Goal: Task Accomplishment & Management: Complete application form

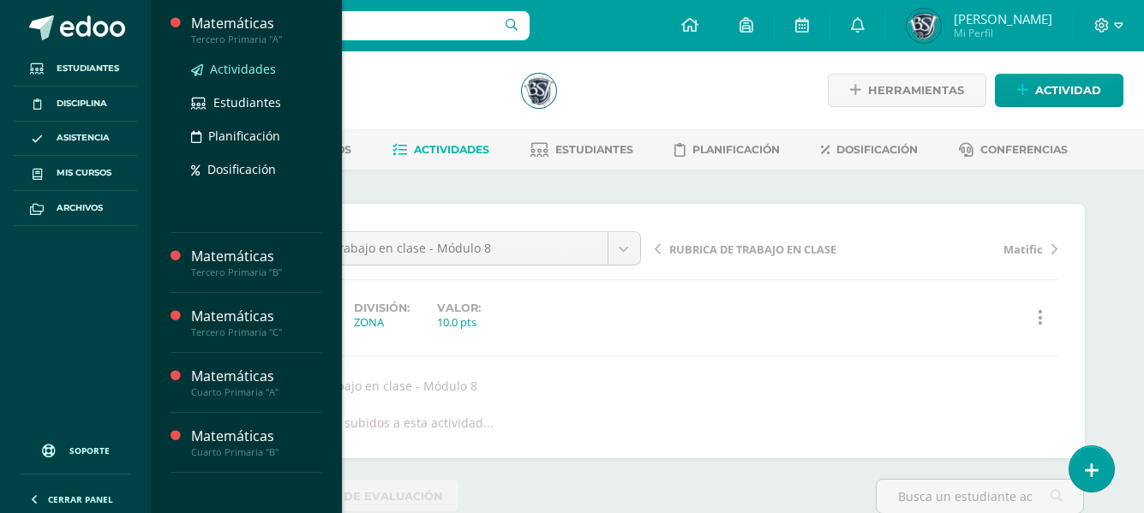
click at [248, 66] on span "Actividades" at bounding box center [243, 69] width 66 height 16
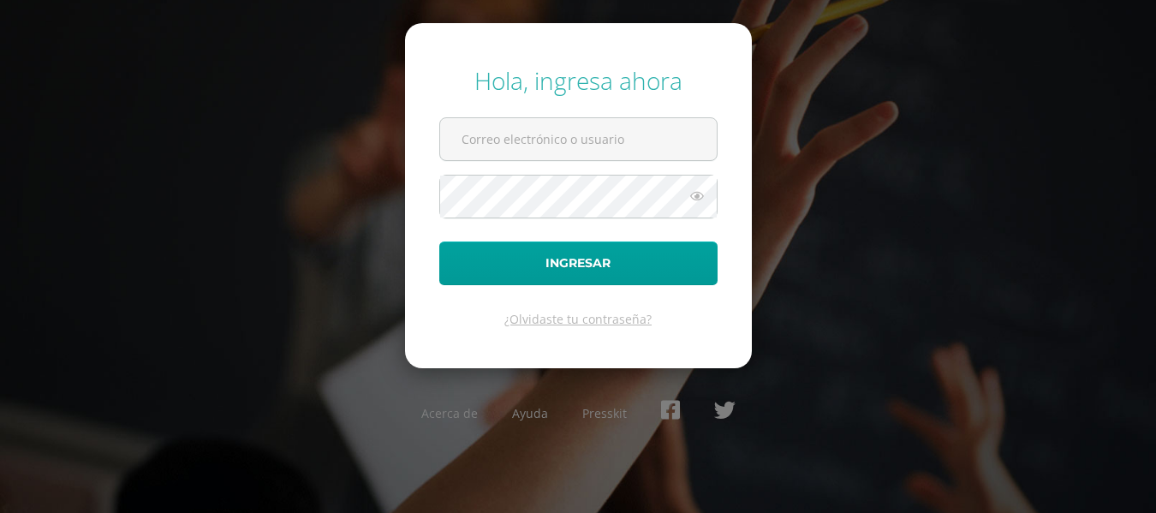
type input "[EMAIL_ADDRESS][DOMAIN_NAME]"
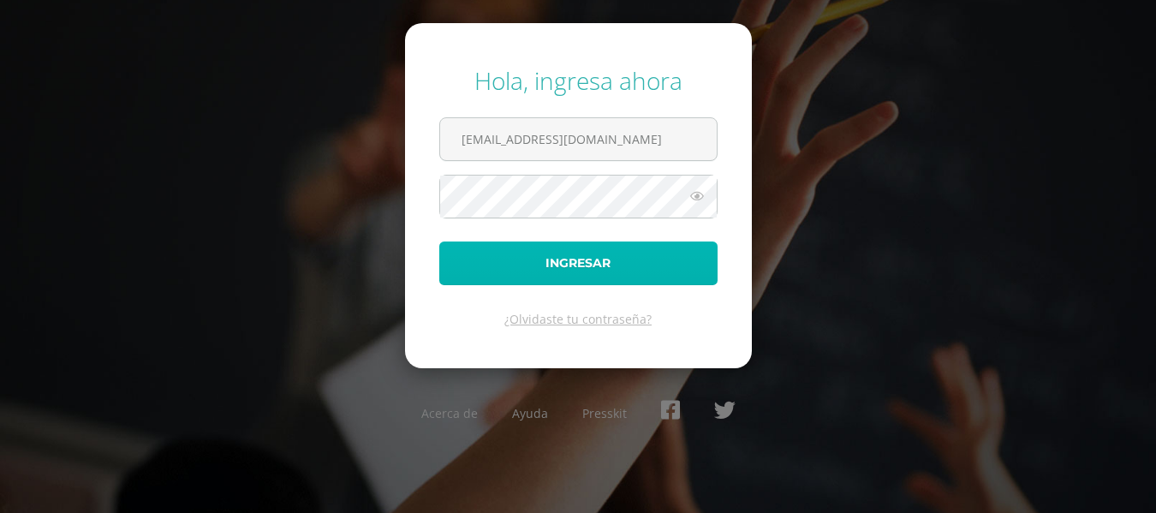
click at [582, 266] on button "Ingresar" at bounding box center [578, 264] width 278 height 44
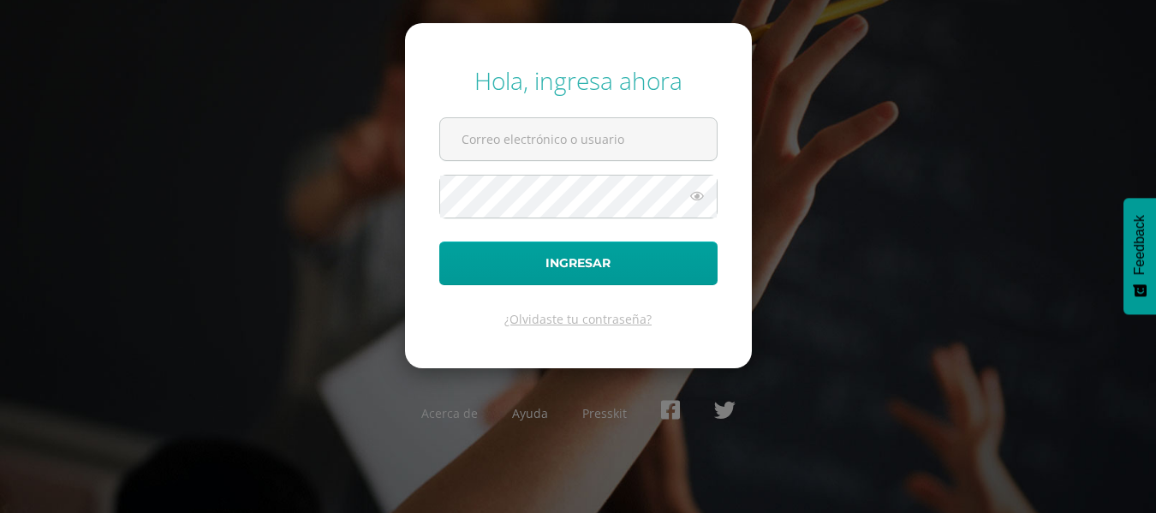
type input "[EMAIL_ADDRESS][DOMAIN_NAME]"
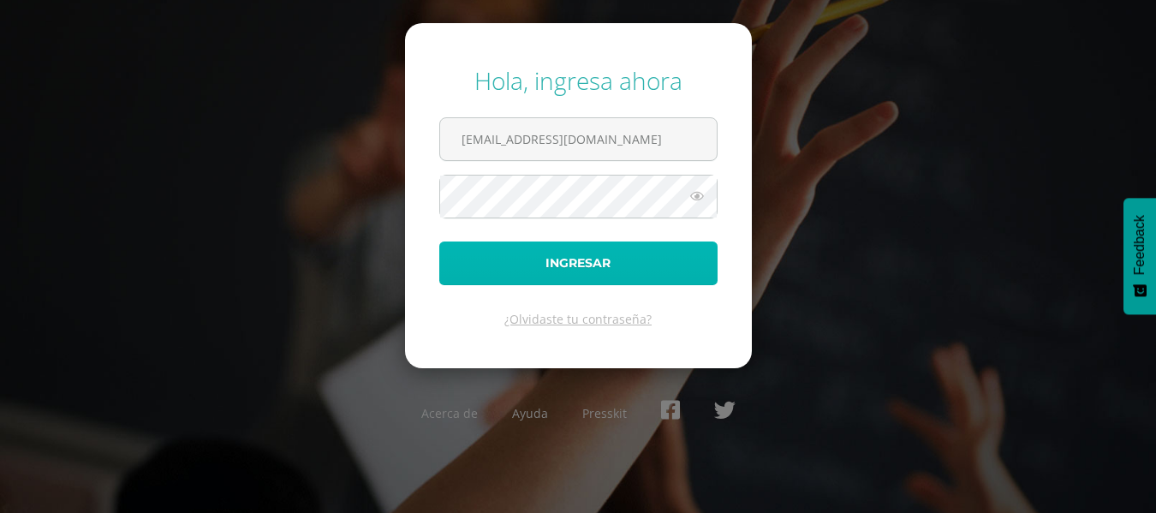
click at [582, 266] on button "Ingresar" at bounding box center [578, 264] width 278 height 44
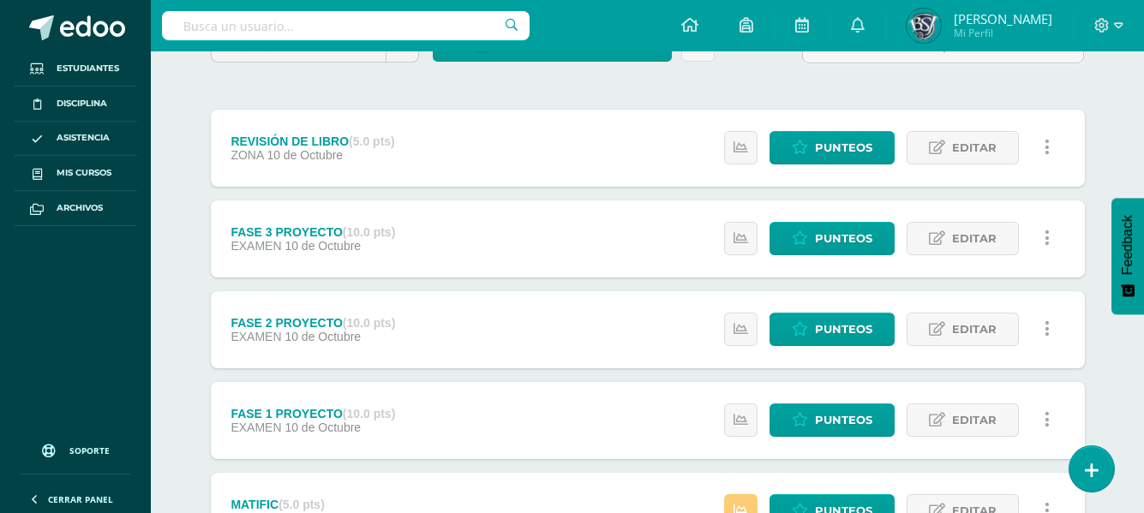
scroll to position [206, 0]
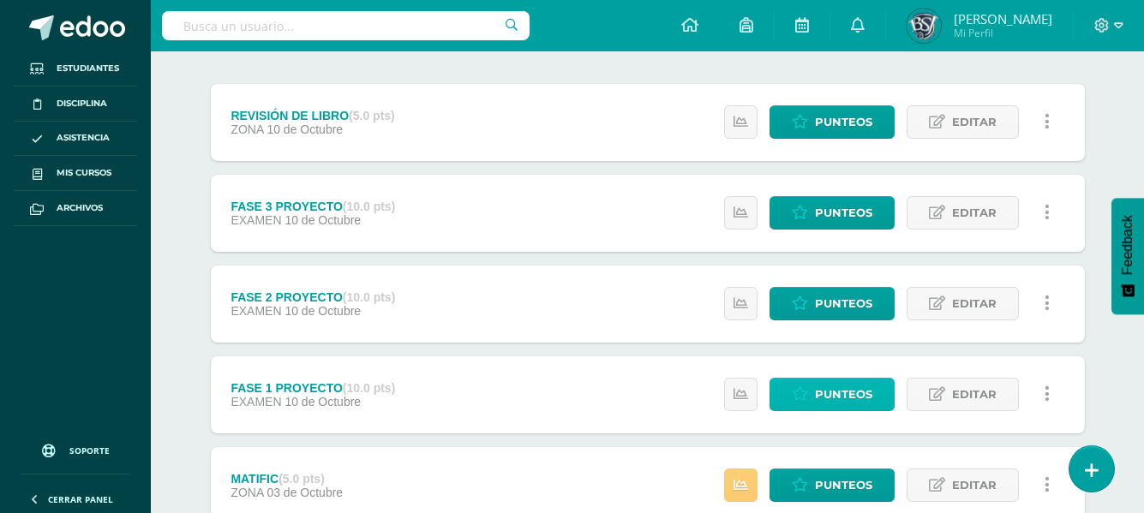
click at [849, 393] on span "Punteos" at bounding box center [843, 395] width 57 height 32
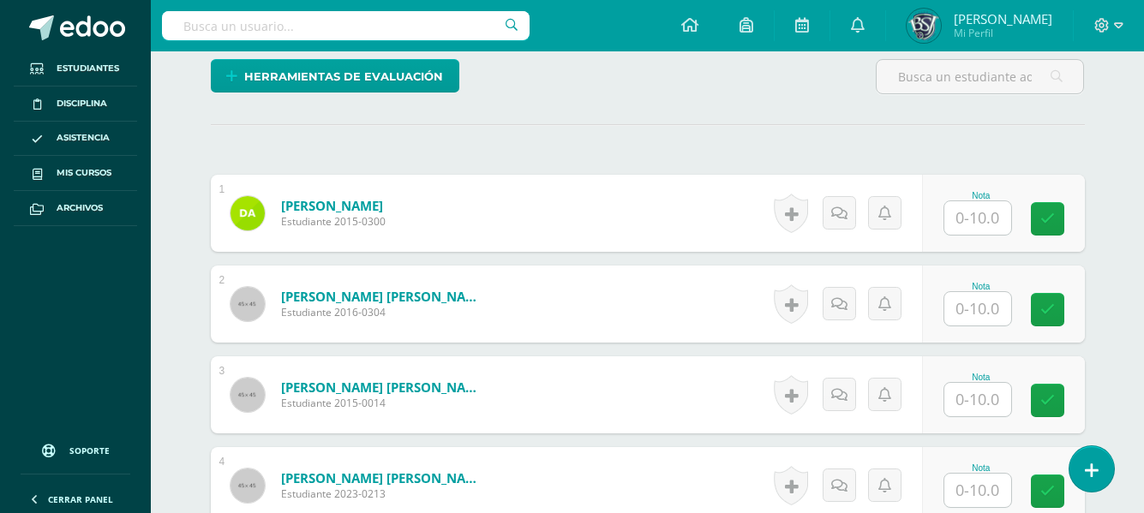
scroll to position [421, 0]
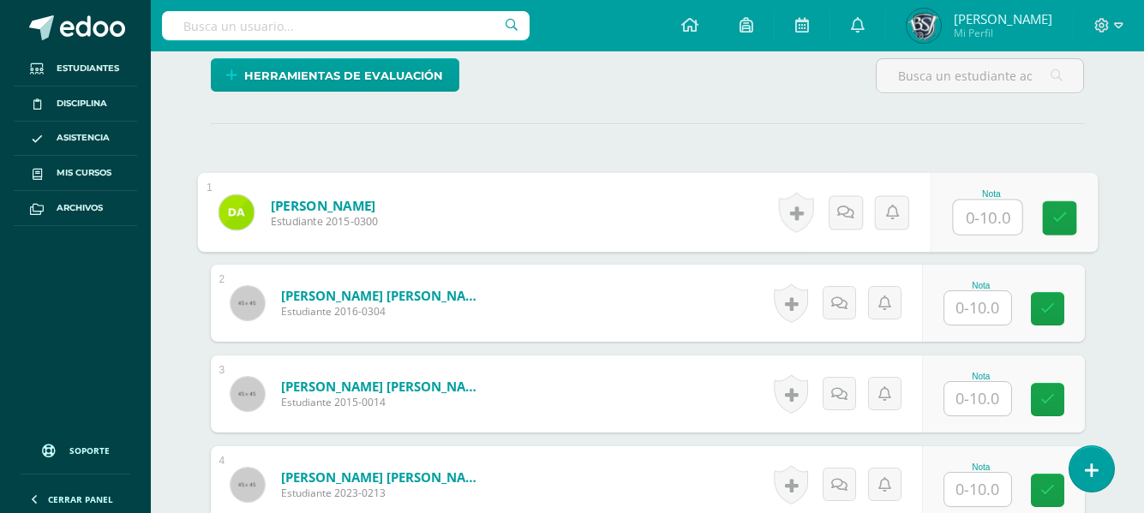
click at [980, 218] on input "text" at bounding box center [987, 217] width 69 height 34
type input "8"
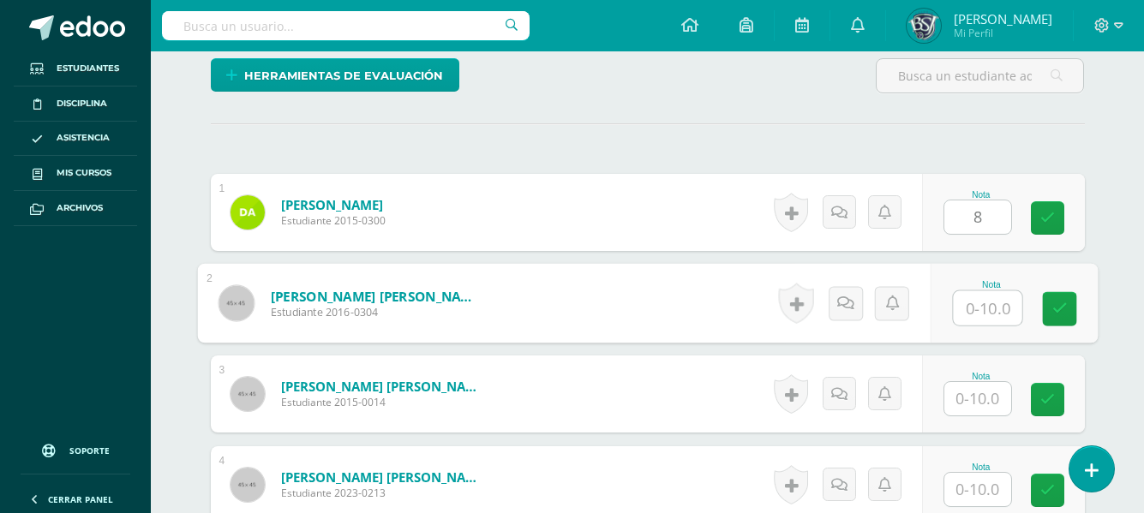
click at [976, 302] on input "text" at bounding box center [987, 308] width 69 height 34
type input "7"
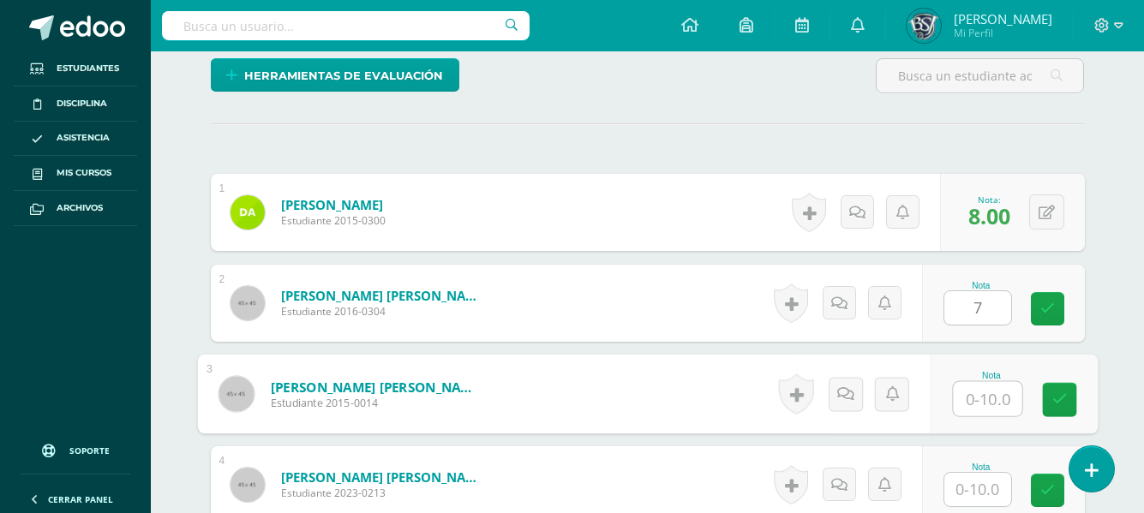
click at [981, 403] on input "text" at bounding box center [987, 399] width 69 height 34
type input "10"
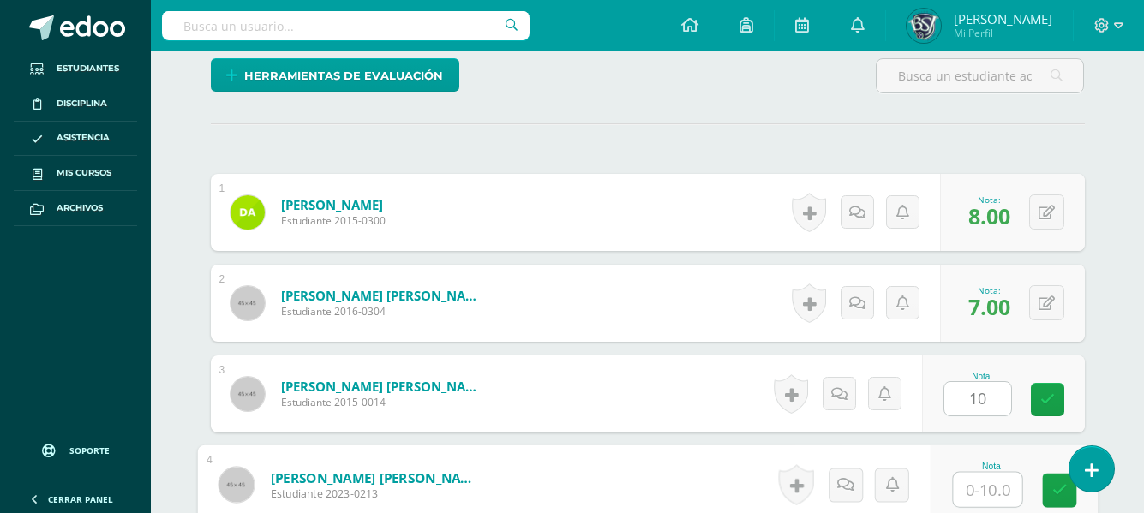
click at [981, 486] on input "text" at bounding box center [987, 490] width 69 height 34
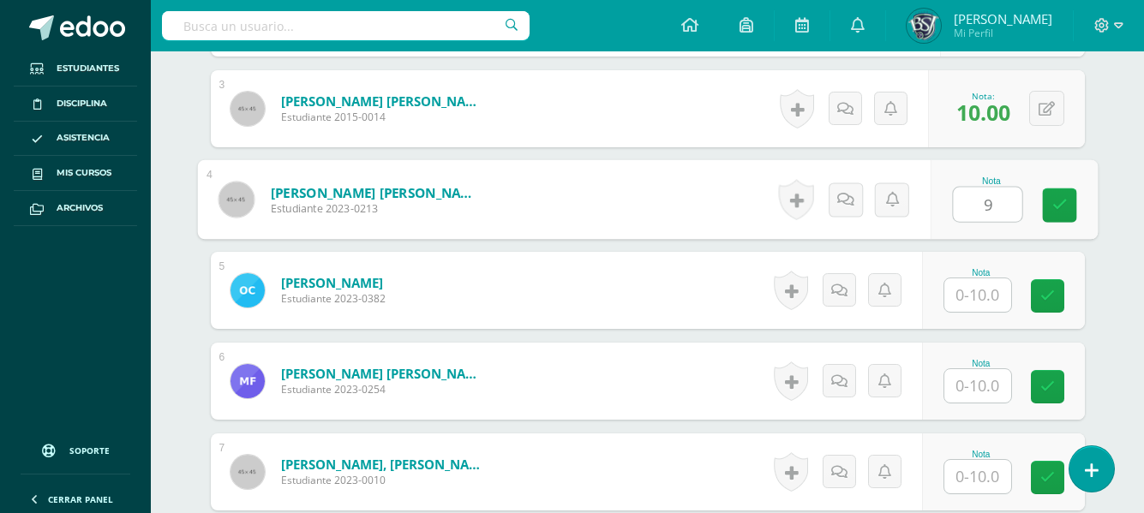
scroll to position [741, 0]
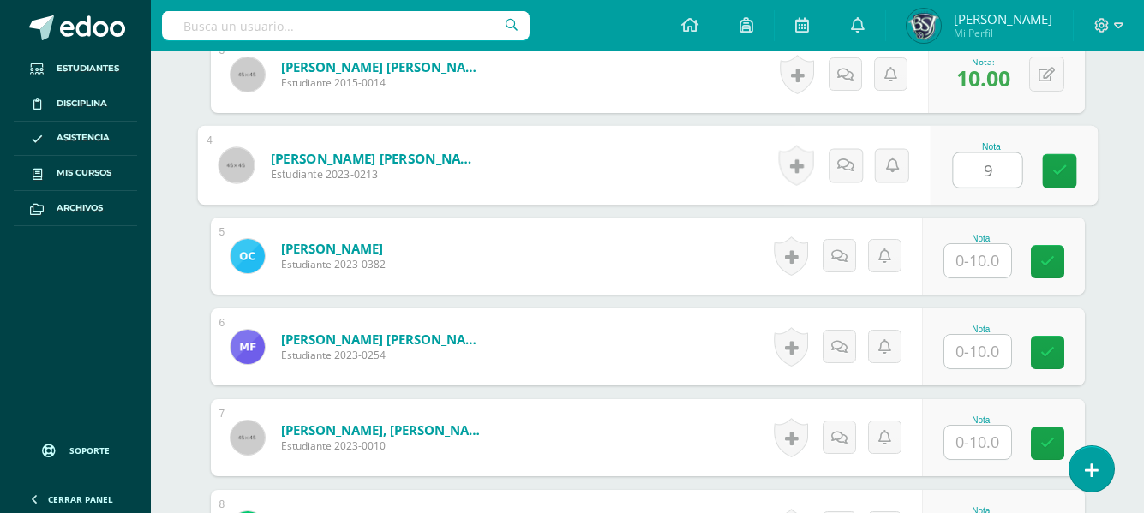
type input "9"
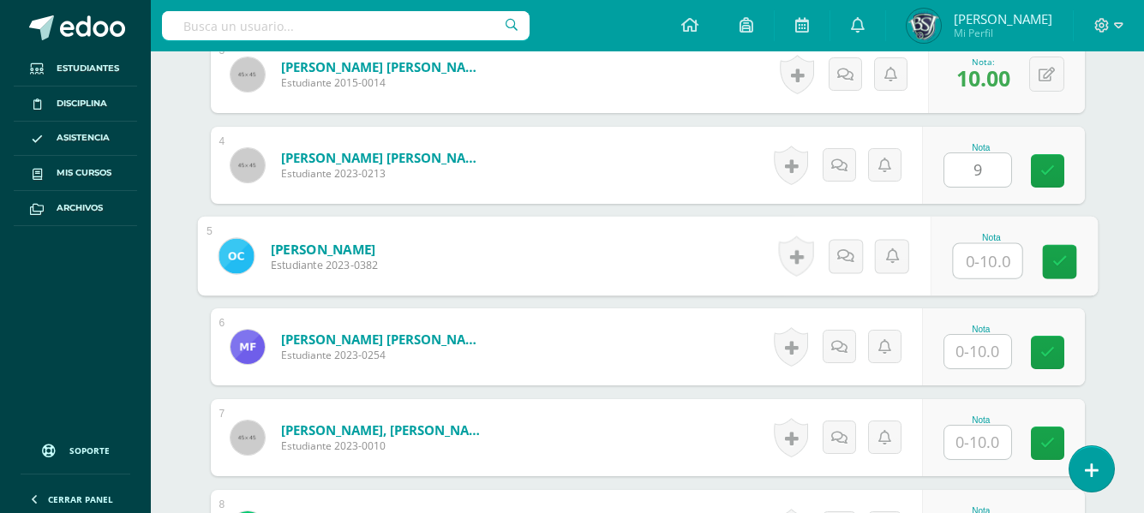
click at [991, 257] on input "text" at bounding box center [987, 261] width 69 height 34
type input "10"
click at [968, 346] on input "text" at bounding box center [977, 351] width 67 height 33
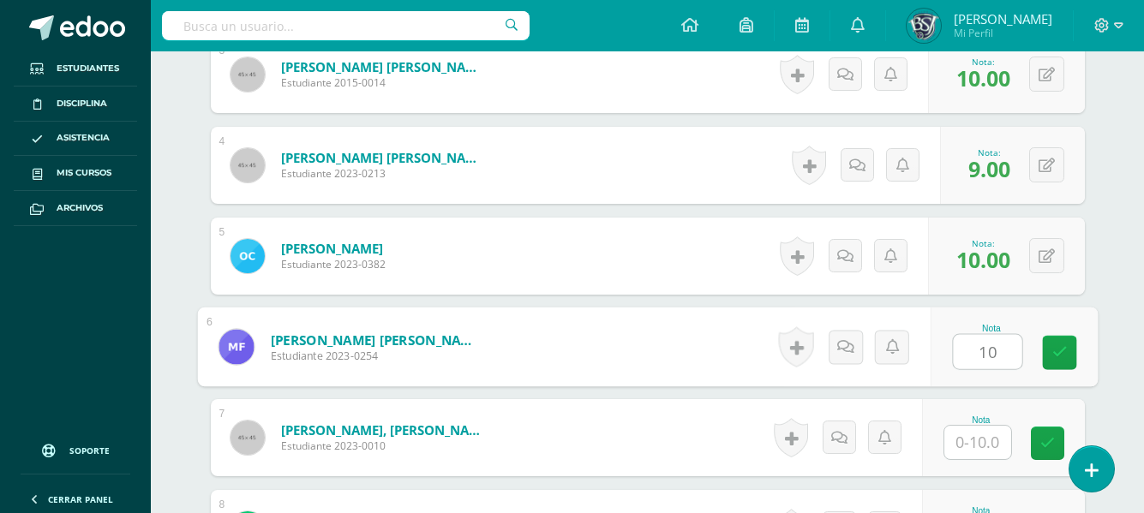
type input "10"
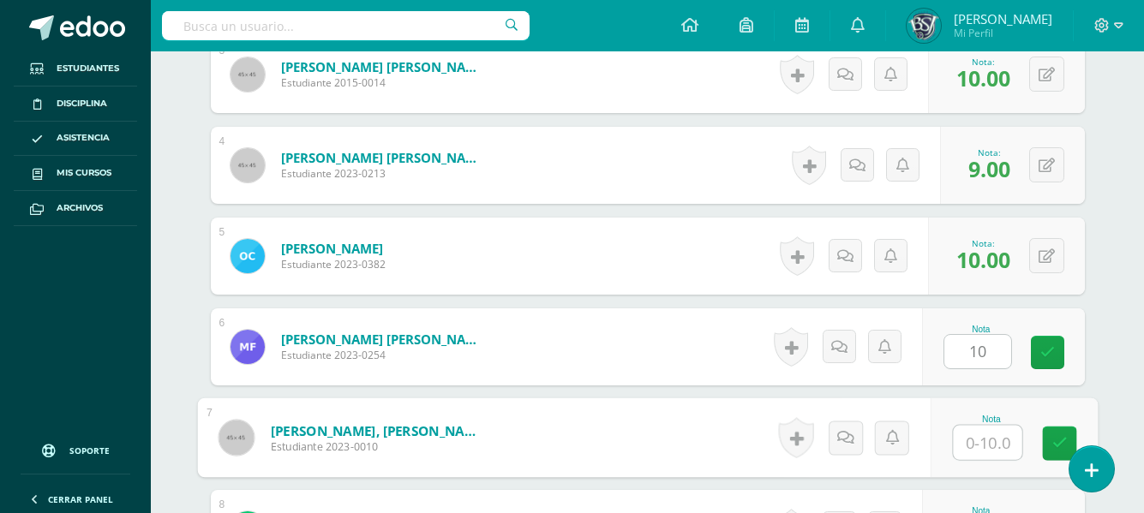
click at [973, 437] on input "text" at bounding box center [987, 443] width 69 height 34
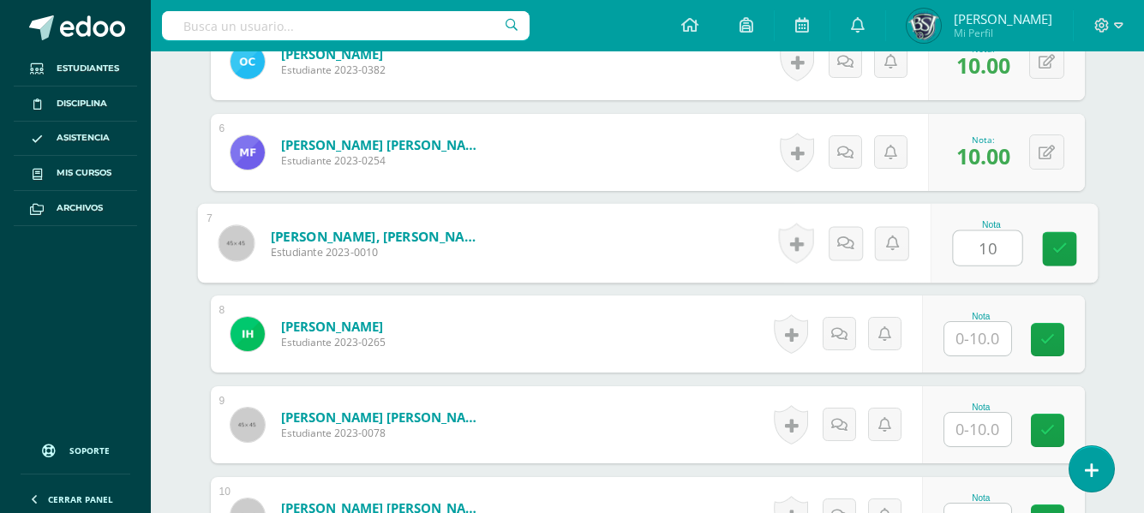
scroll to position [1096, 0]
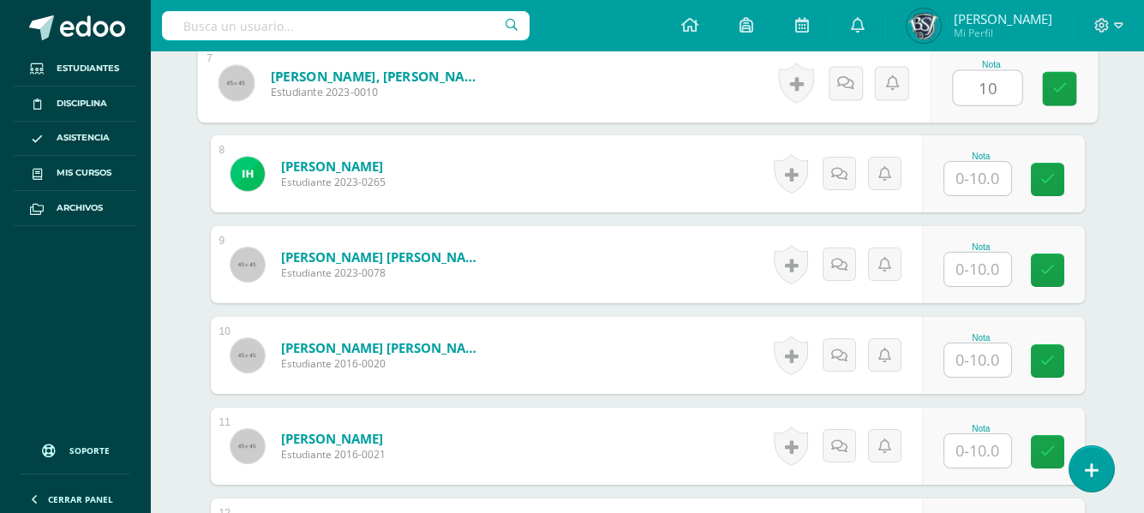
type input "10"
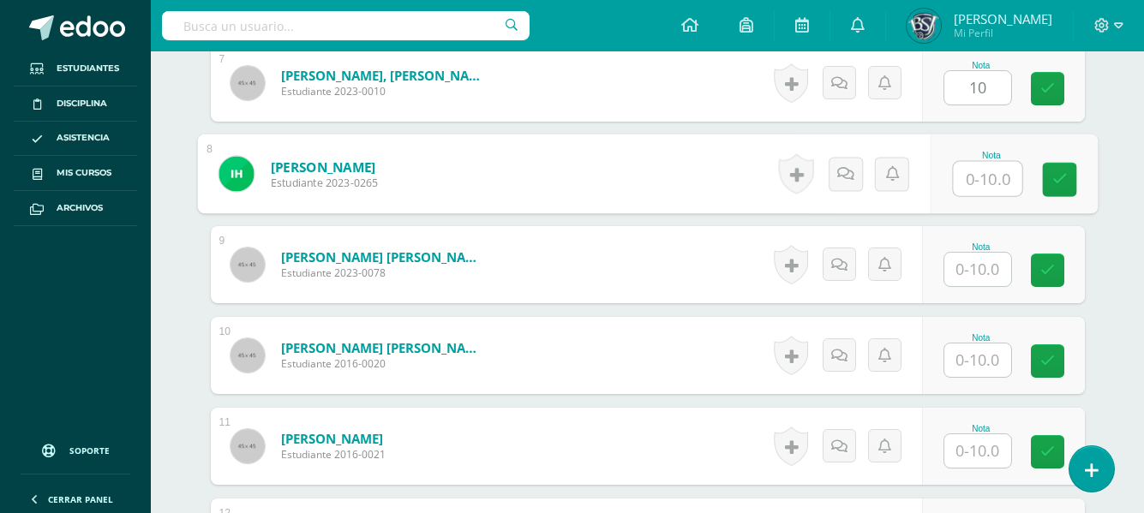
click at [969, 174] on input "text" at bounding box center [987, 179] width 69 height 34
type input "10"
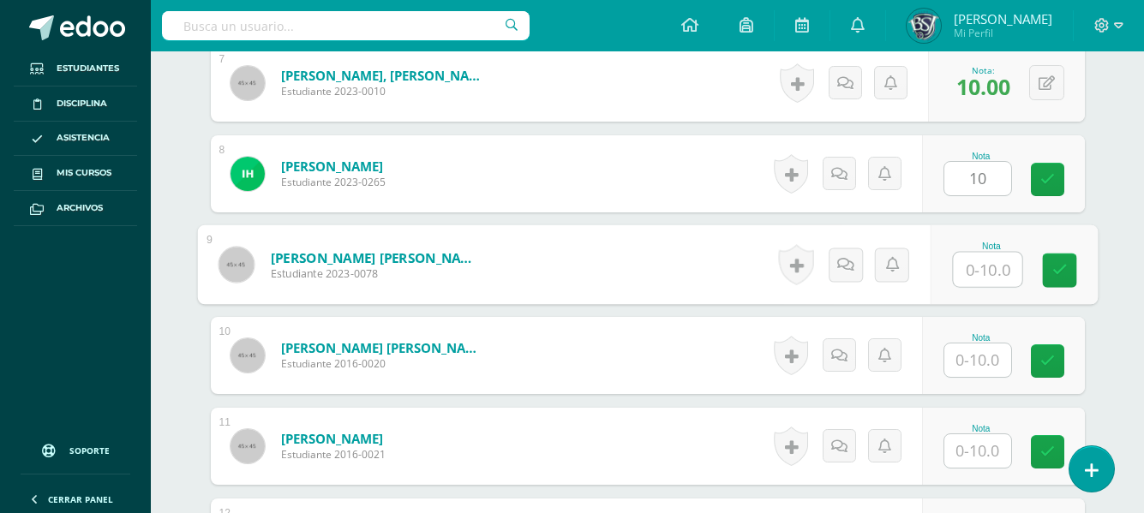
click at [988, 261] on input "text" at bounding box center [987, 270] width 69 height 34
type input "9"
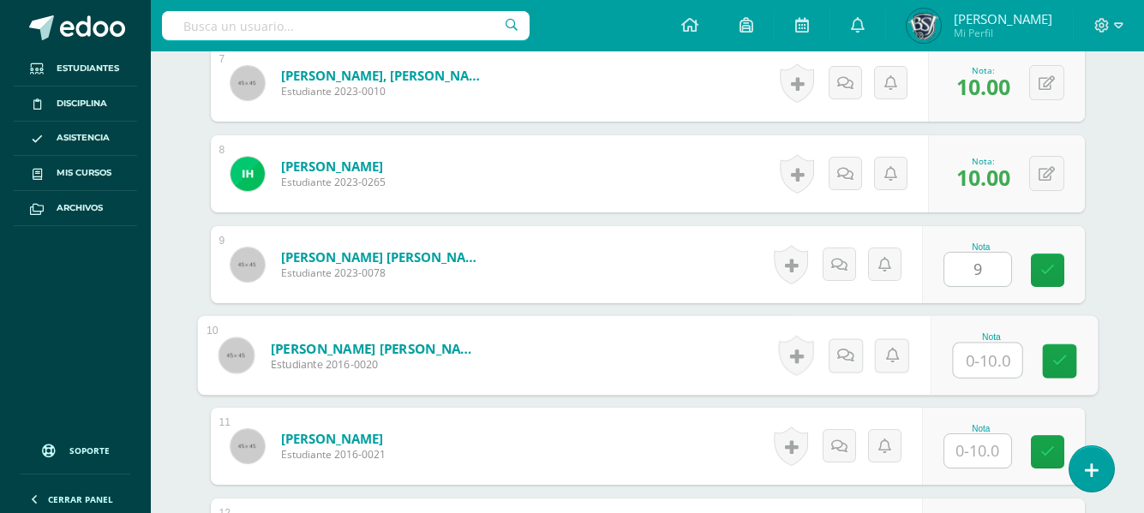
click at [988, 354] on input "text" at bounding box center [987, 360] width 69 height 34
type input "10"
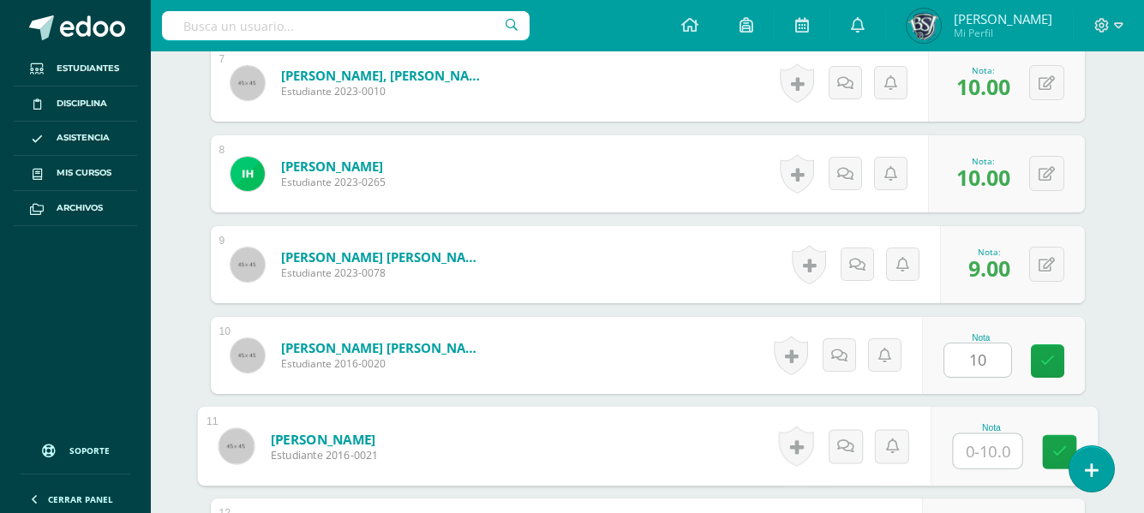
click at [981, 446] on input "text" at bounding box center [987, 451] width 69 height 34
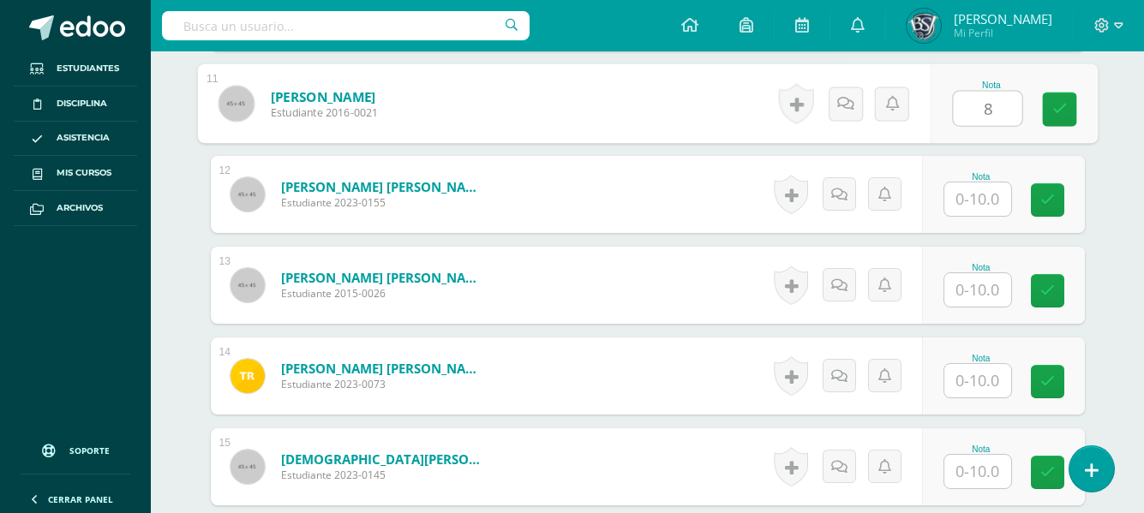
scroll to position [1472, 0]
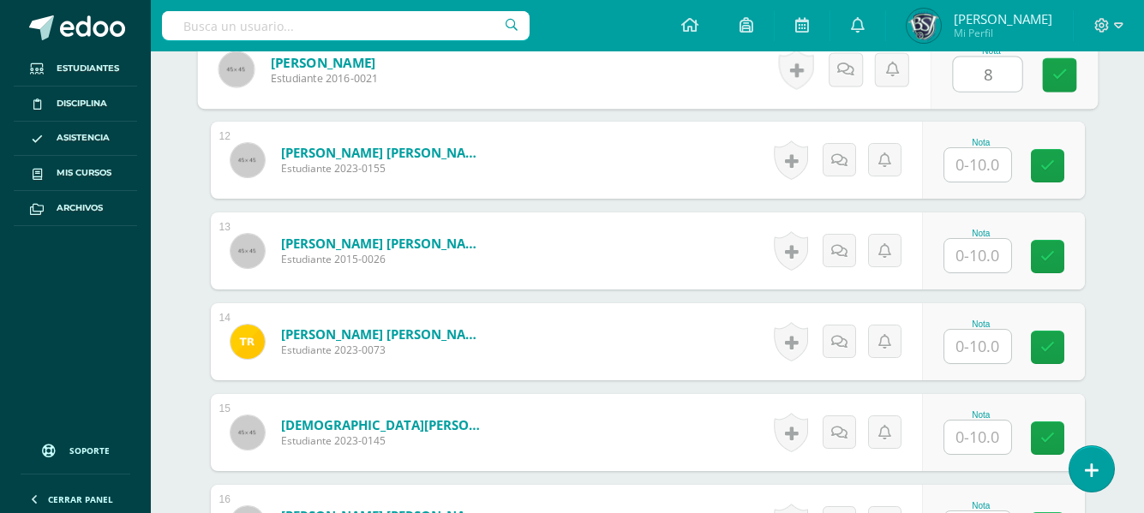
type input "8"
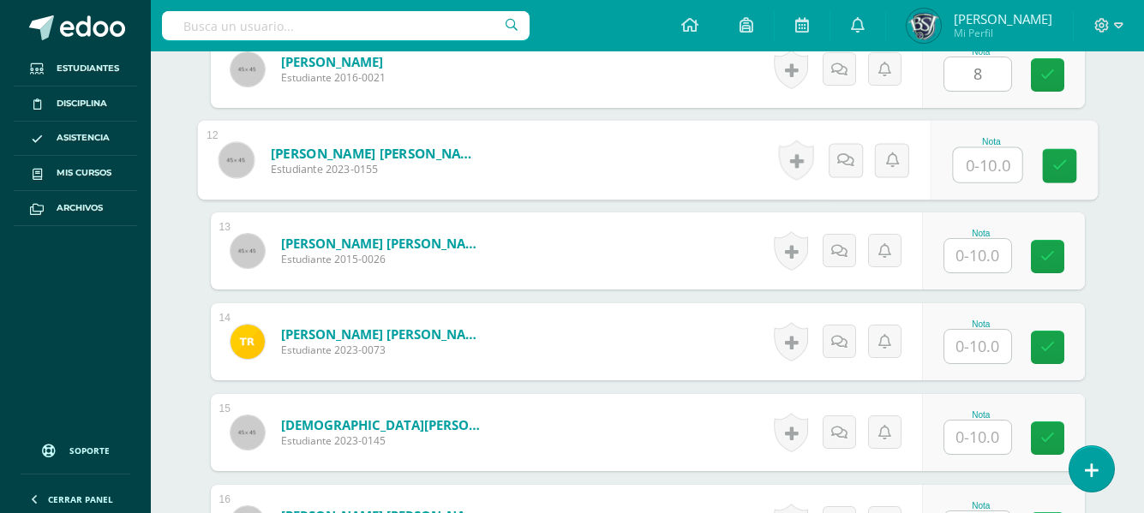
click at [991, 167] on input "text" at bounding box center [987, 165] width 69 height 34
type input "8"
click at [984, 250] on input "text" at bounding box center [977, 255] width 67 height 33
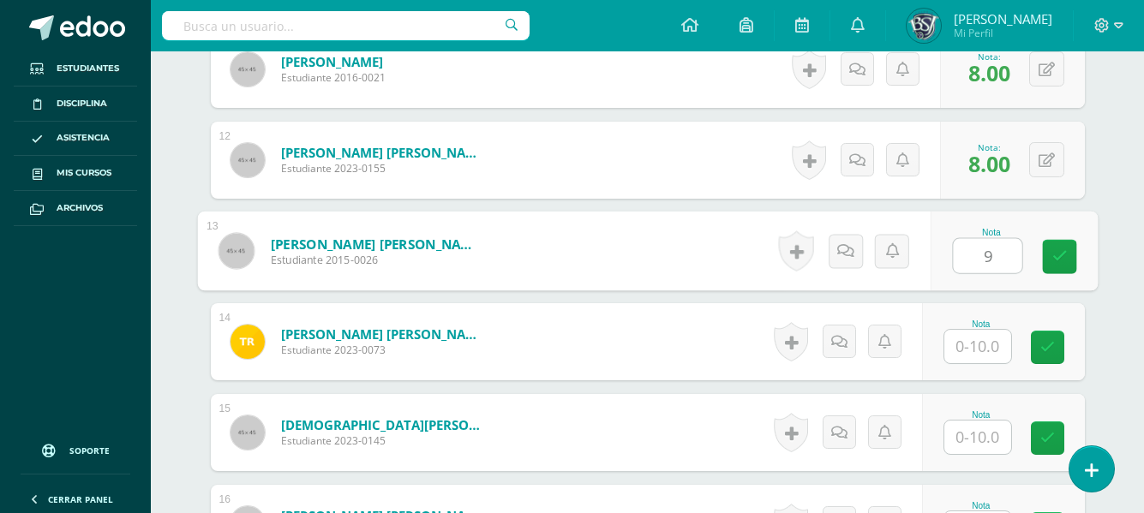
type input "9"
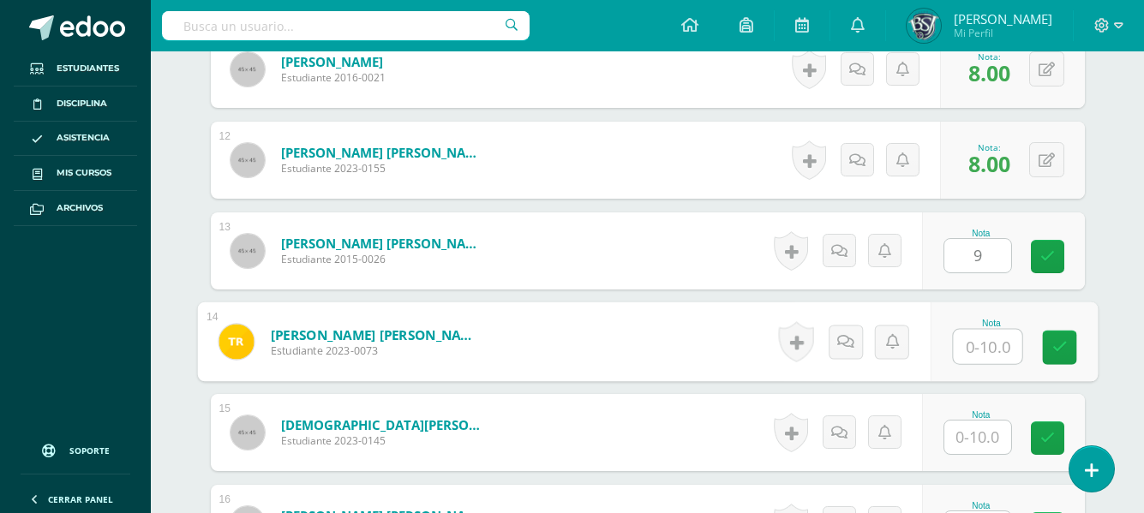
click at [982, 343] on input "text" at bounding box center [987, 347] width 69 height 34
click at [1003, 352] on input "7" at bounding box center [987, 347] width 69 height 34
type input "7"
type input "8"
click at [981, 435] on input "text" at bounding box center [977, 437] width 67 height 33
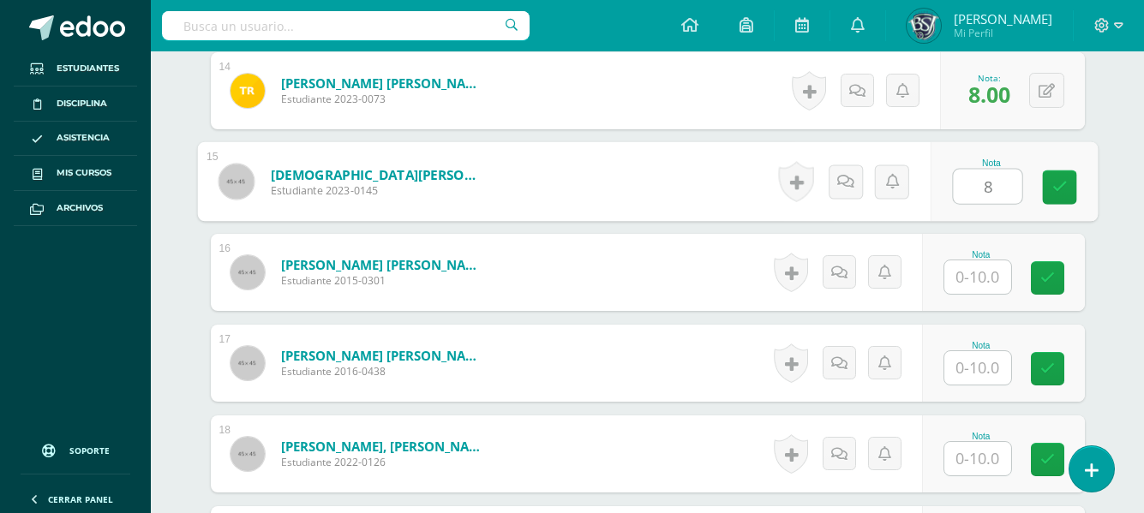
scroll to position [1815, 0]
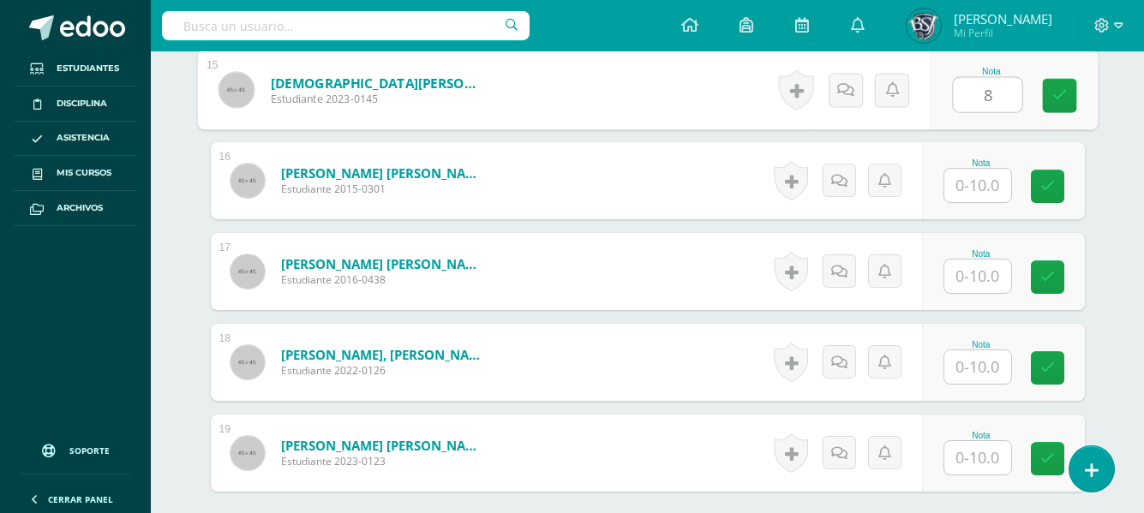
type input "8"
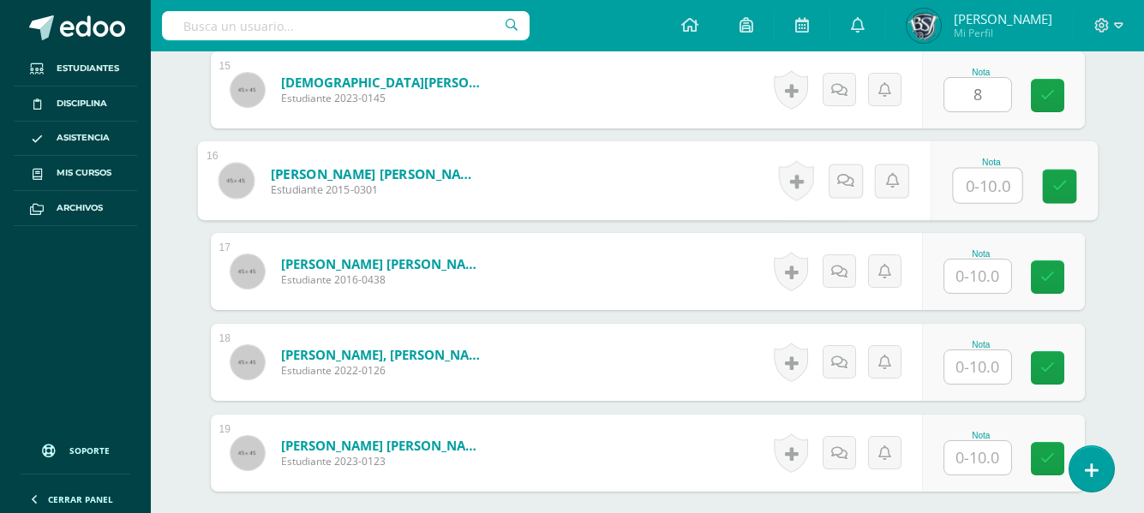
click at [988, 182] on input "text" at bounding box center [987, 186] width 69 height 34
type input "8"
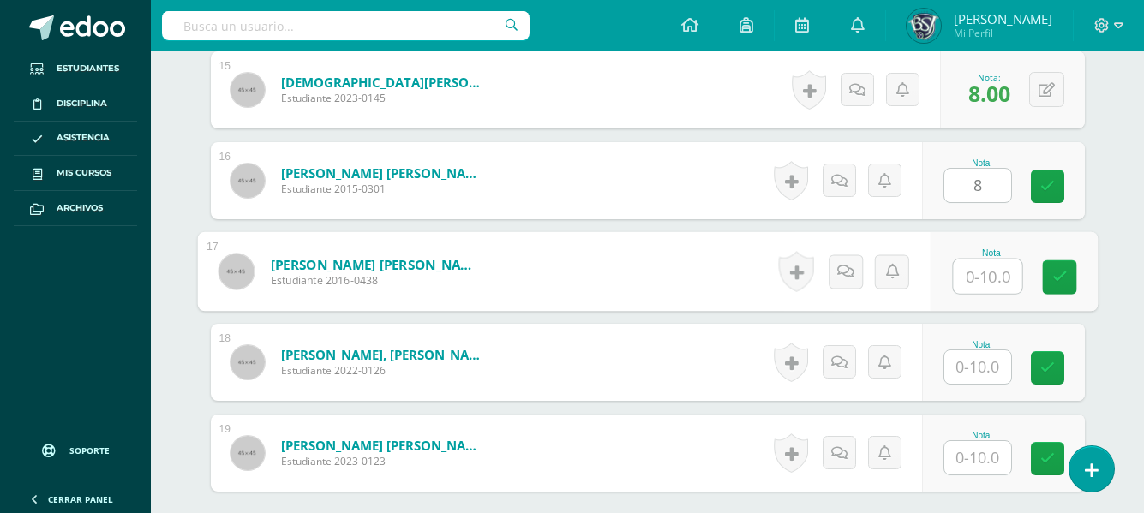
click at [982, 272] on input "text" at bounding box center [987, 277] width 69 height 34
type input "8"
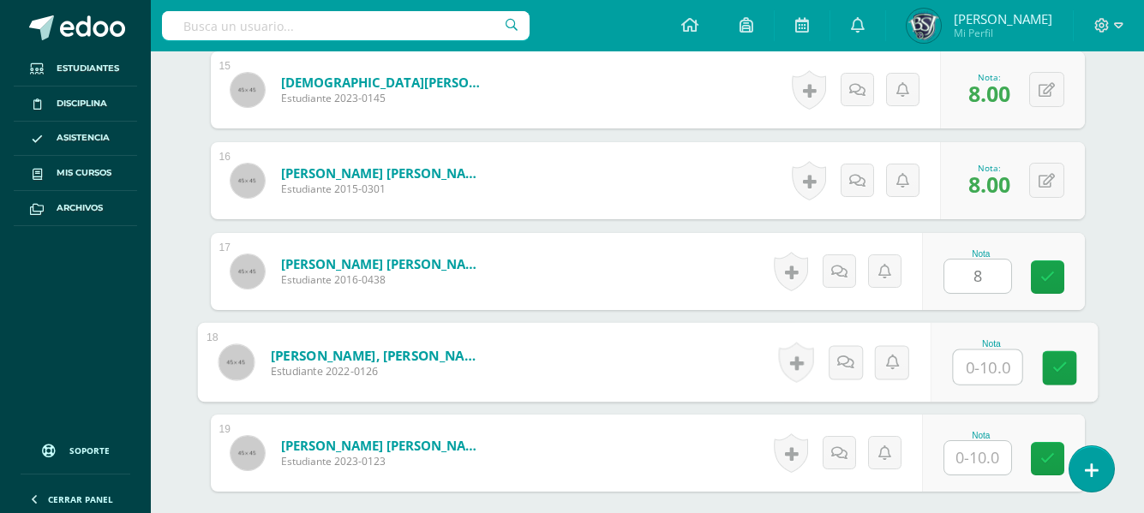
click at [979, 357] on input "text" at bounding box center [987, 367] width 69 height 34
type input "8"
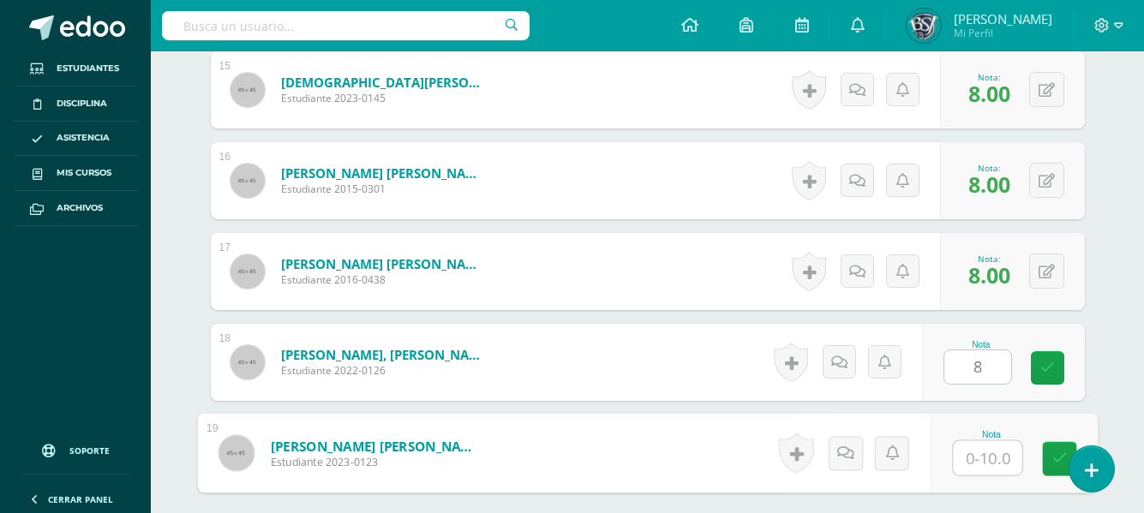
click at [976, 452] on input "text" at bounding box center [987, 458] width 69 height 34
type input "10"
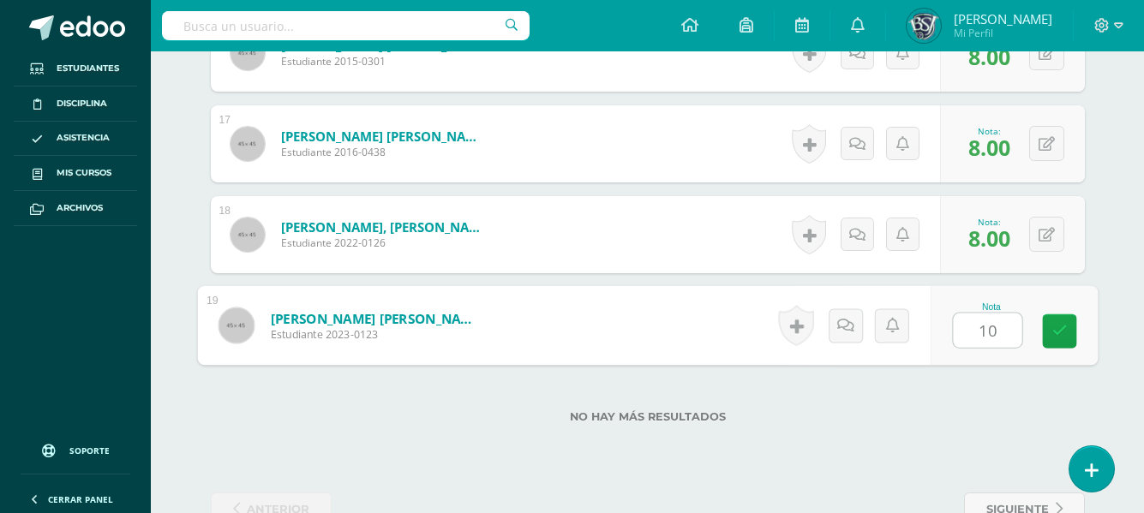
scroll to position [1952, 0]
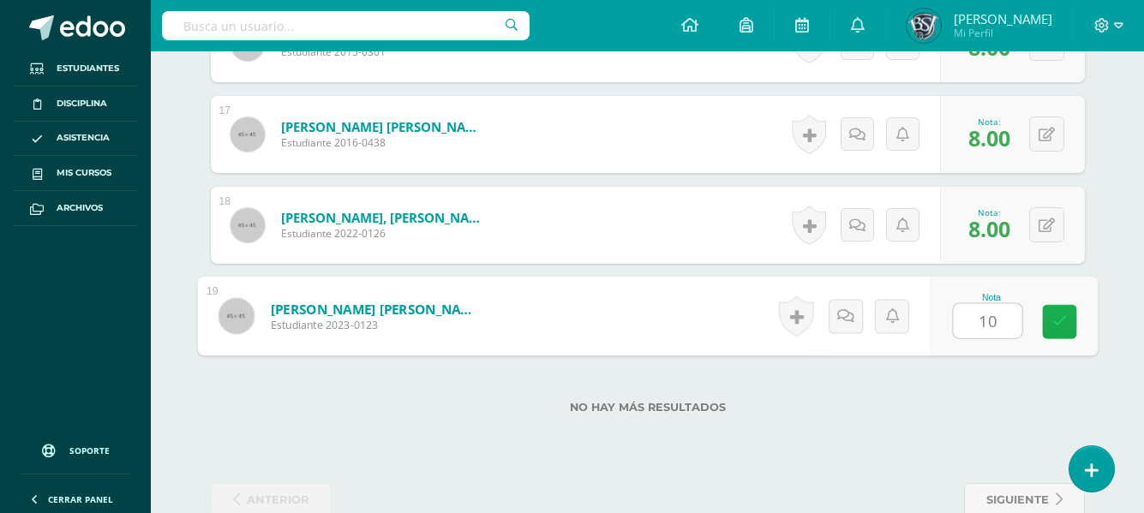
click at [1063, 326] on icon at bounding box center [1058, 321] width 15 height 15
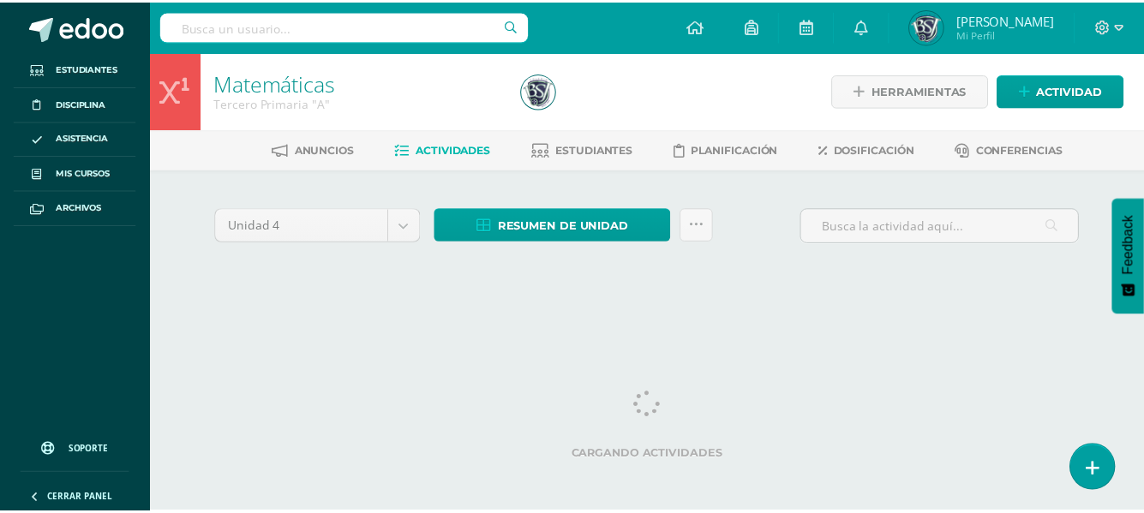
scroll to position [0, 6]
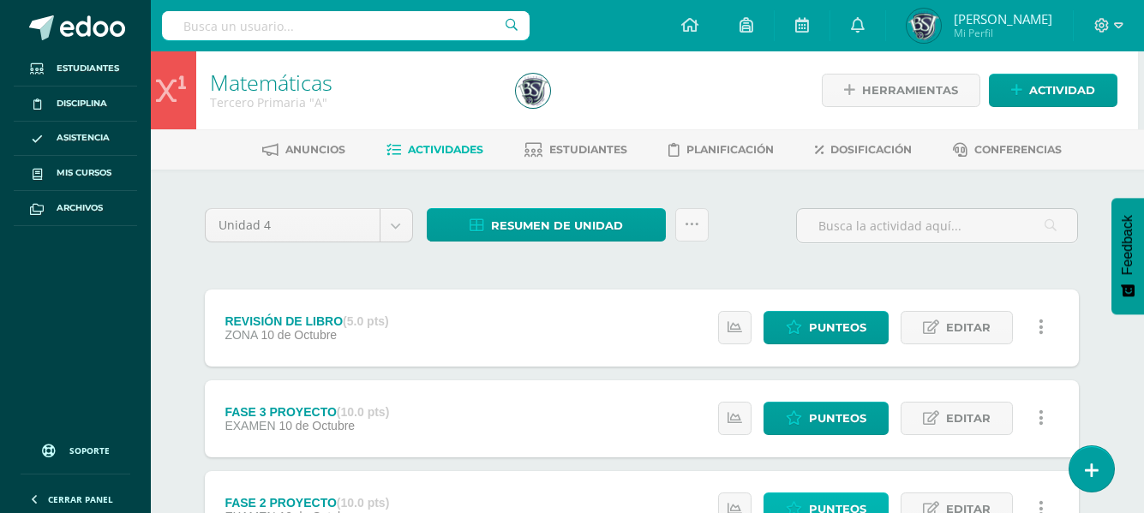
click at [822, 496] on span "Punteos" at bounding box center [837, 509] width 57 height 32
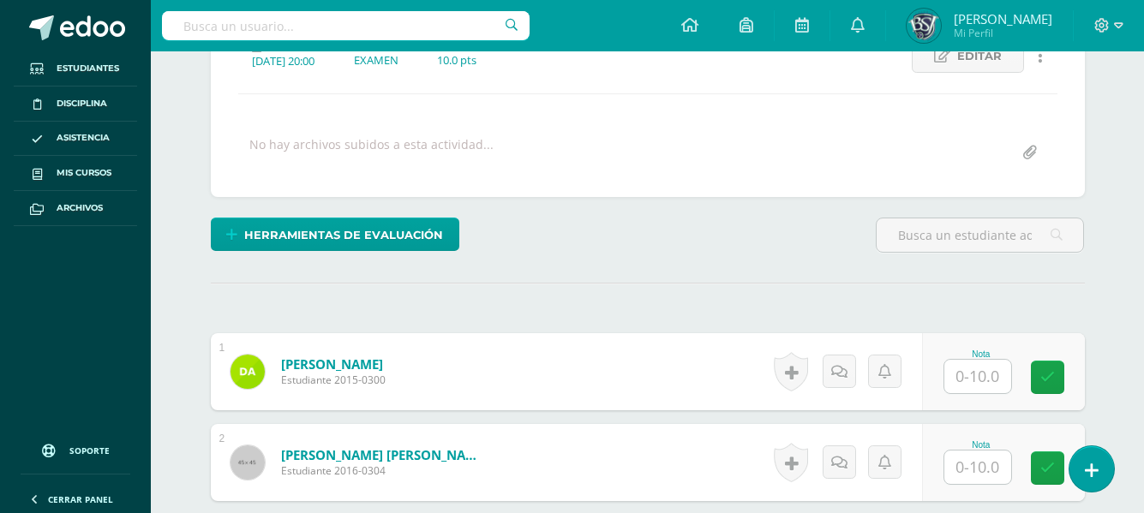
scroll to position [263, 0]
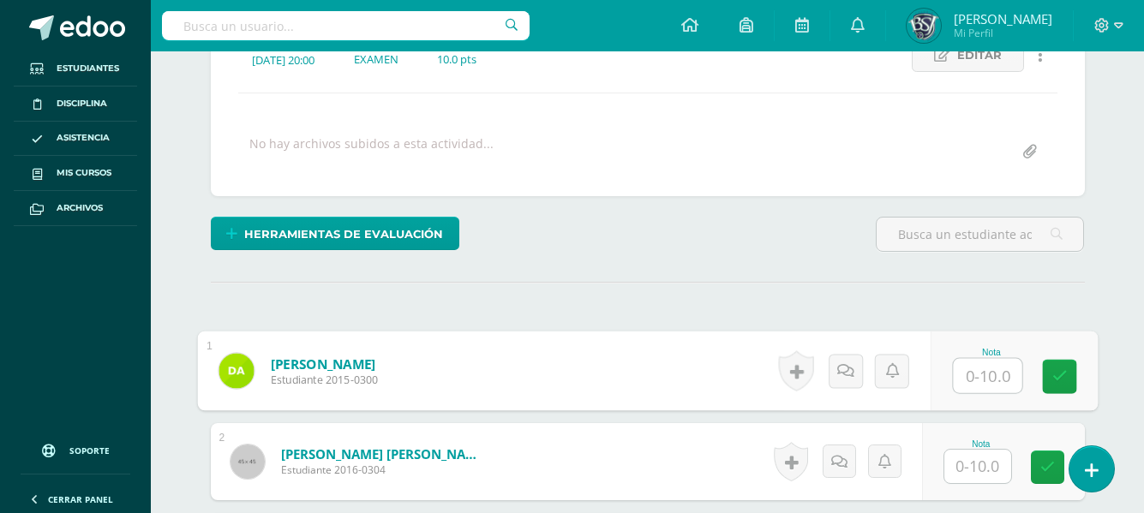
click at [968, 381] on input "text" at bounding box center [987, 376] width 69 height 34
type input "8"
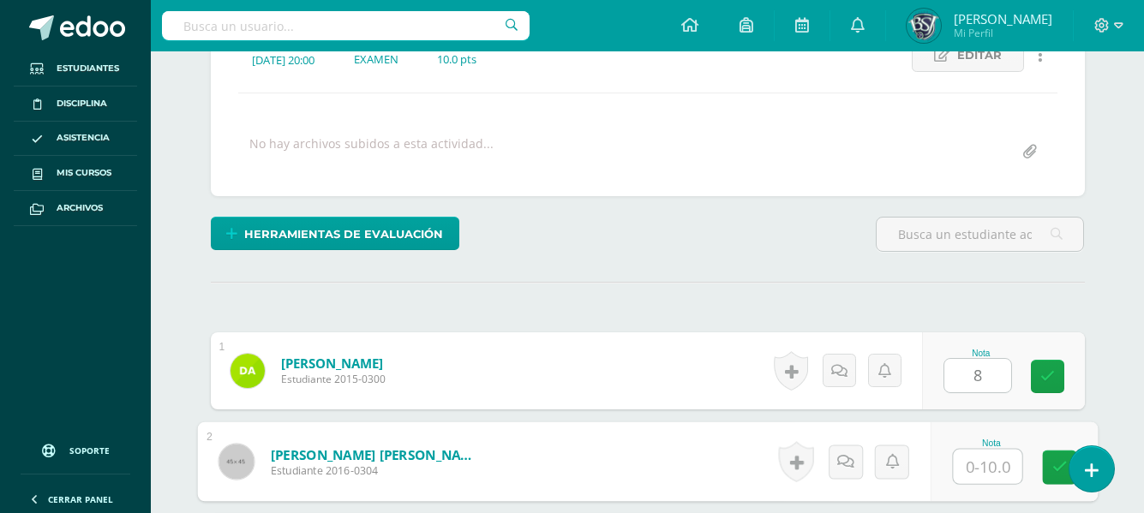
click at [968, 457] on input "text" at bounding box center [987, 467] width 69 height 34
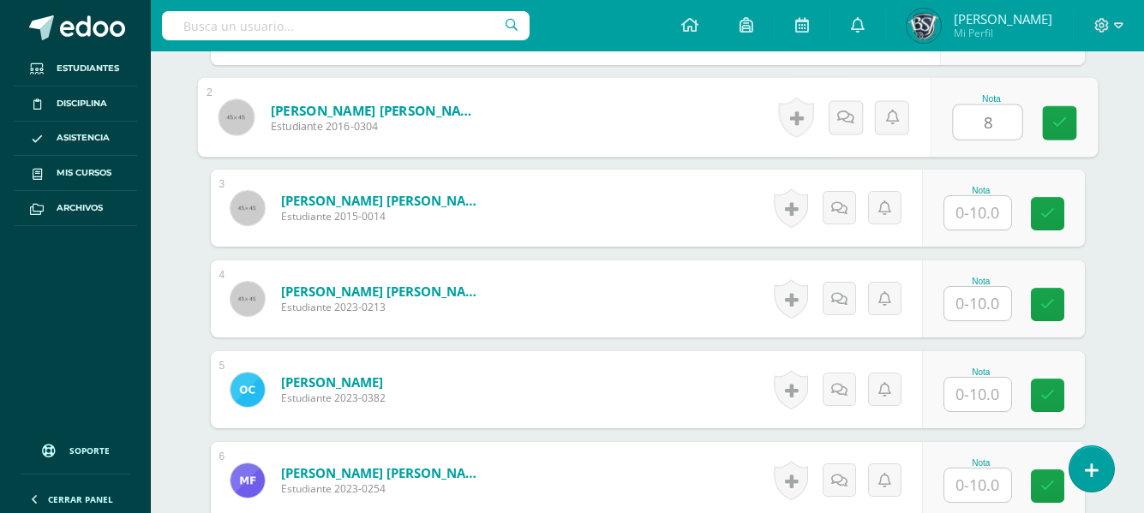
scroll to position [618, 0]
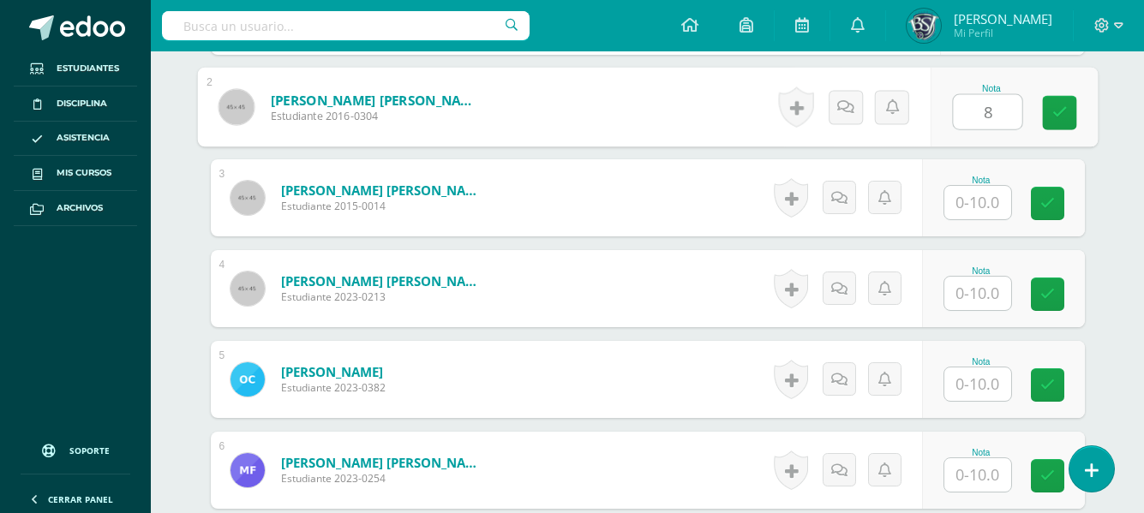
type input "8"
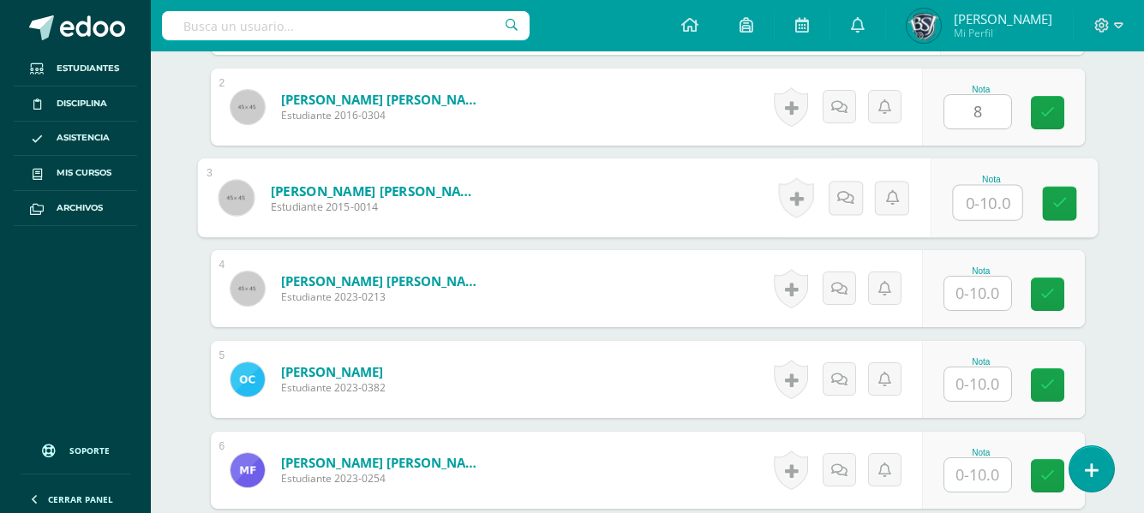
click at [998, 207] on input "text" at bounding box center [987, 203] width 69 height 34
type input "10"
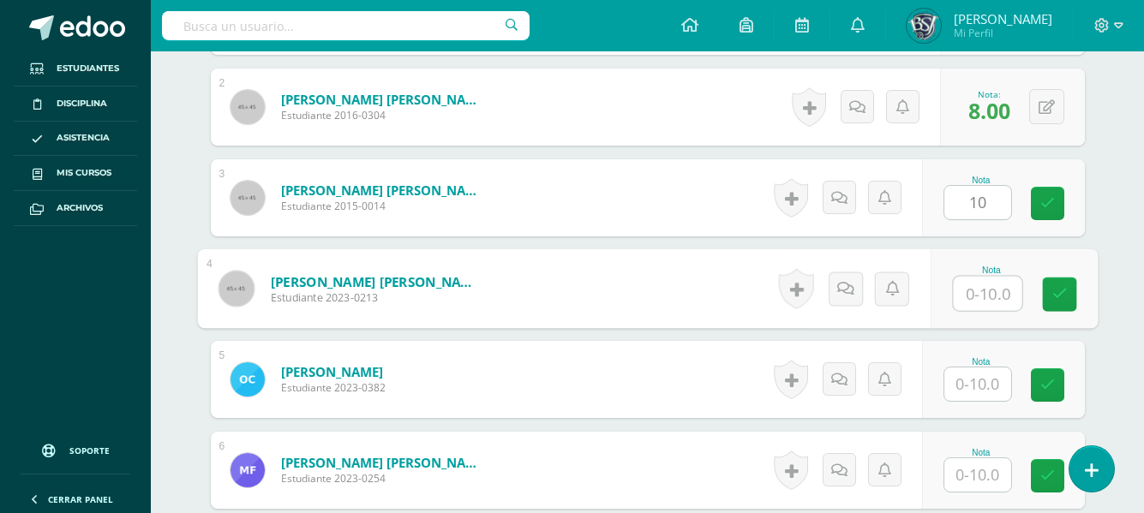
click at [970, 292] on input "text" at bounding box center [987, 294] width 69 height 34
type input "9"
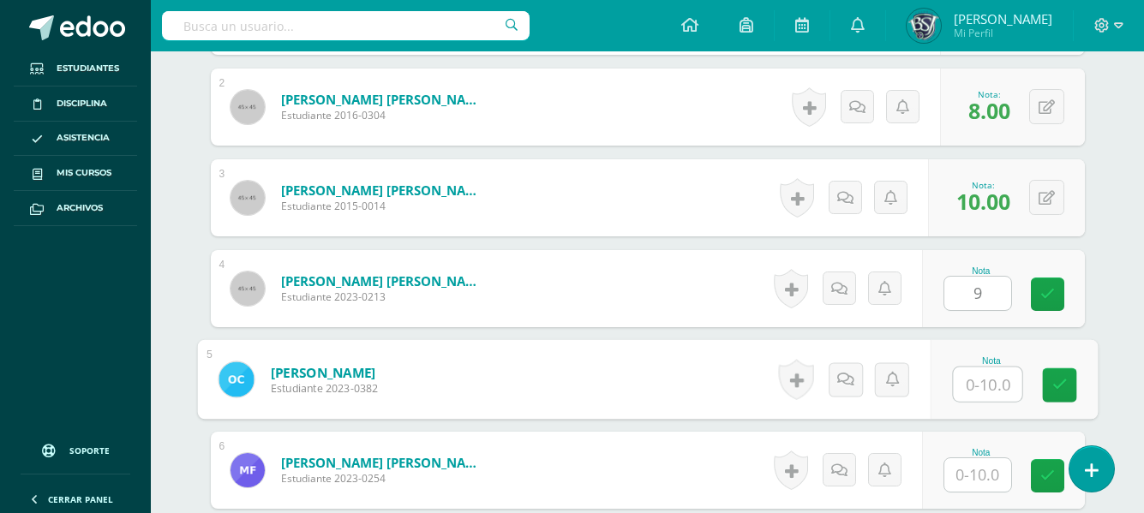
click at [972, 373] on input "text" at bounding box center [987, 384] width 69 height 34
type input "10"
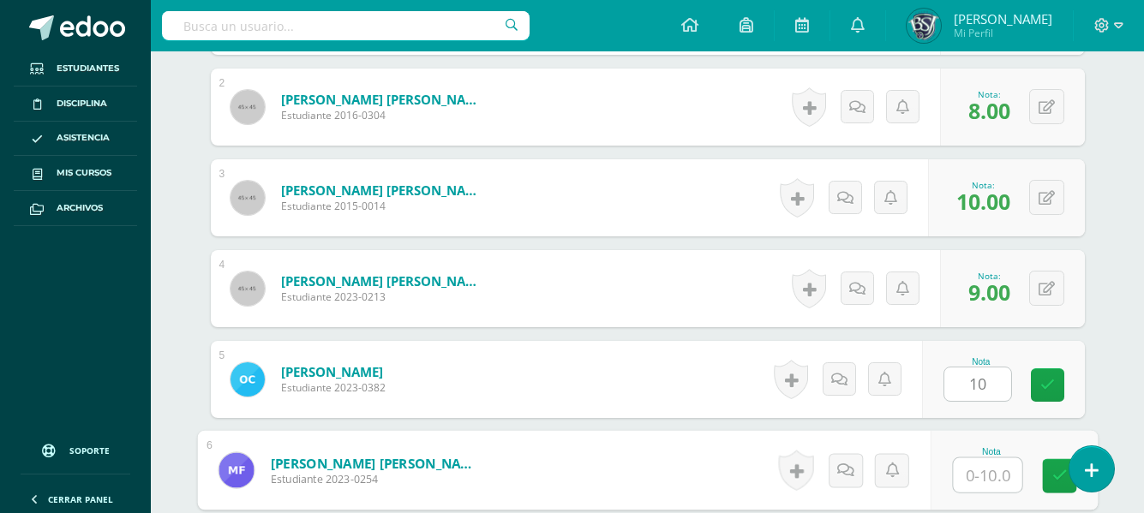
click at [982, 479] on input "text" at bounding box center [987, 475] width 69 height 34
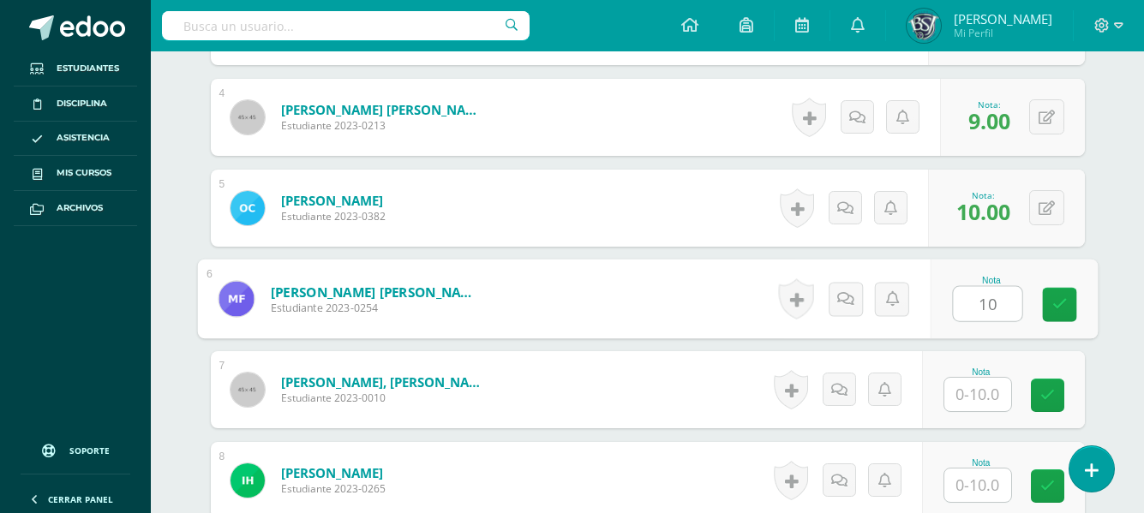
scroll to position [983, 0]
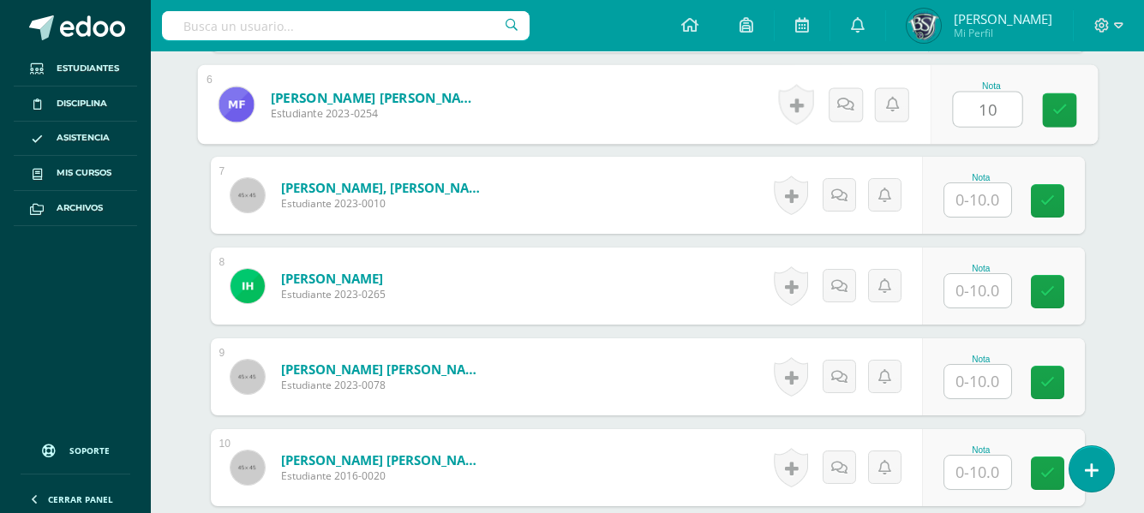
type input "10"
click at [984, 192] on input "text" at bounding box center [977, 199] width 67 height 33
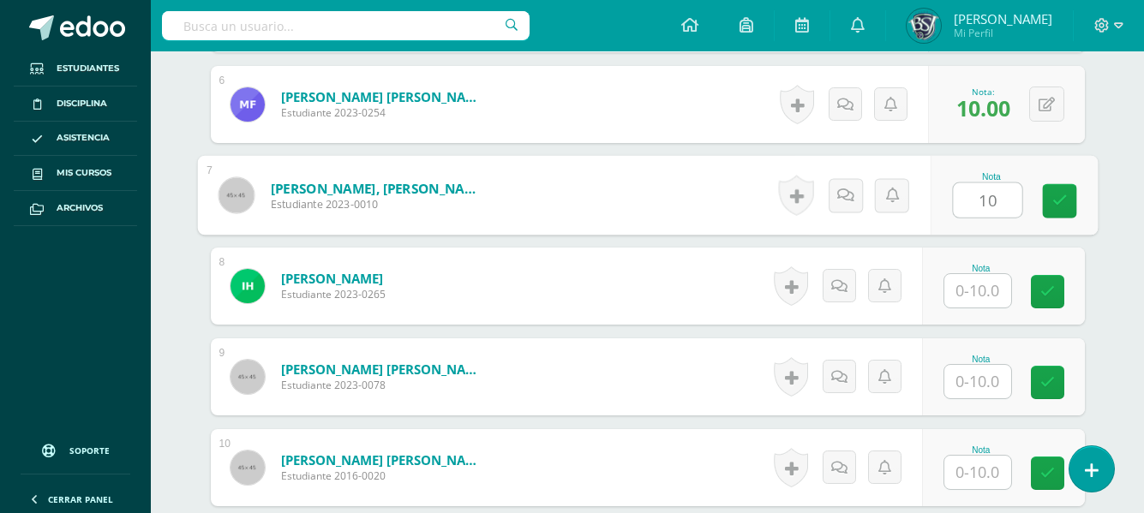
type input "10"
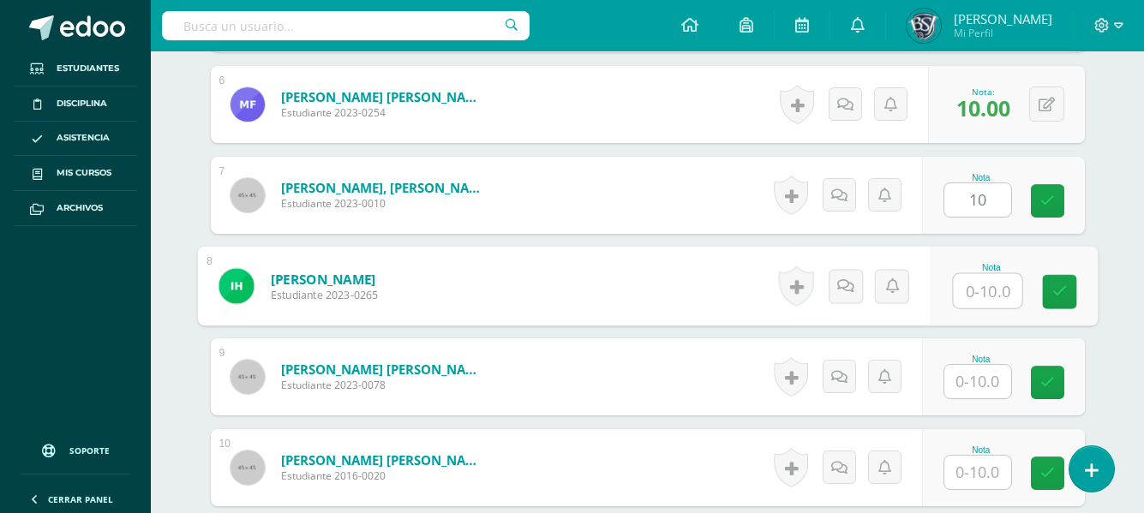
click at [978, 278] on input "text" at bounding box center [987, 291] width 69 height 34
type input "10"
click at [976, 375] on input "text" at bounding box center [977, 381] width 67 height 33
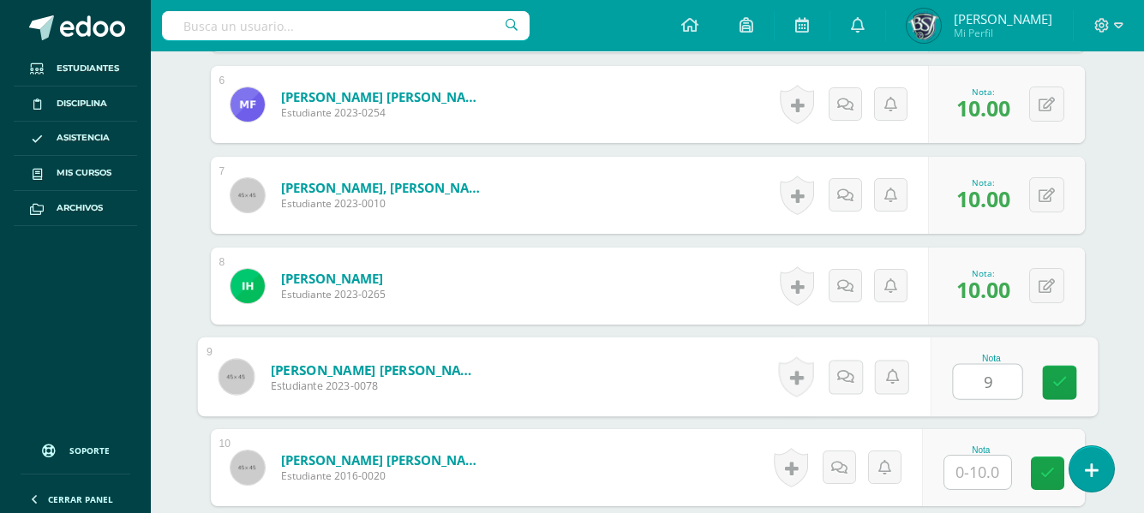
type input "9"
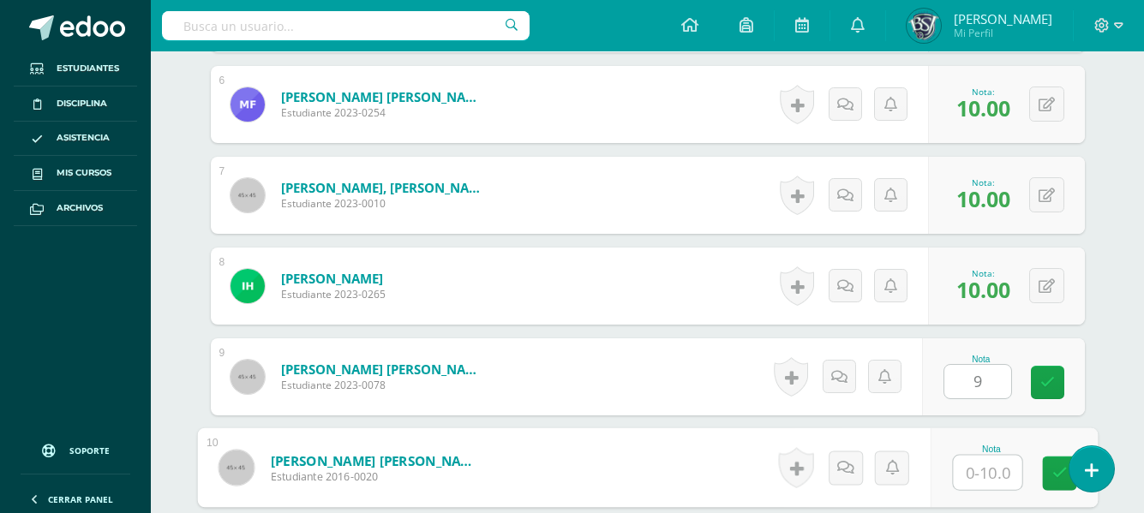
click at [985, 471] on input "text" at bounding box center [987, 473] width 69 height 34
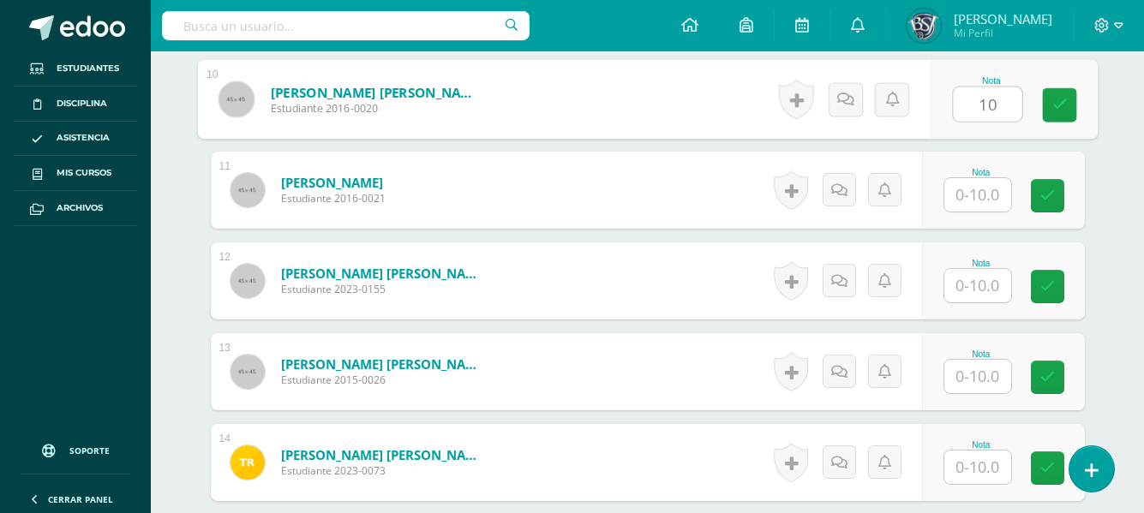
scroll to position [1371, 0]
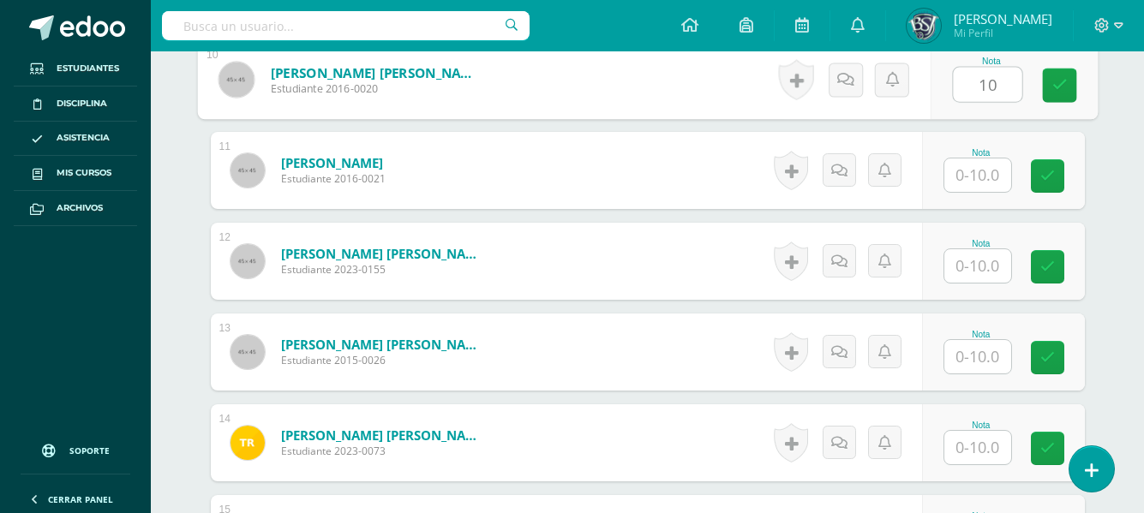
type input "10"
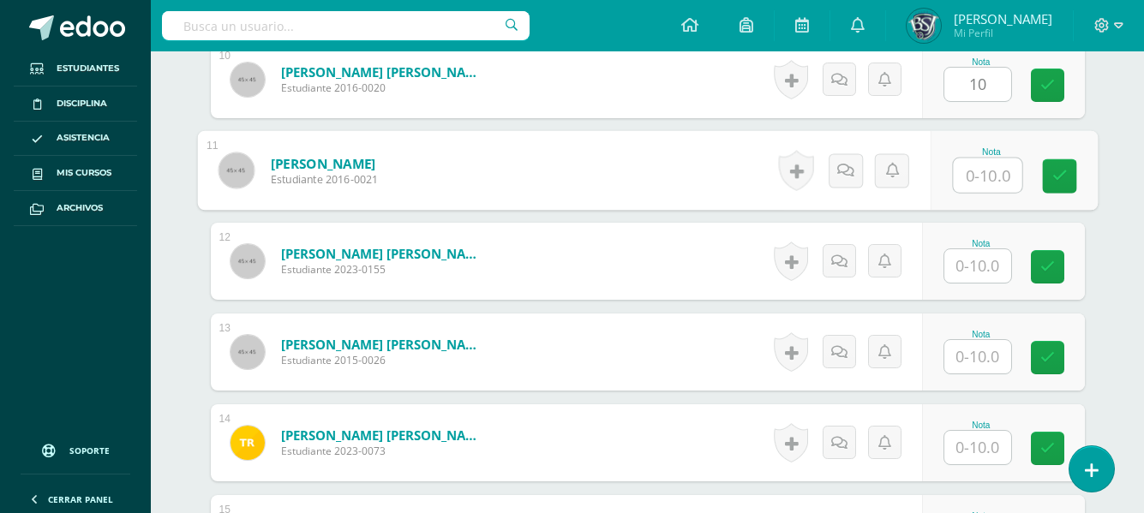
click at [988, 167] on input "text" at bounding box center [987, 175] width 69 height 34
type input "8"
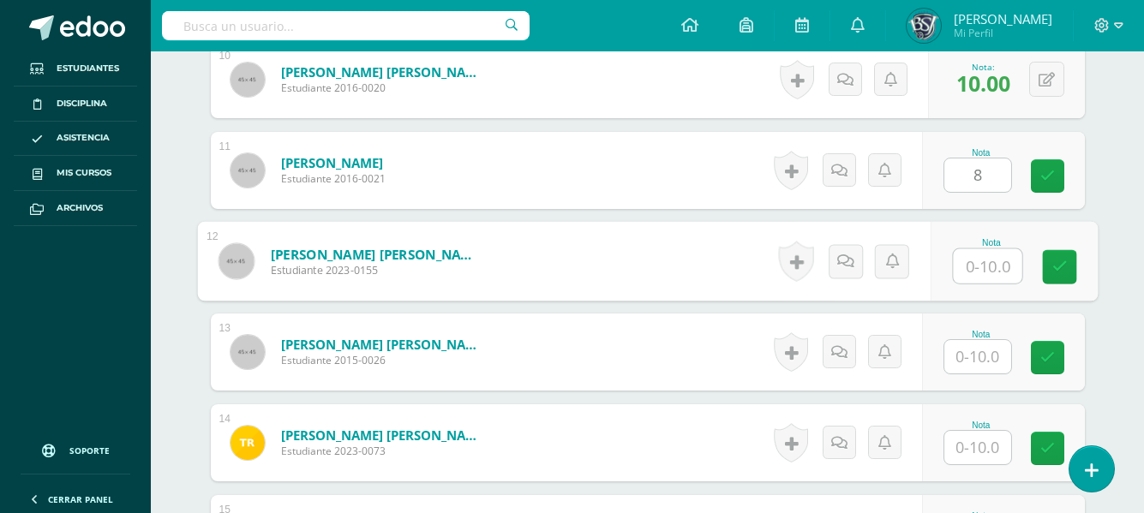
click at [982, 261] on input "text" at bounding box center [987, 266] width 69 height 34
type input "8"
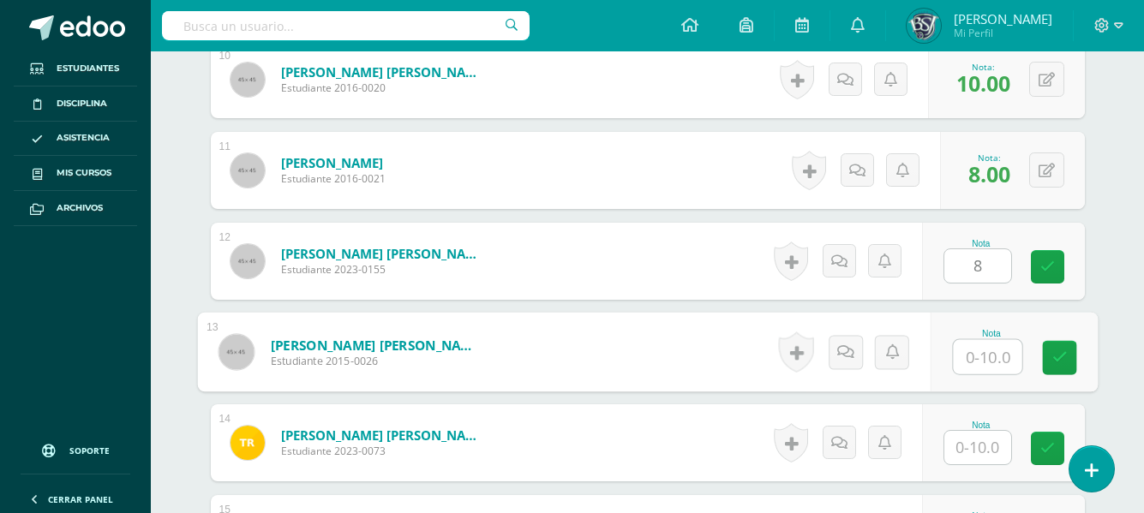
click at [973, 353] on input "text" at bounding box center [987, 357] width 69 height 34
type input "8"
click at [979, 445] on input "text" at bounding box center [977, 447] width 67 height 33
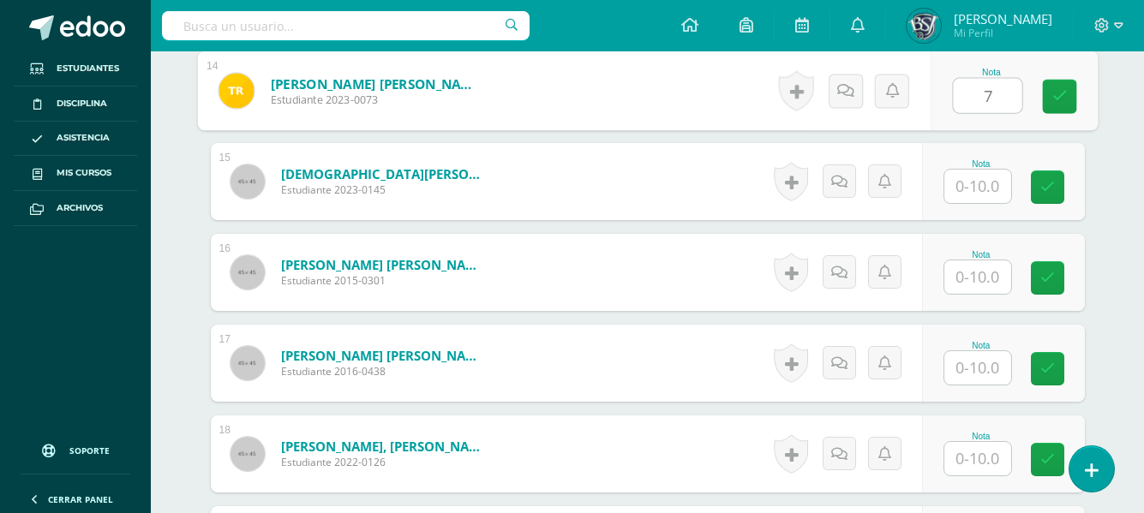
scroll to position [1748, 0]
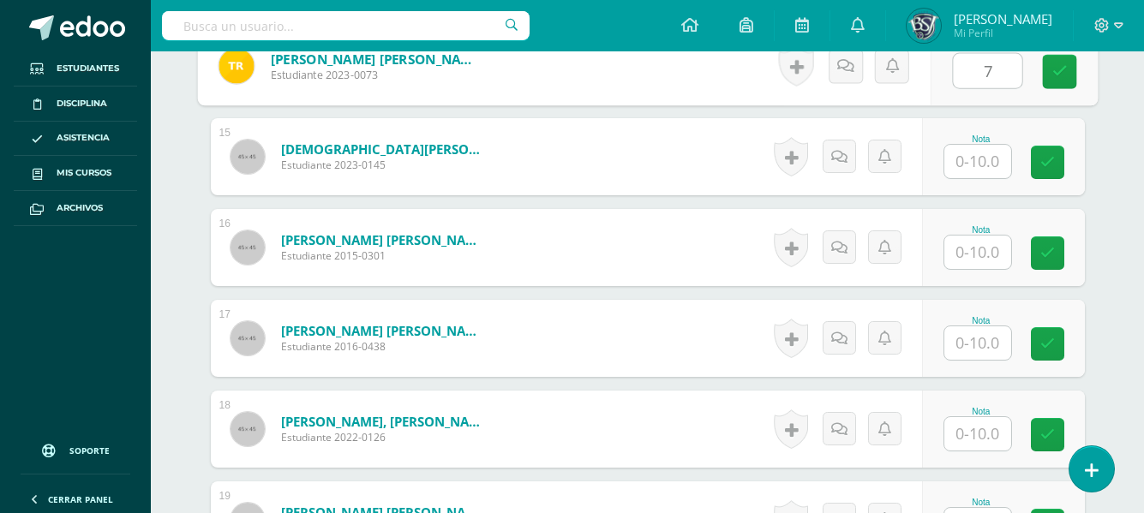
type input "7"
click at [984, 146] on input "text" at bounding box center [977, 161] width 67 height 33
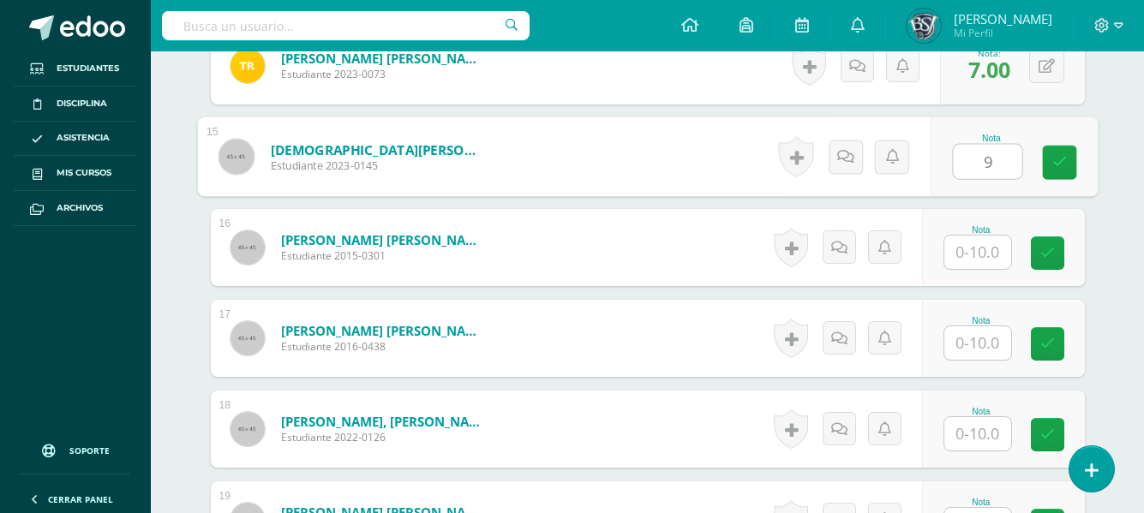
type input "9"
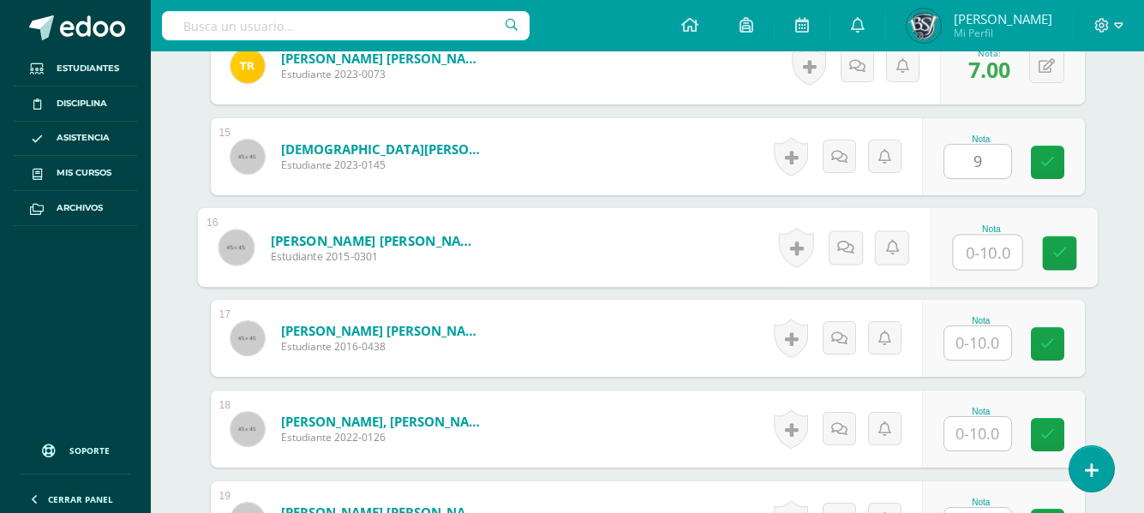
click at [990, 254] on input "text" at bounding box center [987, 253] width 69 height 34
type input "8"
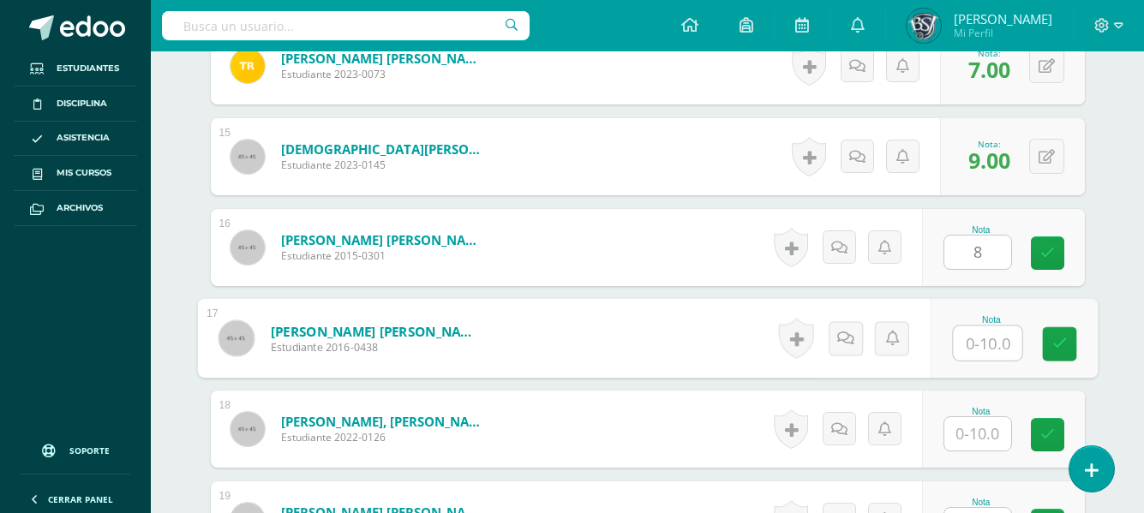
click at [982, 335] on input "text" at bounding box center [987, 343] width 69 height 34
type input "8"
click at [978, 427] on input "text" at bounding box center [977, 433] width 67 height 33
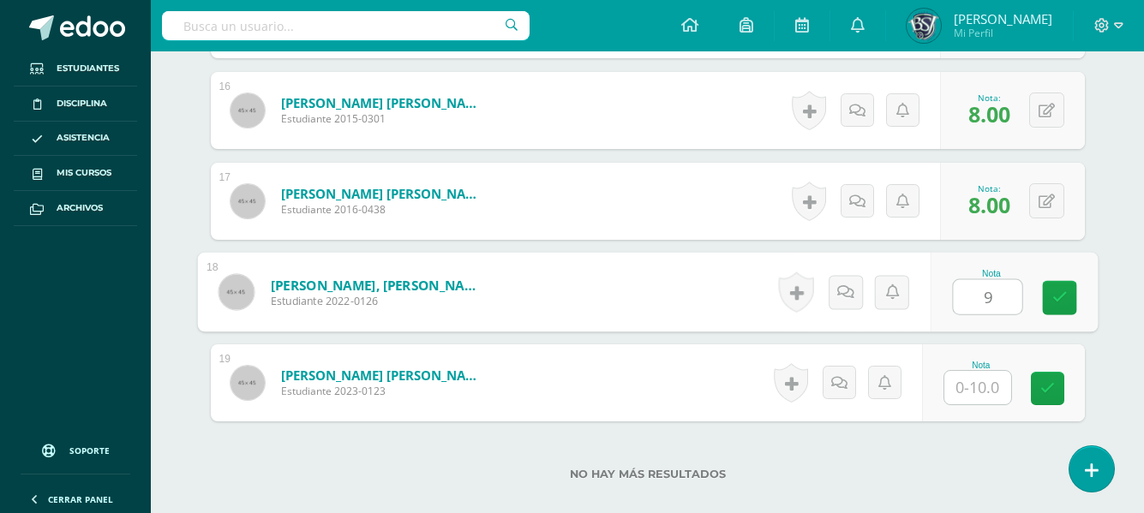
scroll to position [1920, 0]
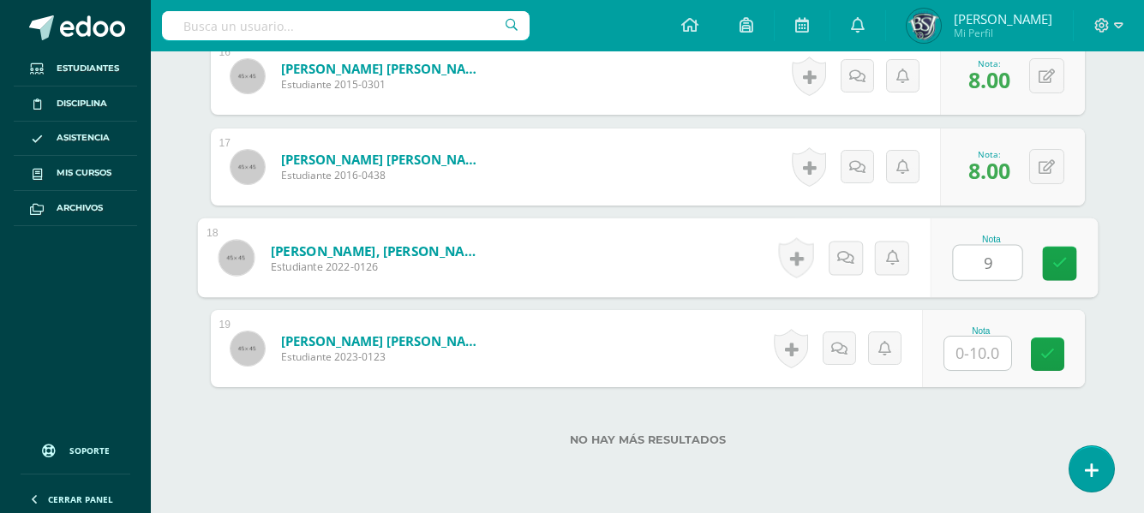
type input "9"
click at [988, 357] on input "text" at bounding box center [977, 353] width 67 height 33
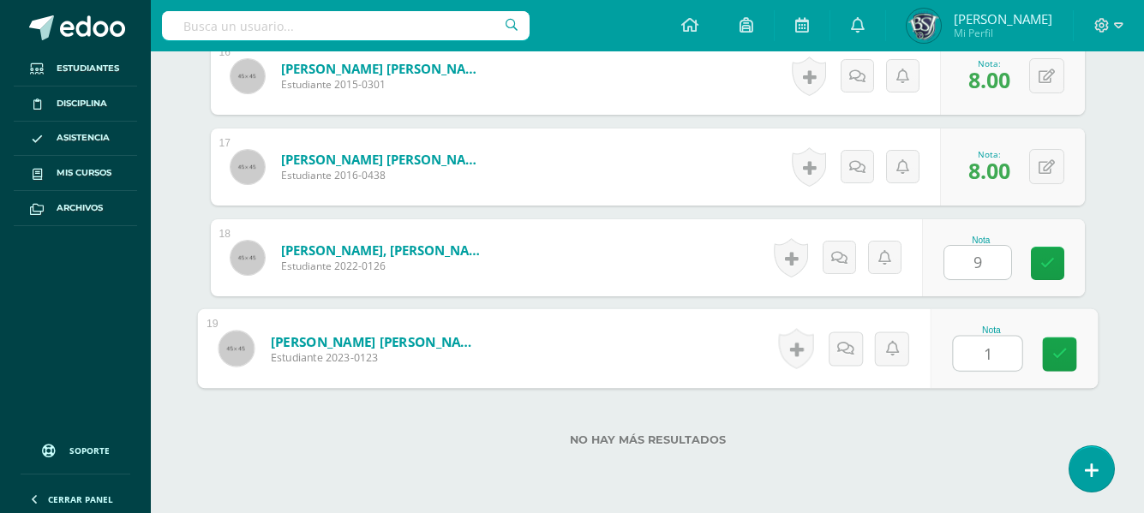
type input "10"
click at [1054, 347] on icon at bounding box center [1058, 354] width 15 height 15
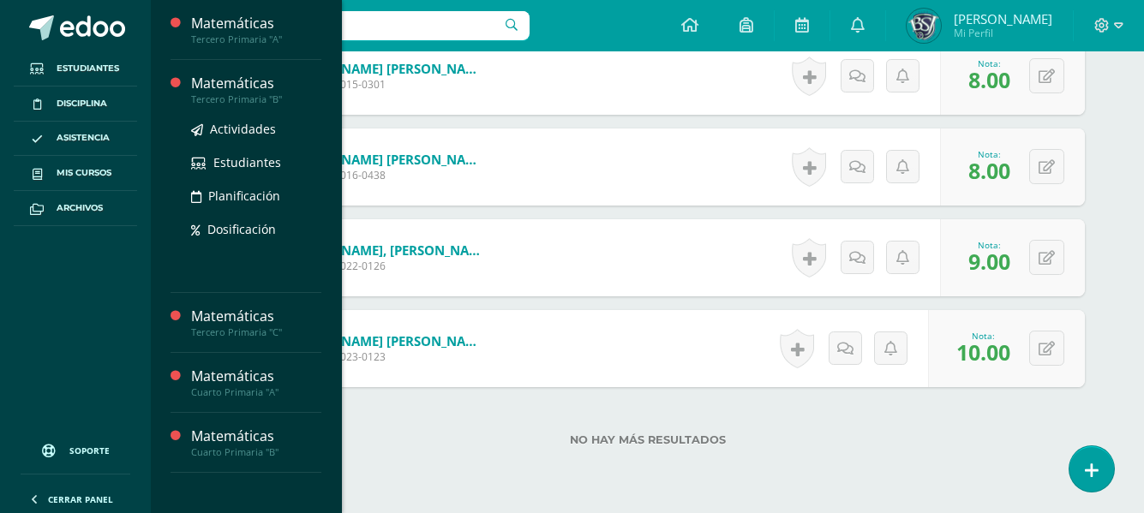
click at [228, 94] on div "Tercero Primaria "B"" at bounding box center [256, 99] width 130 height 12
click at [233, 134] on span "Actividades" at bounding box center [243, 129] width 66 height 16
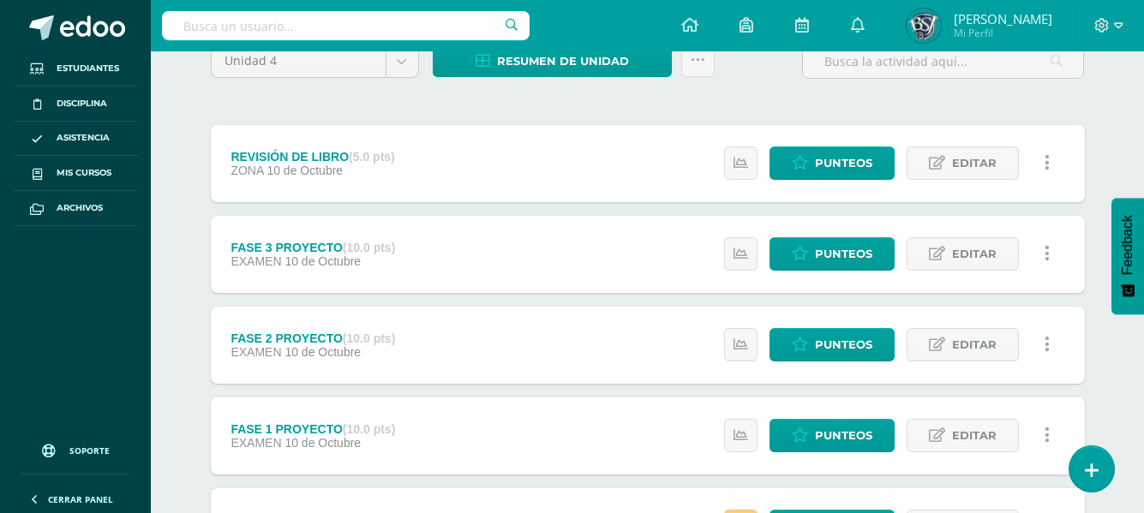
scroll to position [171, 0]
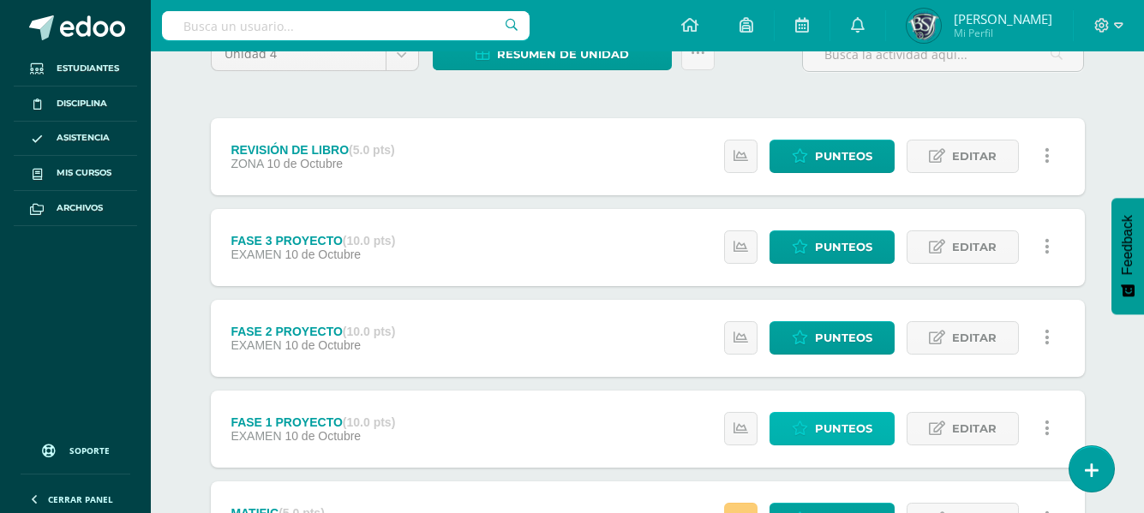
click at [877, 424] on link "Punteos" at bounding box center [831, 428] width 125 height 33
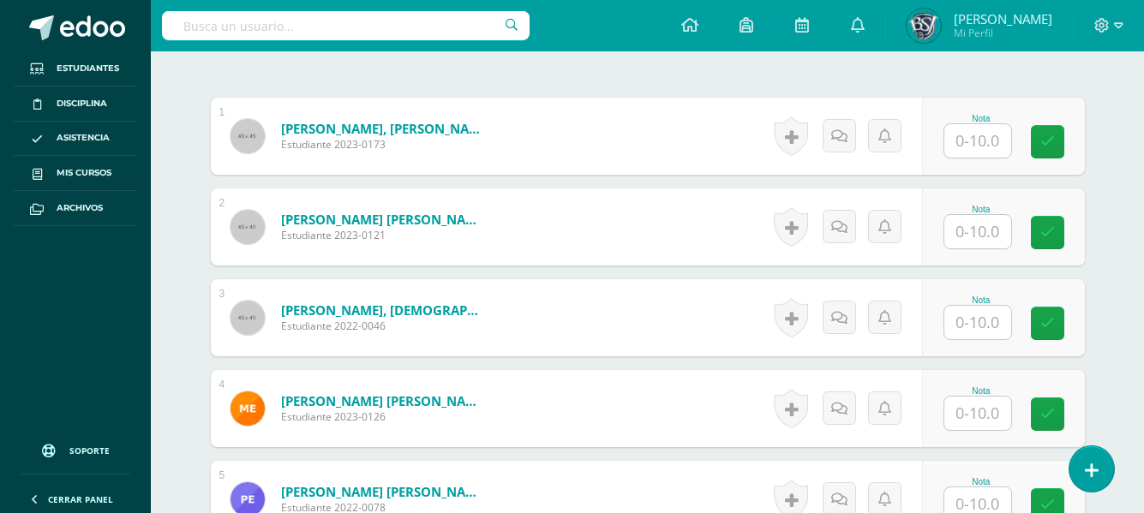
scroll to position [501, 0]
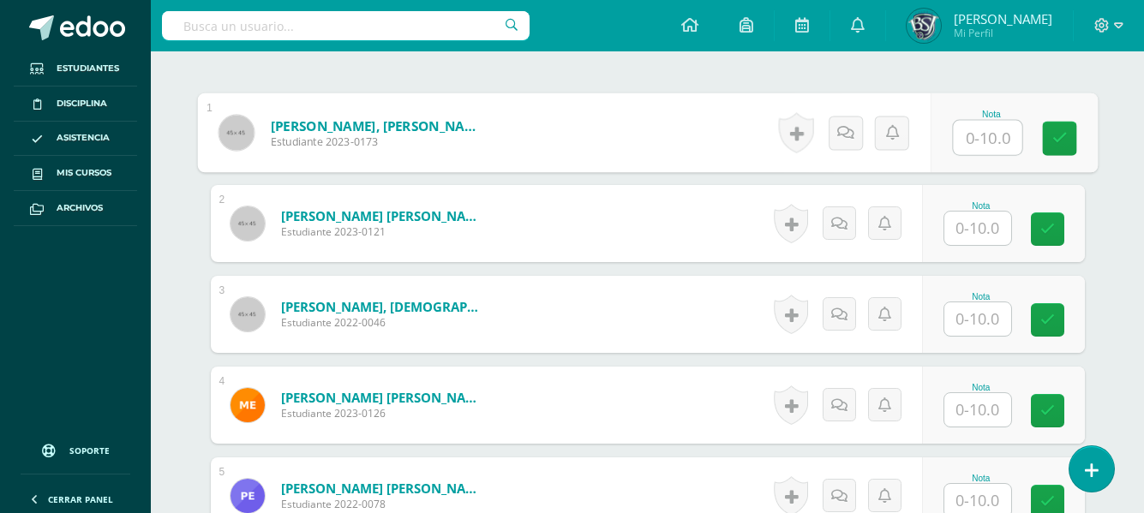
click at [982, 137] on input "text" at bounding box center [987, 138] width 69 height 34
type input "9"
type input "10"
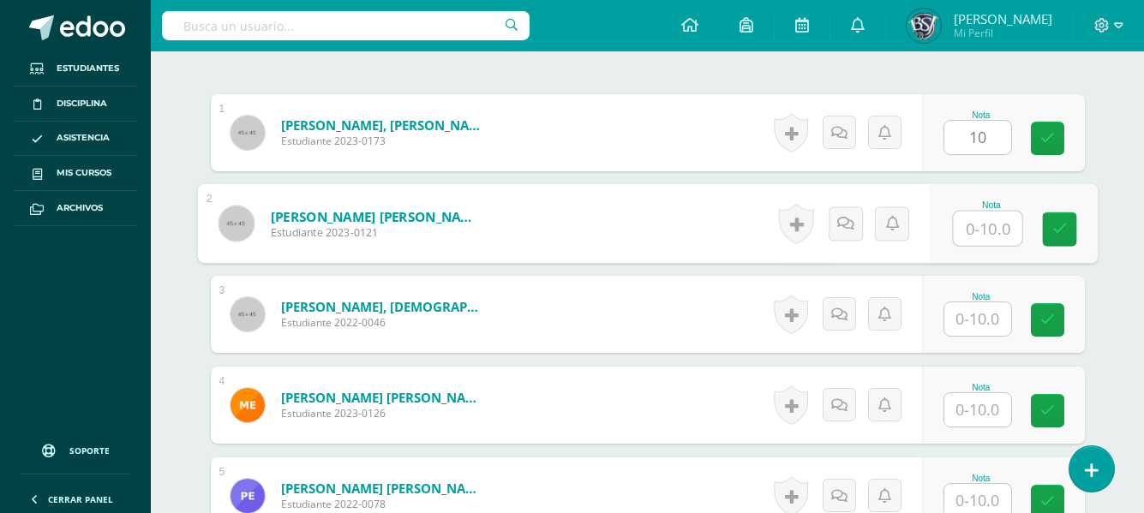
click at [976, 231] on input "text" at bounding box center [987, 229] width 69 height 34
type input "9"
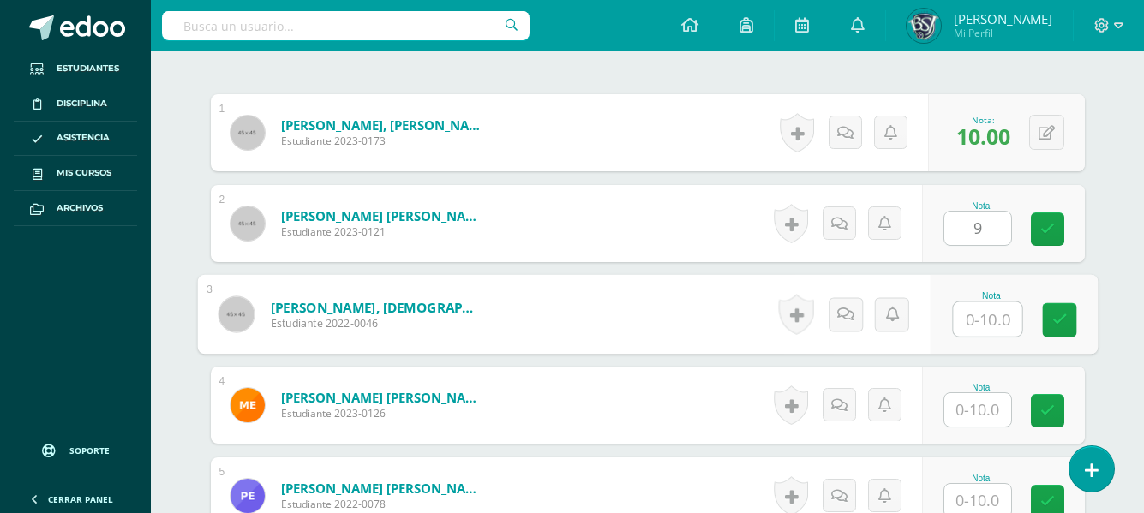
click at [973, 313] on input "text" at bounding box center [987, 319] width 69 height 34
type input "1"
type input "9"
click at [974, 405] on input "text" at bounding box center [977, 409] width 67 height 33
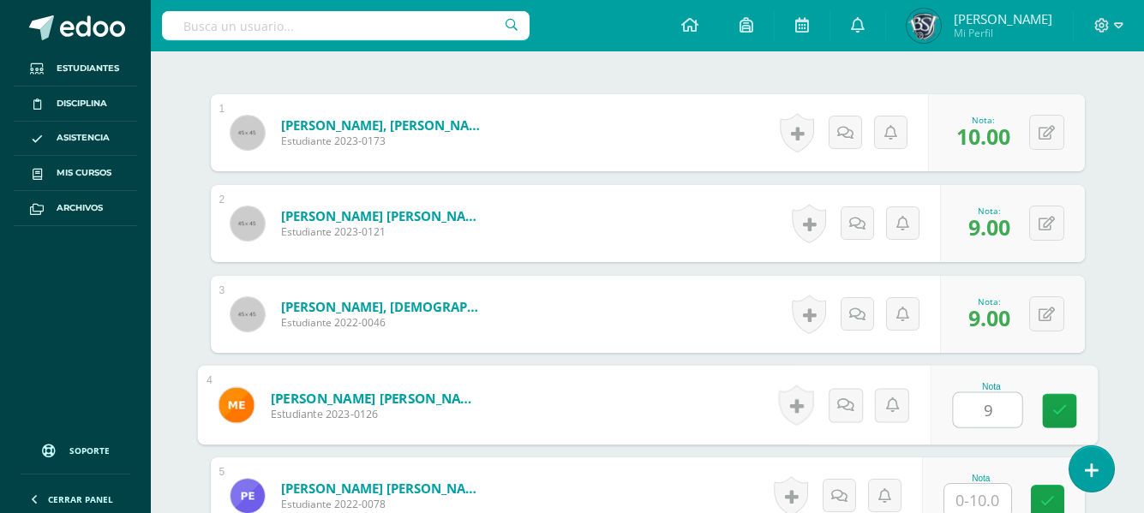
type input "9"
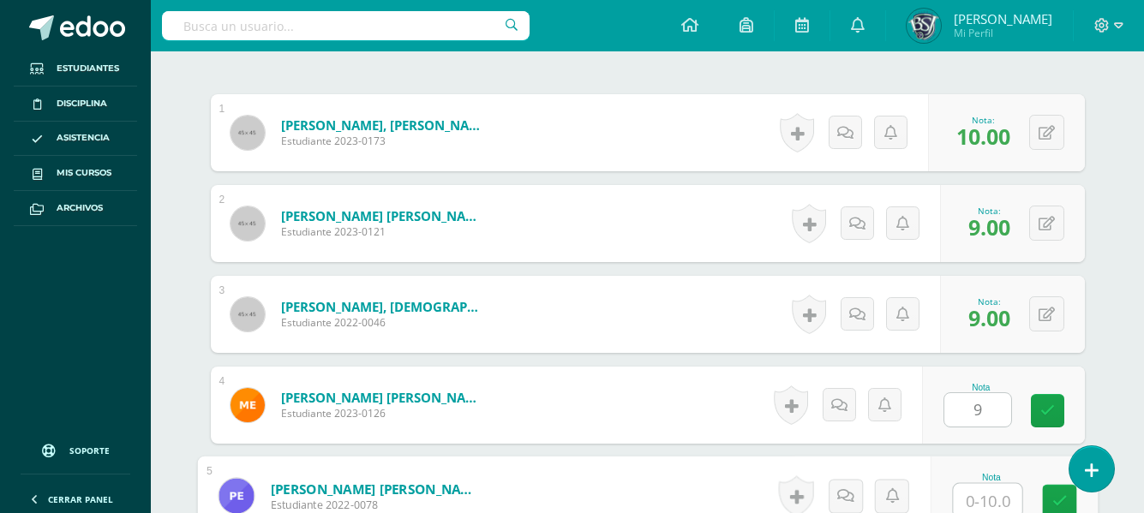
click at [984, 490] on input "text" at bounding box center [987, 501] width 69 height 34
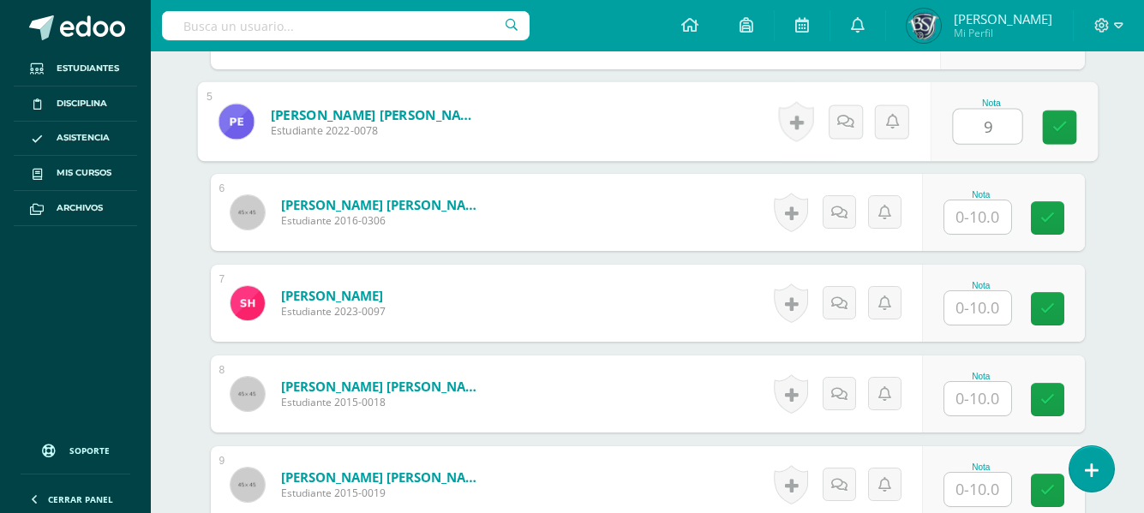
scroll to position [878, 0]
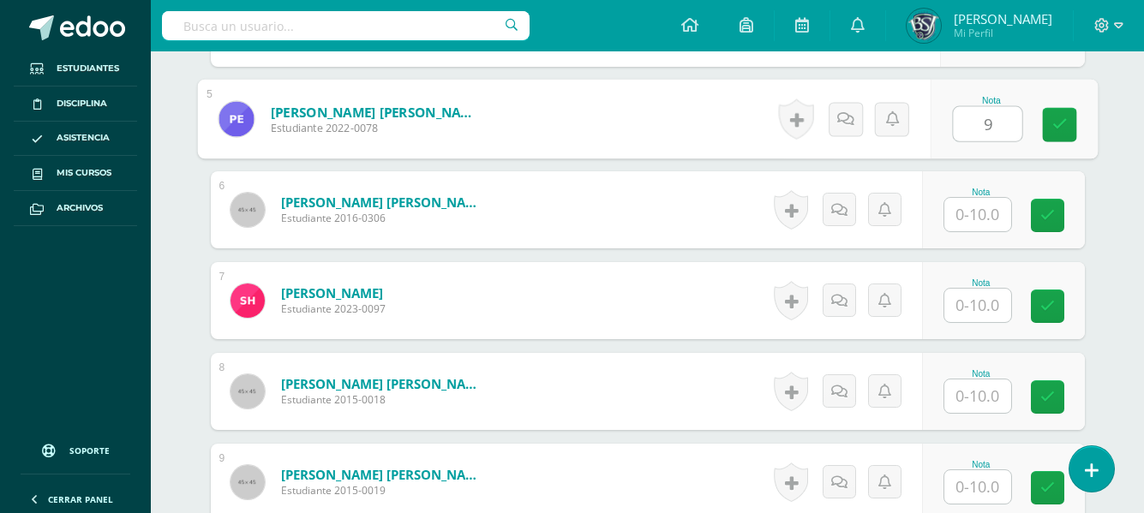
type input "9"
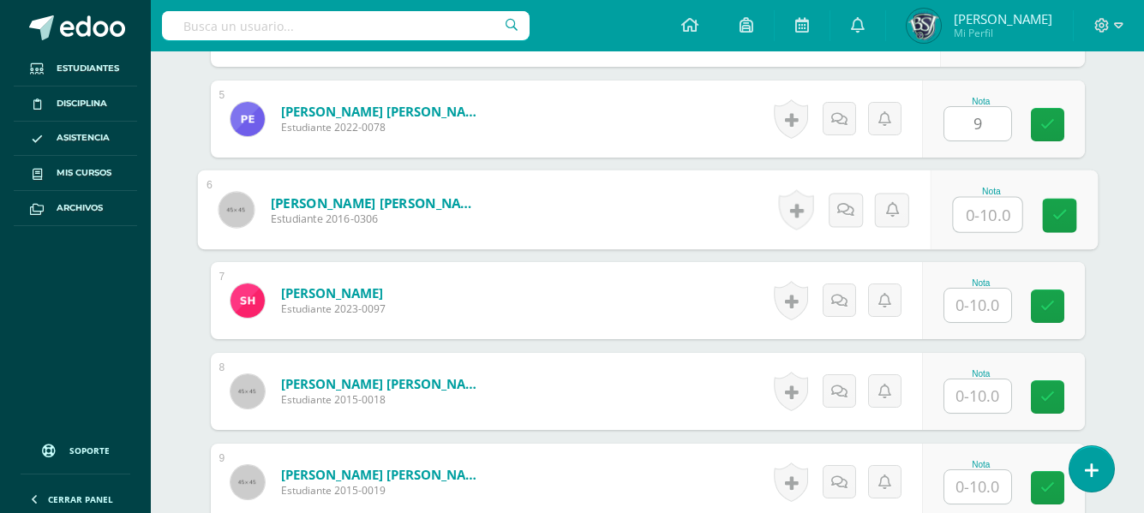
click at [992, 207] on input "text" at bounding box center [987, 215] width 69 height 34
type input "9"
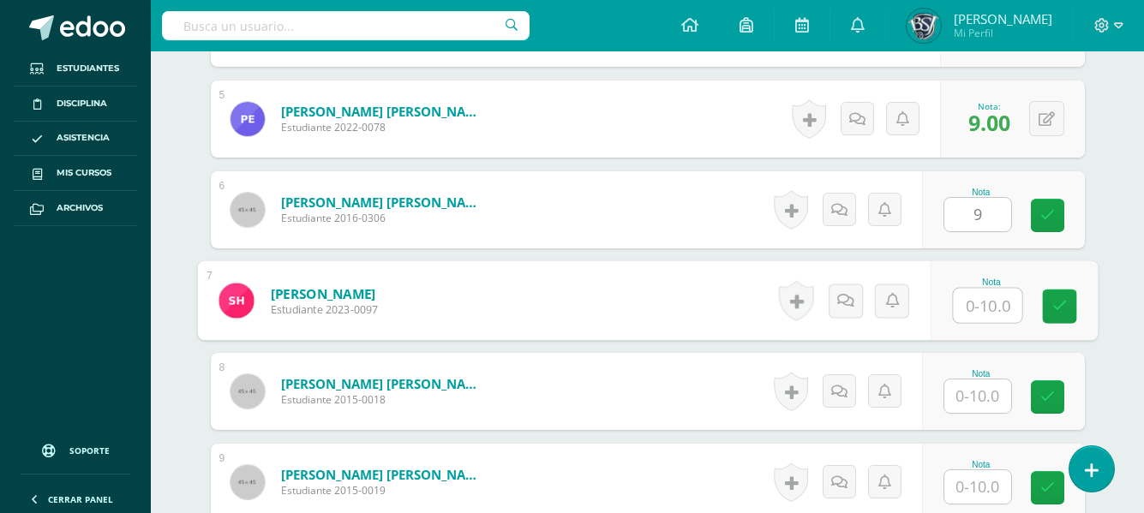
click at [976, 308] on input "text" at bounding box center [987, 306] width 69 height 34
type input "10"
click at [984, 391] on input "text" at bounding box center [977, 395] width 67 height 33
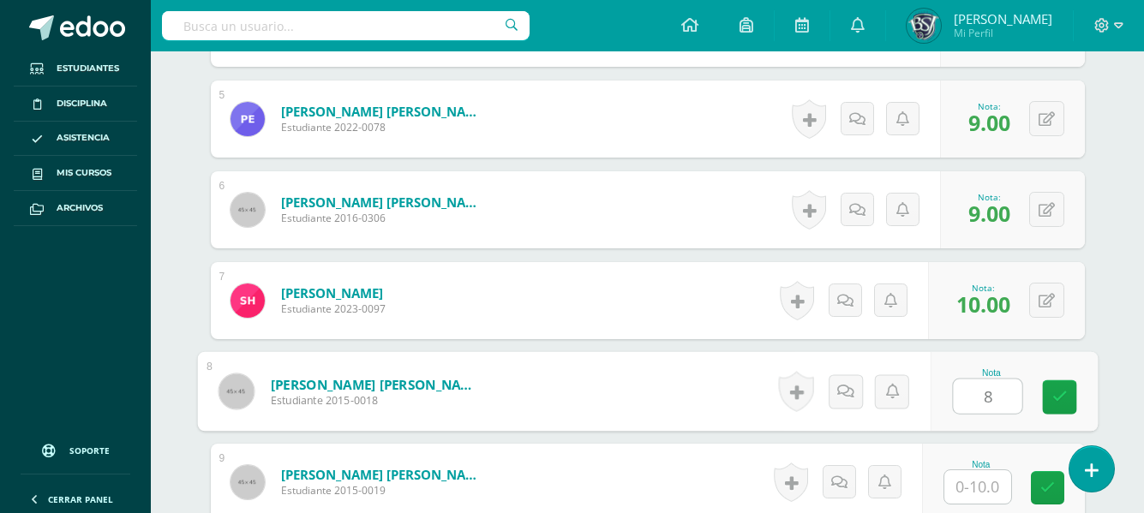
type input "8"
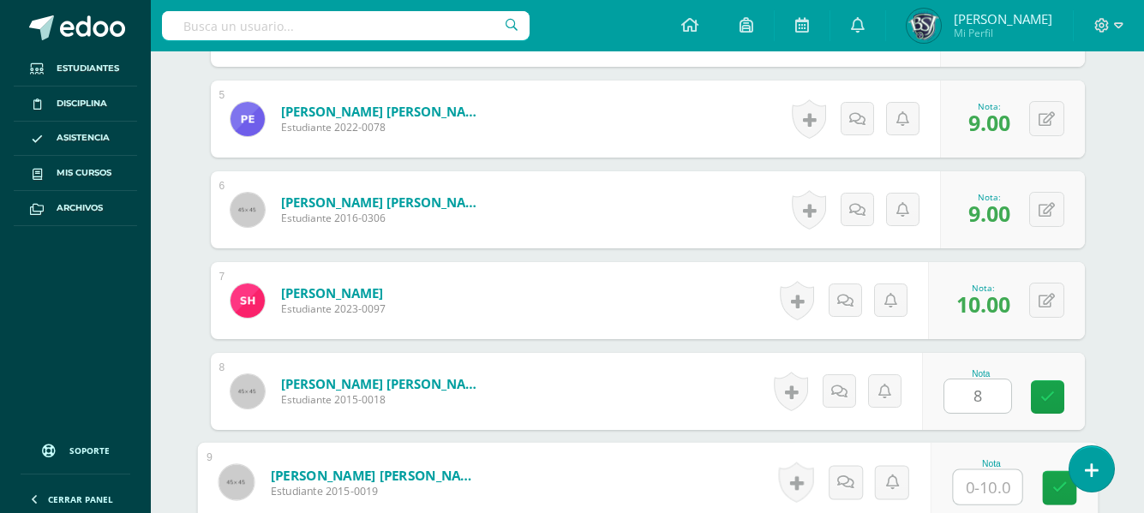
click at [990, 477] on input "text" at bounding box center [987, 487] width 69 height 34
type input "8"
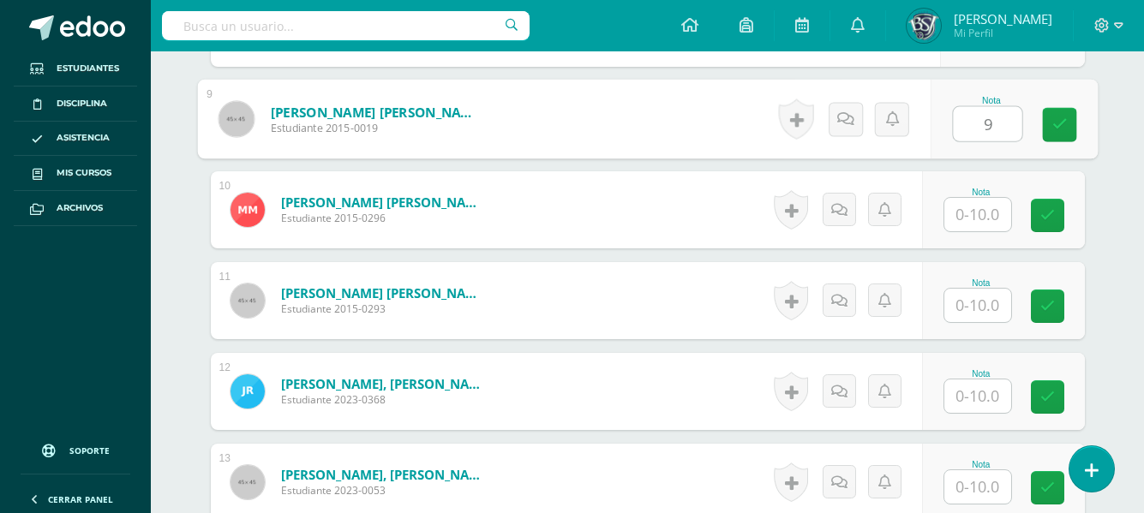
scroll to position [1266, 0]
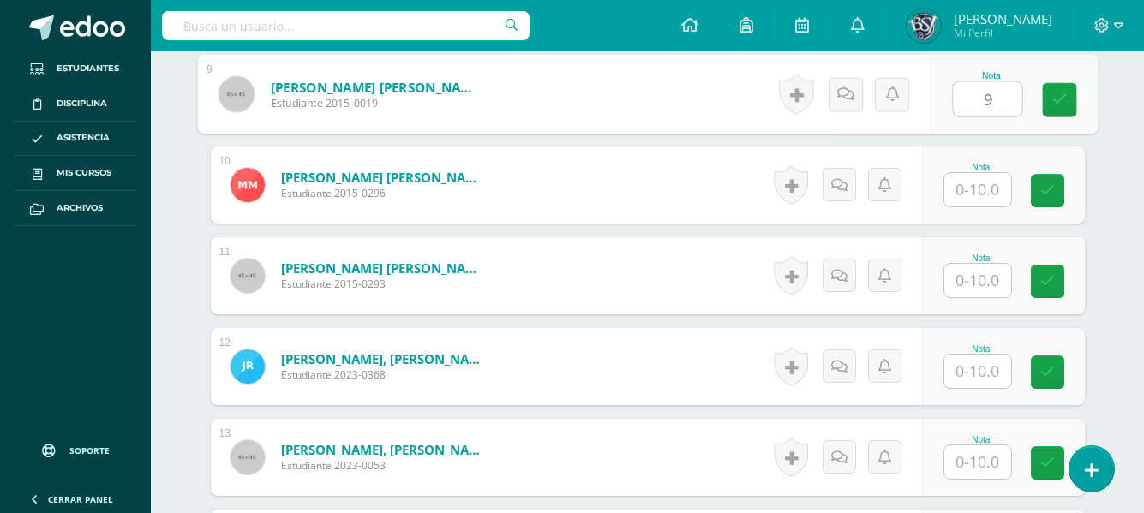
type input "9"
click at [980, 188] on input "text" at bounding box center [977, 189] width 67 height 33
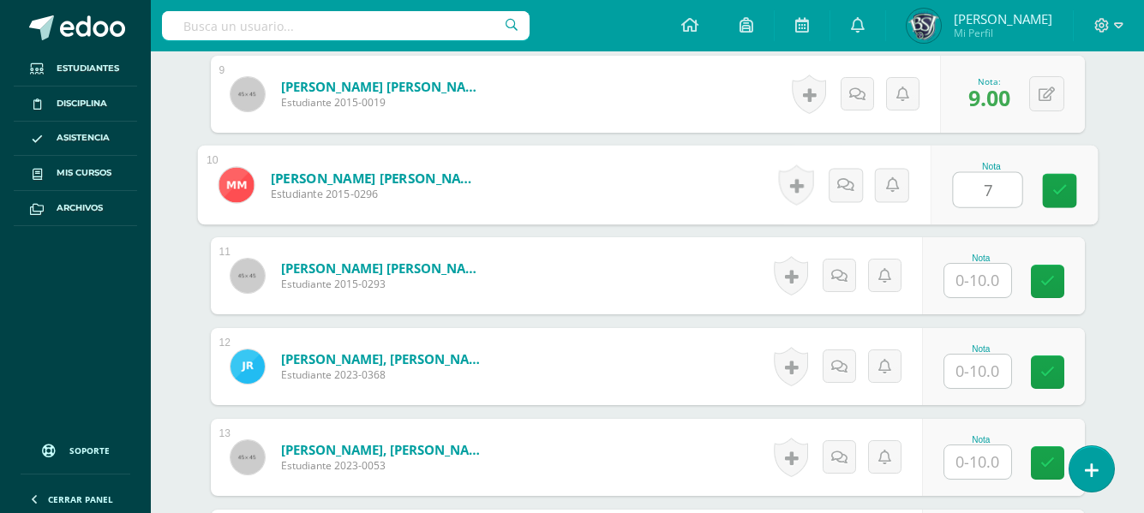
type input "7"
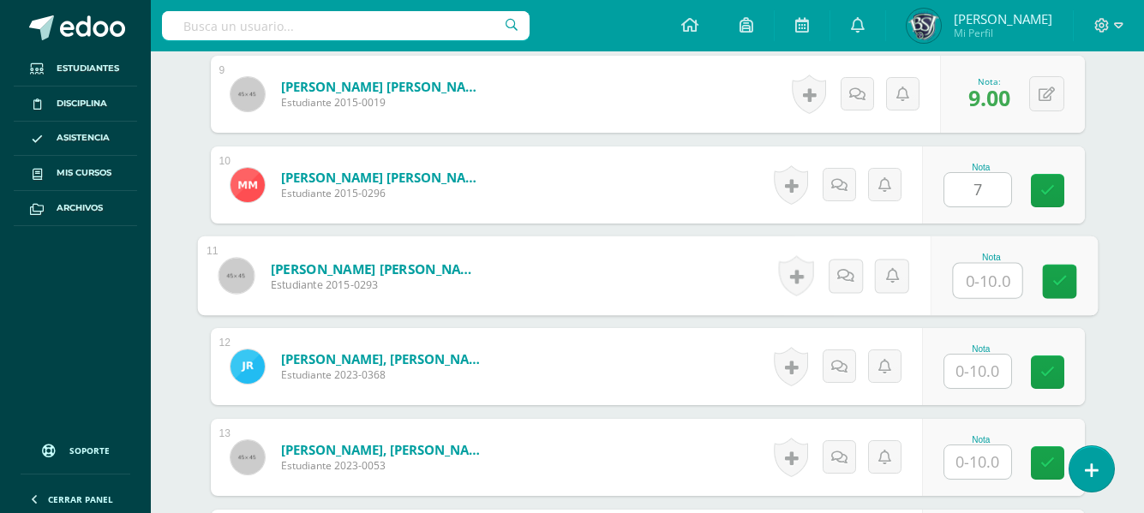
click at [985, 272] on input "text" at bounding box center [987, 281] width 69 height 34
type input "7"
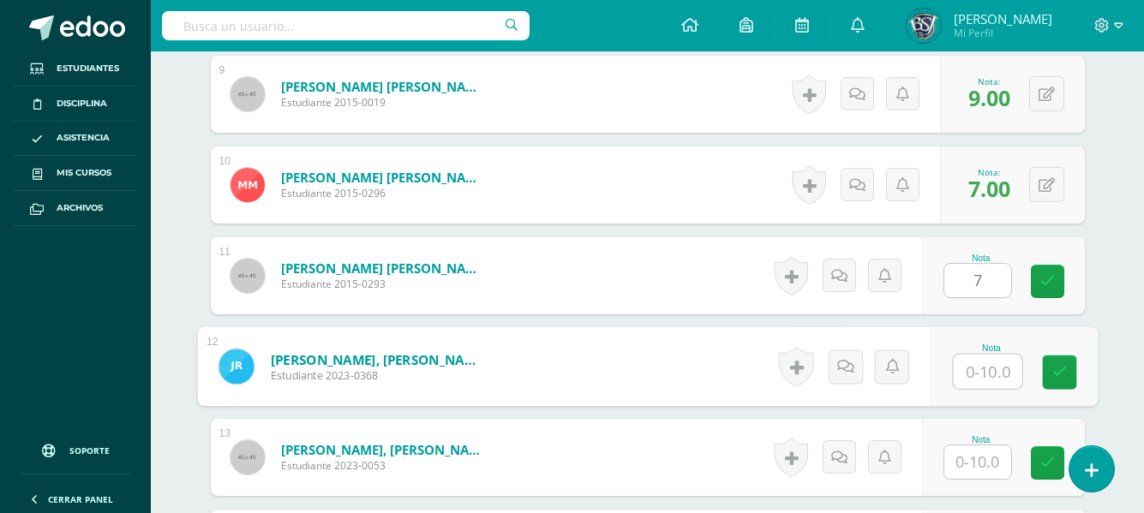
click at [978, 364] on input "text" at bounding box center [987, 372] width 69 height 34
type input "8"
click at [976, 453] on input "text" at bounding box center [977, 461] width 67 height 33
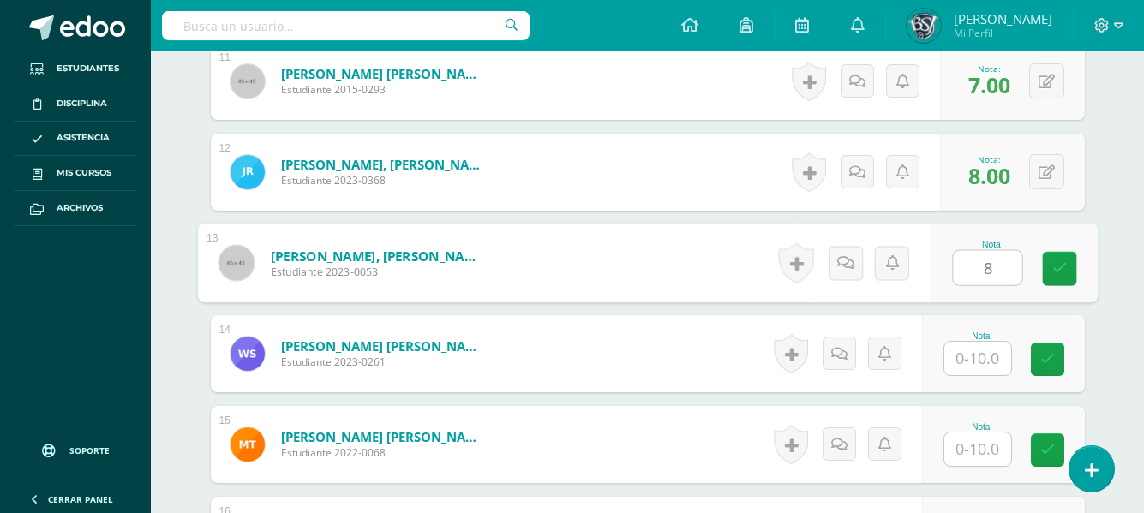
scroll to position [1552, 0]
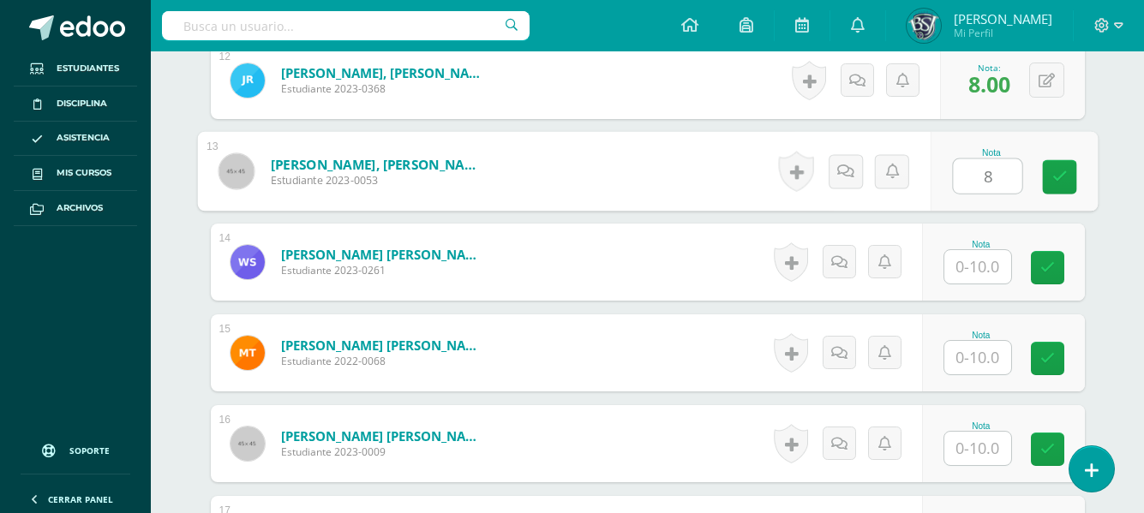
type input "8"
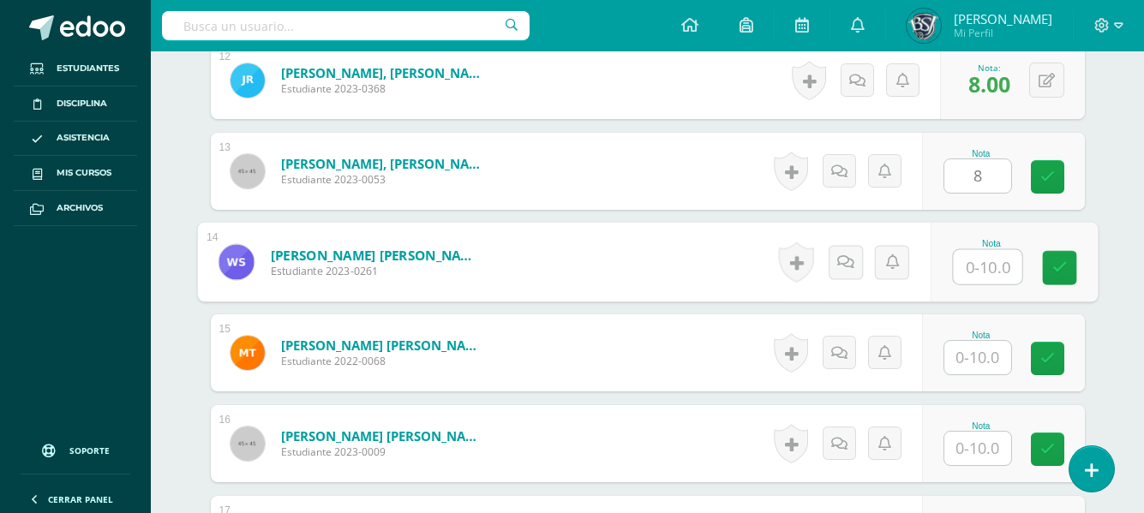
click at [970, 271] on input "text" at bounding box center [987, 267] width 69 height 34
type input "10"
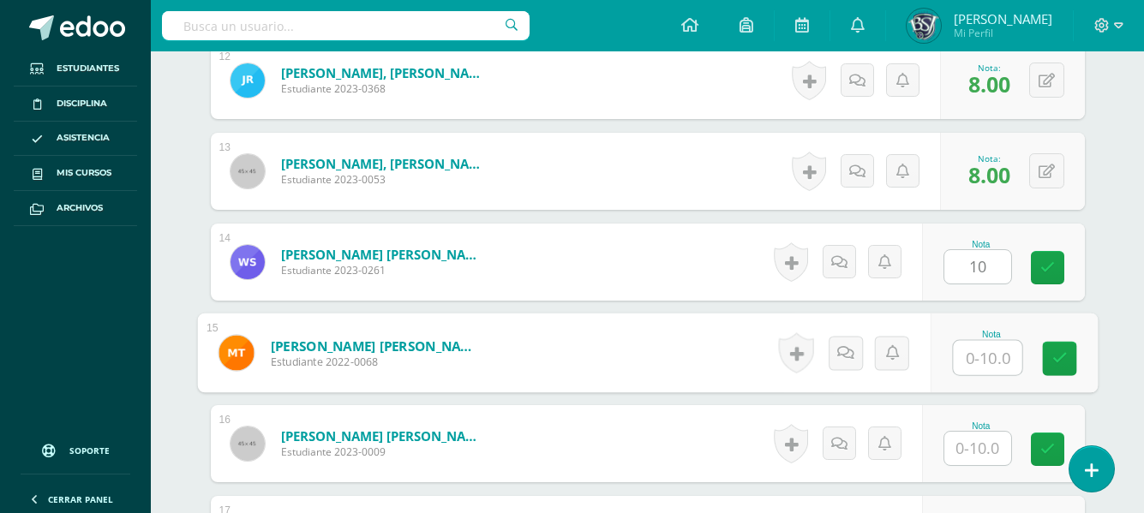
click at [979, 360] on input "text" at bounding box center [987, 358] width 69 height 34
type input "9"
click at [993, 439] on input "text" at bounding box center [977, 448] width 67 height 33
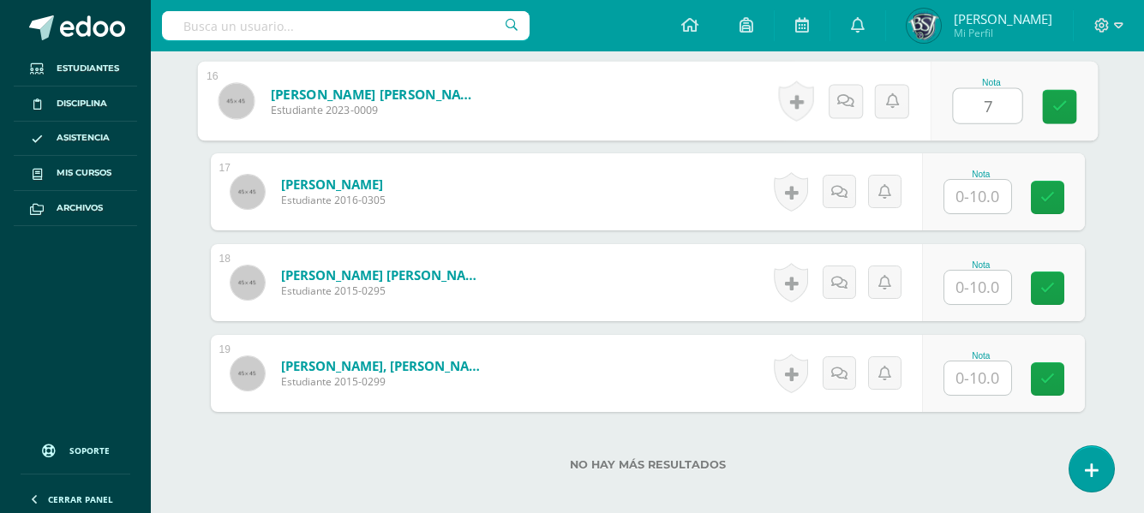
scroll to position [1940, 0]
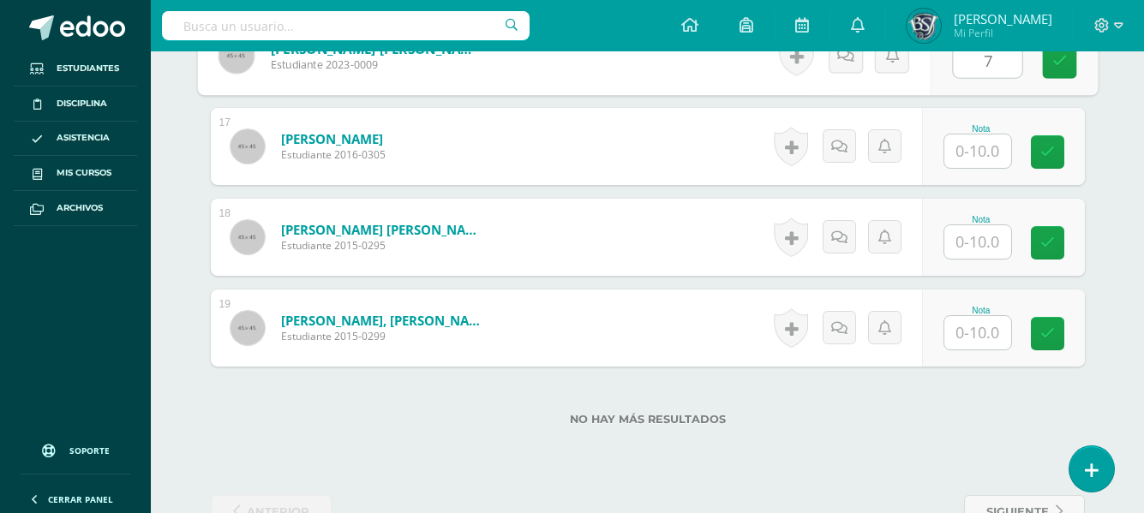
type input "7"
click at [982, 151] on input "text" at bounding box center [977, 150] width 67 height 33
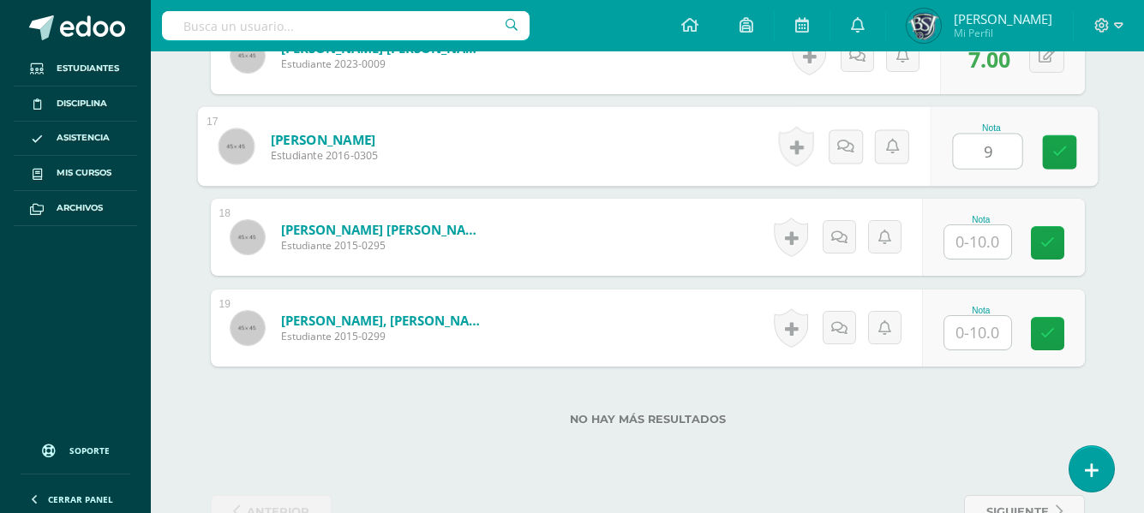
type input "9"
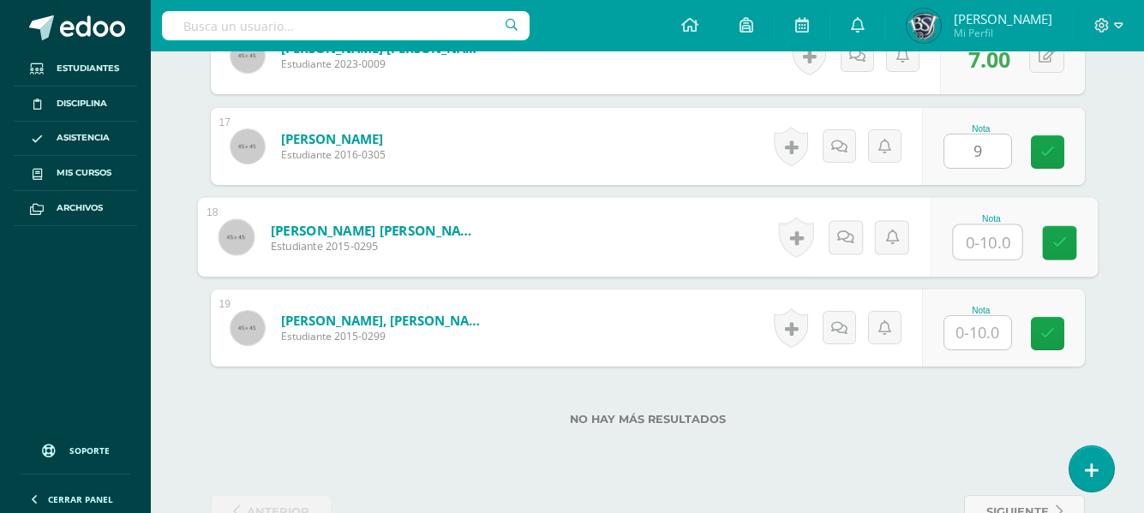
click at [978, 233] on input "text" at bounding box center [987, 242] width 69 height 34
type input "9"
type input "1"
click at [970, 334] on input "1" at bounding box center [977, 332] width 67 height 33
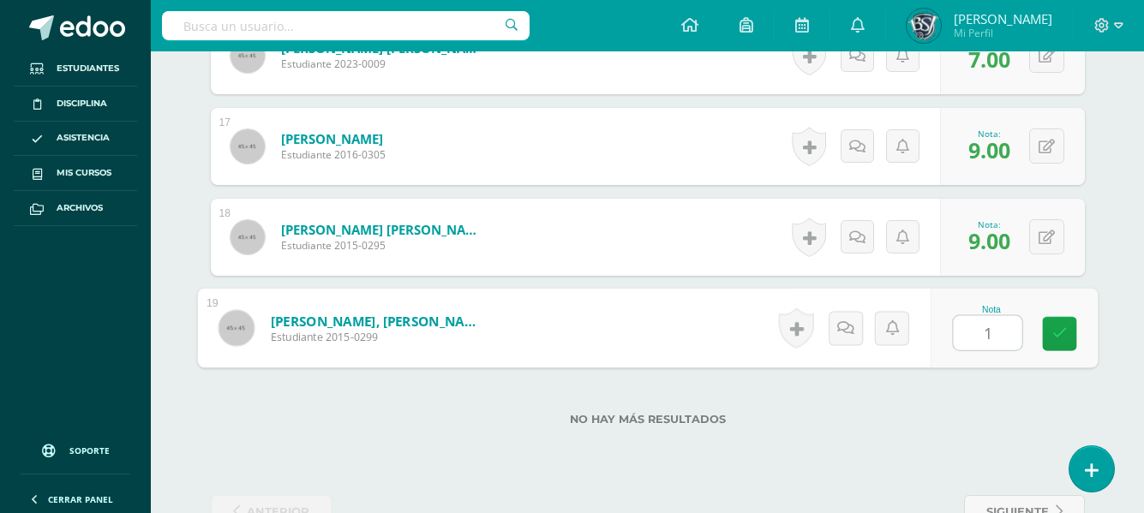
type input "10"
click at [1061, 322] on link at bounding box center [1059, 334] width 34 height 34
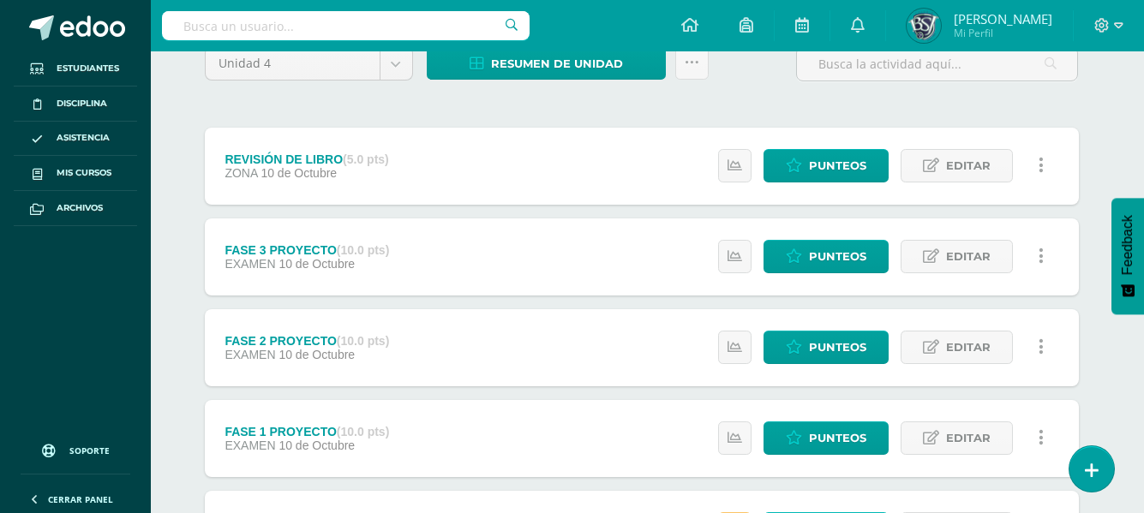
scroll to position [171, 6]
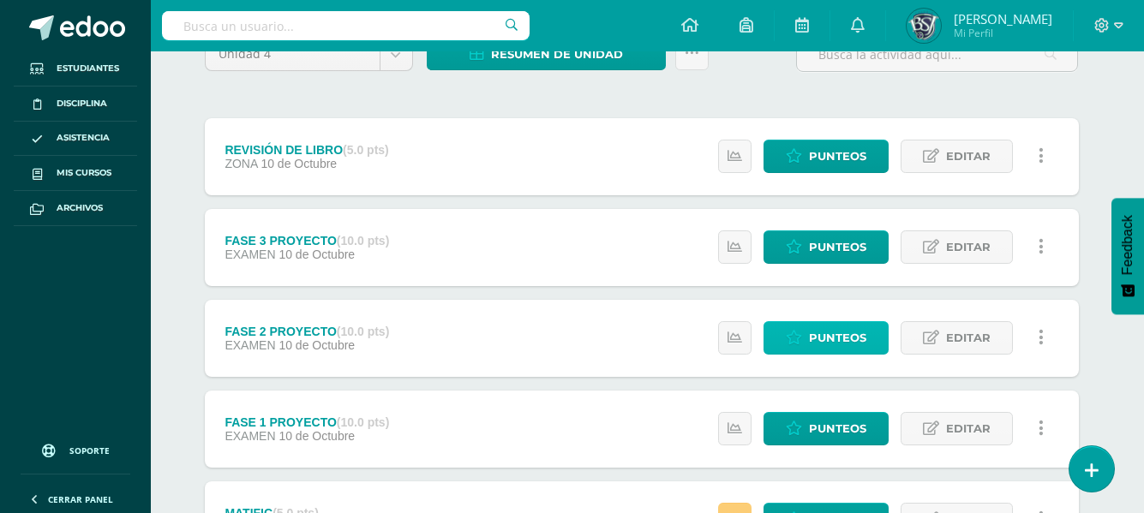
click at [848, 327] on span "Punteos" at bounding box center [837, 338] width 57 height 32
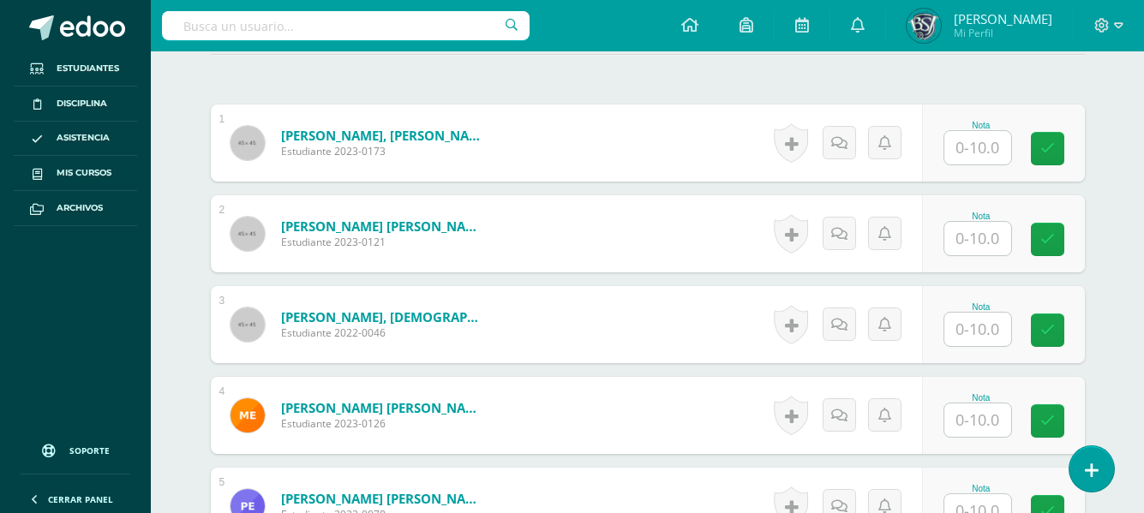
scroll to position [503, 0]
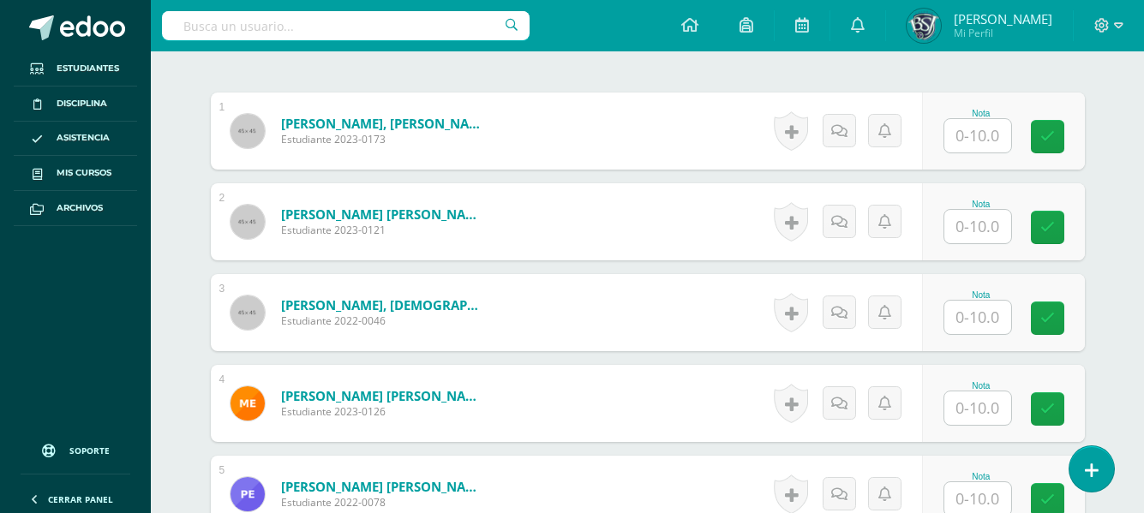
click at [965, 135] on input "text" at bounding box center [977, 135] width 67 height 33
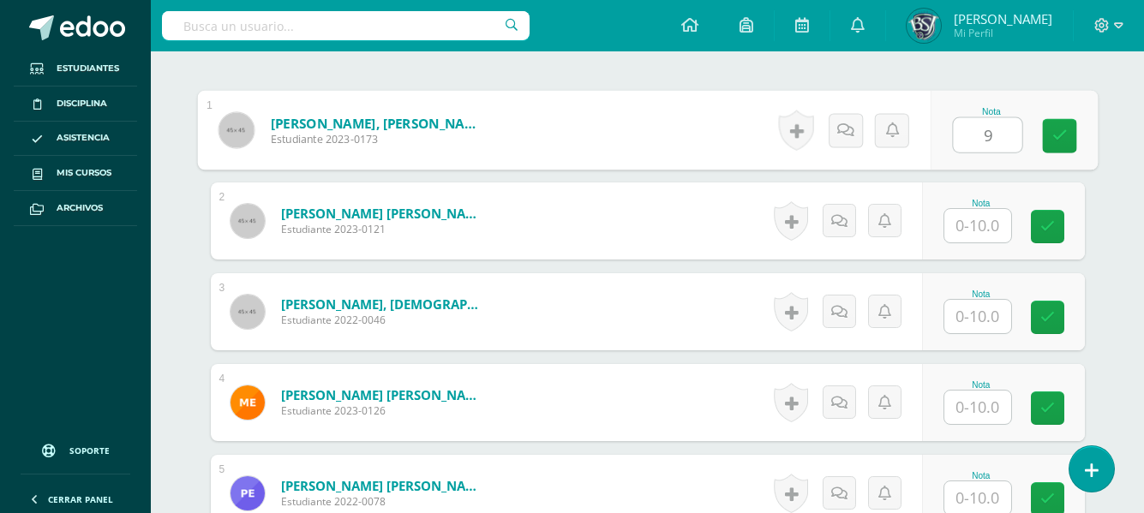
type input "9"
click at [967, 218] on input "text" at bounding box center [977, 225] width 67 height 33
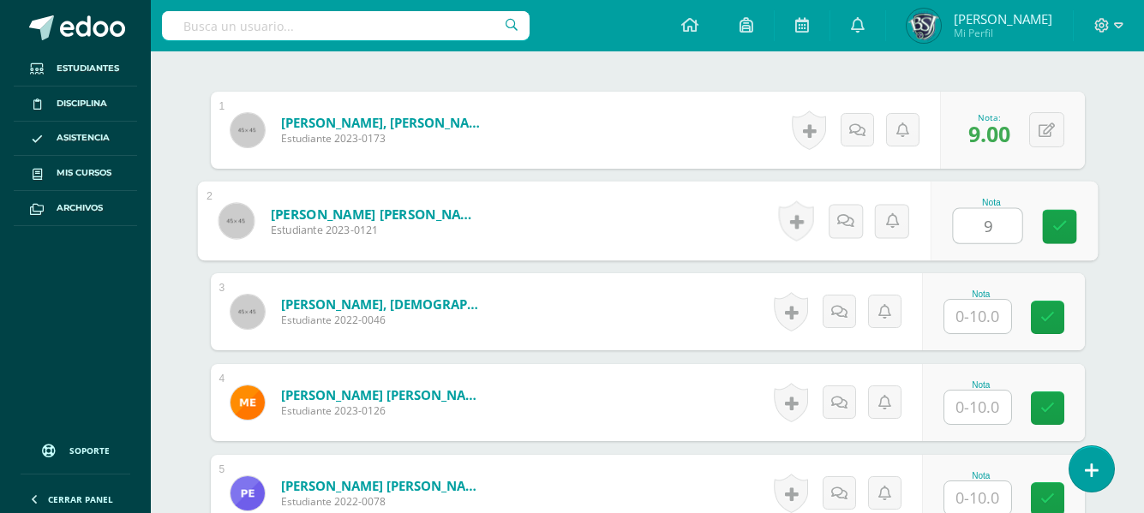
type input "9"
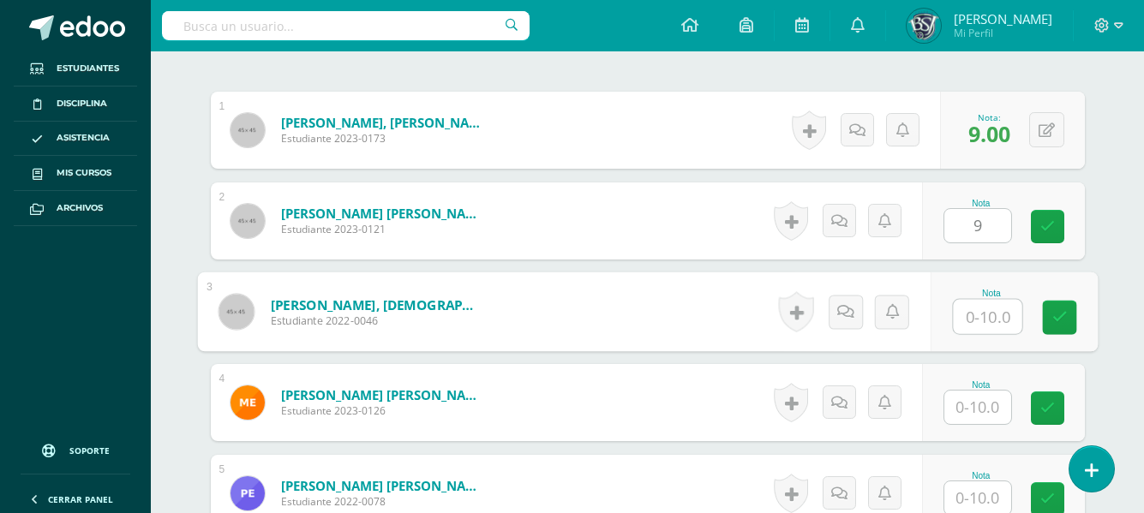
click at [980, 313] on input "text" at bounding box center [987, 317] width 69 height 34
type input "10"
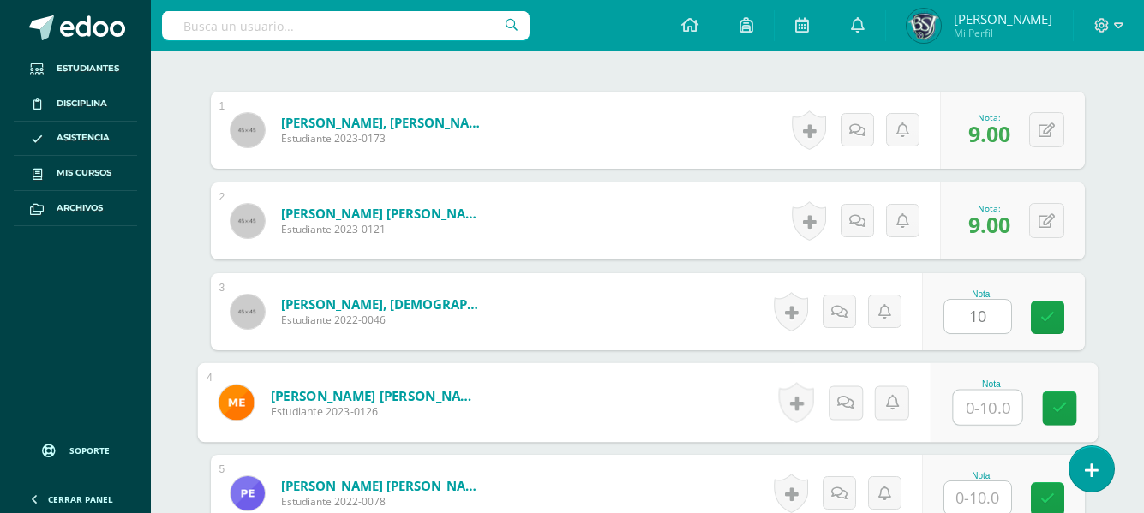
click at [979, 395] on input "text" at bounding box center [987, 408] width 69 height 34
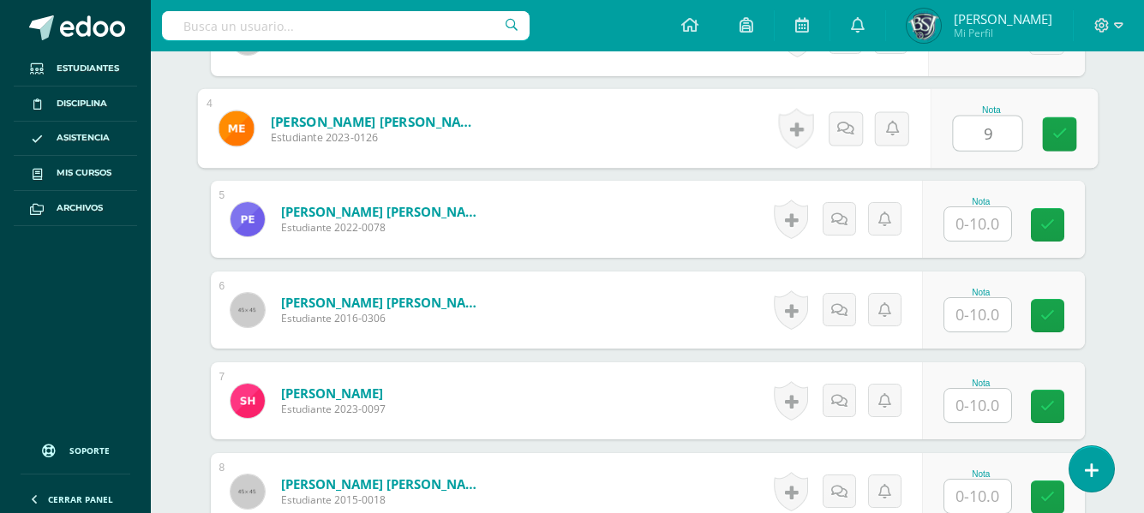
scroll to position [799, 0]
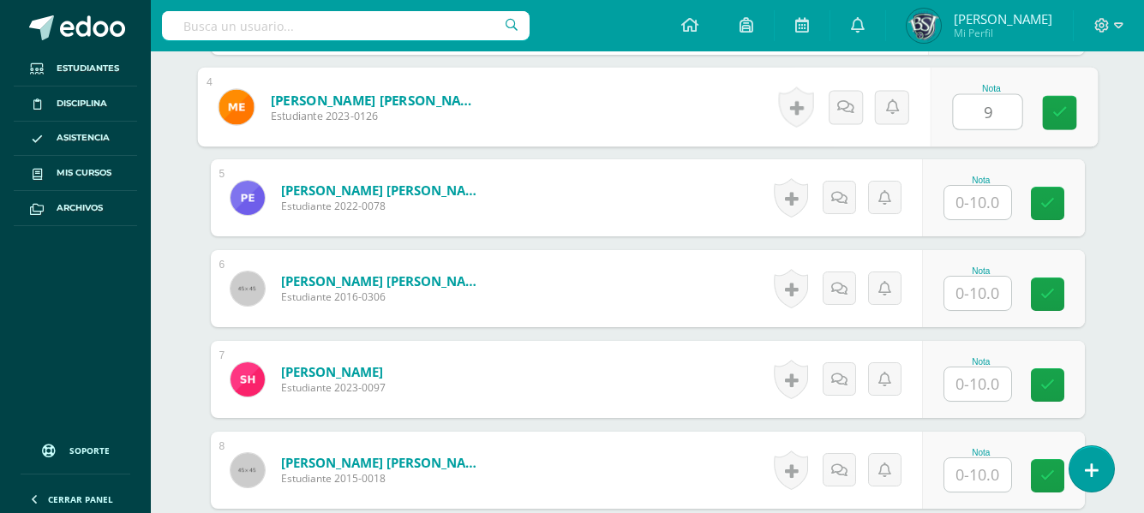
type input "9"
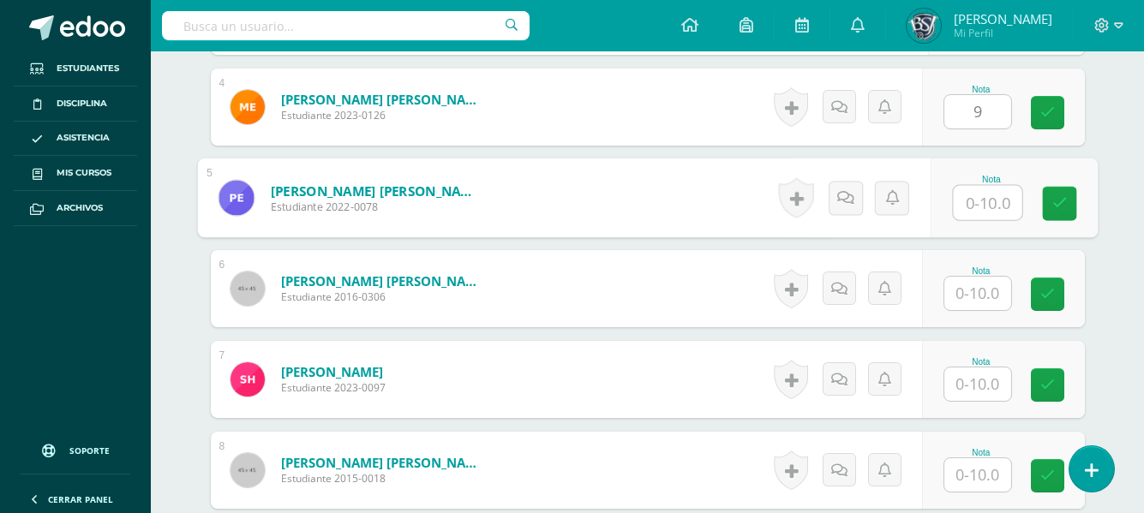
click at [981, 192] on input "text" at bounding box center [987, 203] width 69 height 34
type input "9"
click at [988, 283] on input "text" at bounding box center [977, 293] width 67 height 33
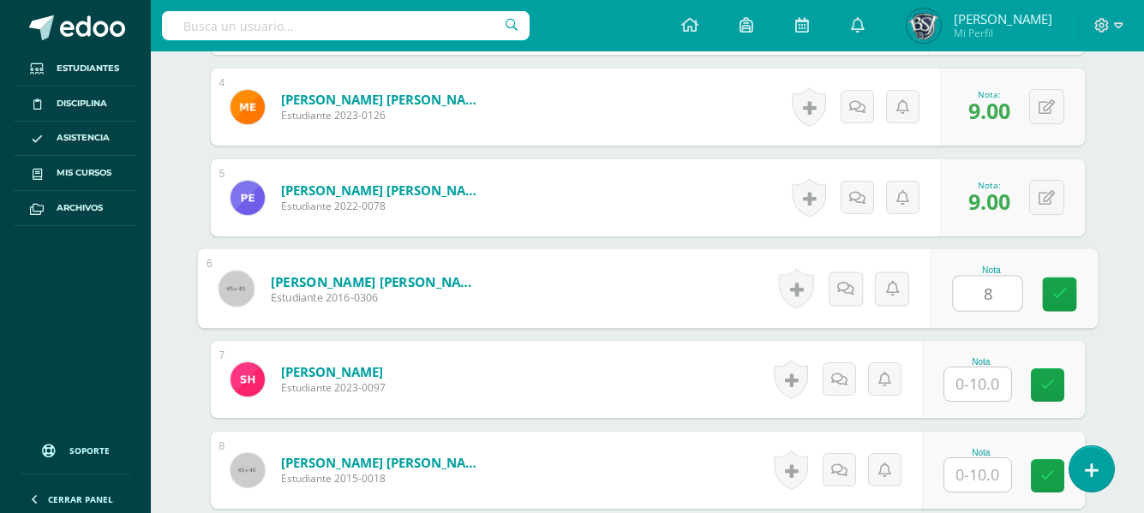
type input "8"
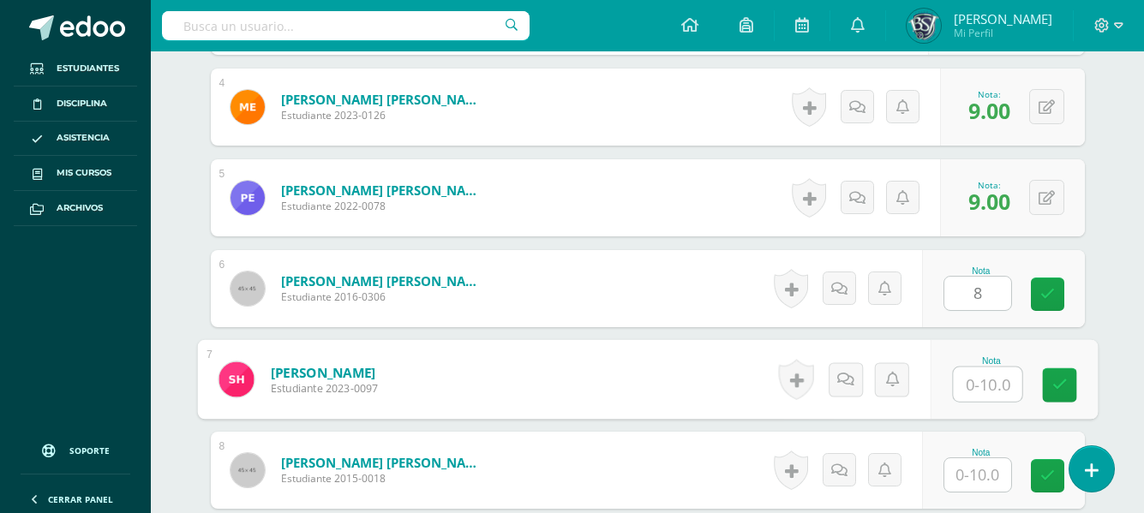
click at [986, 373] on input "text" at bounding box center [987, 384] width 69 height 34
type input "9"
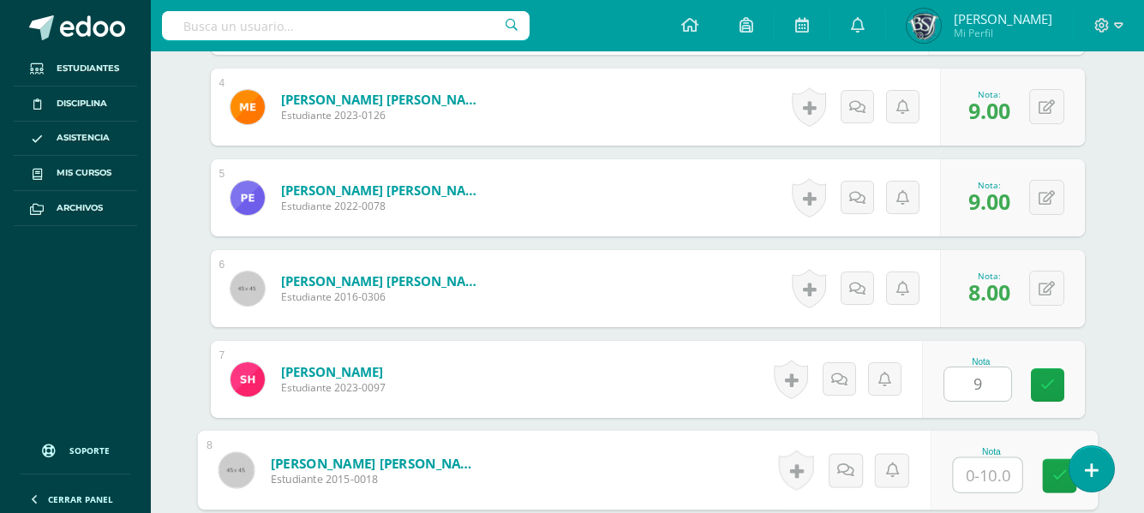
click at [982, 472] on input "text" at bounding box center [987, 475] width 69 height 34
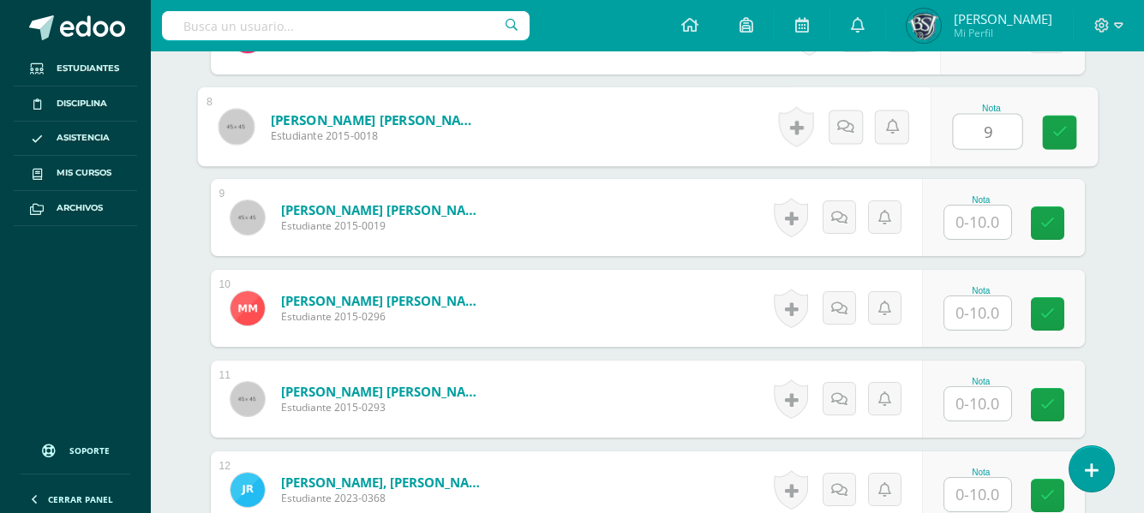
scroll to position [1154, 0]
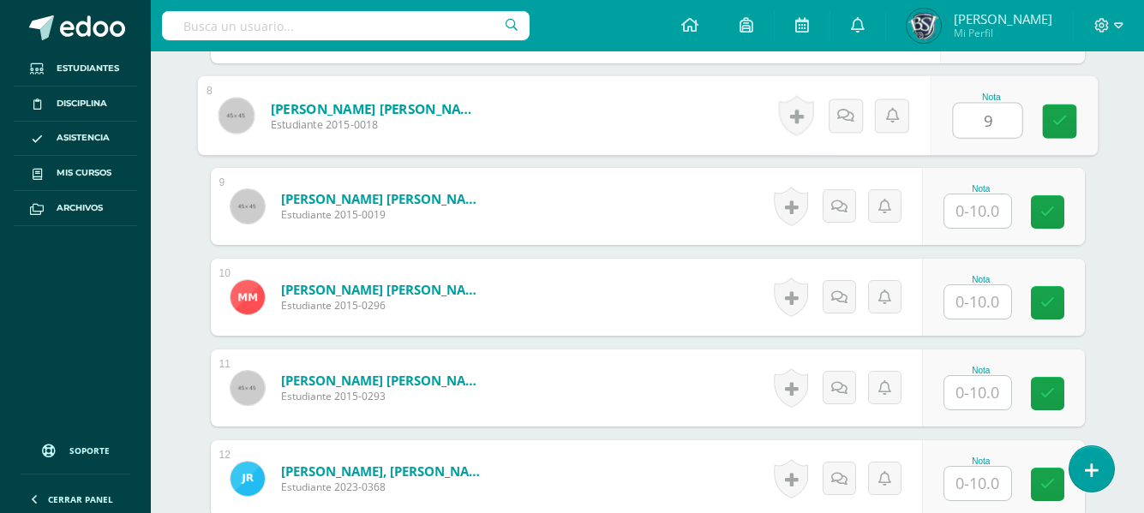
type input "9"
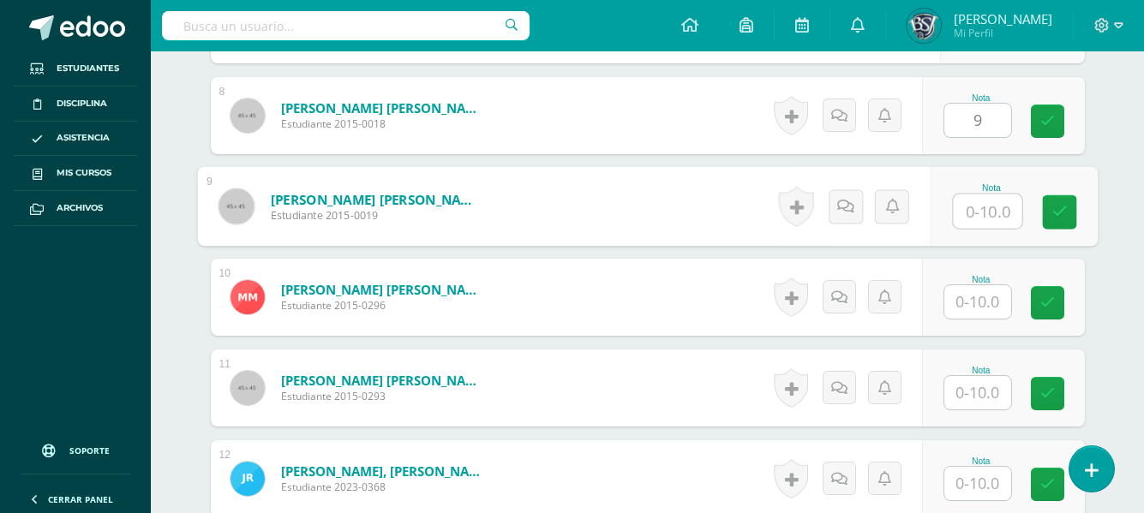
click at [987, 206] on input "text" at bounding box center [987, 211] width 69 height 34
type input "9"
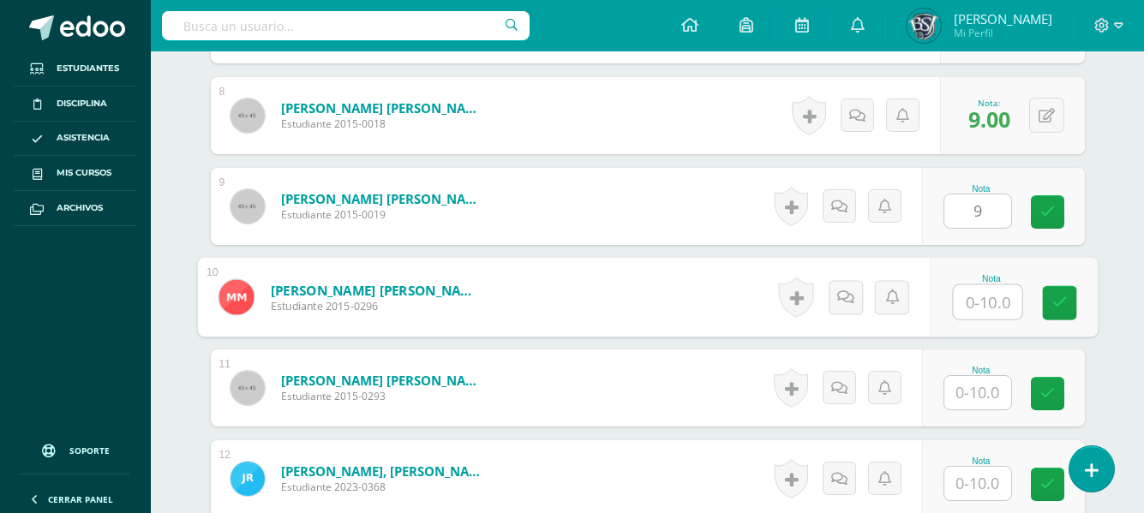
click at [978, 290] on input "text" at bounding box center [987, 302] width 69 height 34
type input "8"
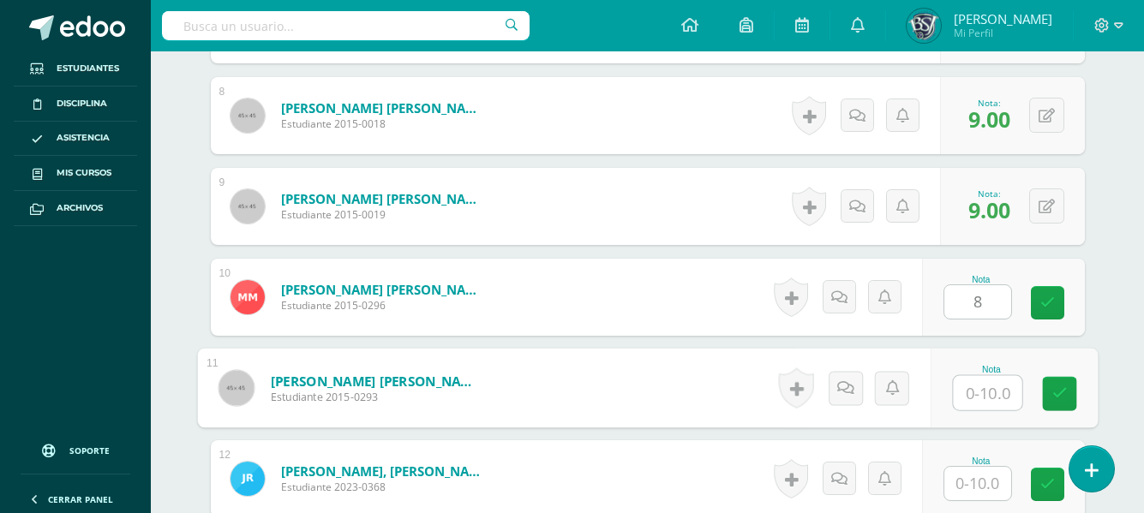
click at [988, 384] on input "text" at bounding box center [987, 393] width 69 height 34
type input "9"
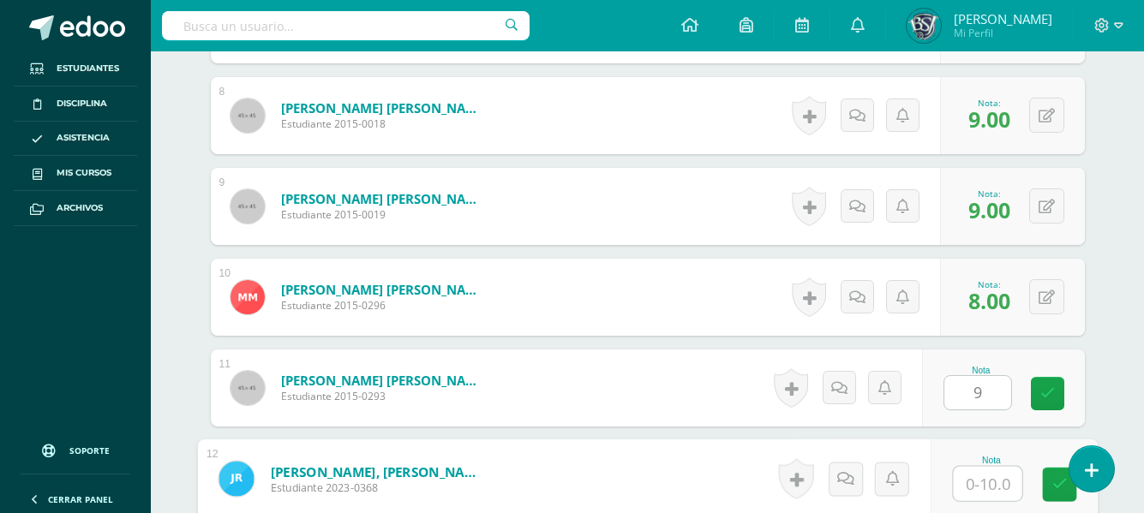
click at [985, 475] on input "text" at bounding box center [987, 484] width 69 height 34
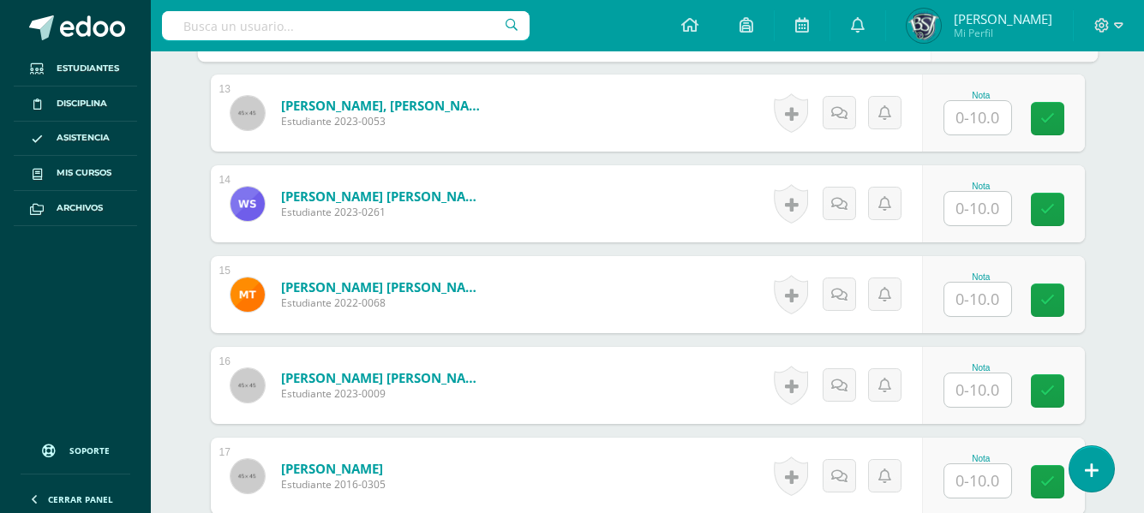
scroll to position [1611, 0]
type input "9"
click at [975, 116] on input "text" at bounding box center [977, 116] width 67 height 33
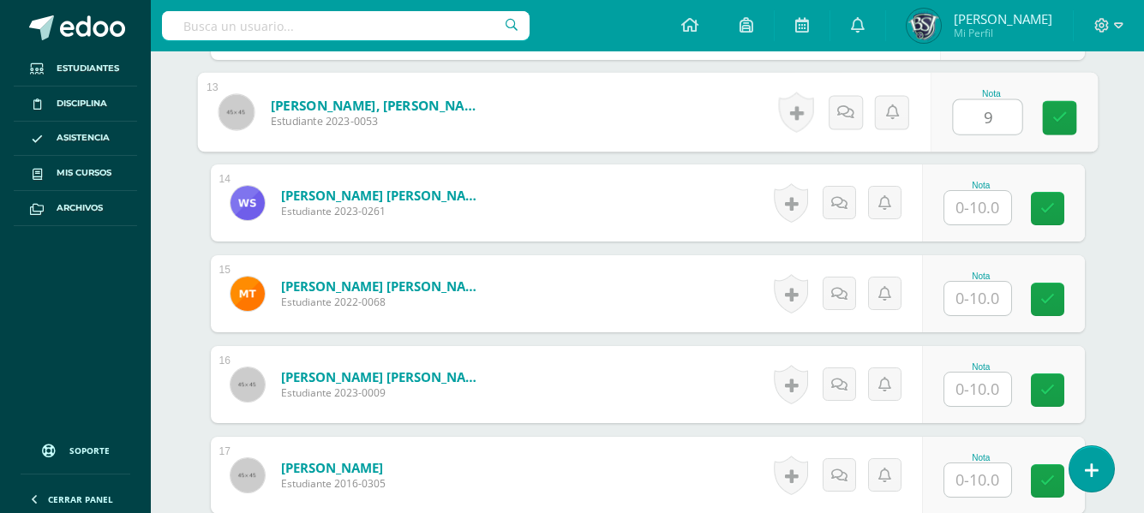
type input "9"
click at [979, 206] on input "text" at bounding box center [977, 207] width 67 height 33
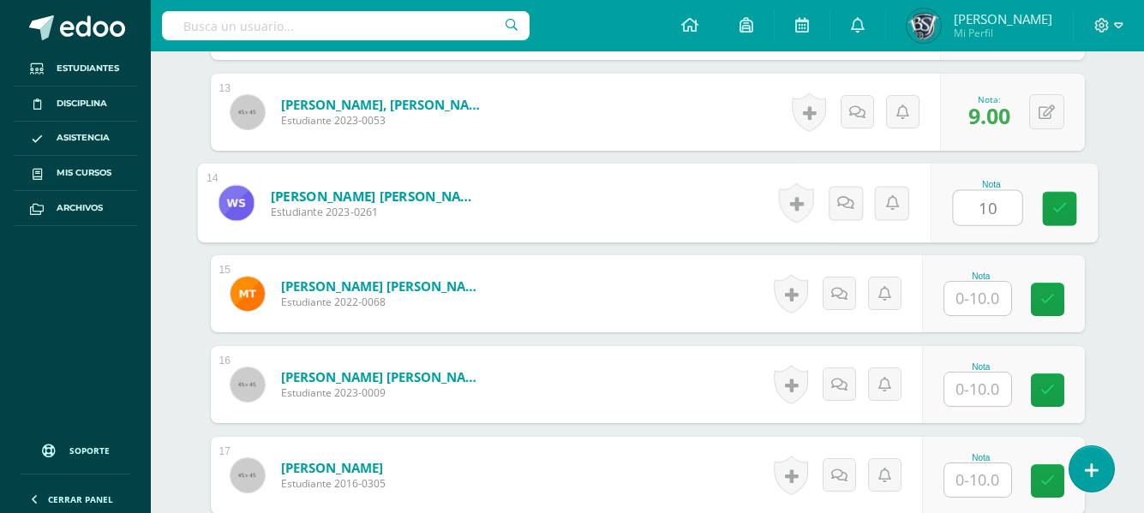
type input "10"
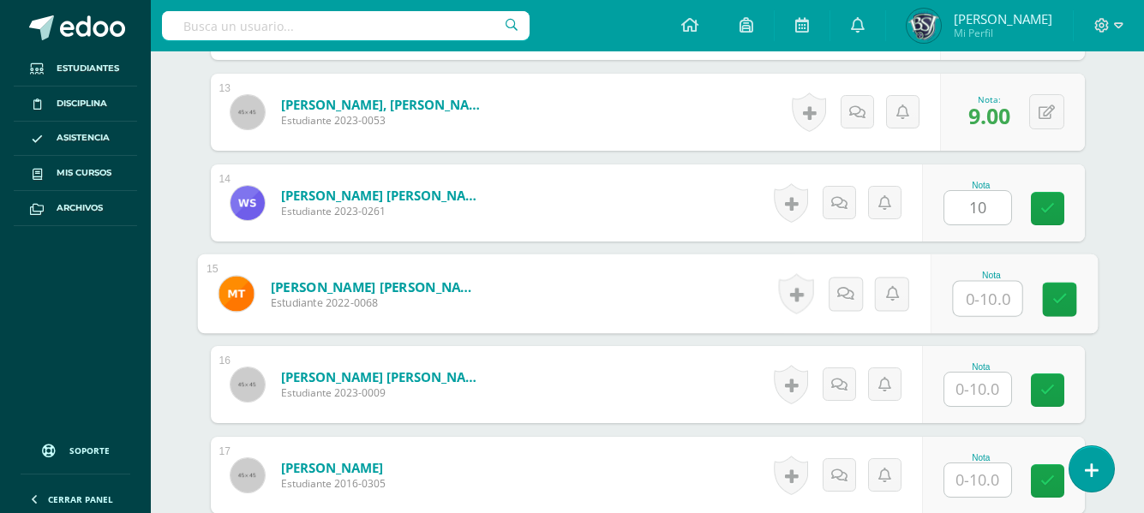
click at [978, 295] on input "text" at bounding box center [987, 299] width 69 height 34
type input "9"
click at [984, 379] on input "text" at bounding box center [977, 389] width 67 height 33
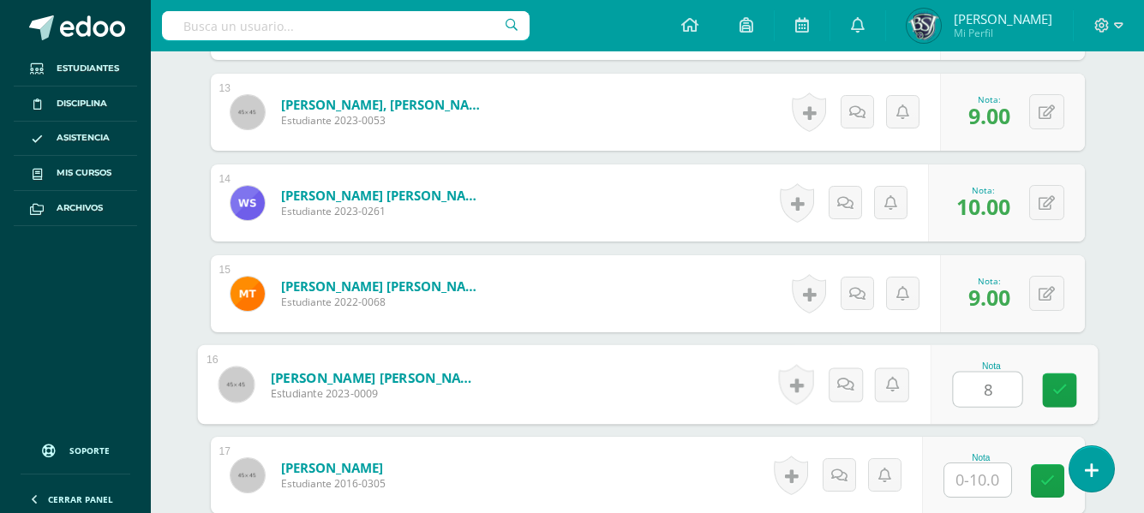
type input "8"
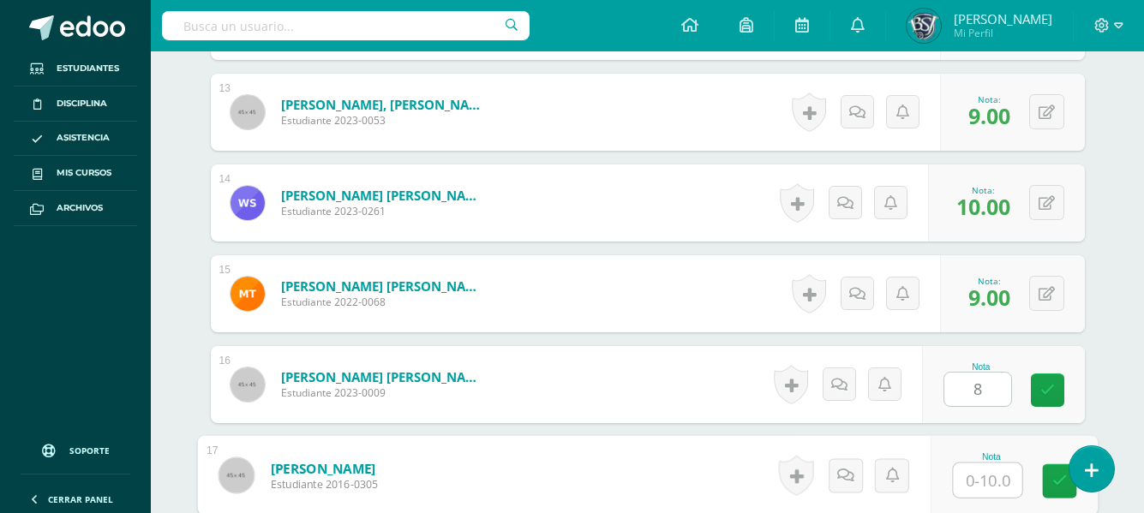
click at [981, 481] on input "text" at bounding box center [987, 480] width 69 height 34
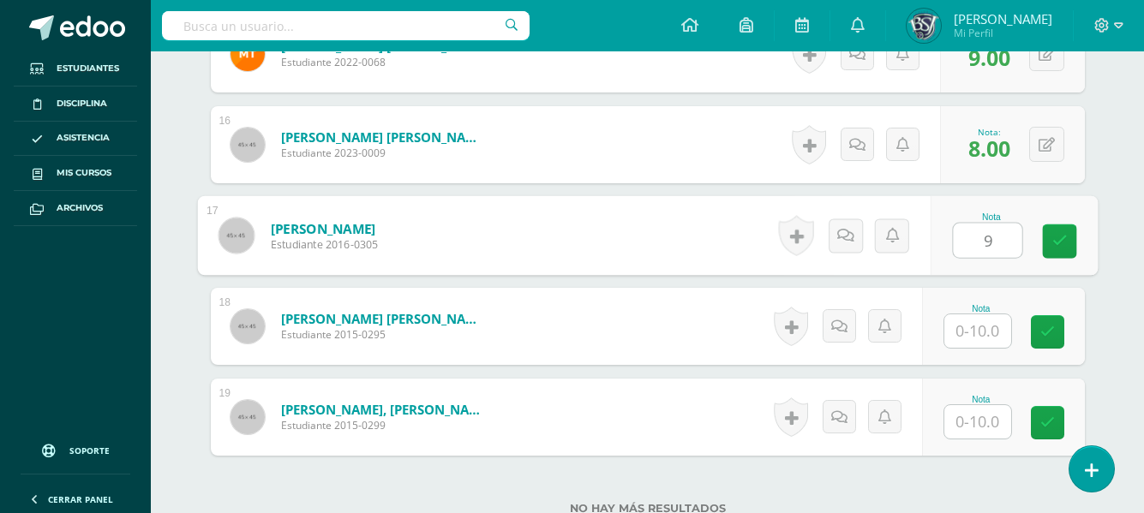
scroll to position [1885, 0]
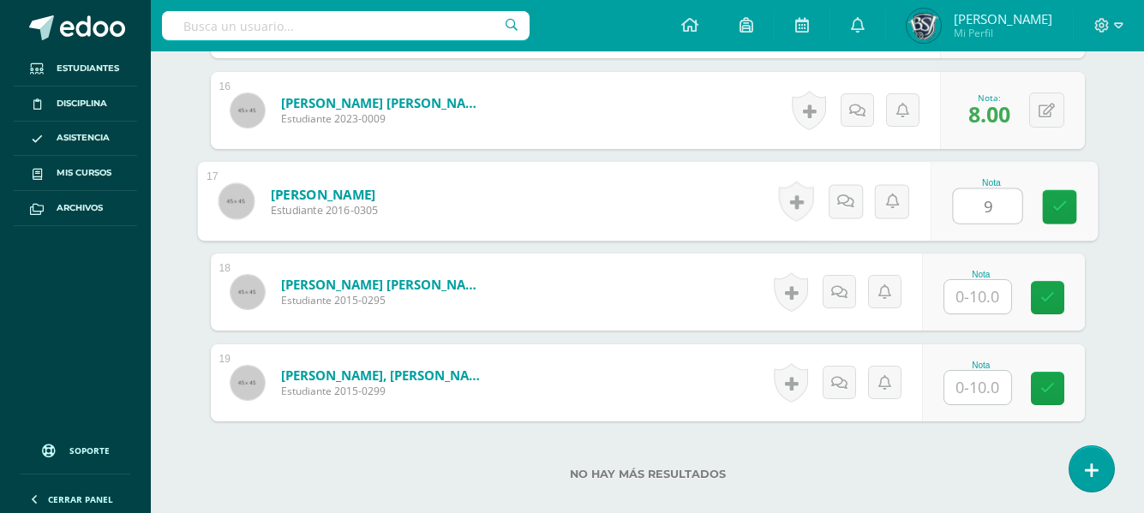
type input "9"
click at [990, 301] on input "text" at bounding box center [977, 296] width 67 height 33
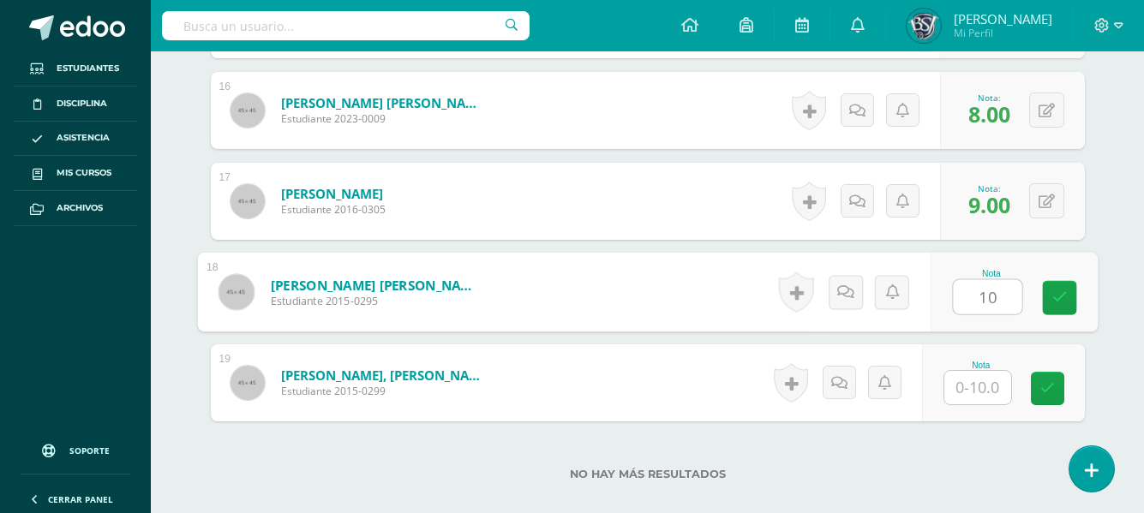
type input "10"
click at [975, 385] on input "text" at bounding box center [977, 387] width 67 height 33
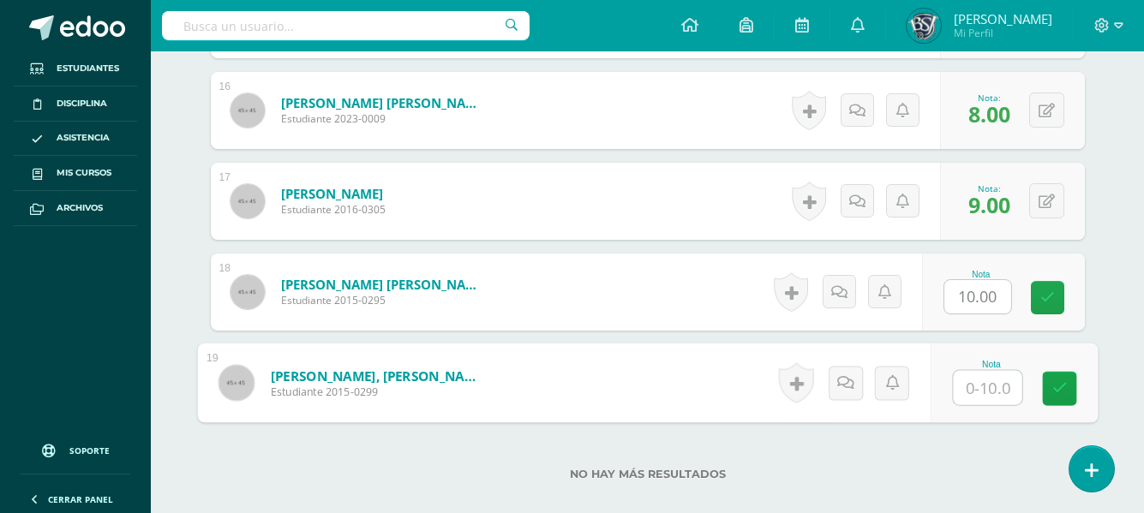
type input "9"
click at [1055, 388] on icon at bounding box center [1058, 388] width 15 height 15
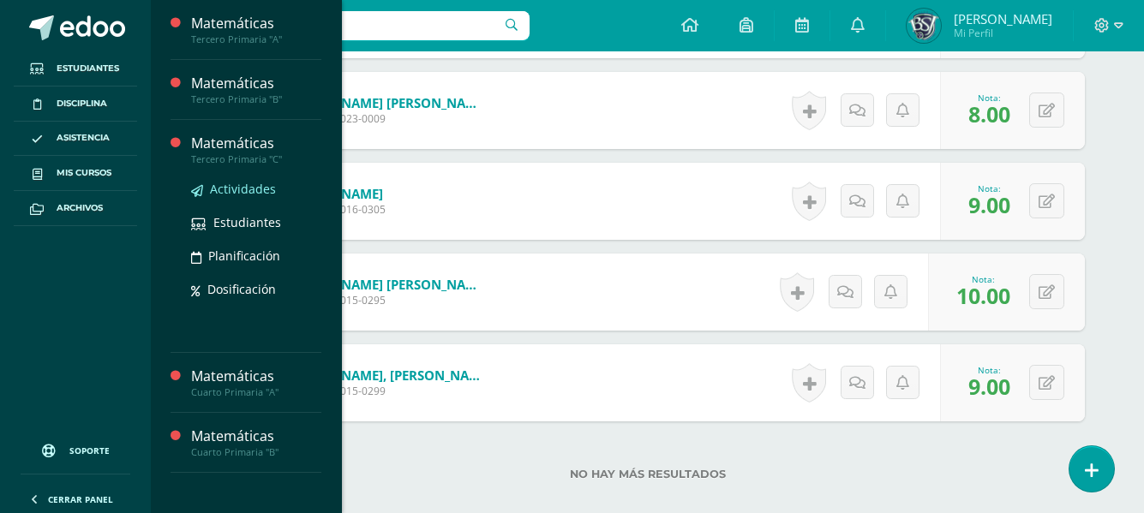
click at [236, 187] on span "Actividades" at bounding box center [243, 189] width 66 height 16
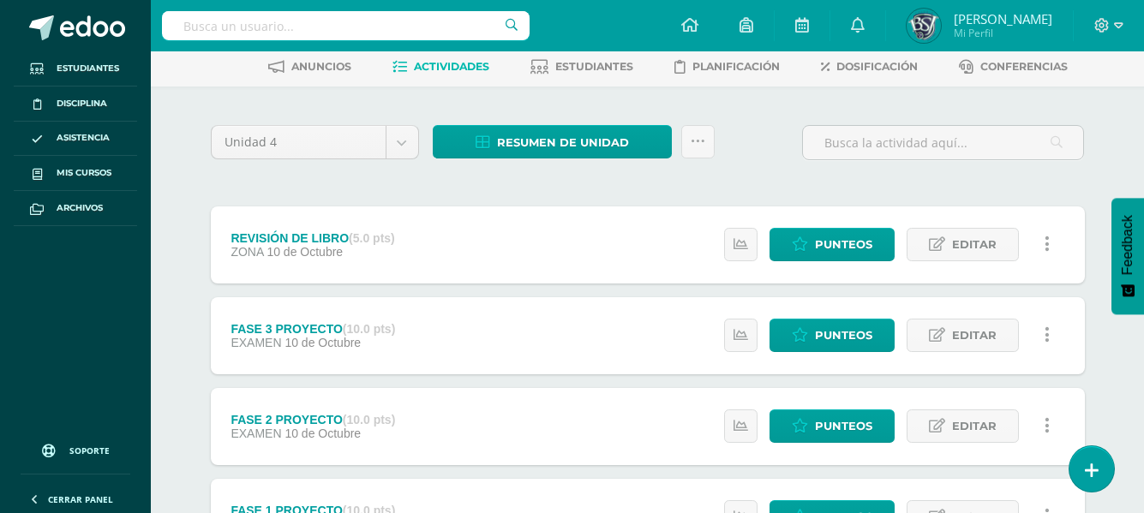
scroll to position [103, 0]
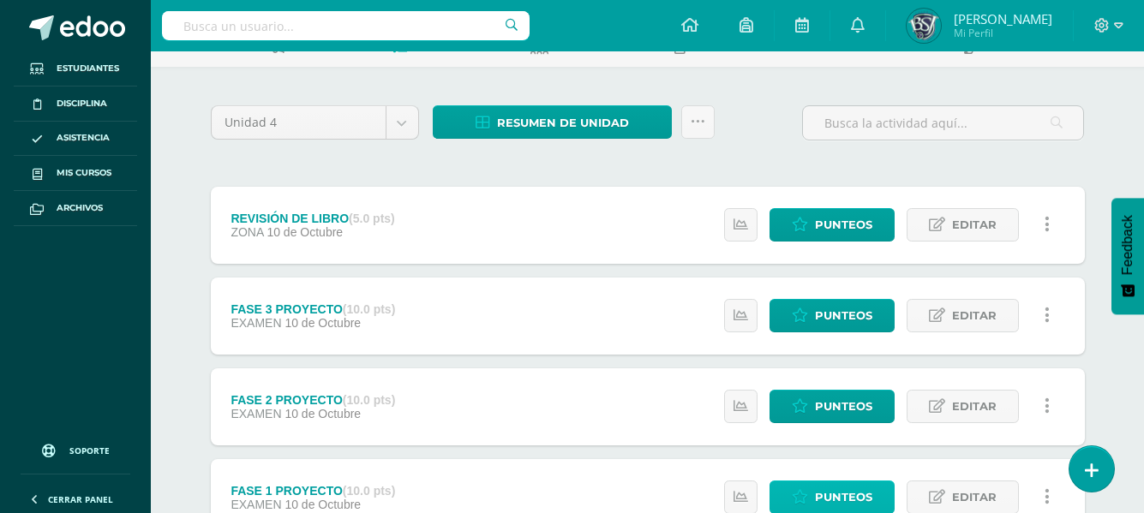
click at [839, 493] on span "Punteos" at bounding box center [843, 497] width 57 height 32
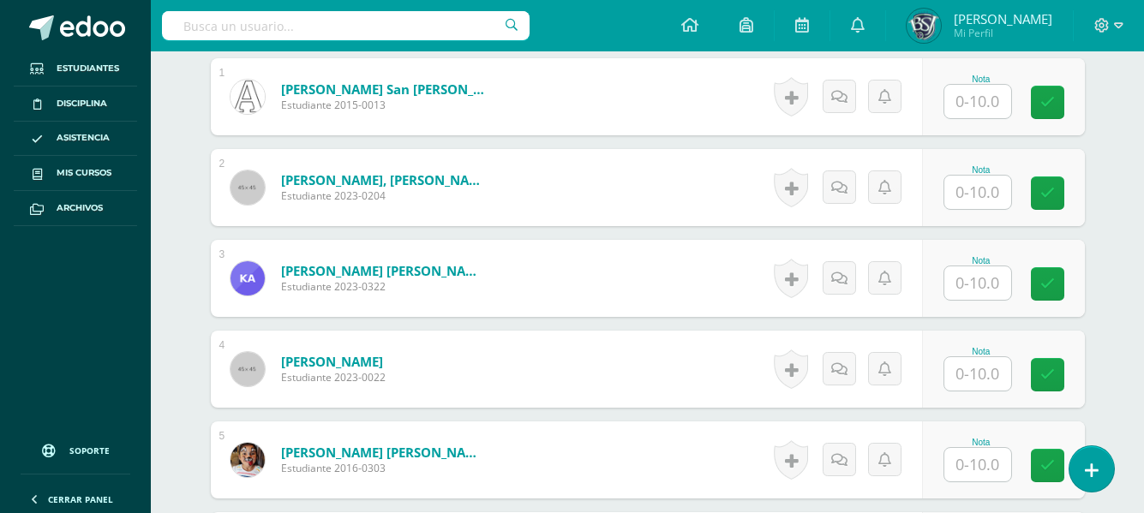
scroll to position [538, 0]
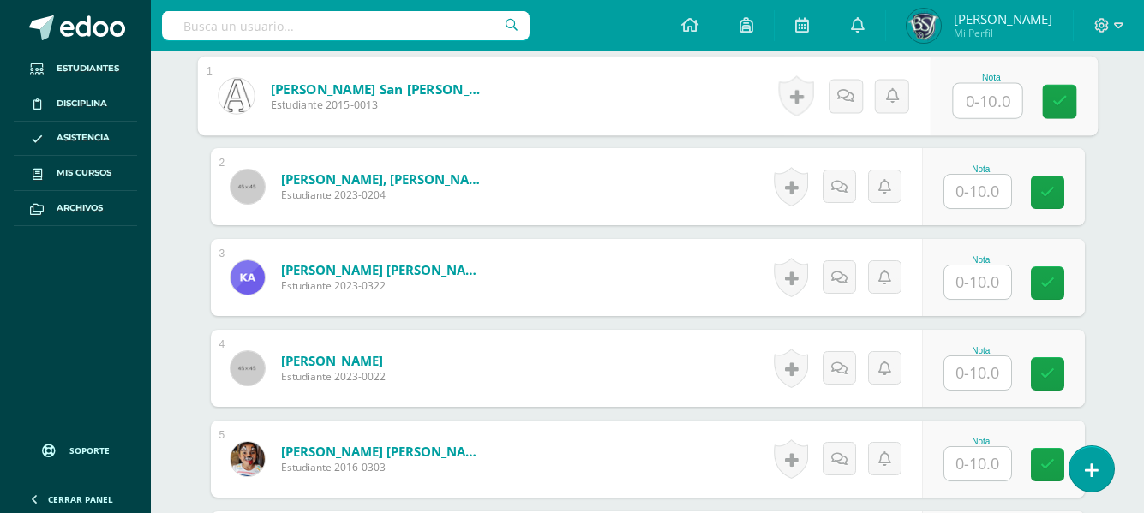
click at [998, 108] on input "text" at bounding box center [987, 101] width 69 height 34
type input "9"
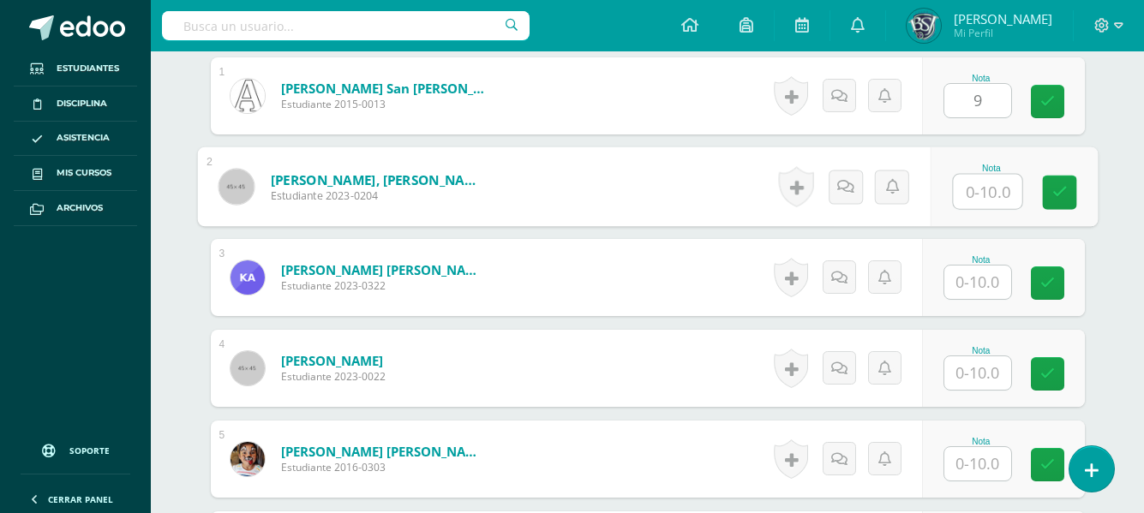
click at [979, 192] on input "text" at bounding box center [987, 192] width 69 height 34
type input "10"
click at [985, 279] on input "text" at bounding box center [977, 282] width 67 height 33
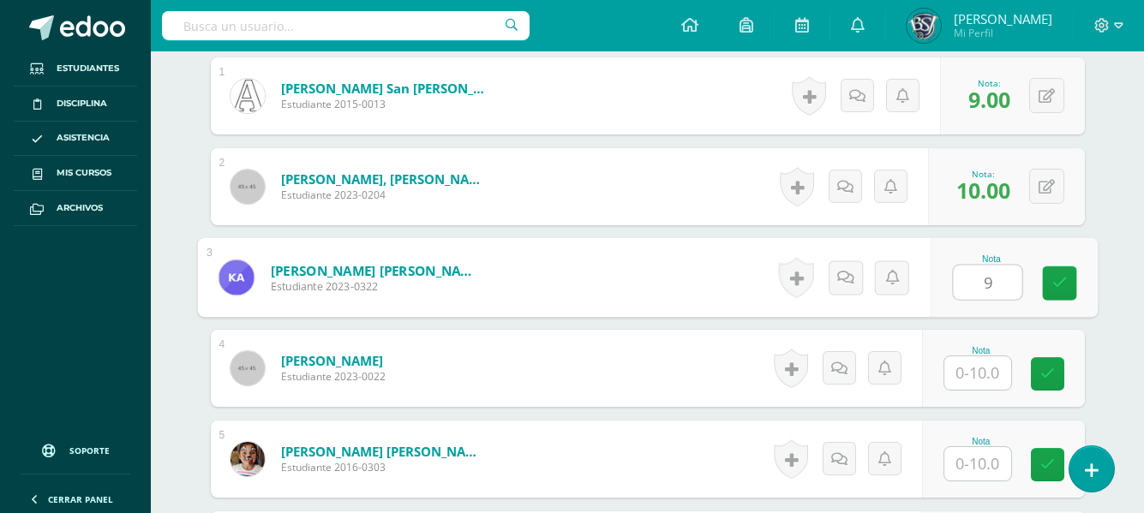
type input "9"
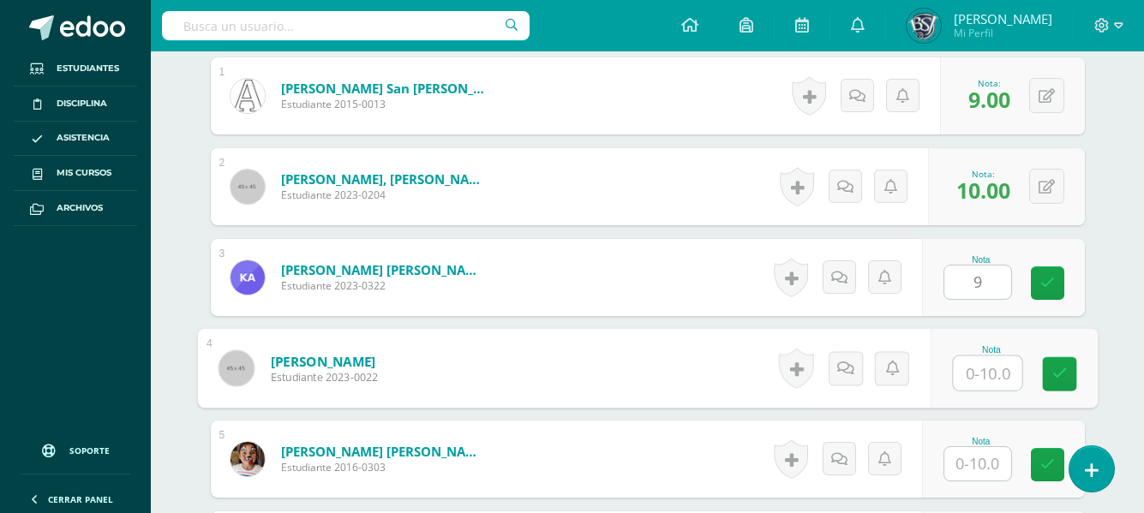
click at [982, 376] on input "text" at bounding box center [987, 373] width 69 height 34
type input "10"
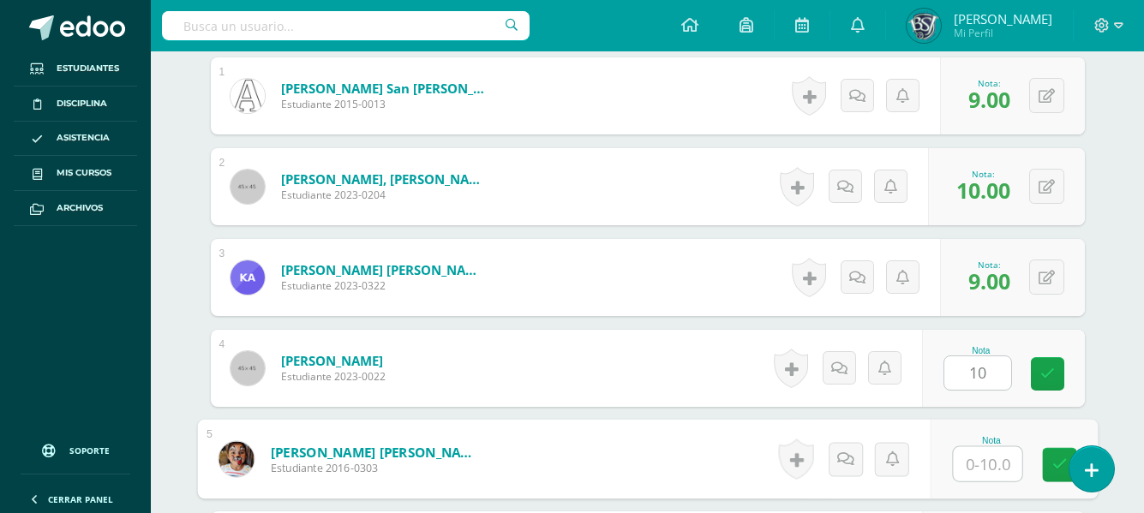
click at [982, 459] on input "text" at bounding box center [987, 464] width 69 height 34
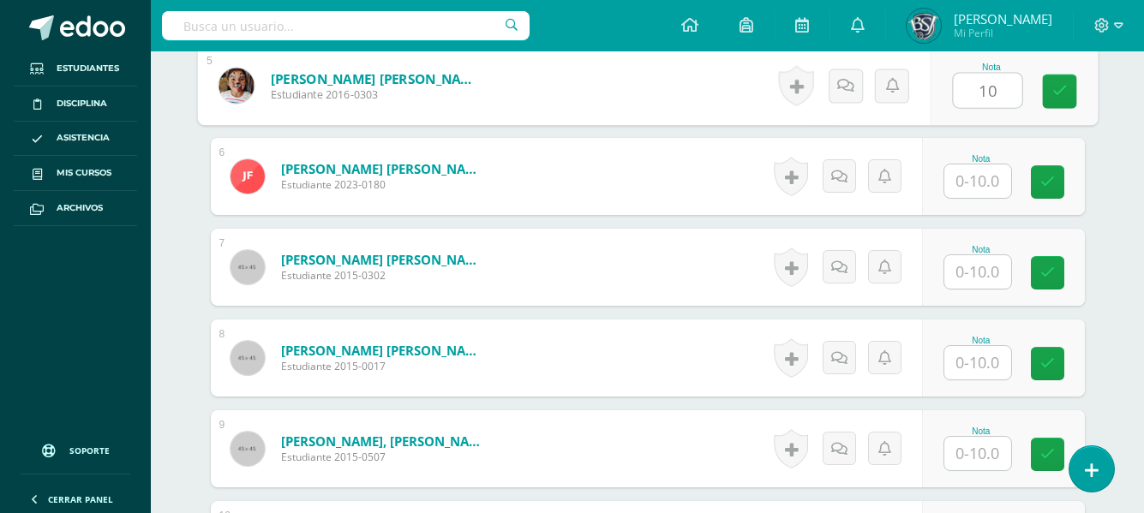
scroll to position [915, 0]
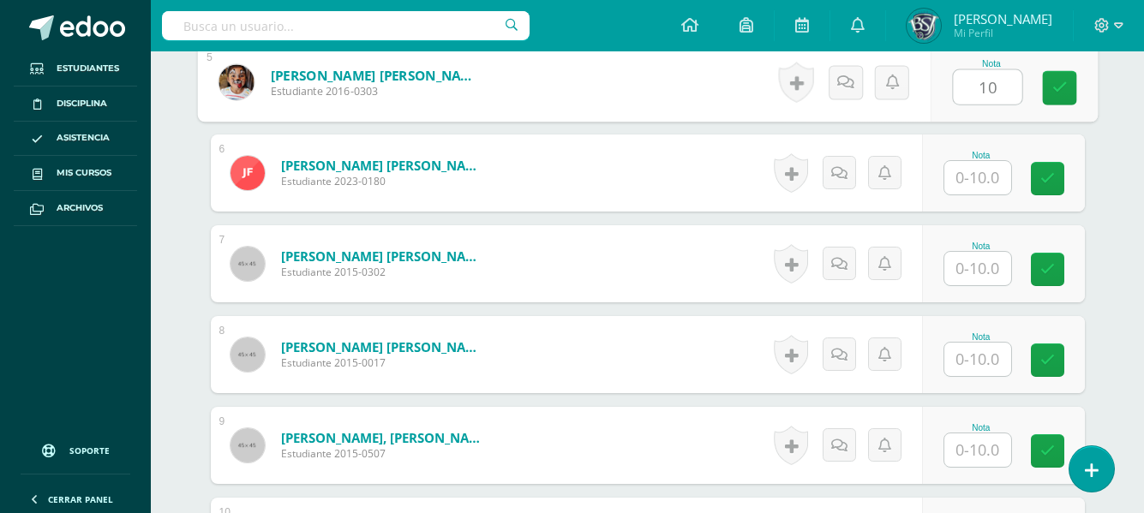
type input "10"
click at [992, 175] on input "text" at bounding box center [977, 177] width 67 height 33
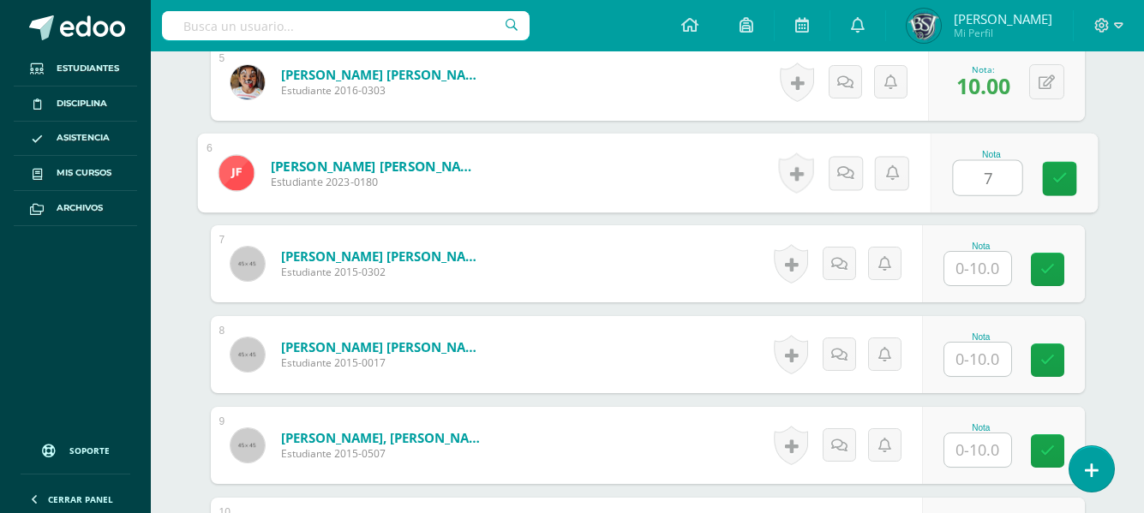
type input "7"
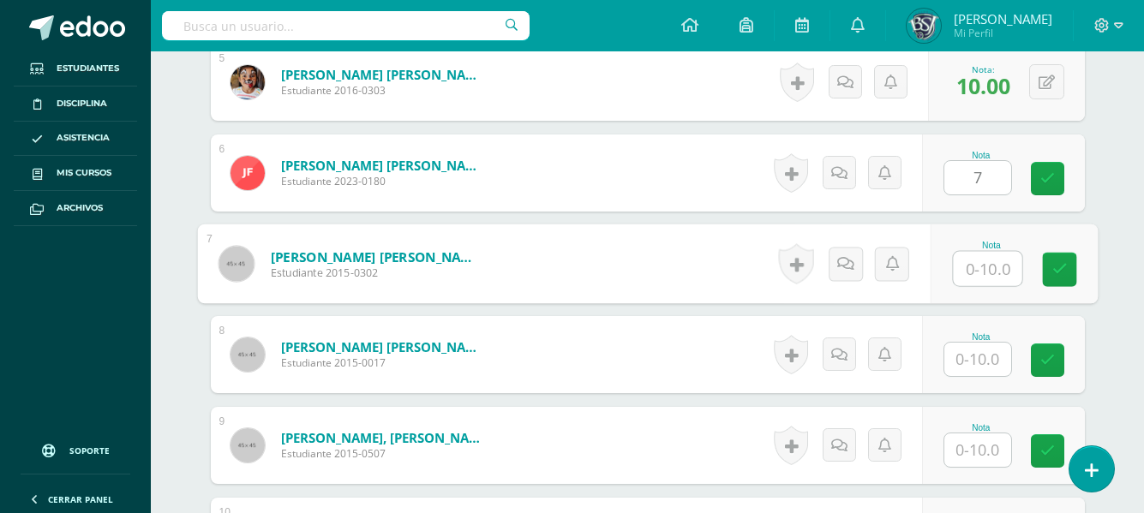
click at [976, 260] on input "text" at bounding box center [987, 269] width 69 height 34
type input "8"
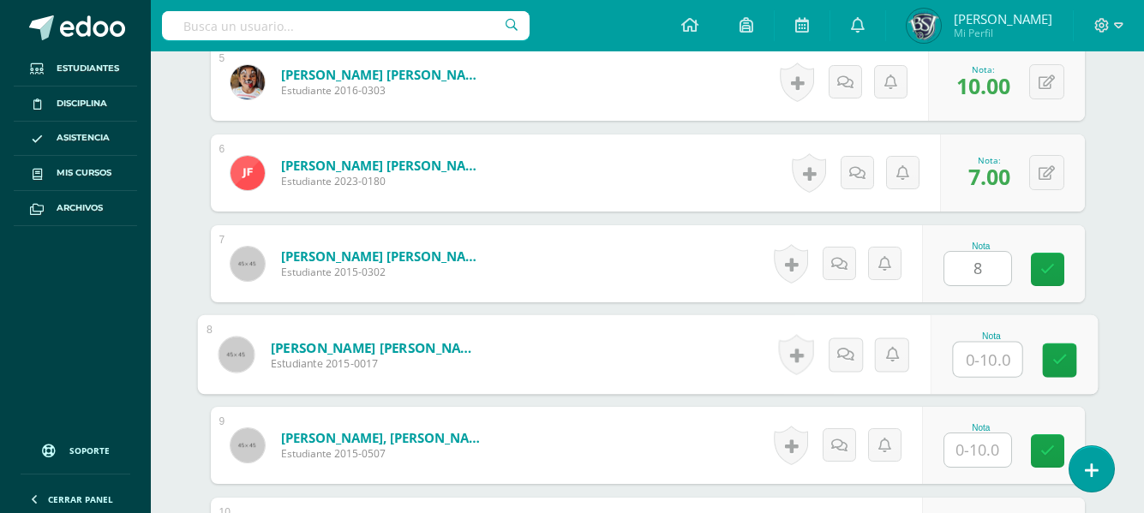
click at [984, 346] on input "text" at bounding box center [987, 360] width 69 height 34
type input "9"
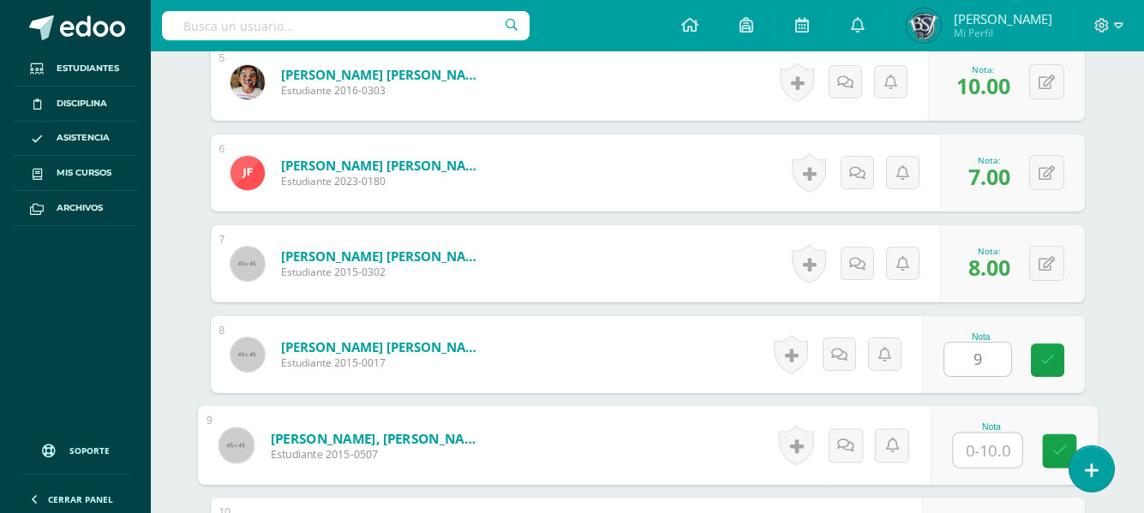
click at [979, 453] on input "text" at bounding box center [987, 450] width 69 height 34
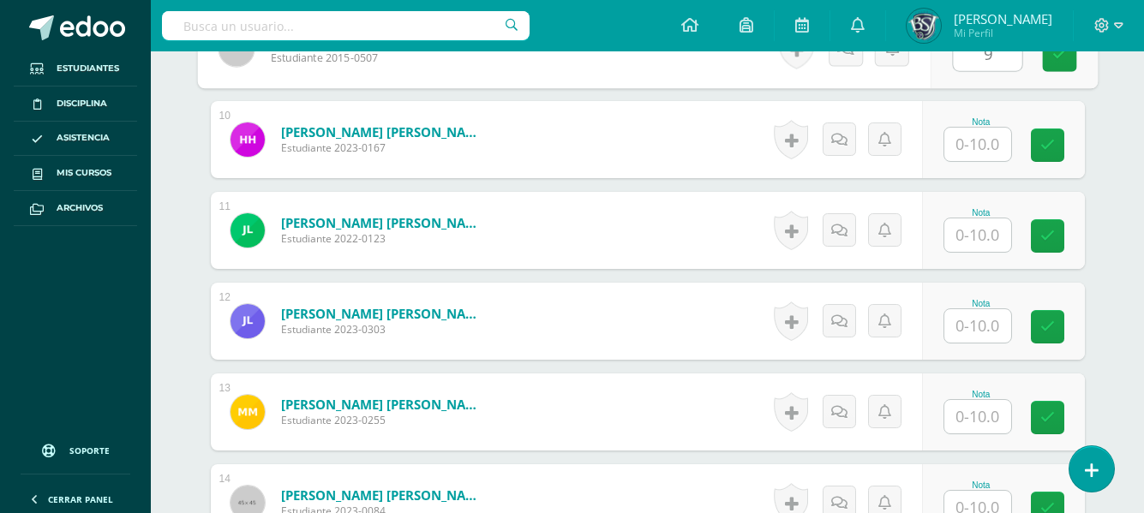
scroll to position [1326, 0]
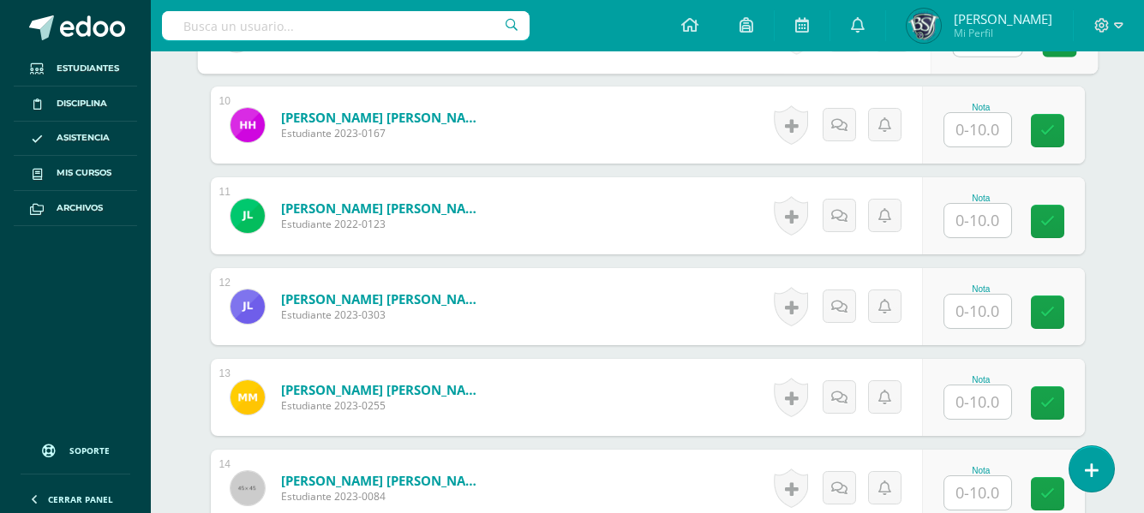
type input "9"
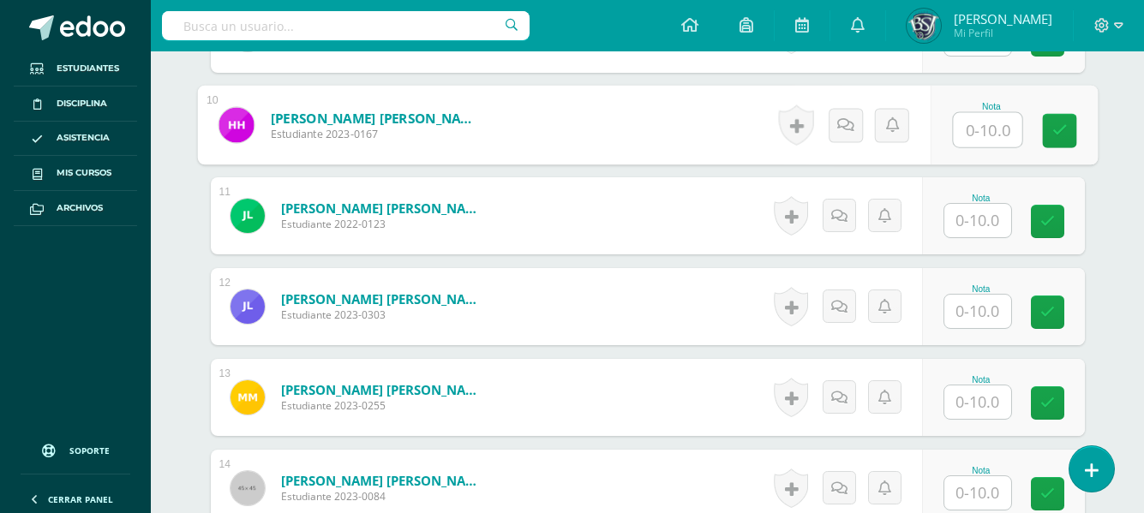
click at [978, 134] on input "text" at bounding box center [987, 130] width 69 height 34
type input "10"
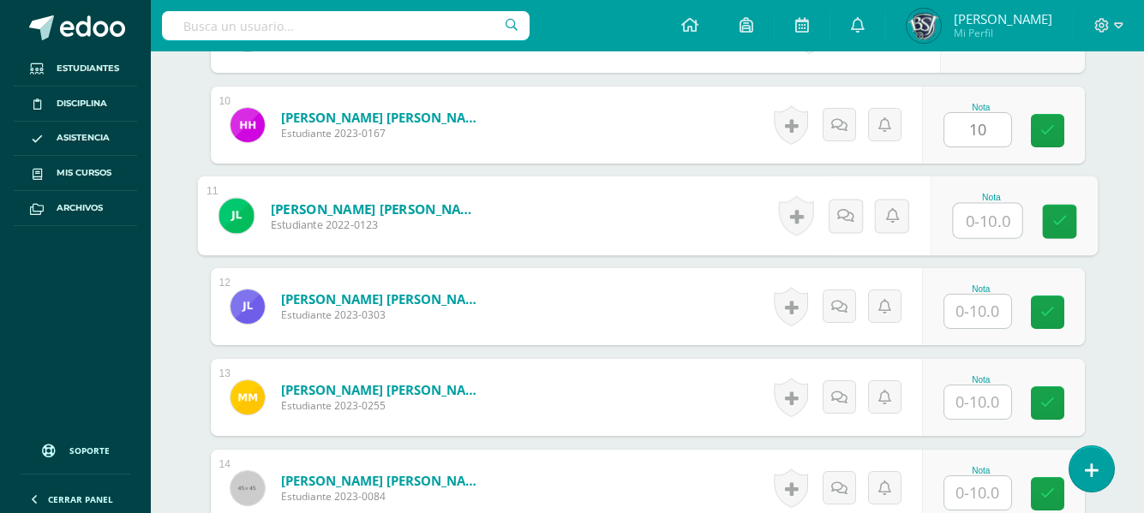
click at [977, 214] on input "text" at bounding box center [987, 221] width 69 height 34
type input "8"
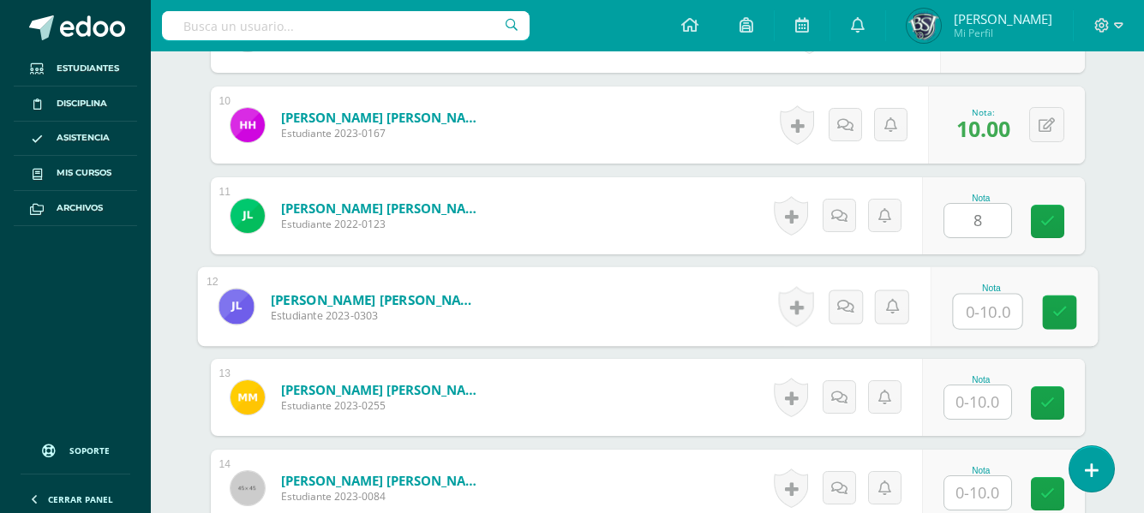
click at [983, 316] on input "text" at bounding box center [987, 312] width 69 height 34
type input "10"
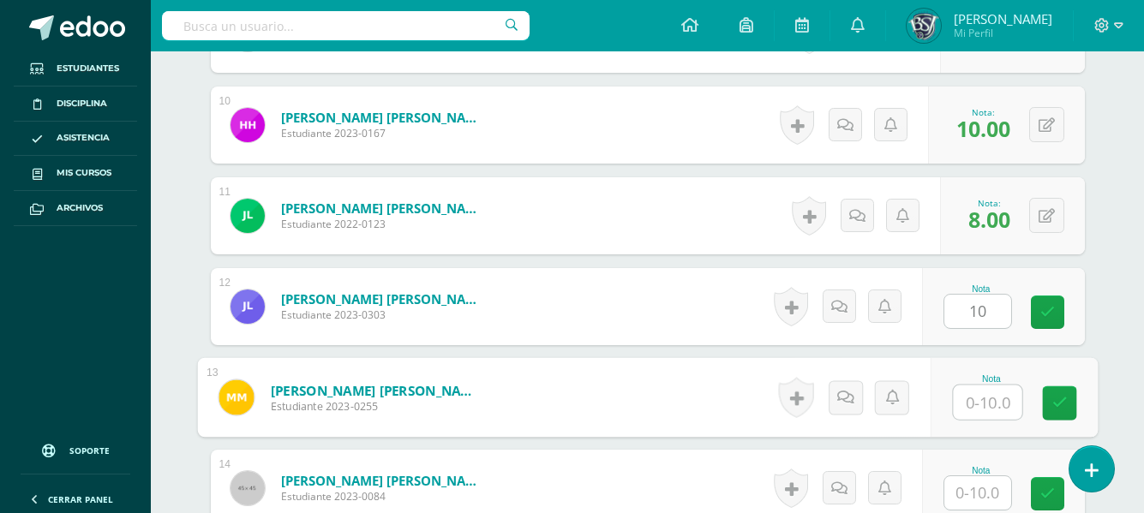
click at [985, 403] on input "text" at bounding box center [987, 402] width 69 height 34
type input "10"
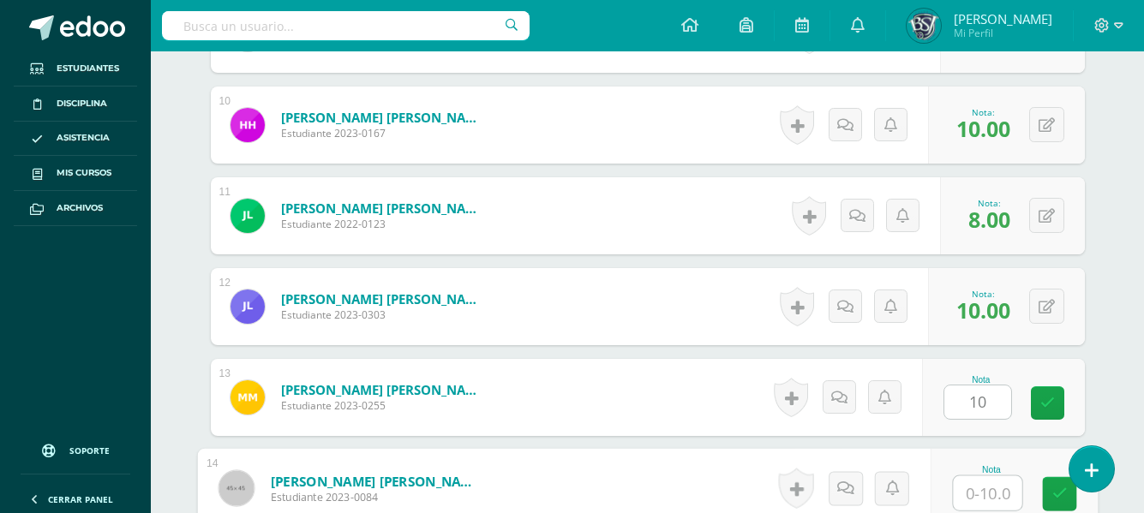
click at [991, 485] on input "text" at bounding box center [987, 493] width 69 height 34
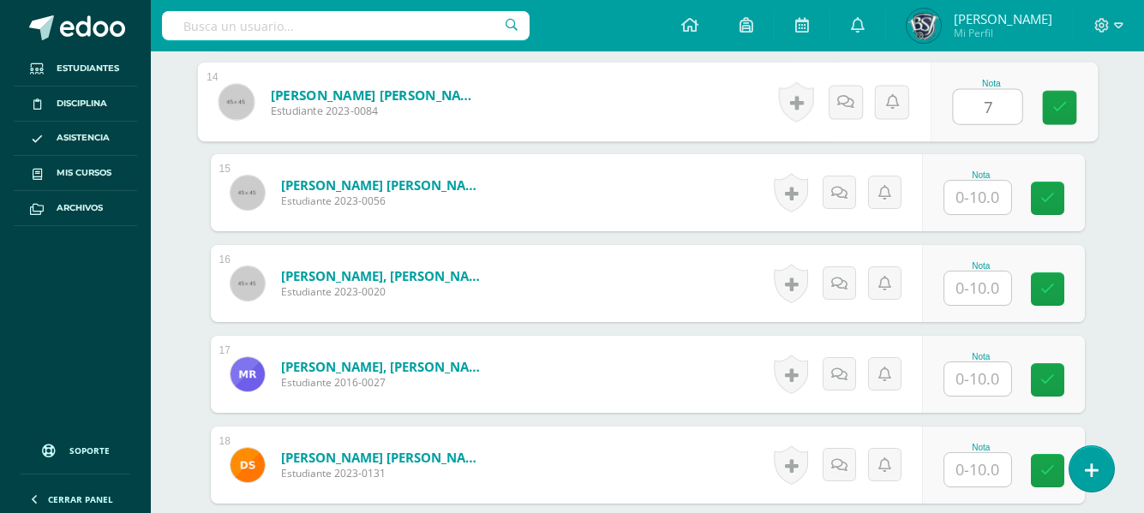
scroll to position [1726, 0]
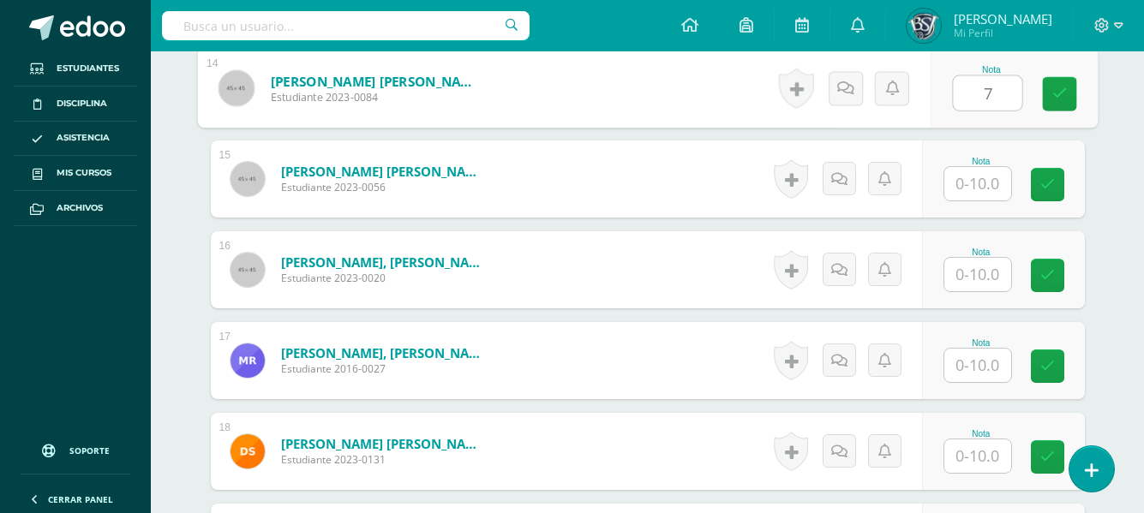
type input "7"
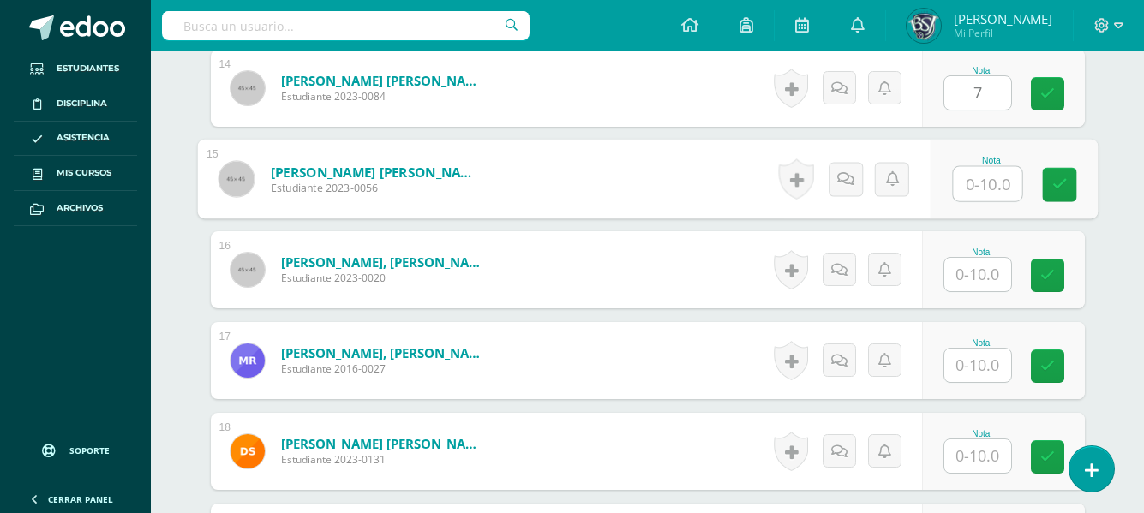
click at [982, 178] on input "text" at bounding box center [987, 184] width 69 height 34
type input "10"
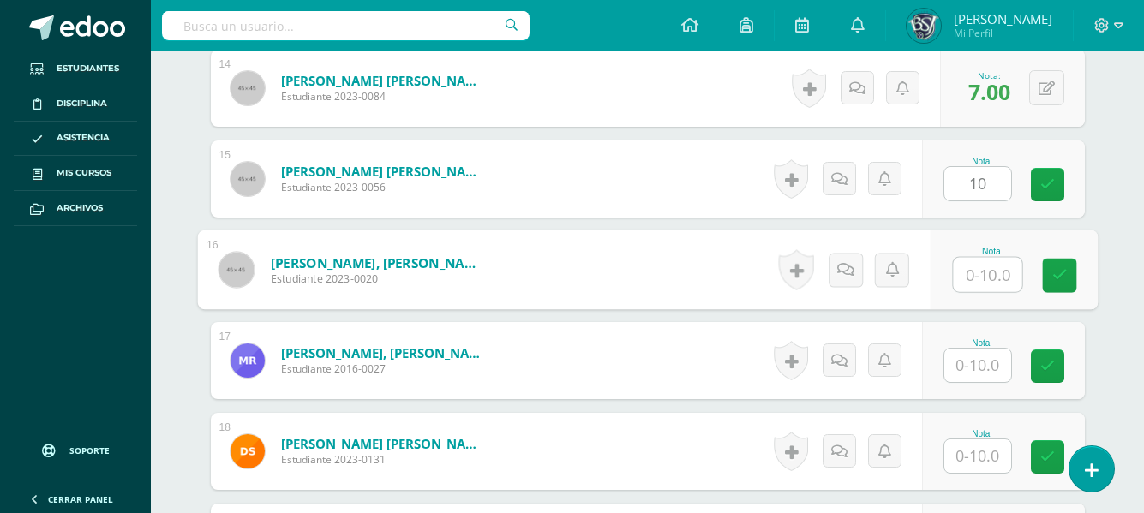
click at [980, 266] on input "text" at bounding box center [987, 275] width 69 height 34
type input "9"
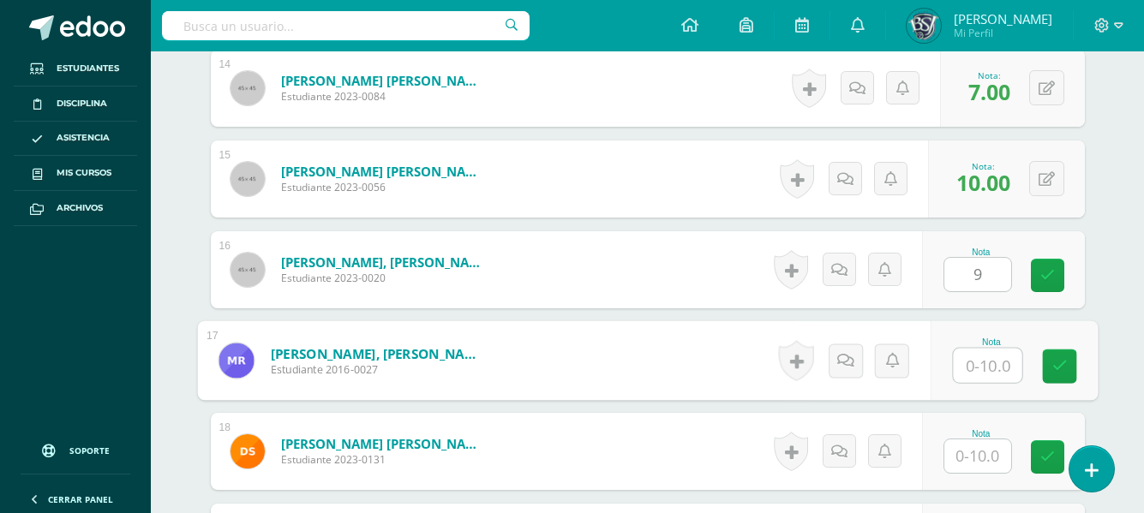
click at [985, 359] on input "text" at bounding box center [987, 366] width 69 height 34
type input "10"
click at [991, 458] on input "text" at bounding box center [977, 455] width 67 height 33
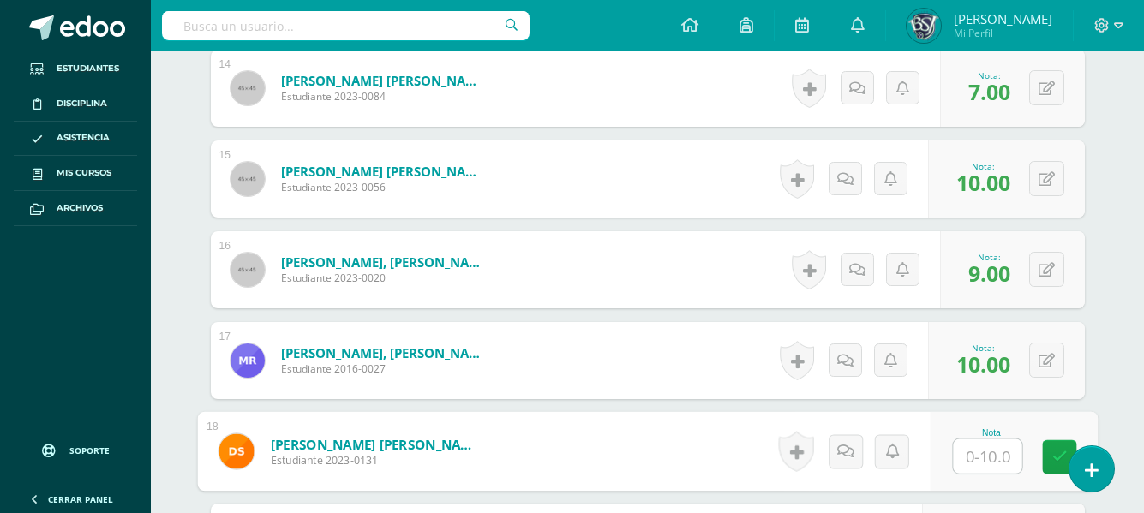
type input "8"
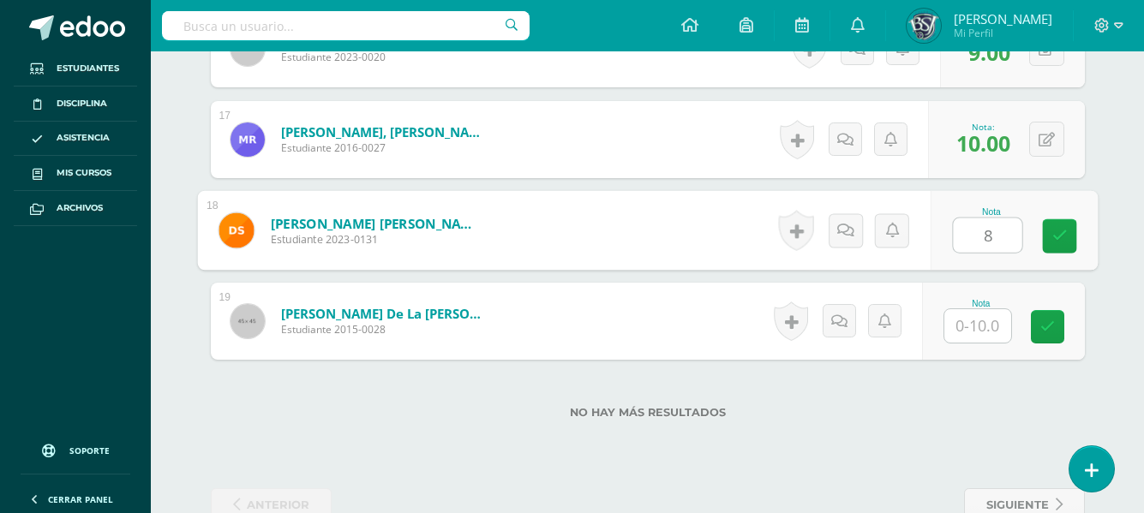
scroll to position [1966, 0]
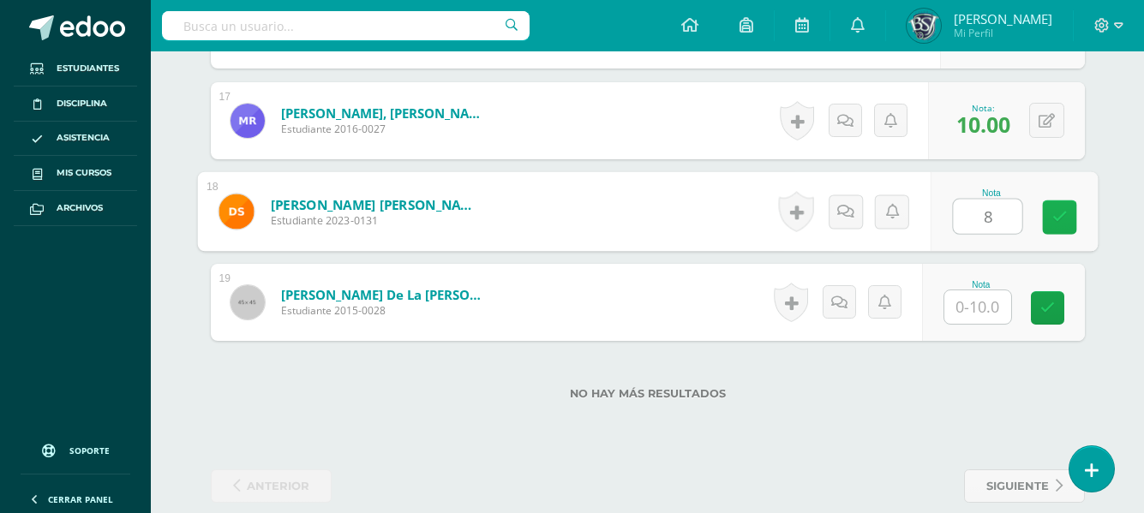
click at [1060, 206] on link at bounding box center [1059, 217] width 34 height 34
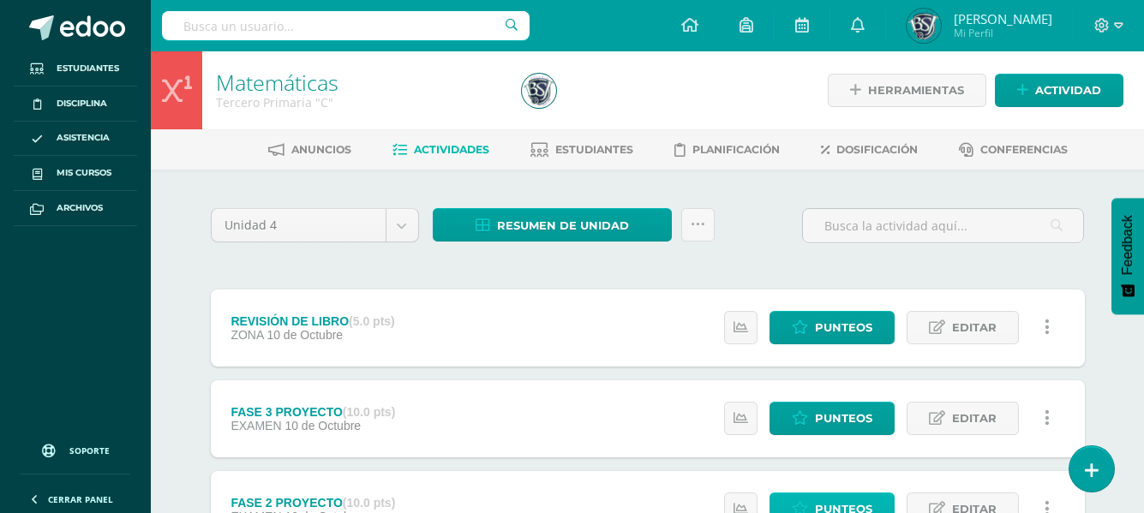
click at [869, 502] on span "Punteos" at bounding box center [843, 509] width 57 height 32
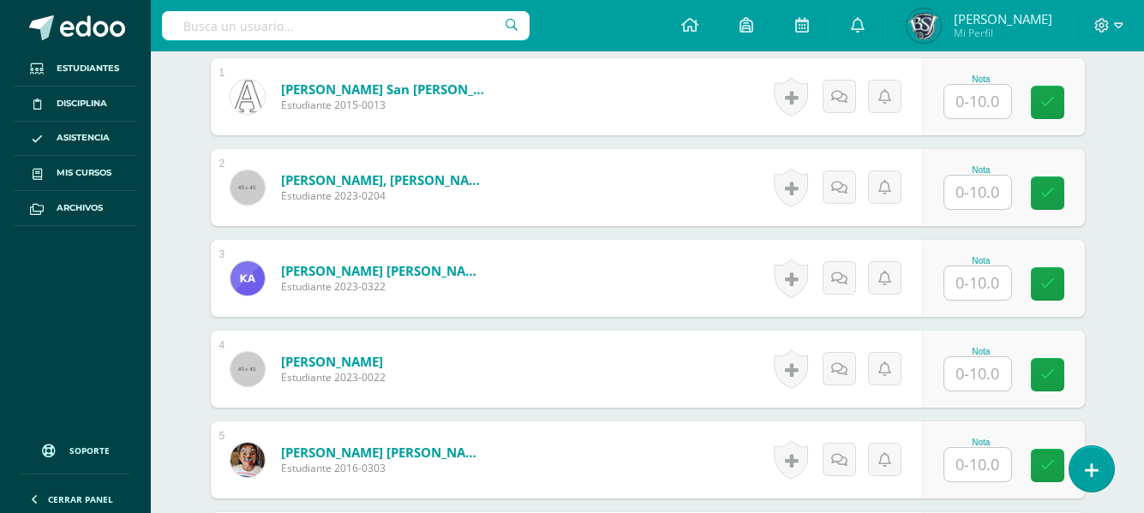
scroll to position [538, 0]
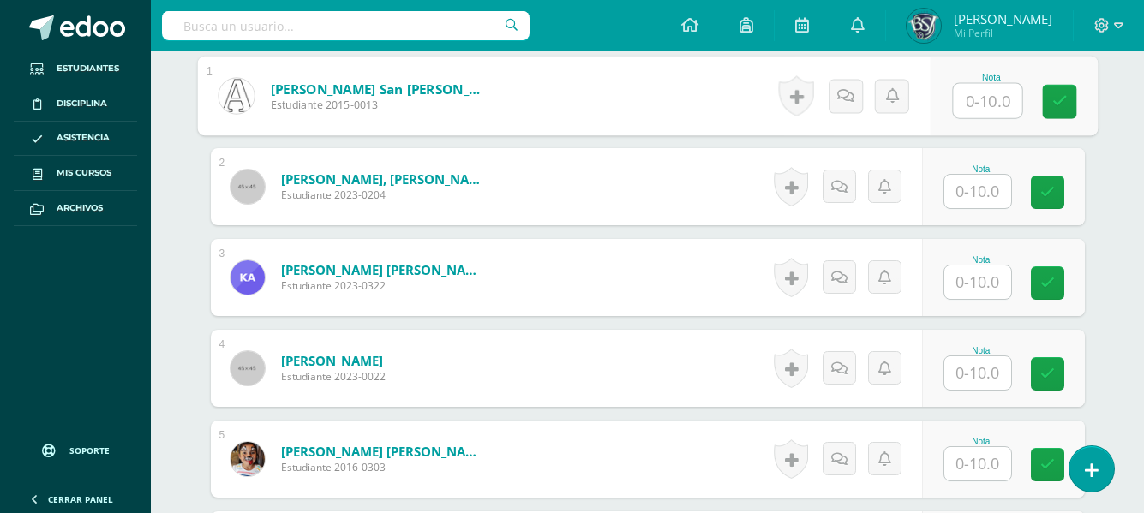
click at [994, 94] on input "text" at bounding box center [987, 101] width 69 height 34
type input "9"
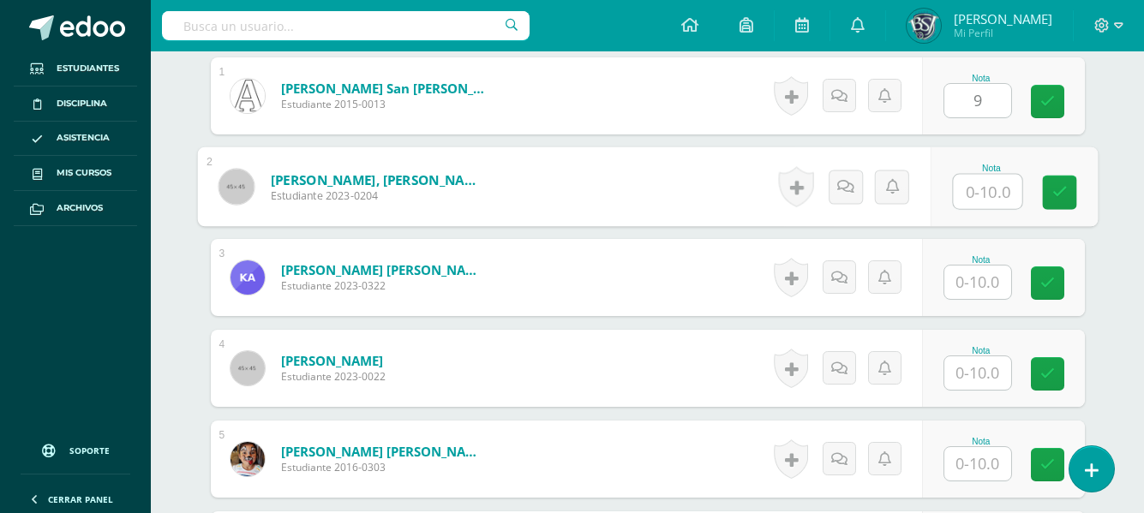
click at [979, 188] on input "text" at bounding box center [987, 192] width 69 height 34
type input "9"
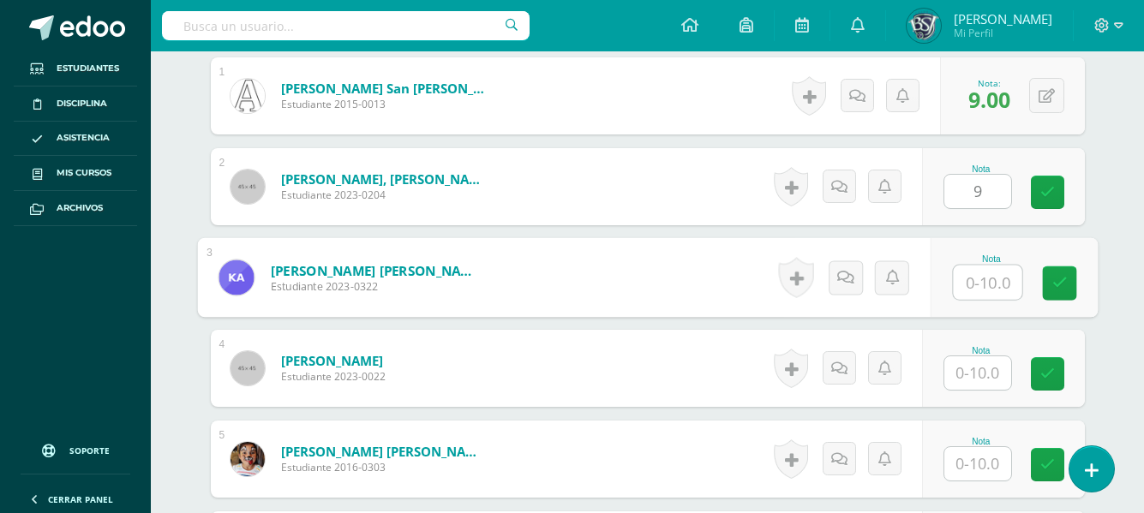
click at [976, 278] on input "text" at bounding box center [987, 283] width 69 height 34
type input "8"
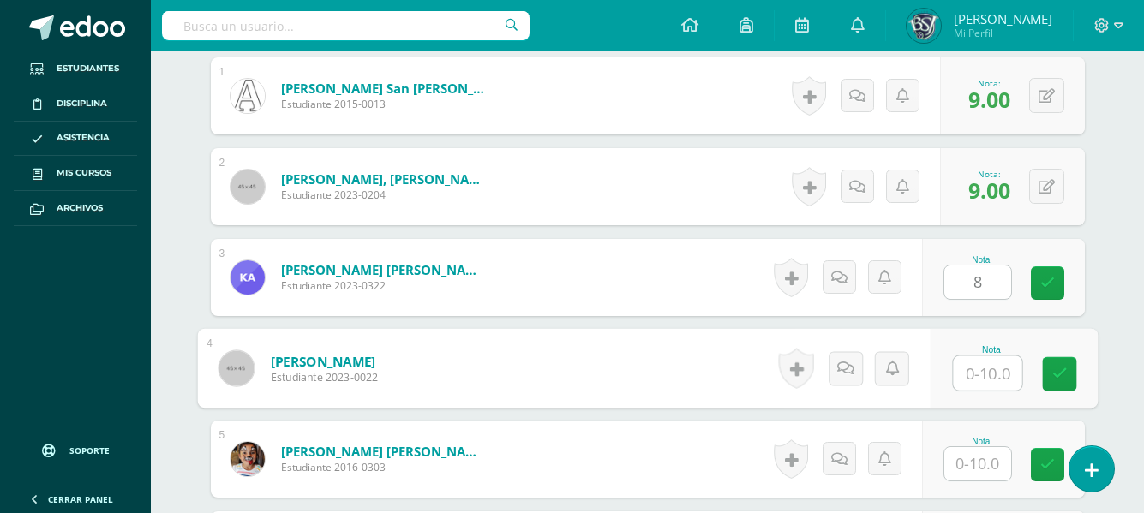
click at [965, 366] on input "text" at bounding box center [987, 373] width 69 height 34
type input "10"
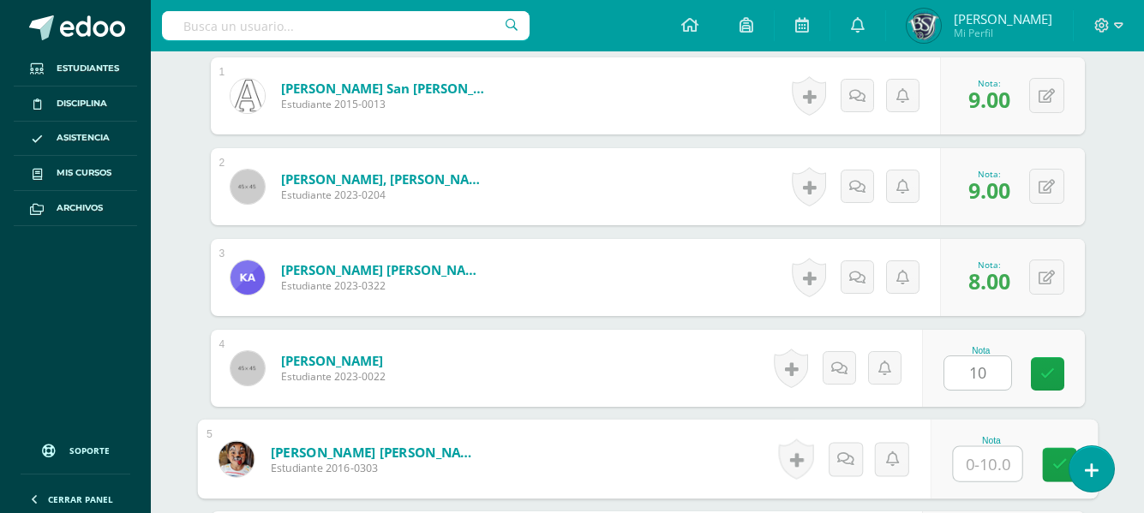
click at [976, 463] on input "text" at bounding box center [987, 464] width 69 height 34
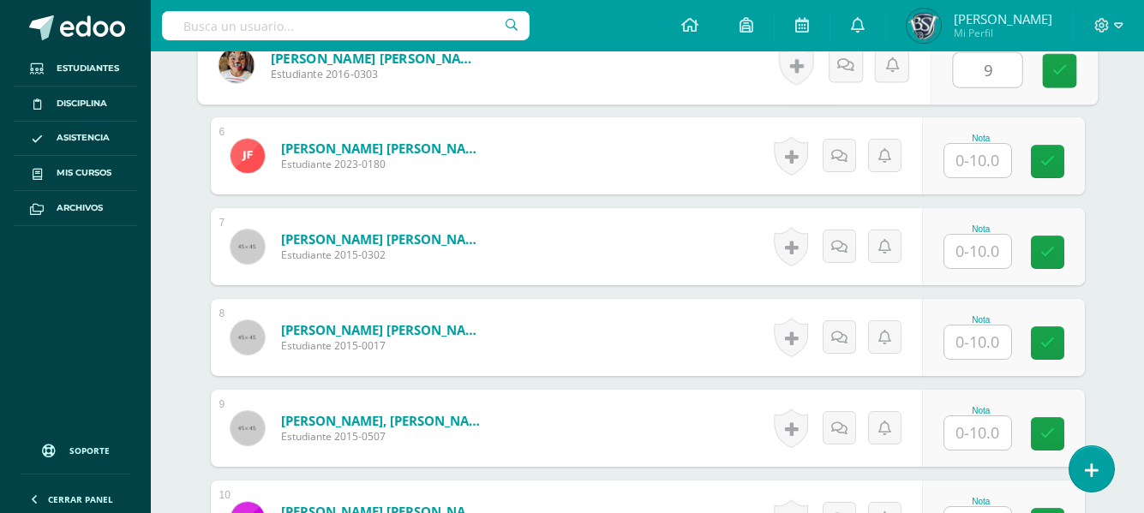
scroll to position [960, 0]
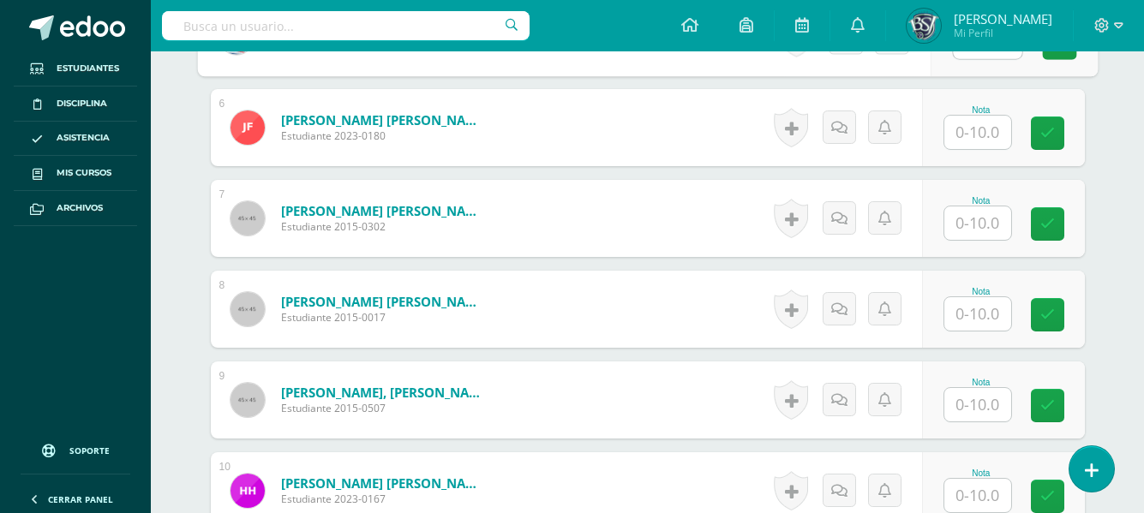
type input "9"
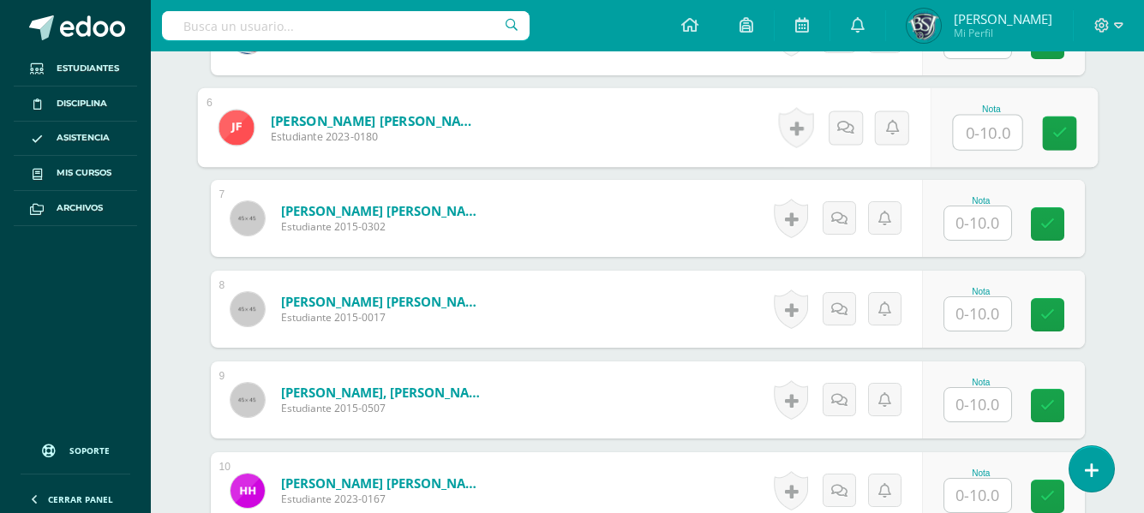
click at [975, 127] on input "text" at bounding box center [987, 133] width 69 height 34
type input "8"
click at [983, 220] on input "text" at bounding box center [977, 222] width 67 height 33
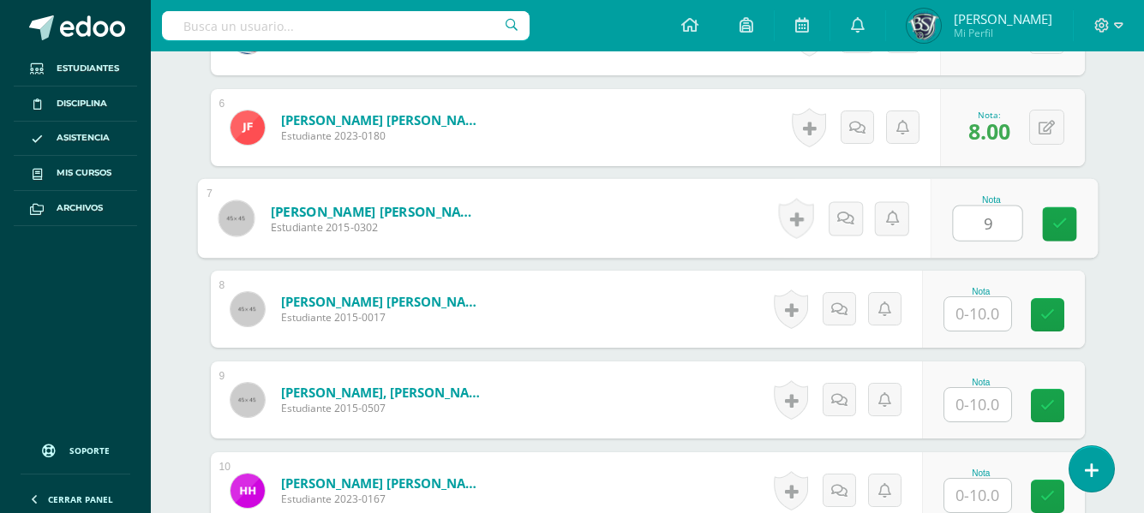
type input "9"
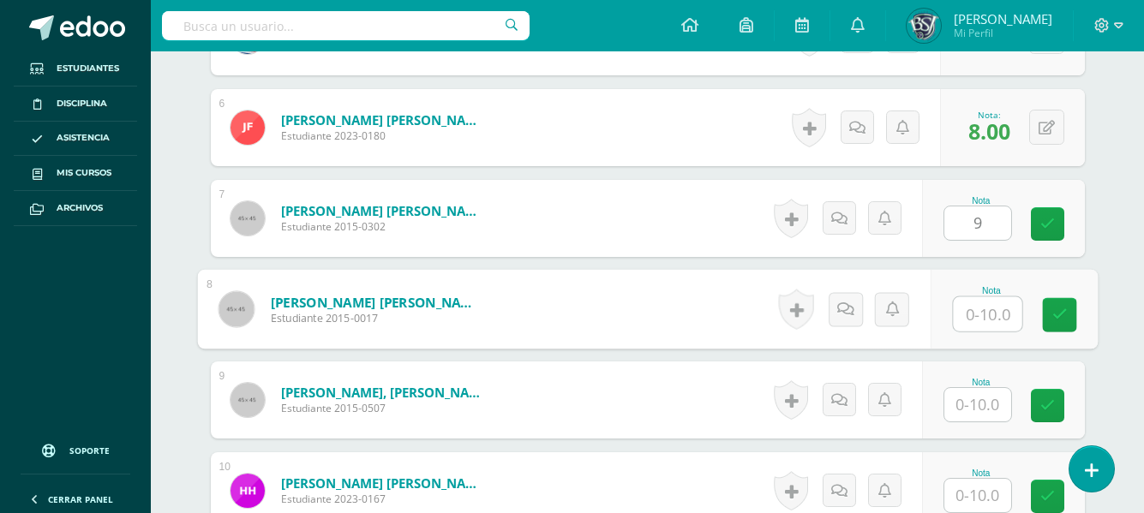
click at [992, 306] on input "text" at bounding box center [987, 314] width 69 height 34
type input "10"
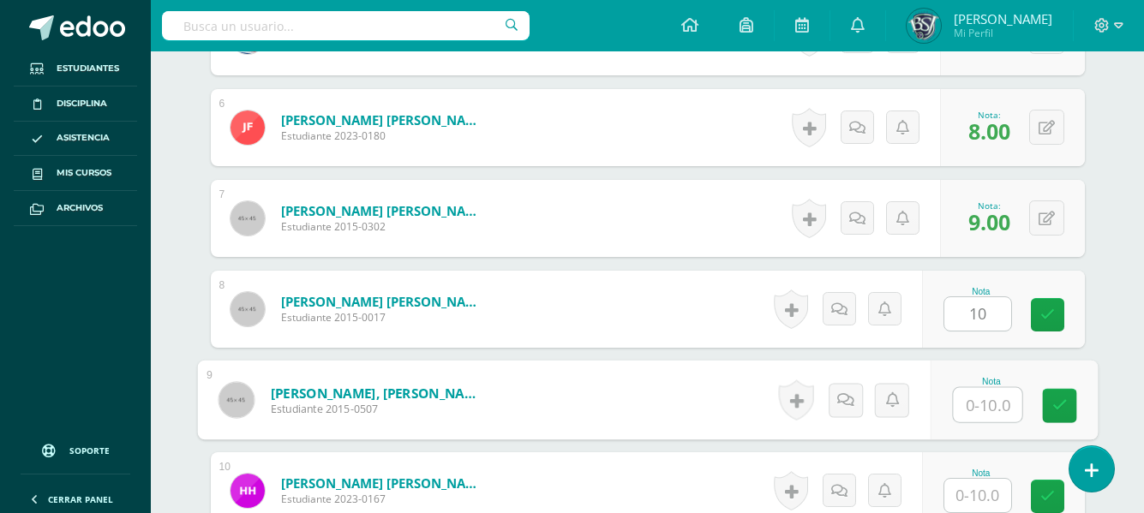
click at [984, 403] on input "text" at bounding box center [987, 405] width 69 height 34
type input "8"
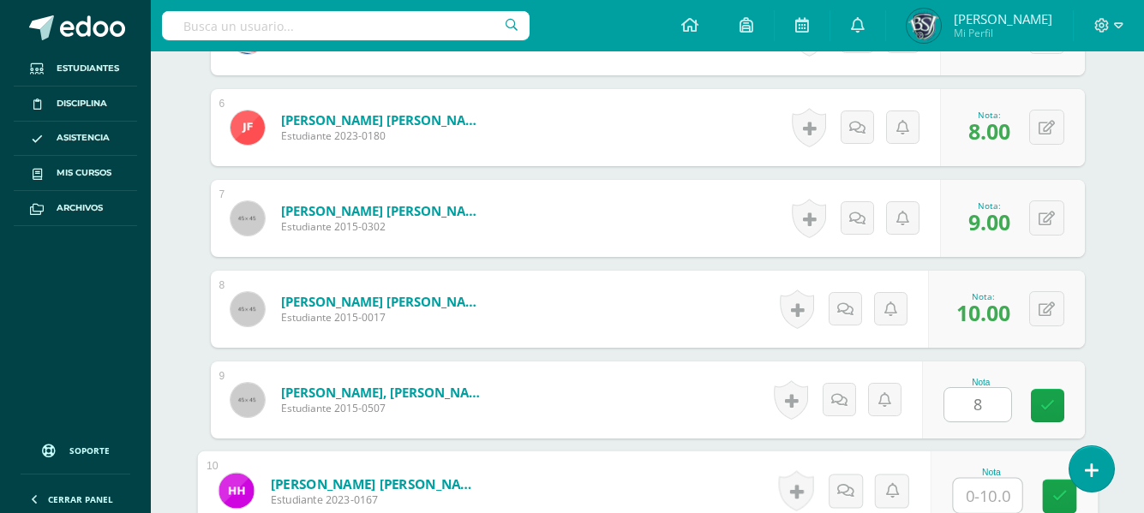
click at [986, 492] on input "text" at bounding box center [987, 496] width 69 height 34
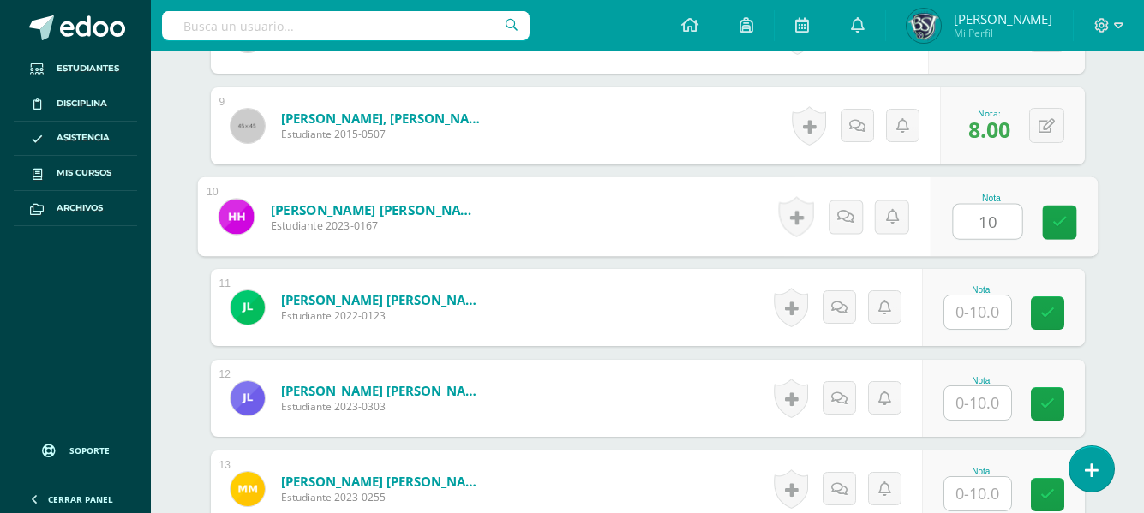
scroll to position [1303, 0]
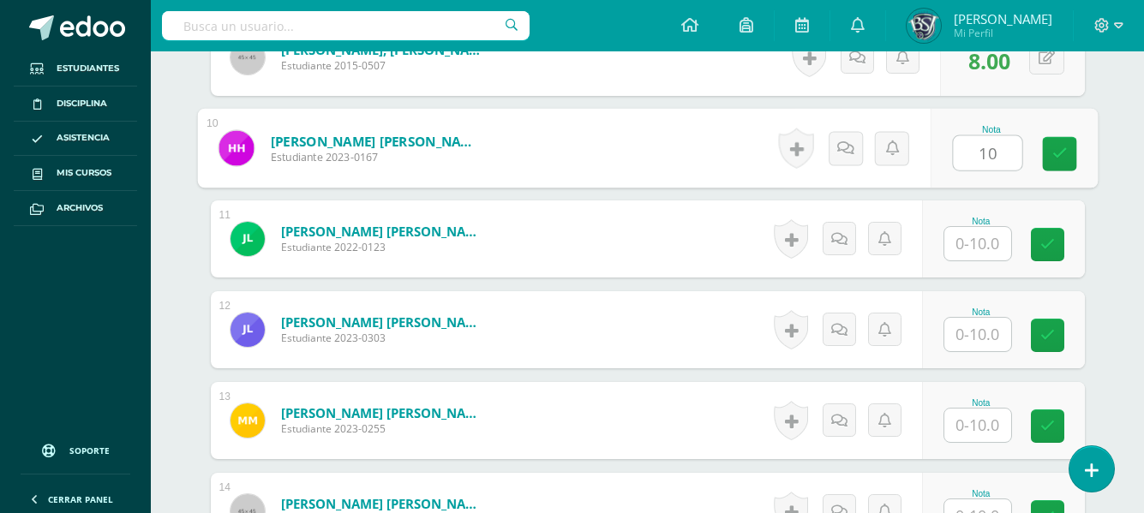
type input "10"
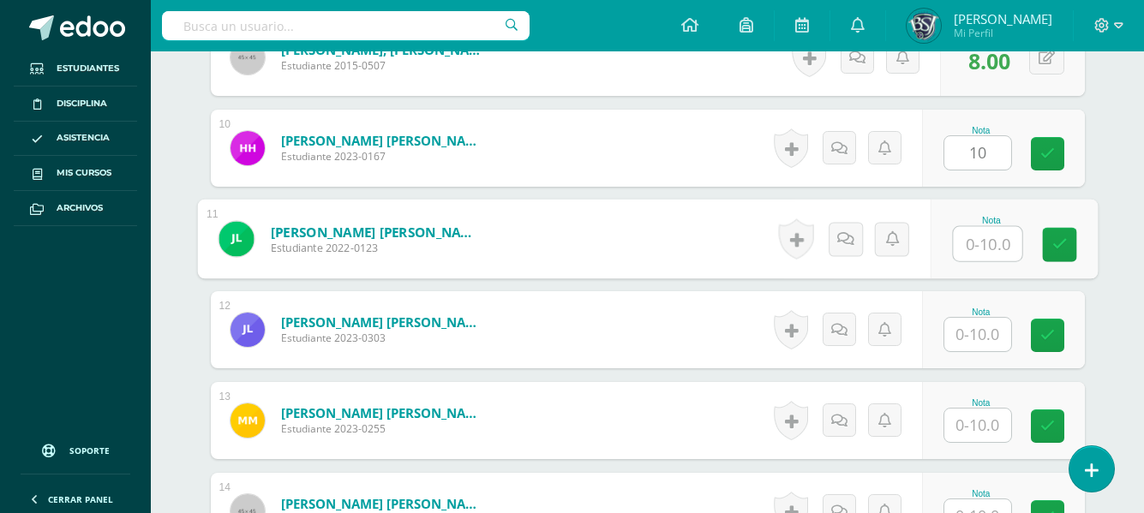
click at [981, 232] on input "text" at bounding box center [987, 244] width 69 height 34
type input "8"
click at [985, 332] on input "text" at bounding box center [977, 334] width 67 height 33
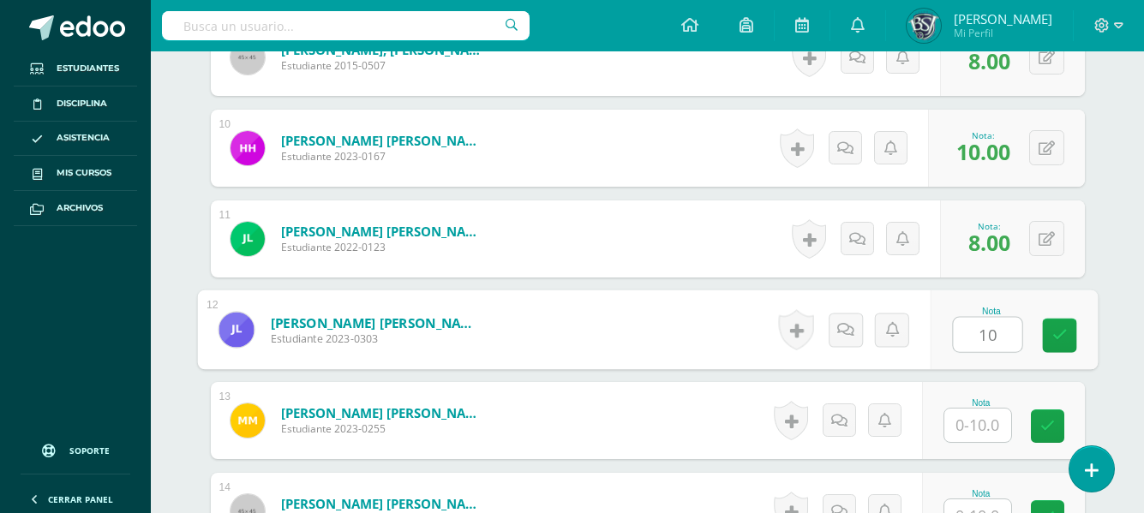
type input "10"
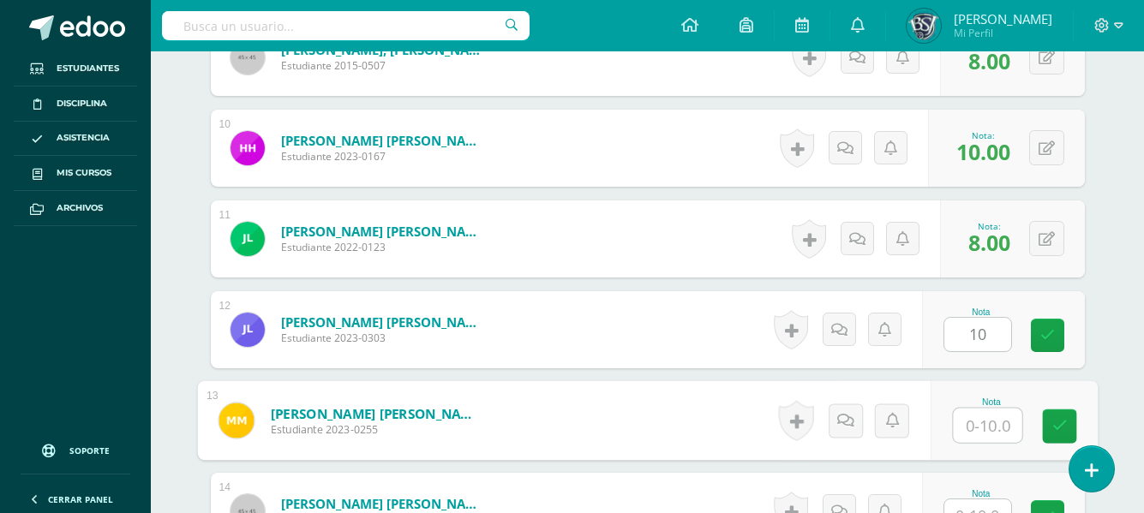
click at [979, 427] on input "text" at bounding box center [987, 426] width 69 height 34
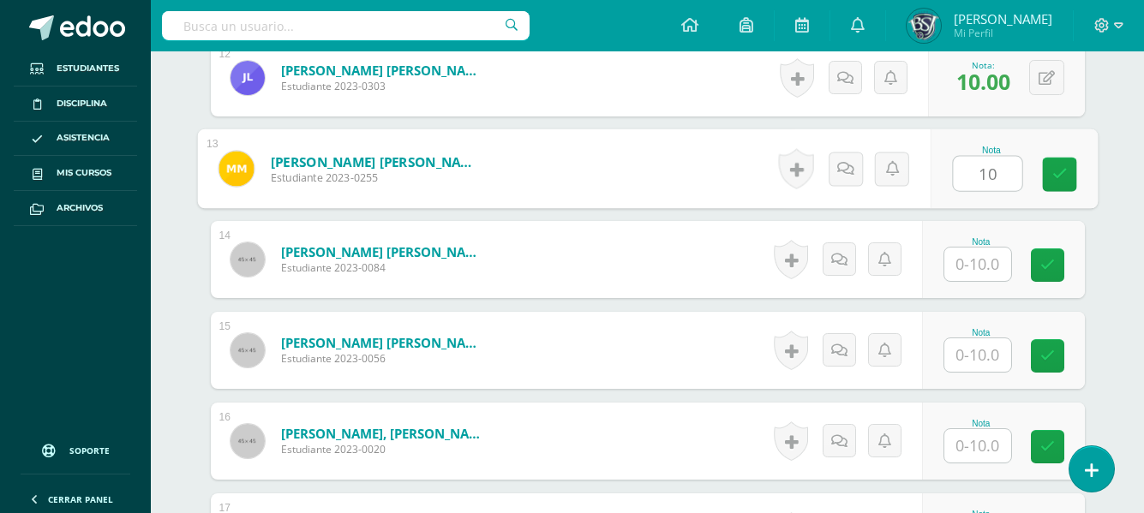
scroll to position [1623, 0]
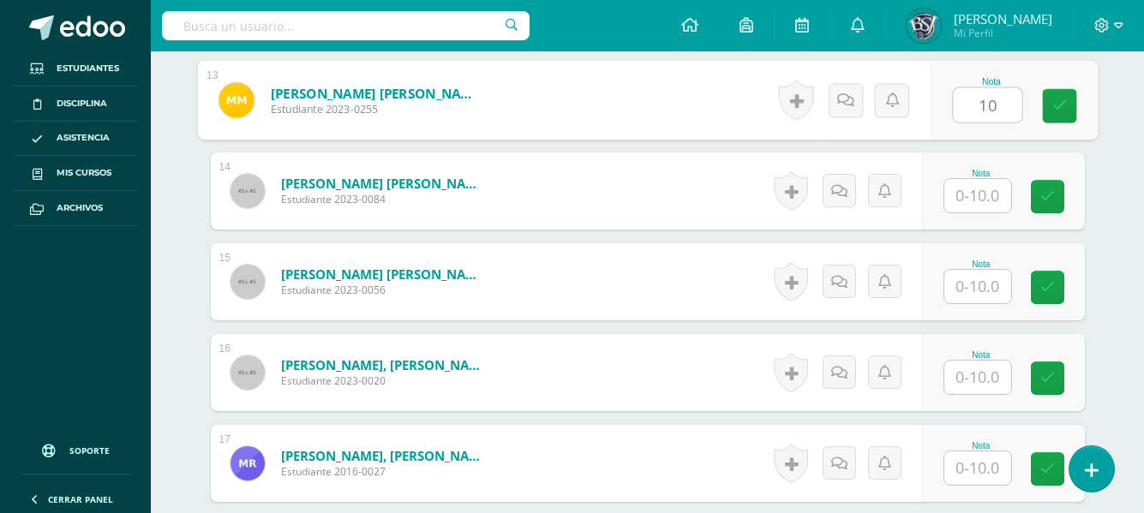
type input "10"
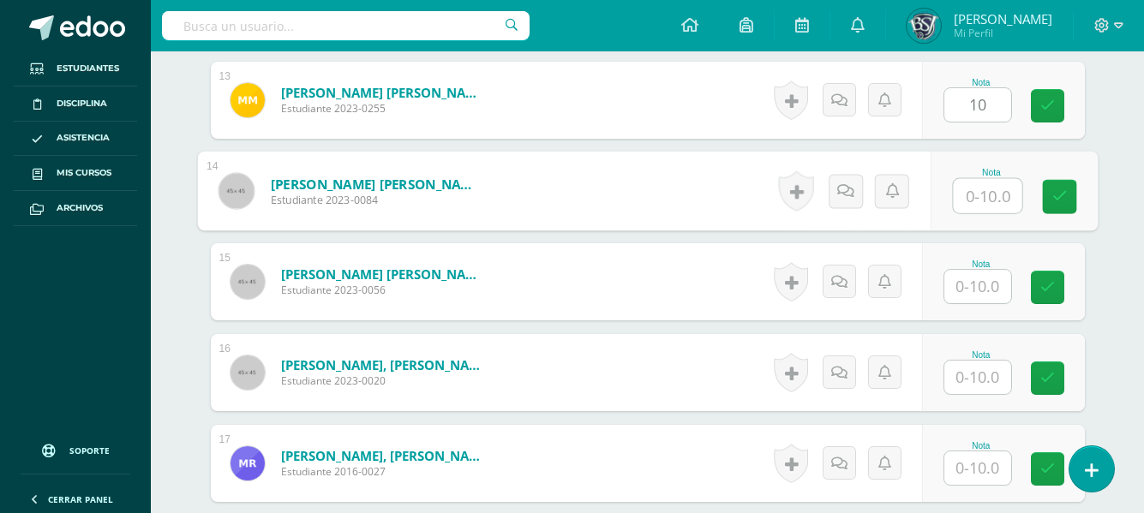
click at [981, 195] on input "text" at bounding box center [987, 196] width 69 height 34
type input "8"
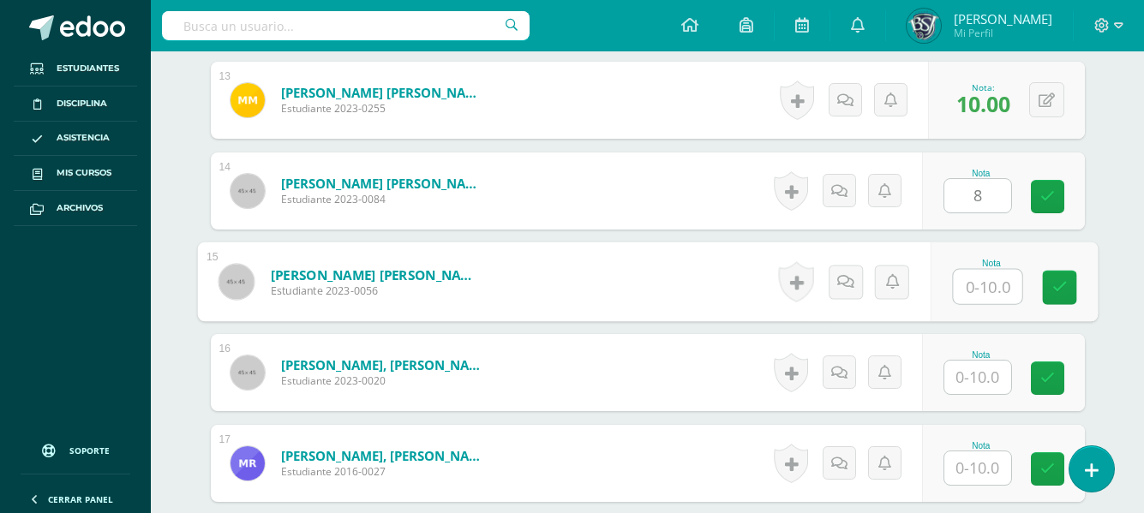
click at [982, 282] on input "text" at bounding box center [987, 287] width 69 height 34
type input "10"
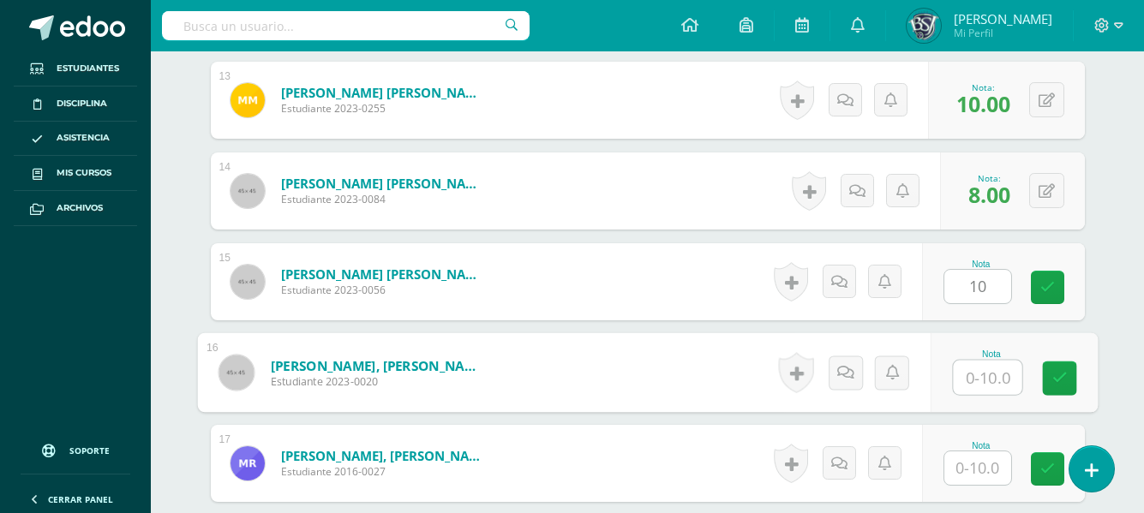
click at [986, 368] on input "text" at bounding box center [987, 378] width 69 height 34
type input "10"
click at [979, 465] on input "text" at bounding box center [977, 467] width 67 height 33
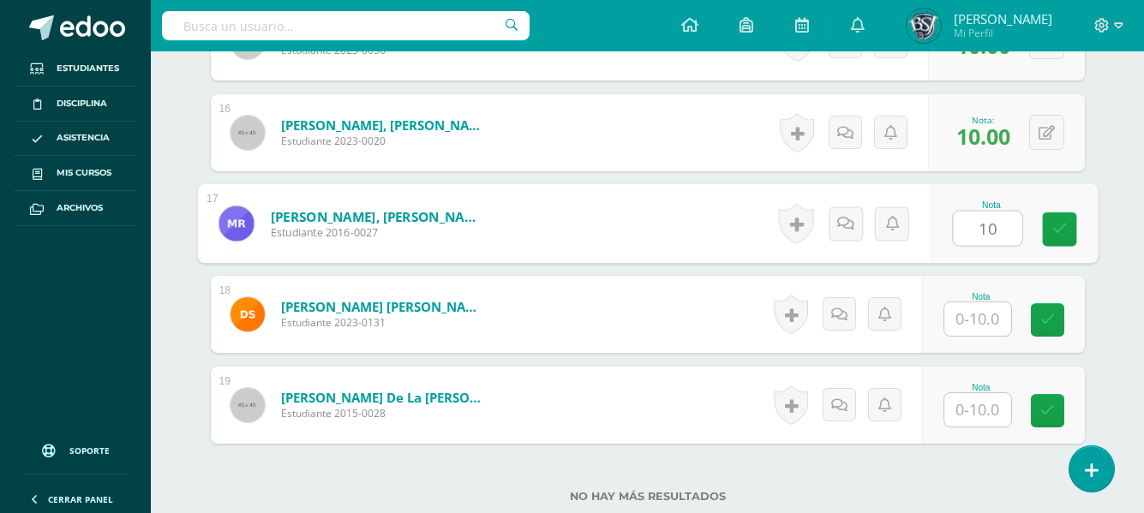
scroll to position [1977, 0]
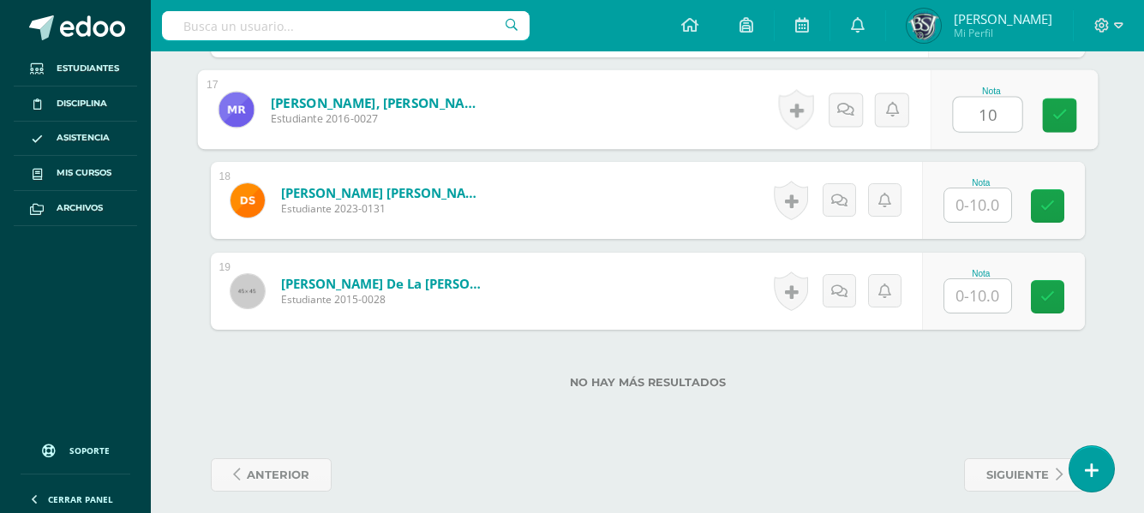
type input "10"
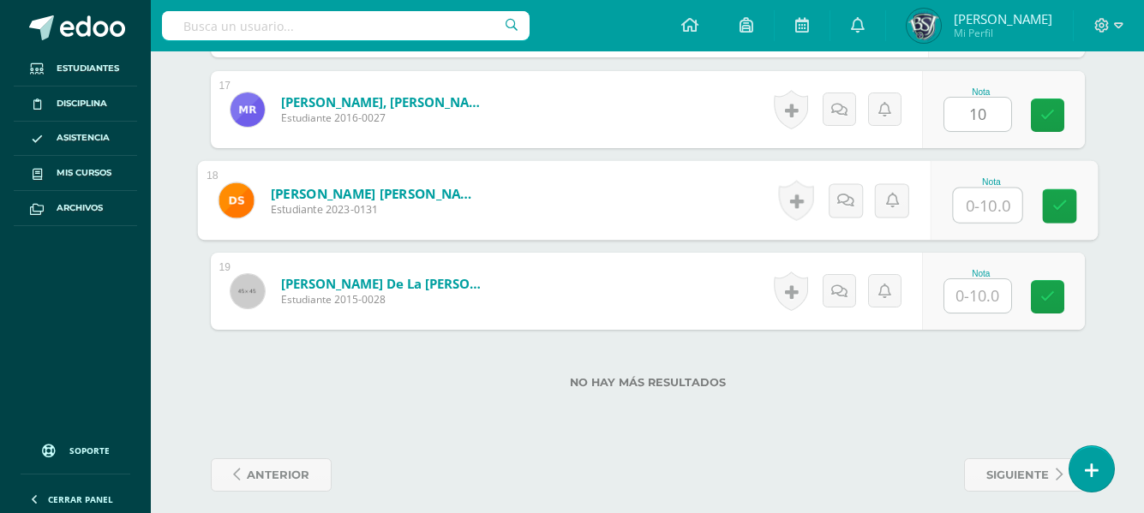
click at [995, 203] on input "text" at bounding box center [987, 205] width 69 height 34
type input "8"
click at [1056, 201] on icon at bounding box center [1058, 206] width 15 height 15
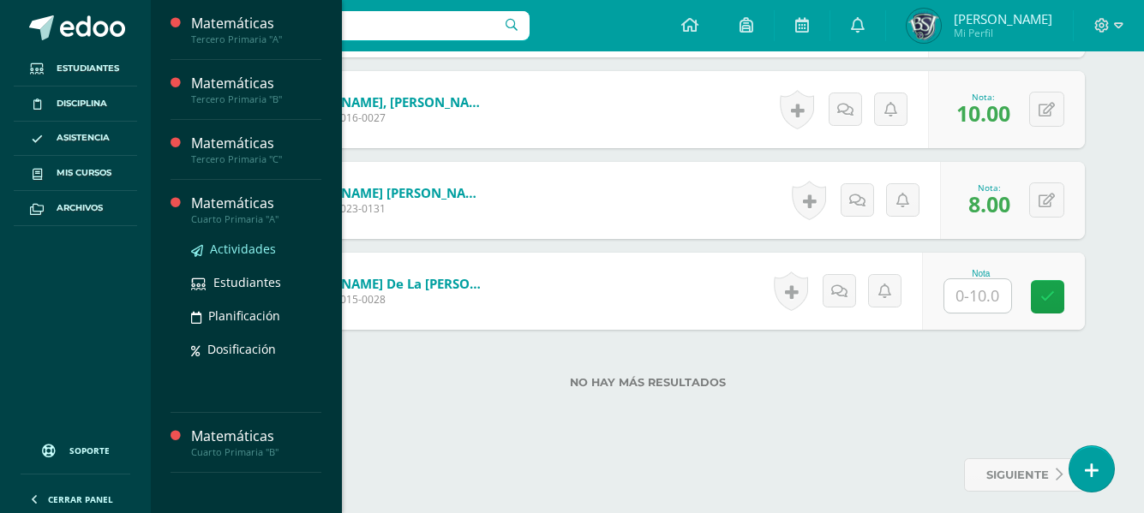
click at [244, 242] on span "Actividades" at bounding box center [243, 249] width 66 height 16
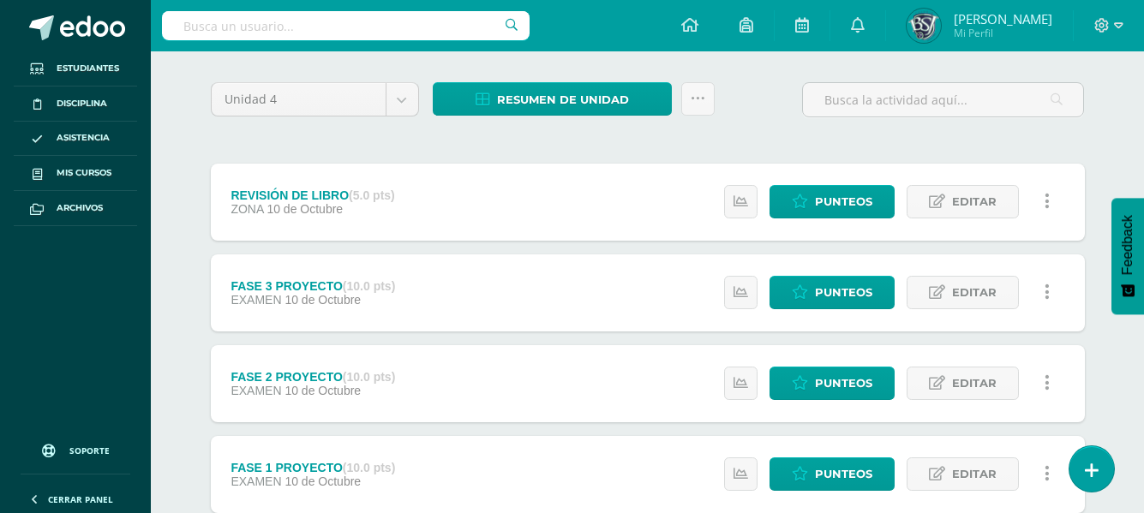
scroll to position [160, 0]
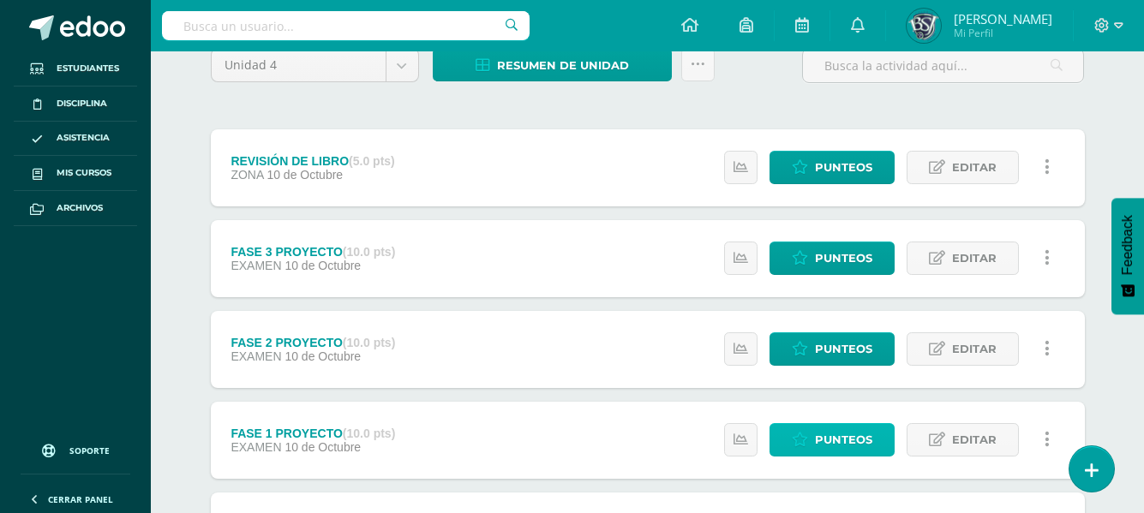
click at [861, 445] on span "Punteos" at bounding box center [843, 440] width 57 height 32
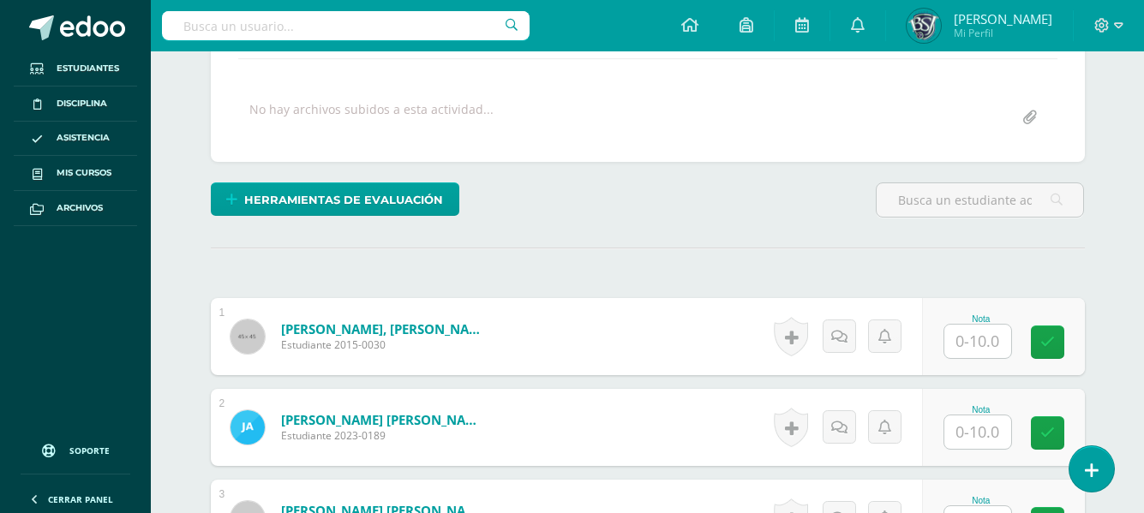
scroll to position [325, 0]
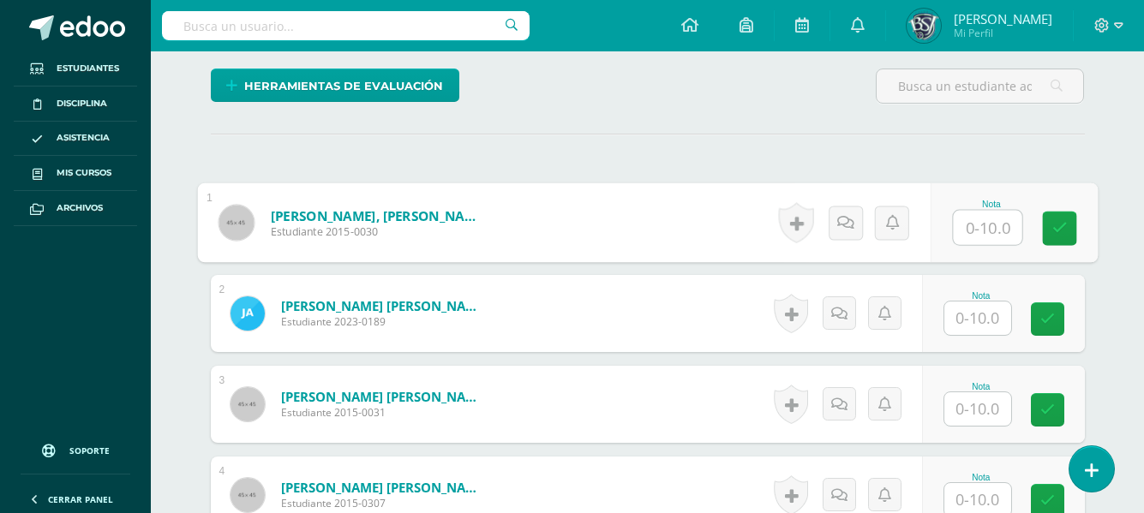
click at [993, 220] on input "text" at bounding box center [987, 228] width 69 height 34
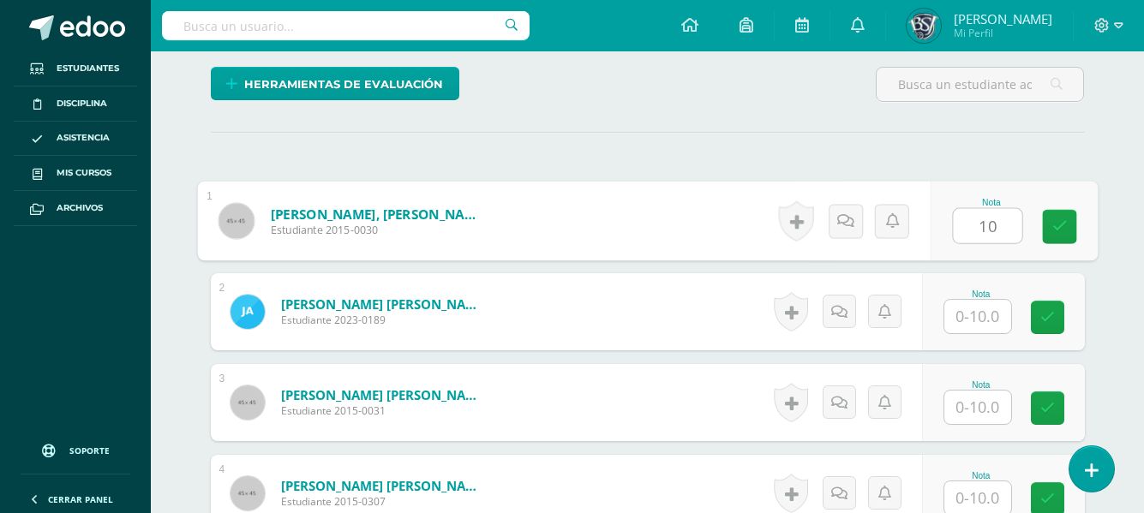
type input "10"
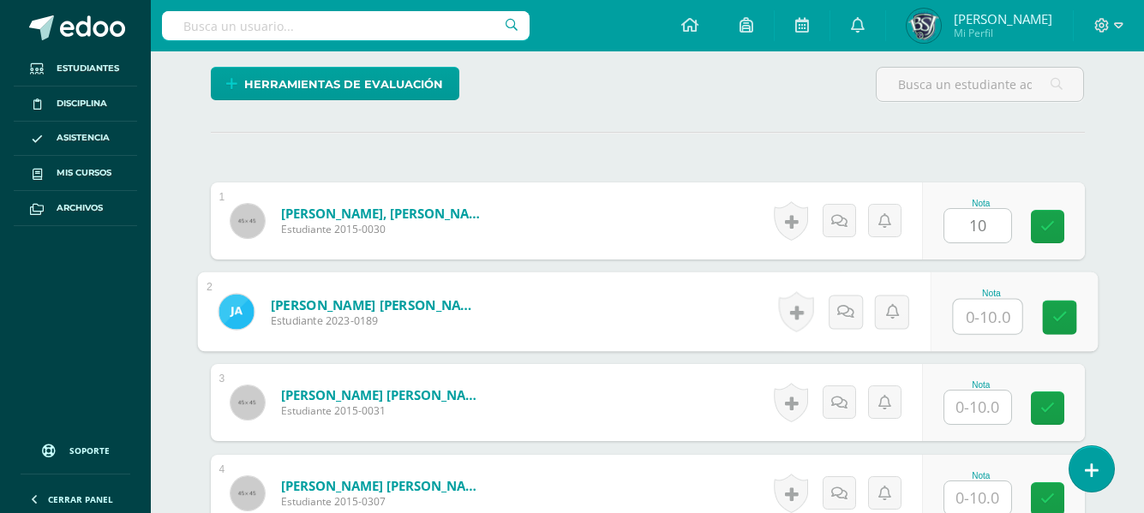
click at [979, 313] on input "text" at bounding box center [987, 317] width 69 height 34
type input "9"
type input "8"
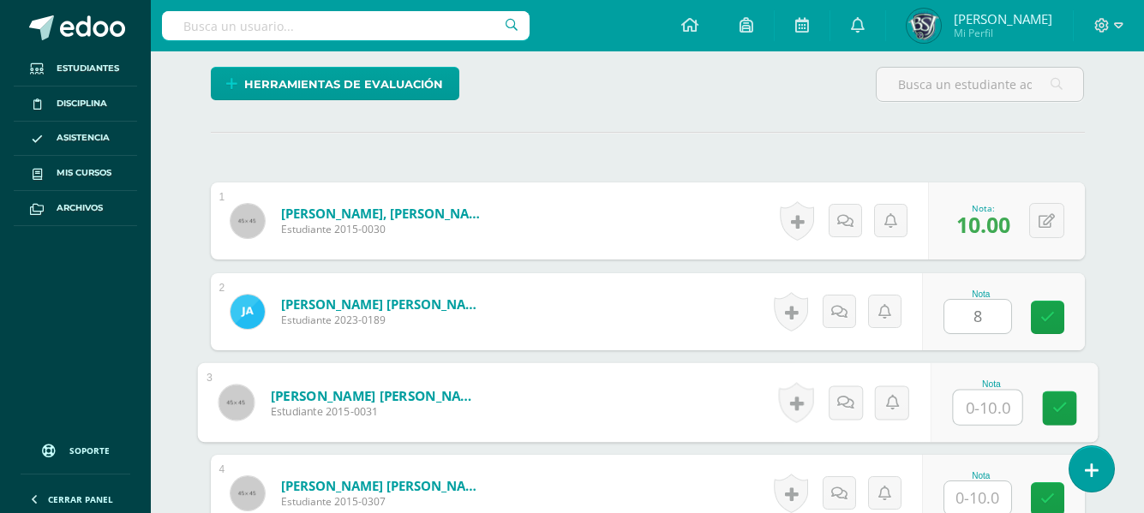
click at [977, 401] on input "text" at bounding box center [987, 408] width 69 height 34
type input "10"
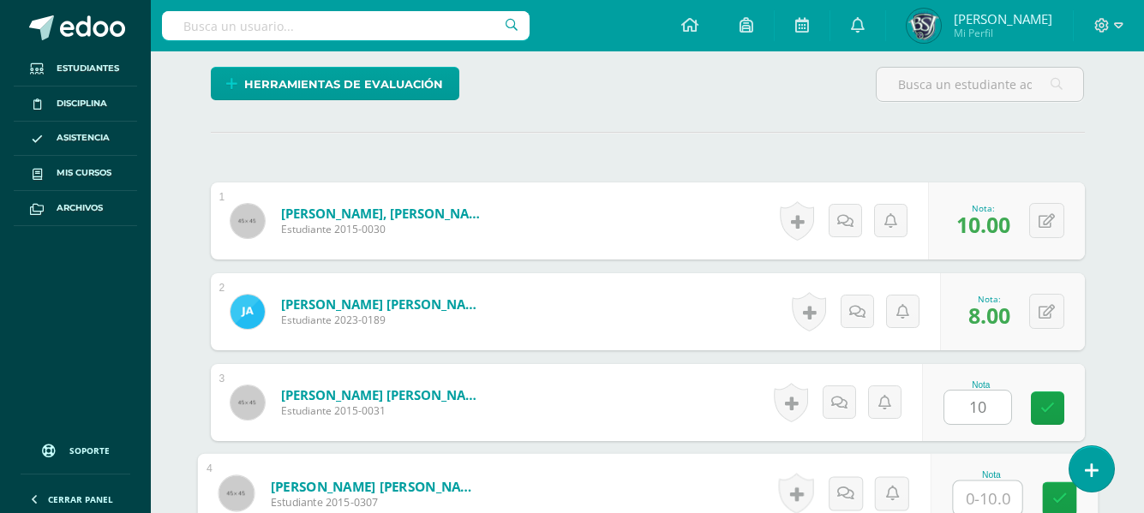
click at [976, 493] on input "text" at bounding box center [987, 498] width 69 height 34
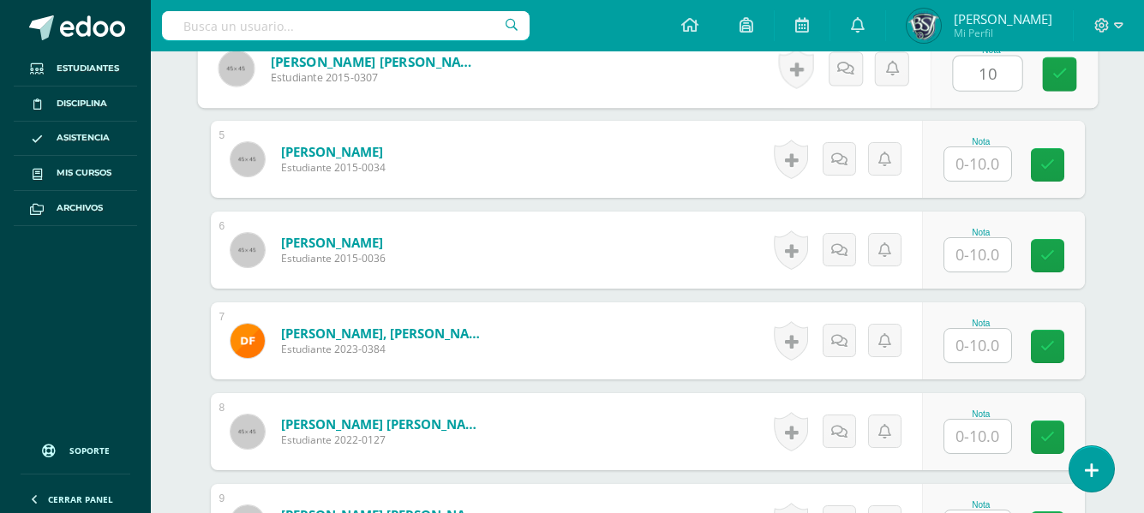
scroll to position [858, 0]
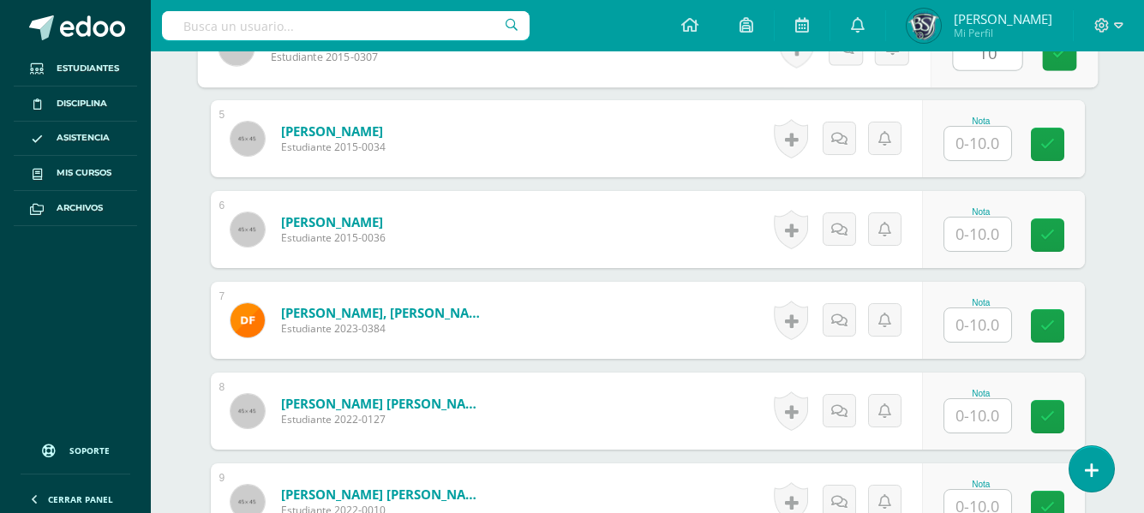
type input "10"
click at [986, 142] on input "text" at bounding box center [977, 143] width 67 height 33
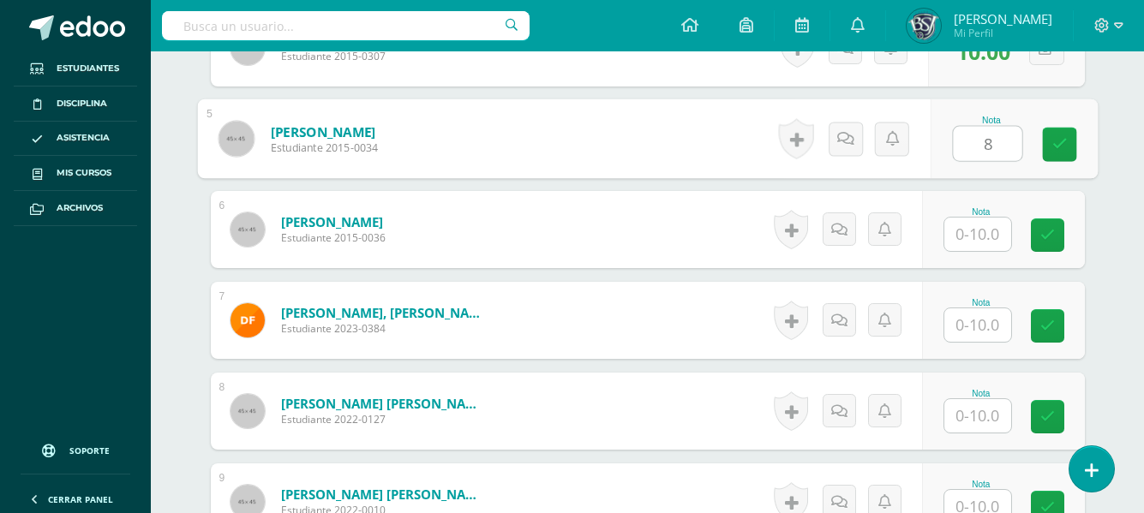
type input "8"
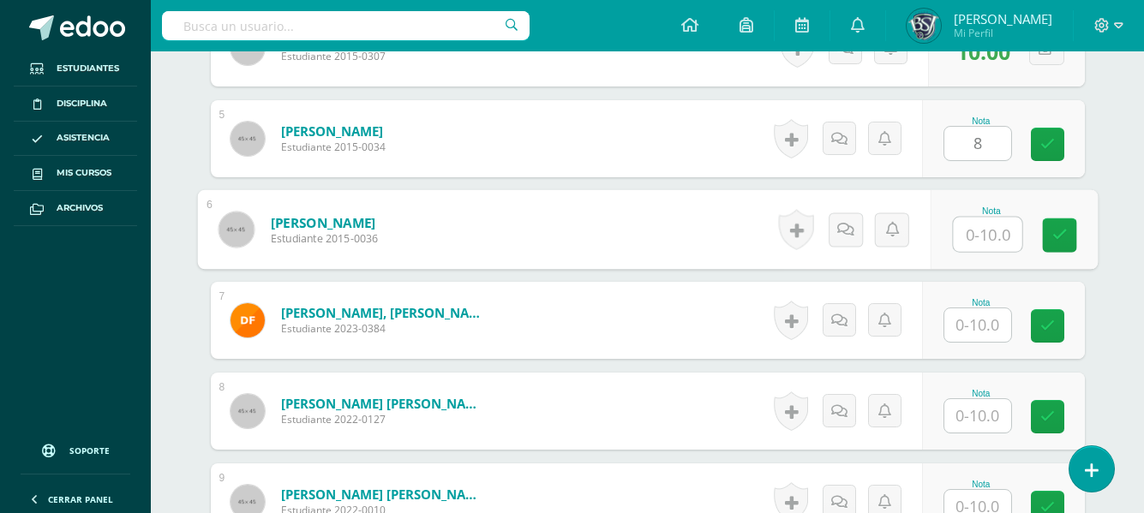
click at [976, 226] on input "text" at bounding box center [987, 235] width 69 height 34
type input "7"
click at [972, 318] on input "text" at bounding box center [977, 324] width 67 height 33
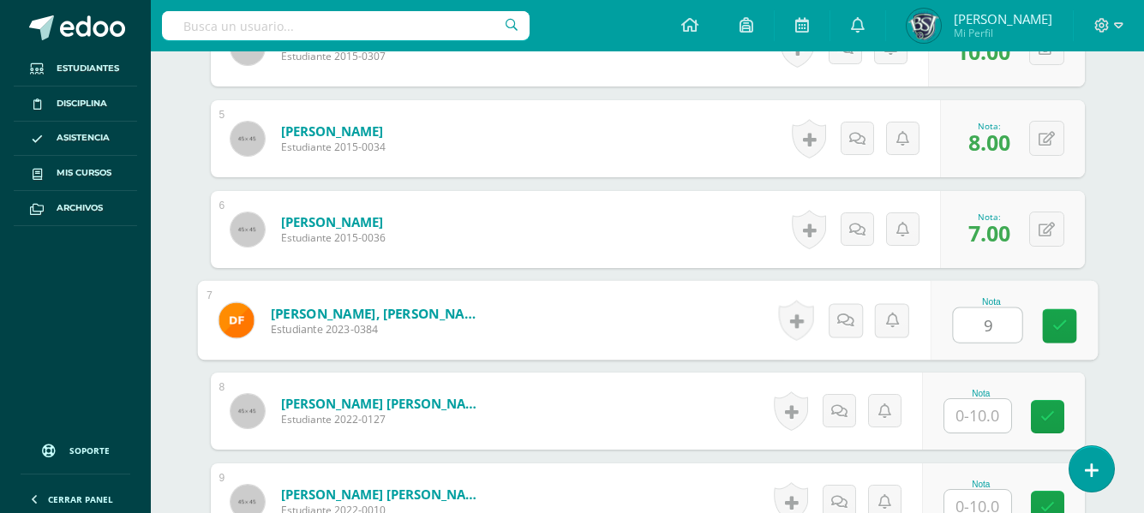
type input "9"
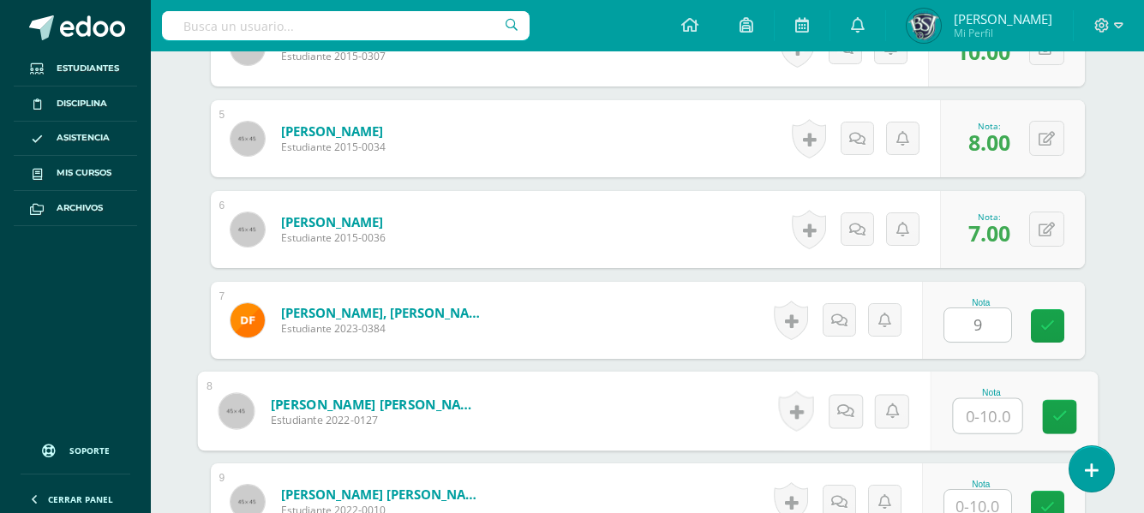
click at [966, 414] on input "text" at bounding box center [987, 416] width 69 height 34
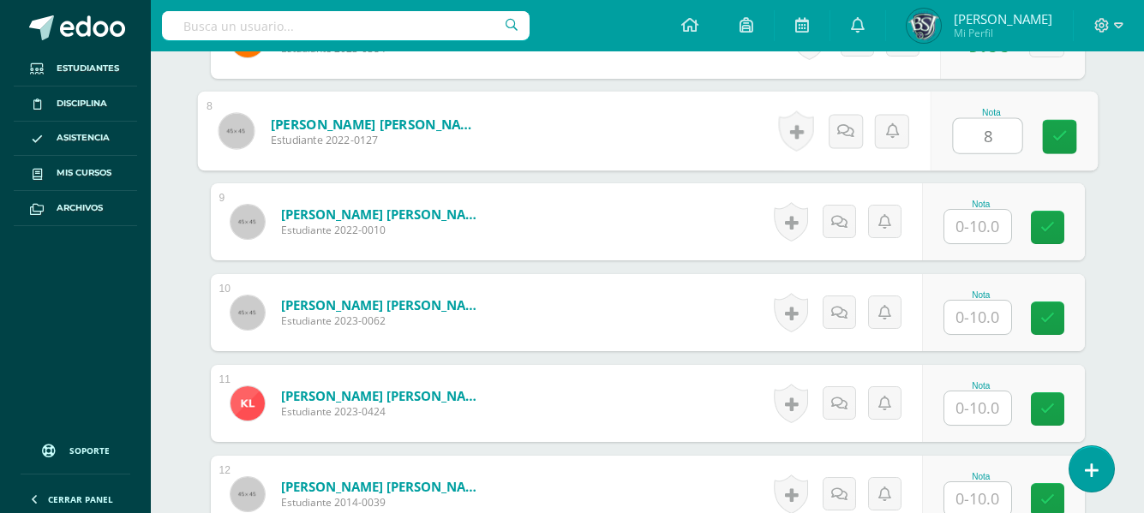
scroll to position [1167, 0]
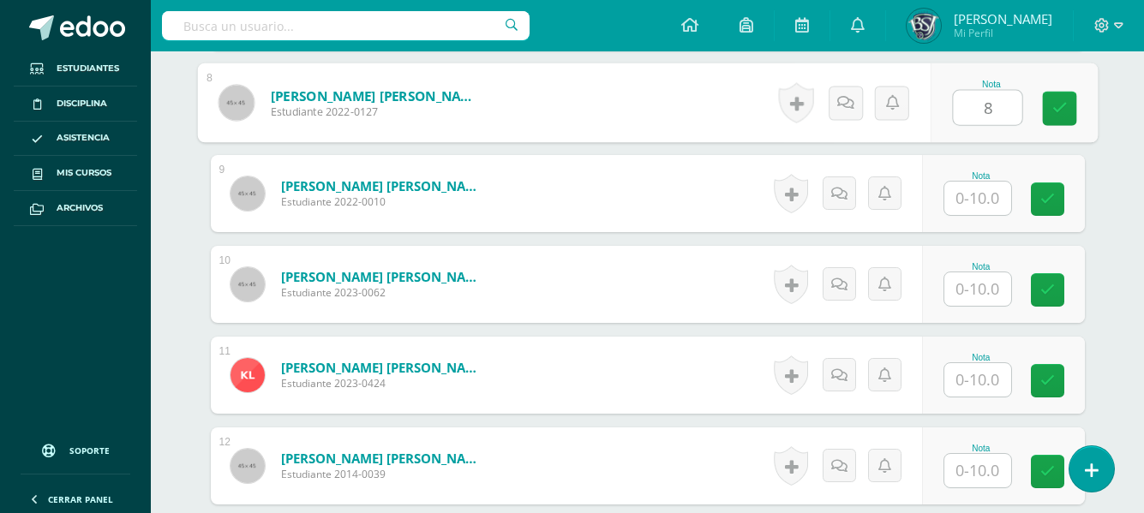
type input "8"
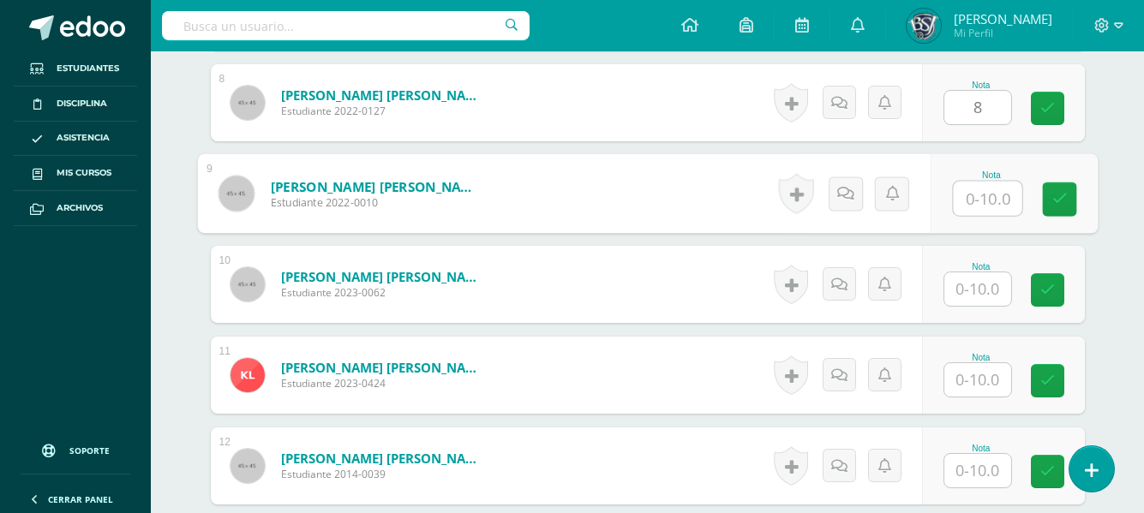
click at [976, 200] on input "text" at bounding box center [987, 199] width 69 height 34
type input "8"
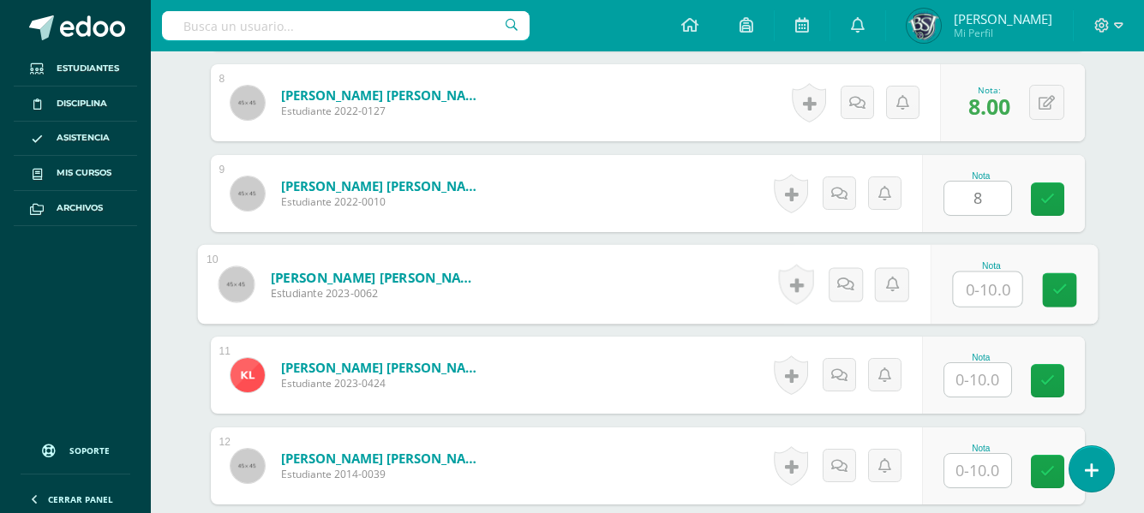
click at [990, 283] on input "text" at bounding box center [987, 289] width 69 height 34
type input "10"
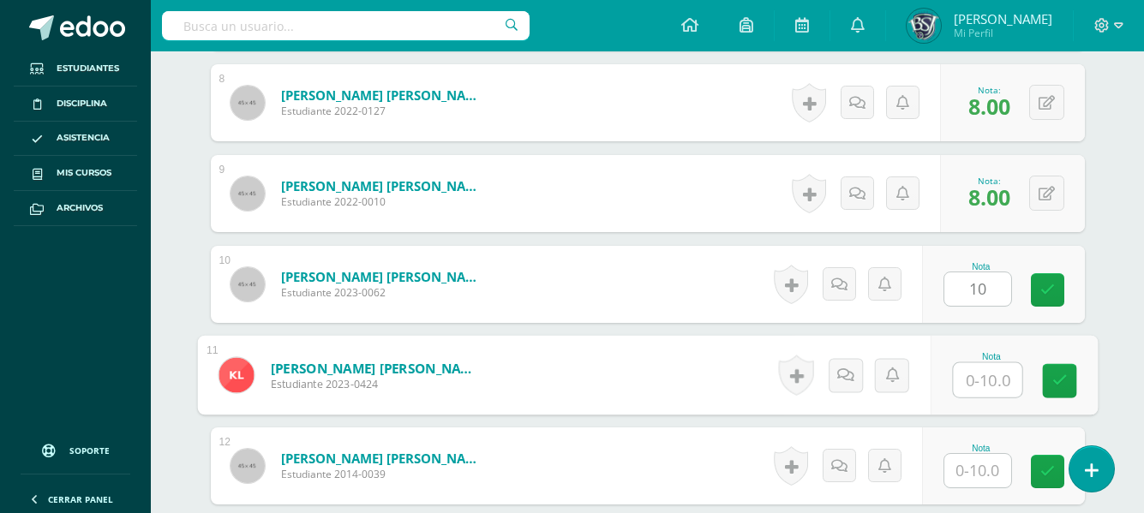
click at [982, 373] on input "text" at bounding box center [987, 380] width 69 height 34
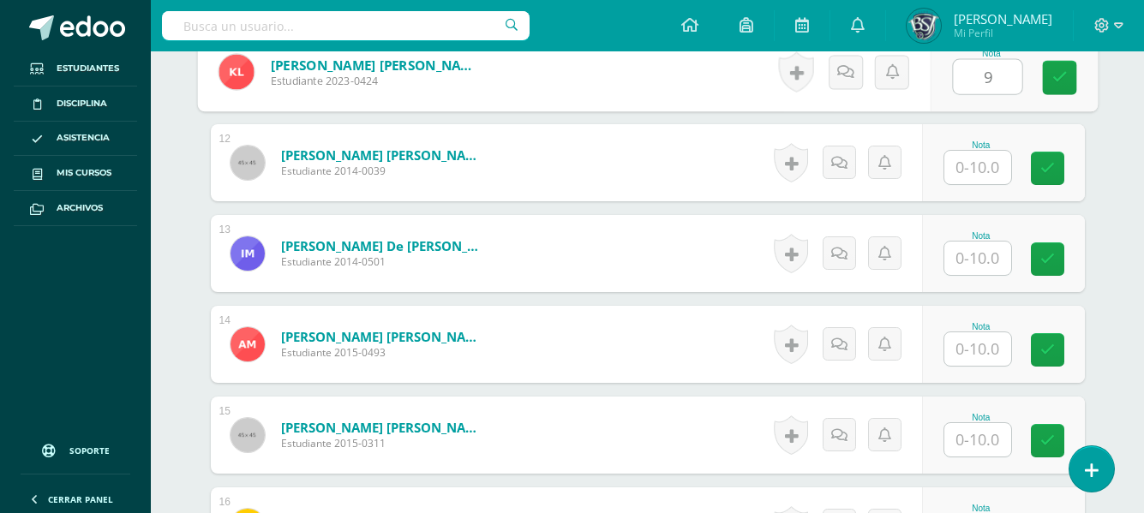
scroll to position [1475, 0]
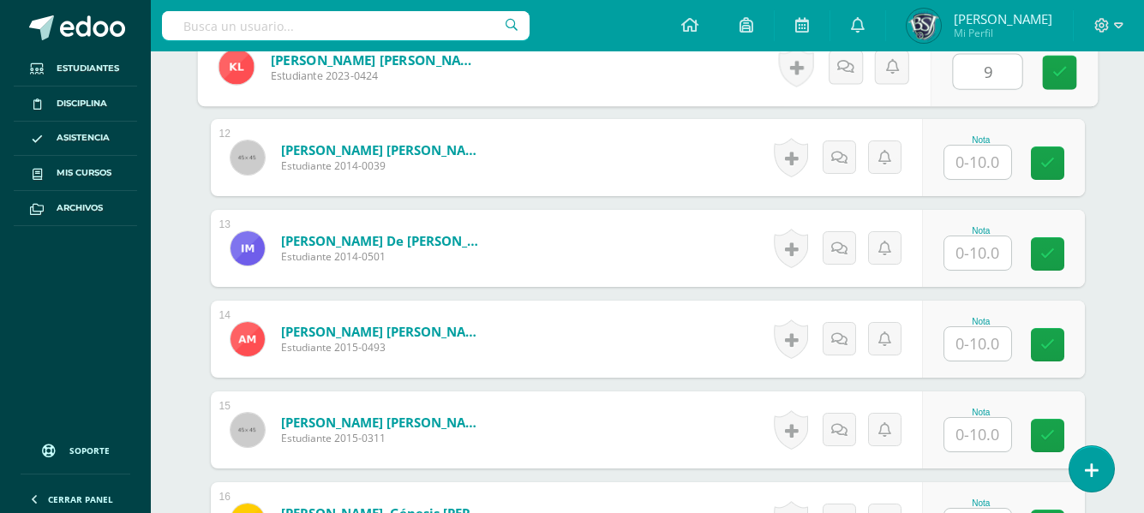
type input "9"
click at [965, 168] on input "text" at bounding box center [977, 162] width 67 height 33
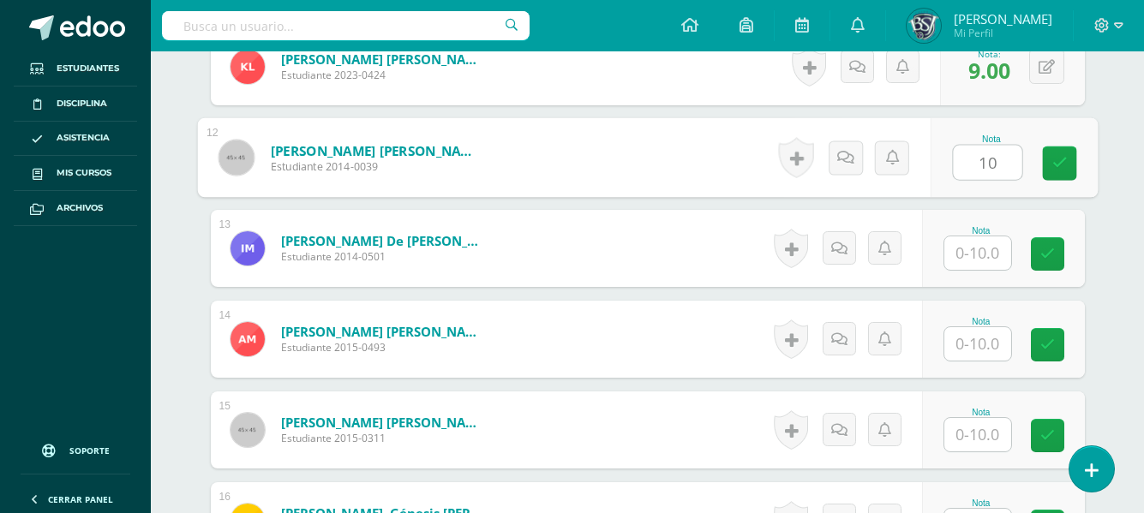
type input "10"
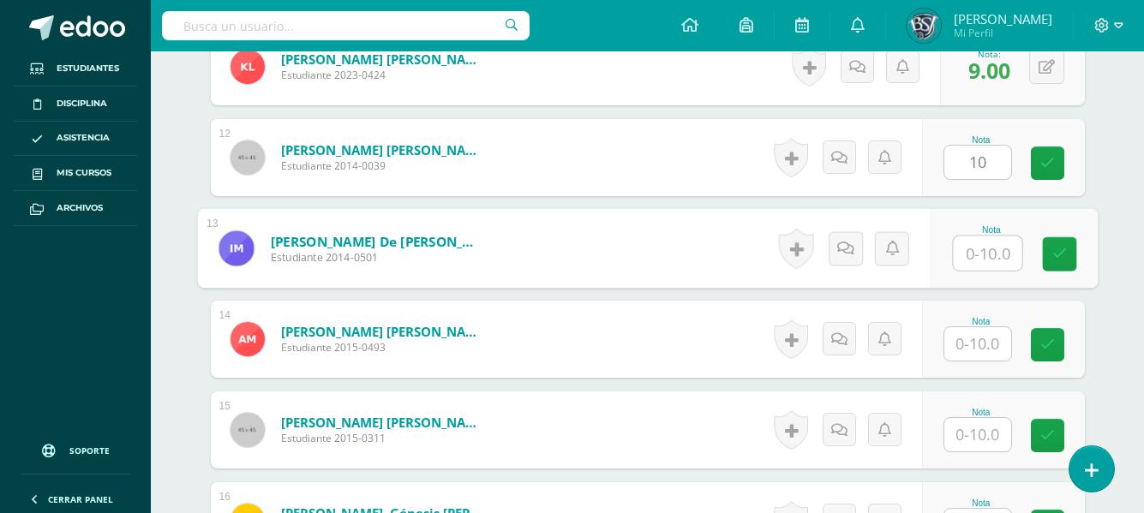
click at [970, 246] on input "text" at bounding box center [987, 253] width 69 height 34
type input "8"
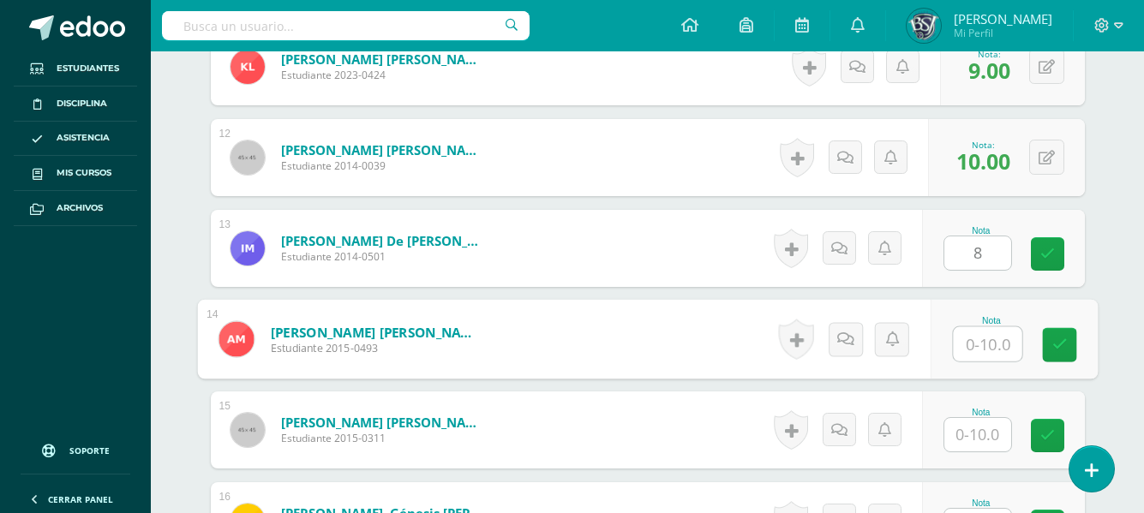
click at [983, 345] on input "text" at bounding box center [987, 344] width 69 height 34
type input "9"
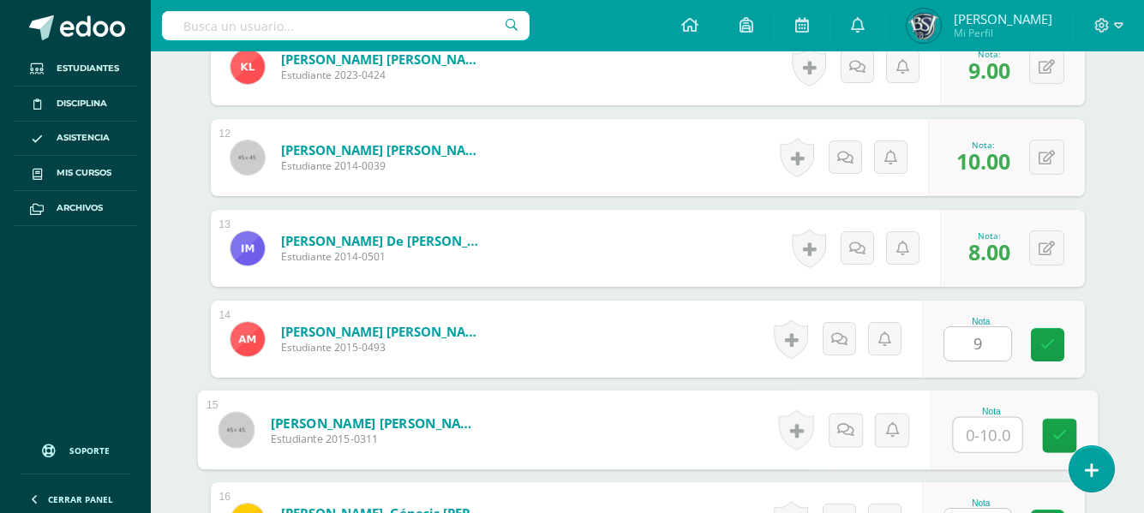
click at [988, 427] on input "text" at bounding box center [987, 435] width 69 height 34
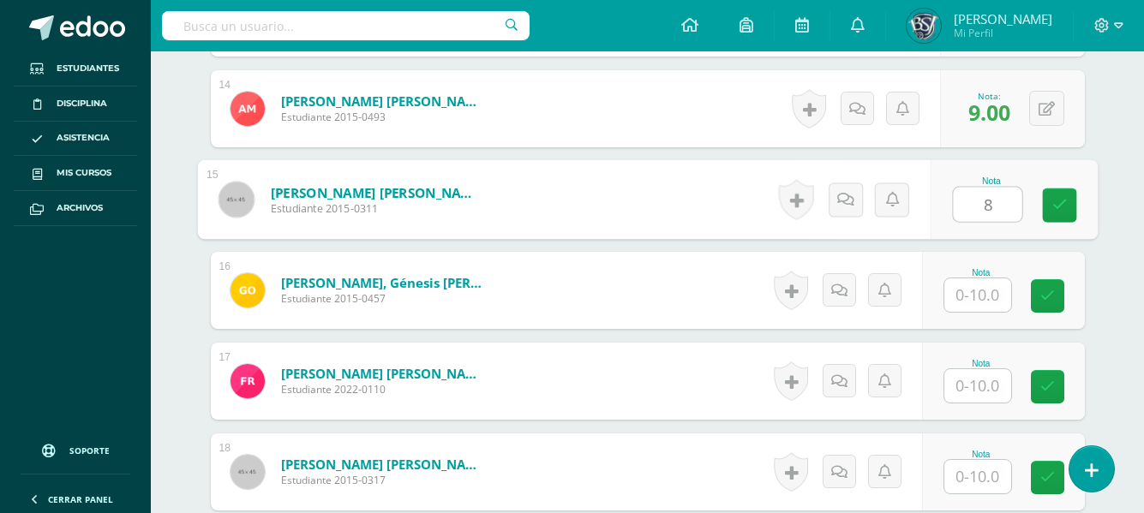
scroll to position [1732, 0]
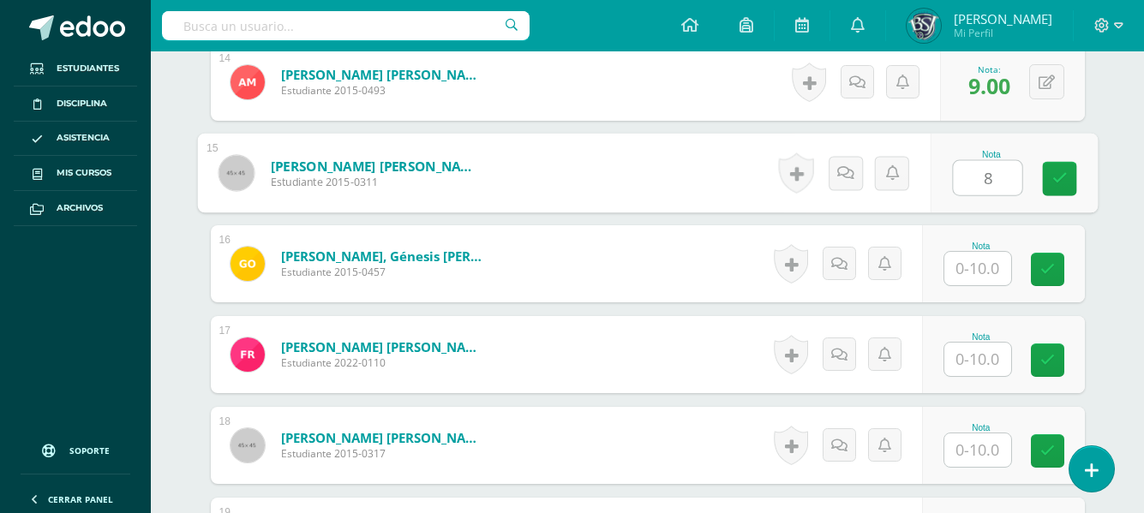
type input "8"
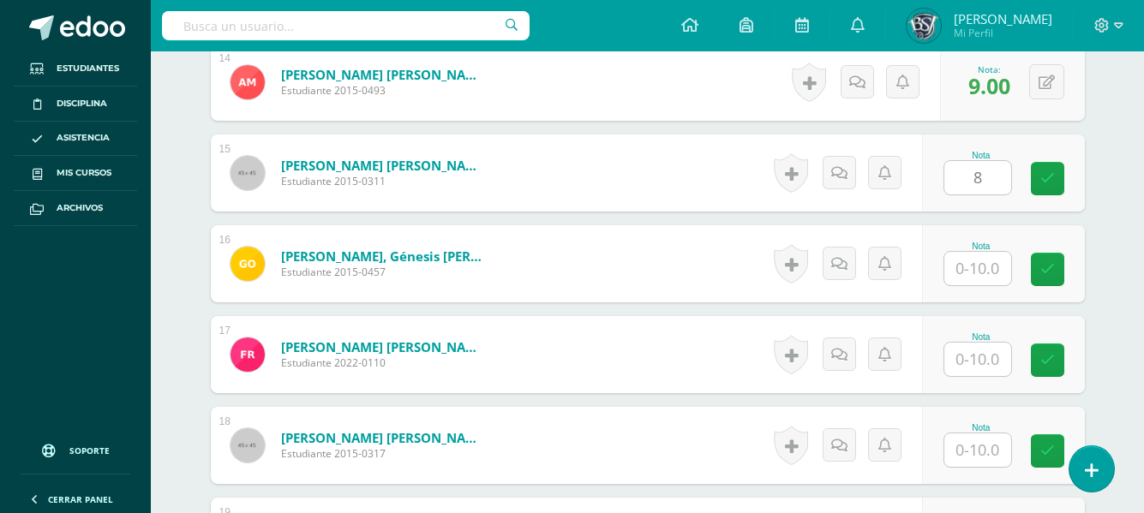
scroll to position [1886, 0]
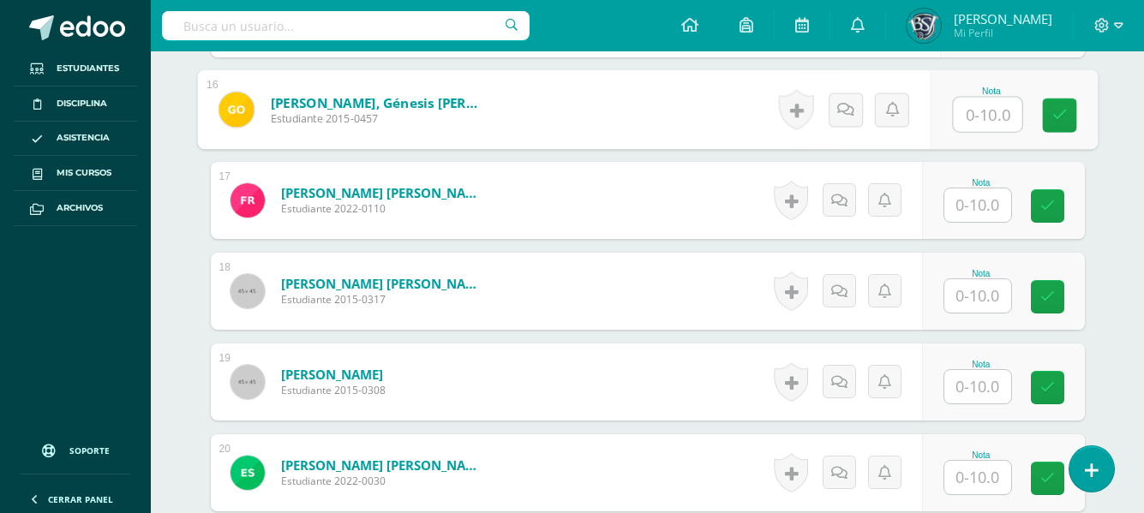
click at [989, 118] on input "text" at bounding box center [987, 115] width 69 height 34
type input "9"
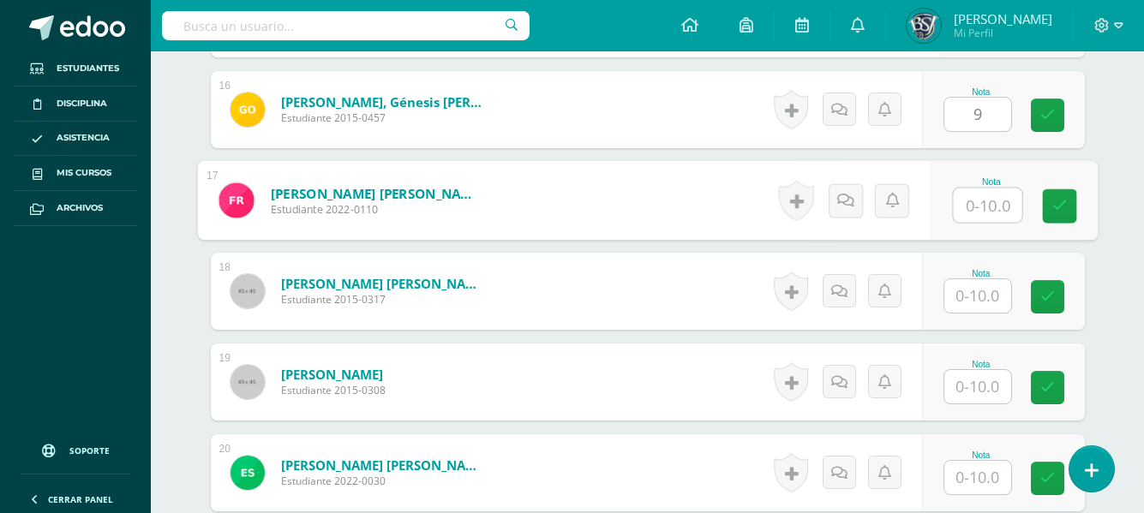
click at [976, 200] on input "text" at bounding box center [987, 205] width 69 height 34
type input "9"
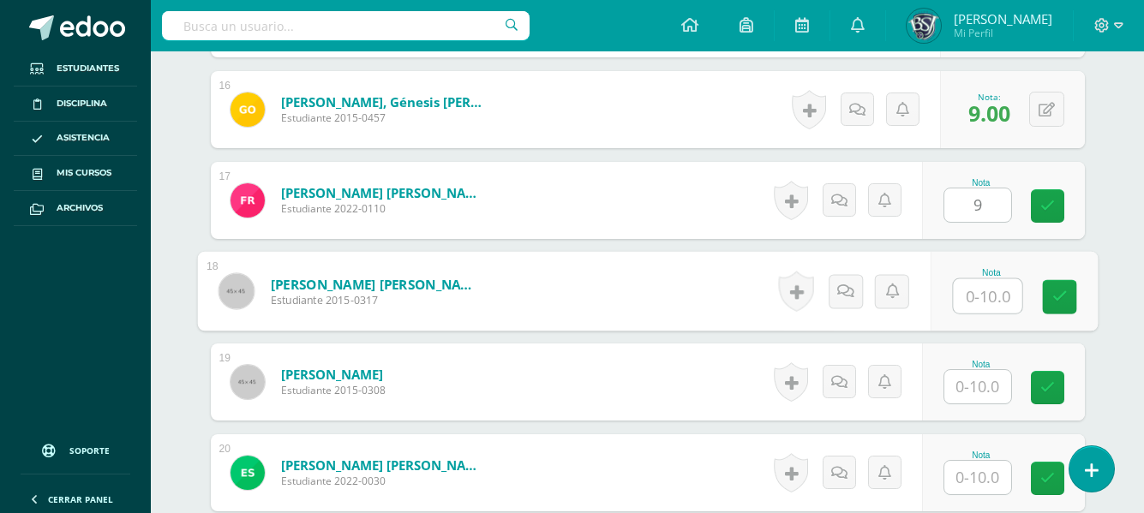
click at [977, 293] on input "text" at bounding box center [987, 296] width 69 height 34
type input "9"
click at [982, 395] on input "text" at bounding box center [977, 386] width 67 height 33
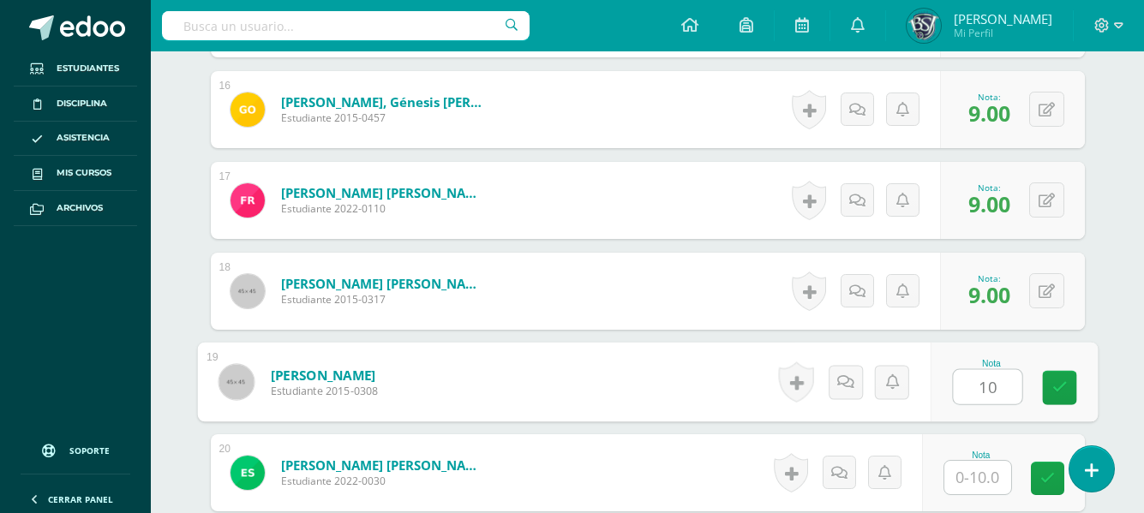
type input "10"
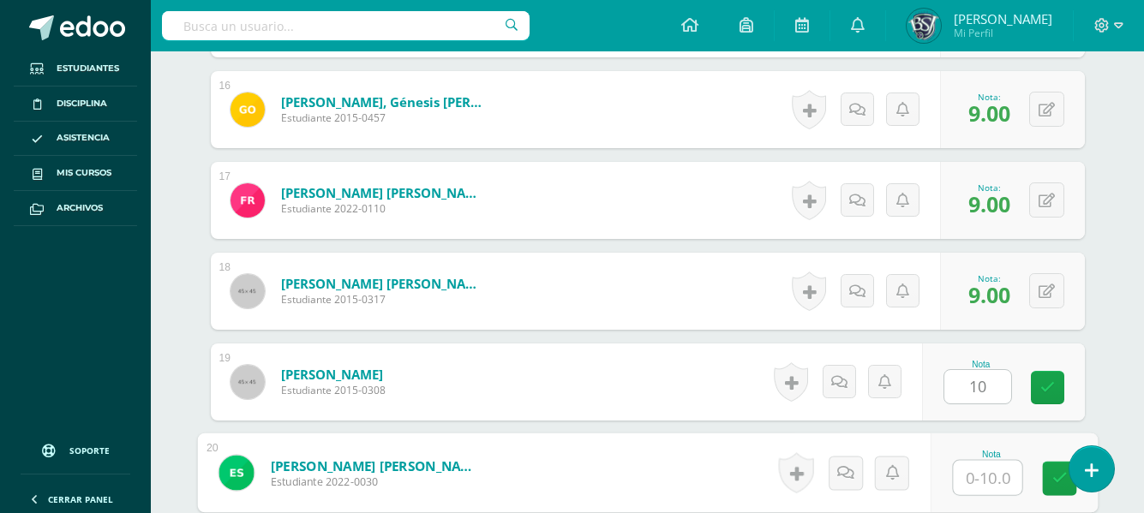
click at [981, 464] on input "text" at bounding box center [987, 478] width 69 height 34
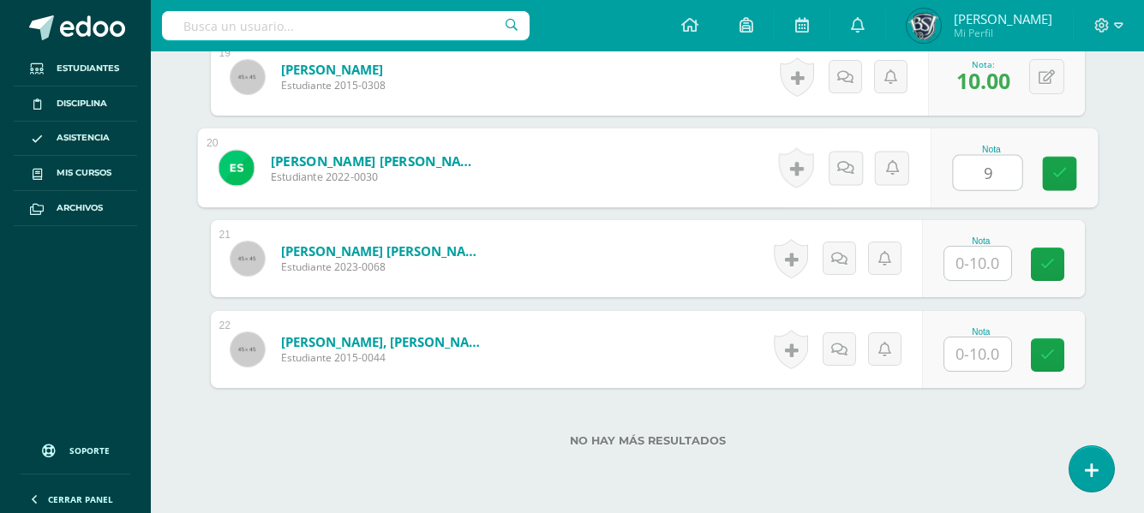
scroll to position [2229, 0]
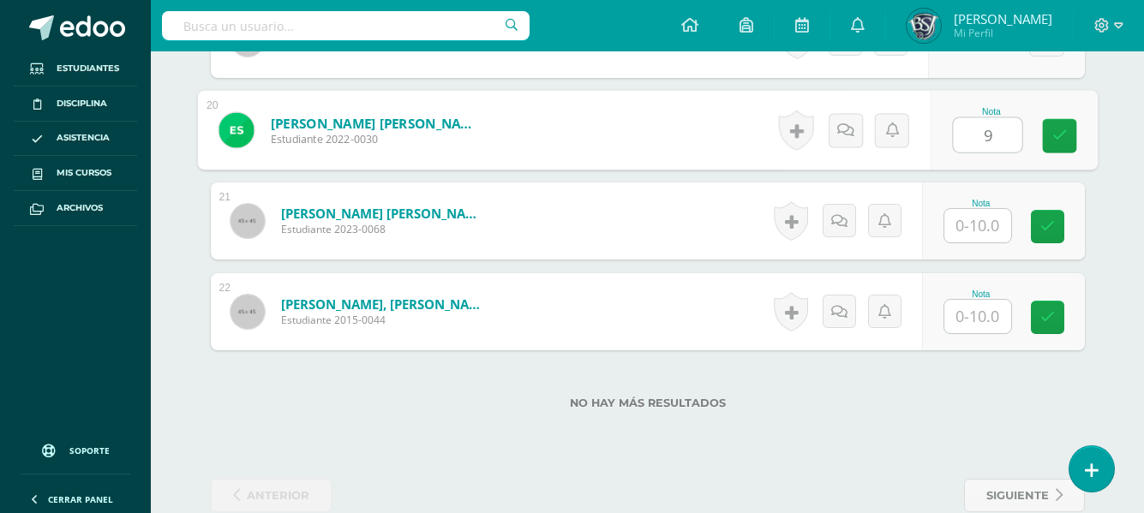
type input "9"
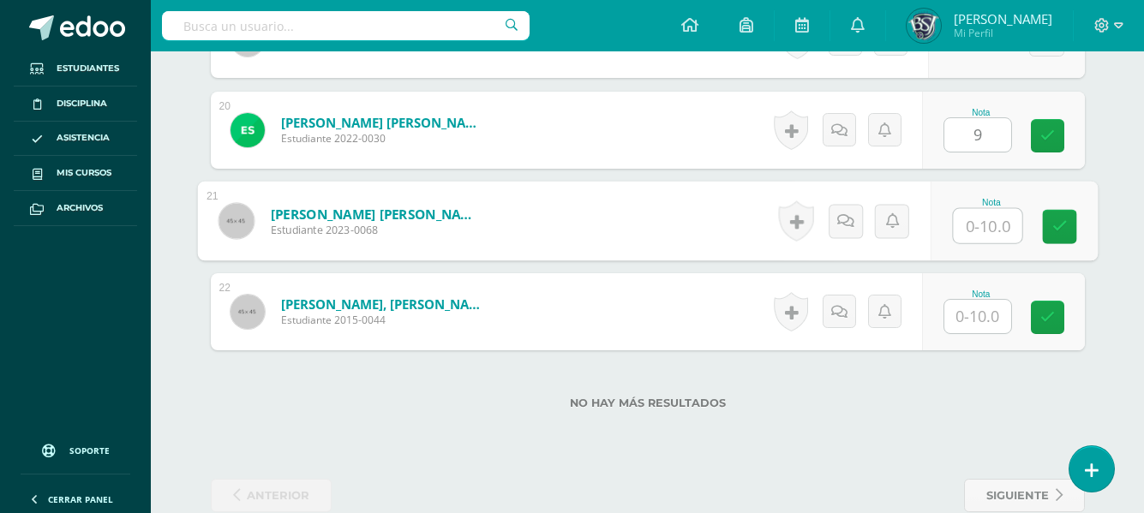
click at [963, 224] on input "text" at bounding box center [987, 226] width 69 height 34
type input "8"
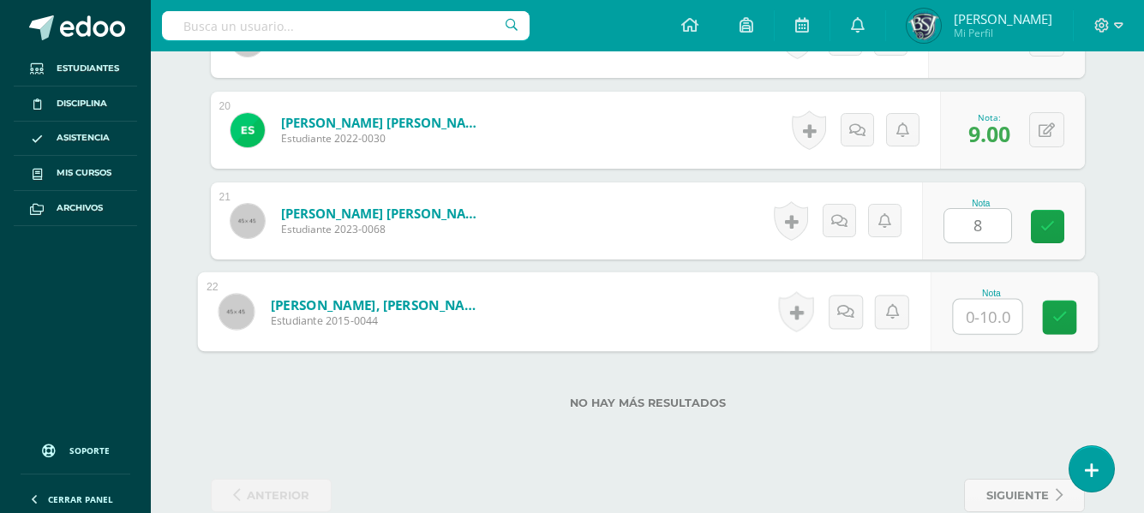
click at [988, 310] on input "text" at bounding box center [987, 317] width 69 height 34
type input "10"
click at [1070, 322] on link at bounding box center [1059, 318] width 34 height 34
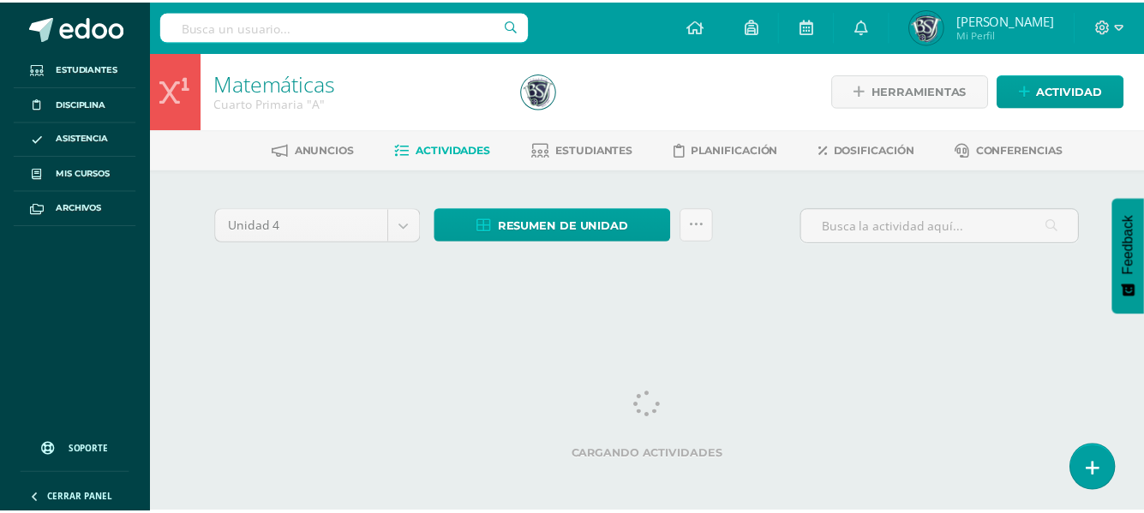
scroll to position [0, 7]
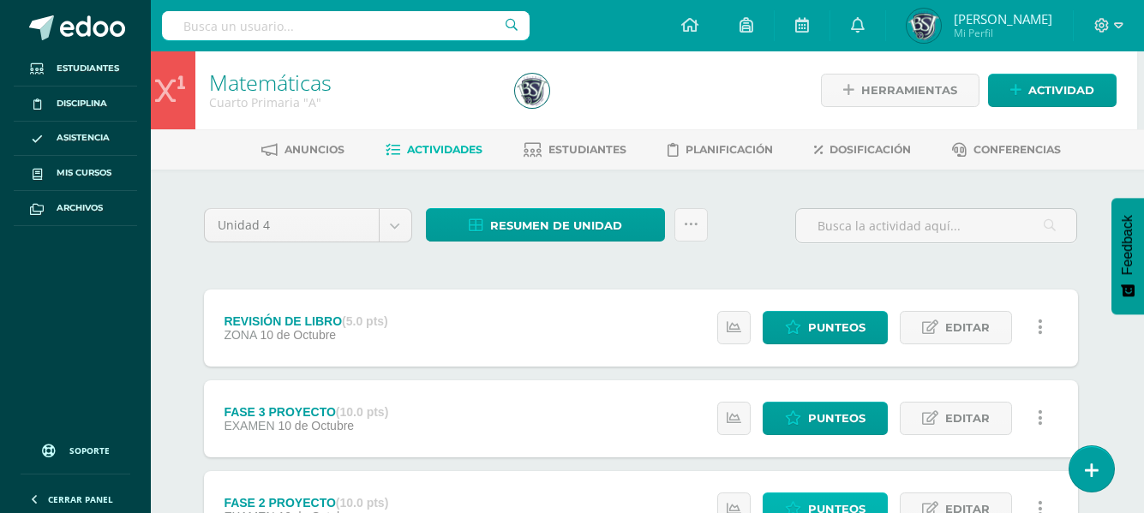
click at [814, 499] on span "Punteos" at bounding box center [836, 509] width 57 height 32
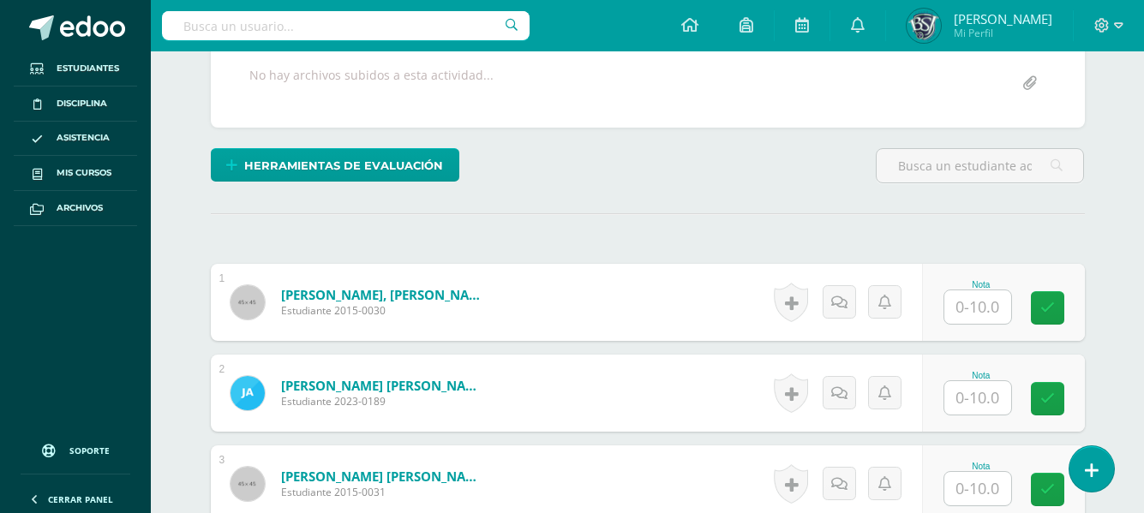
scroll to position [469, 0]
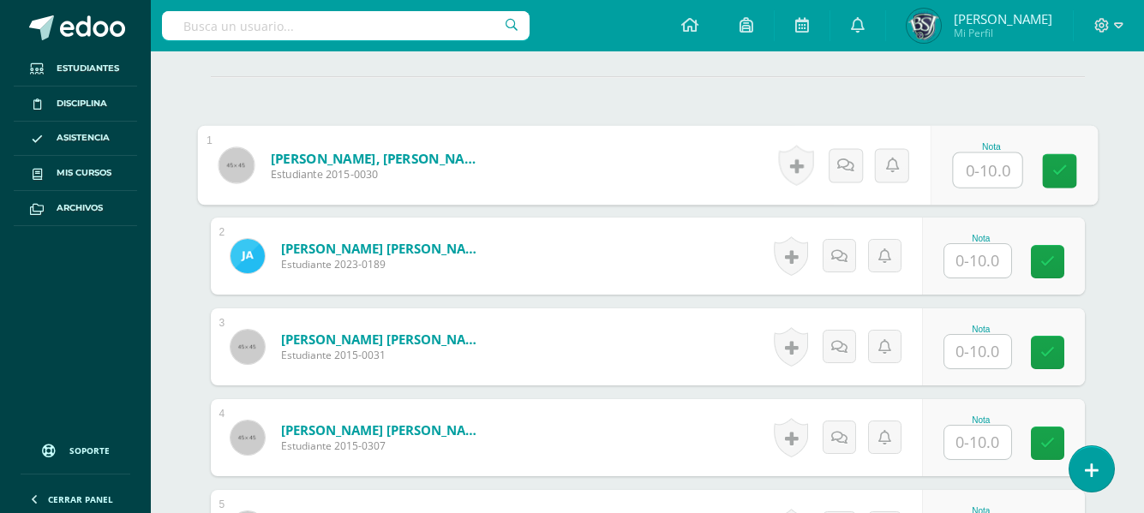
click at [983, 176] on input "text" at bounding box center [987, 170] width 69 height 34
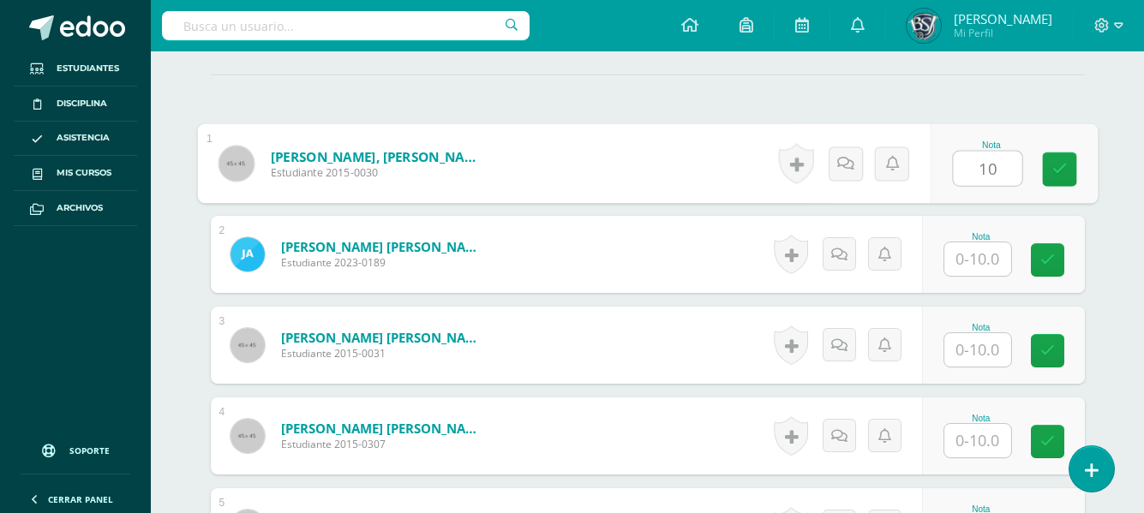
type input "10"
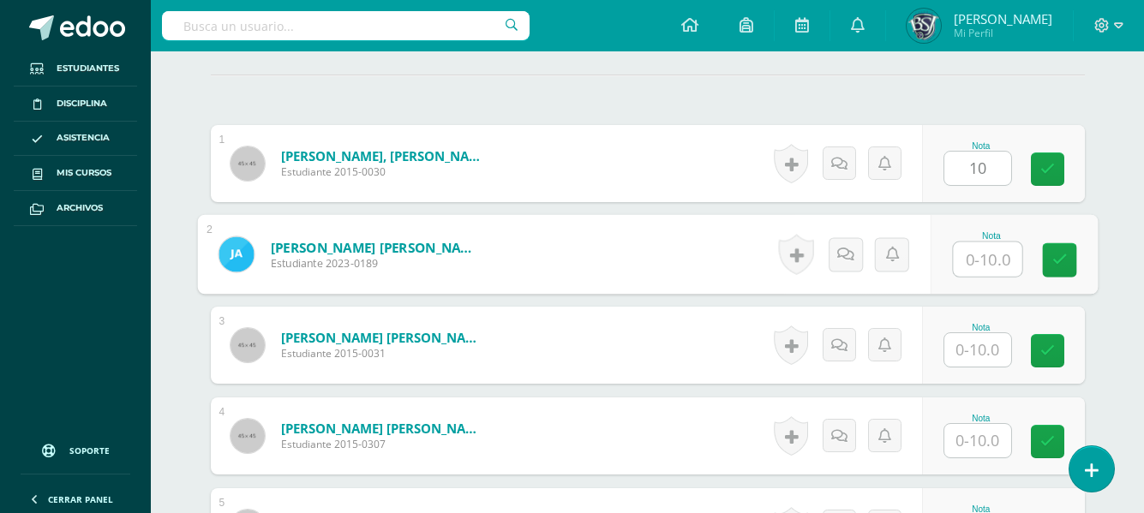
click at [975, 260] on input "text" at bounding box center [987, 259] width 69 height 34
type input "9"
click at [976, 349] on input "text" at bounding box center [977, 349] width 67 height 33
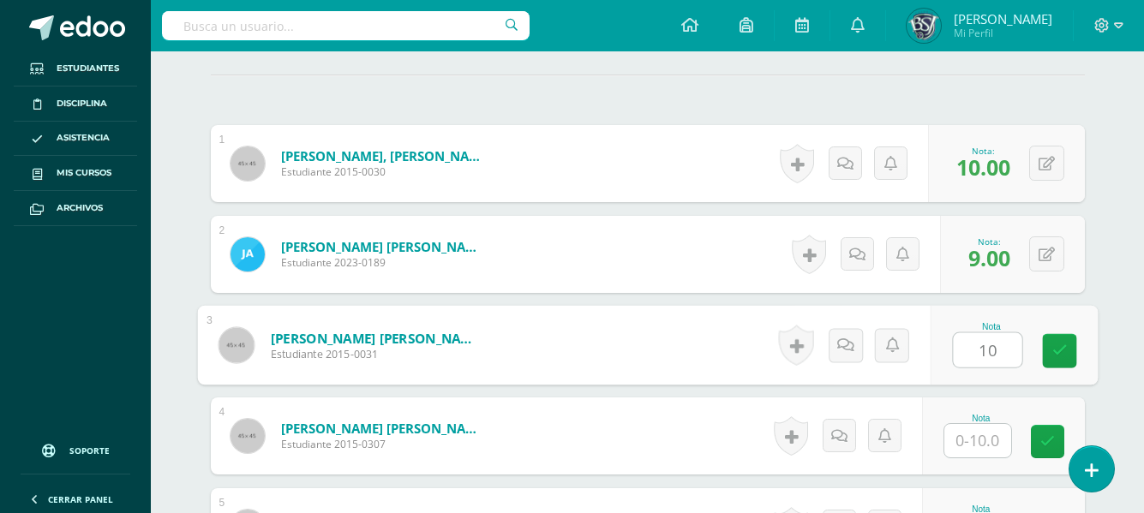
type input "10"
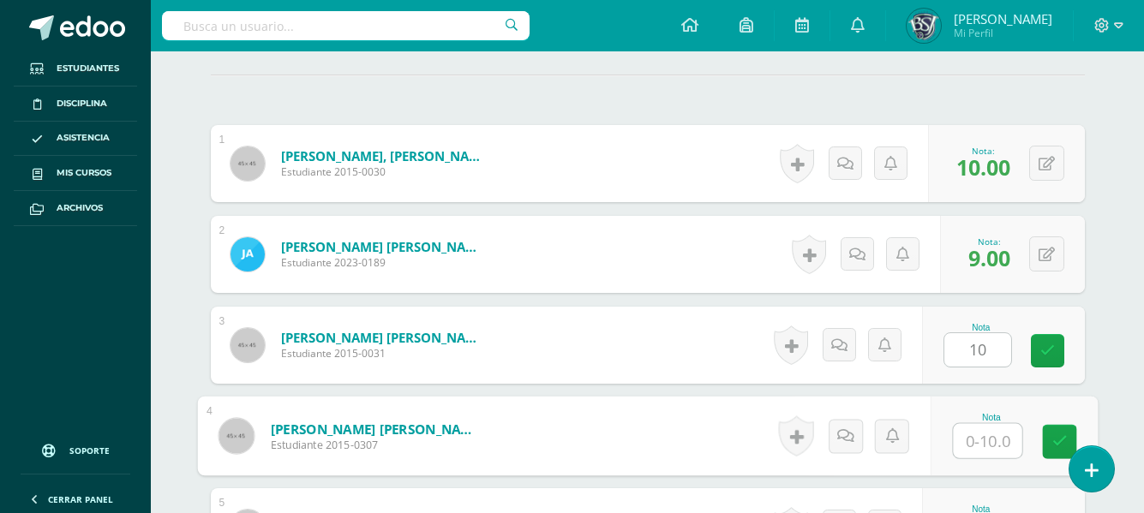
click at [979, 439] on input "text" at bounding box center [987, 441] width 69 height 34
type input "8"
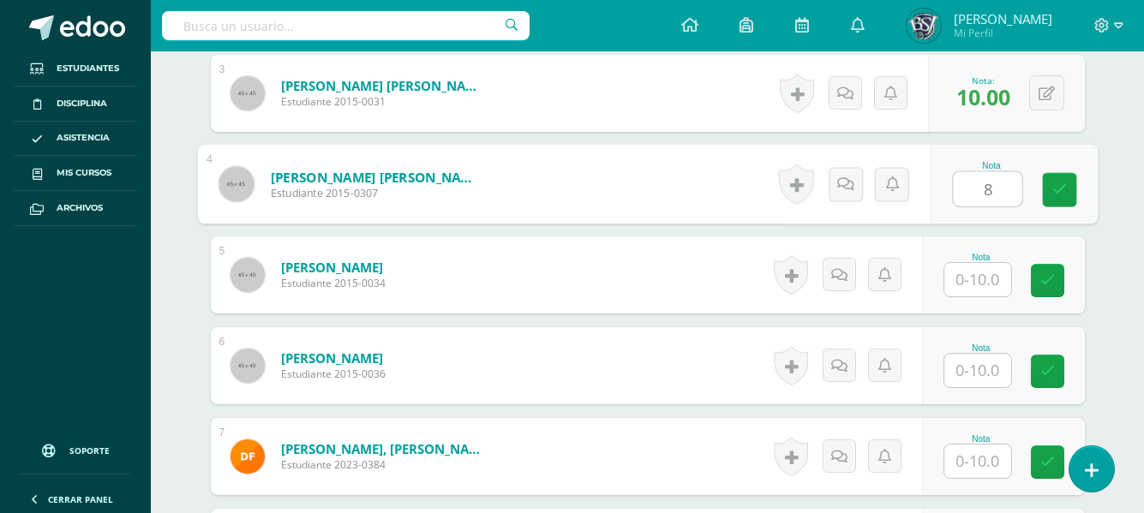
scroll to position [755, 0]
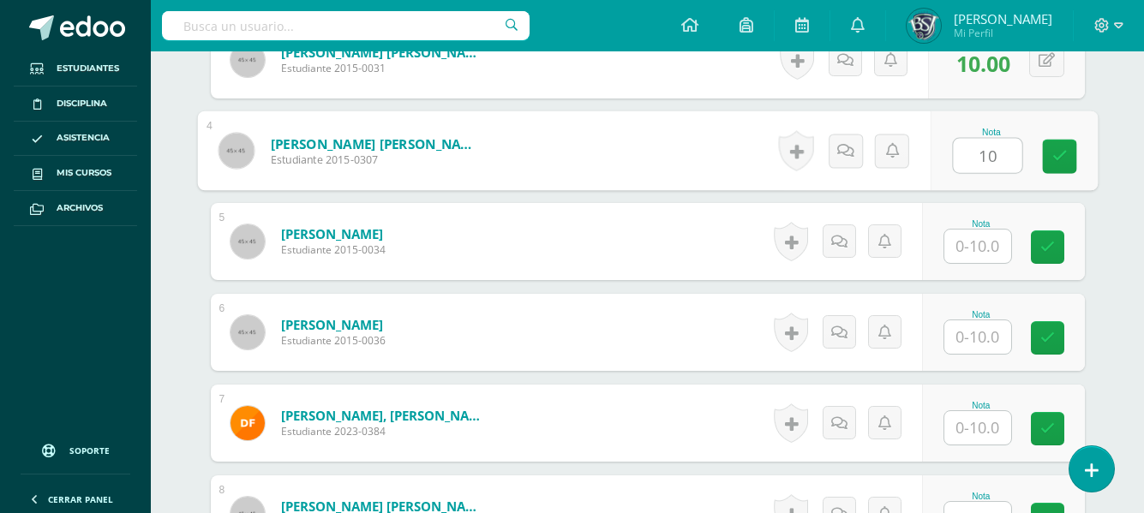
type input "10"
click at [978, 242] on input "text" at bounding box center [977, 246] width 67 height 33
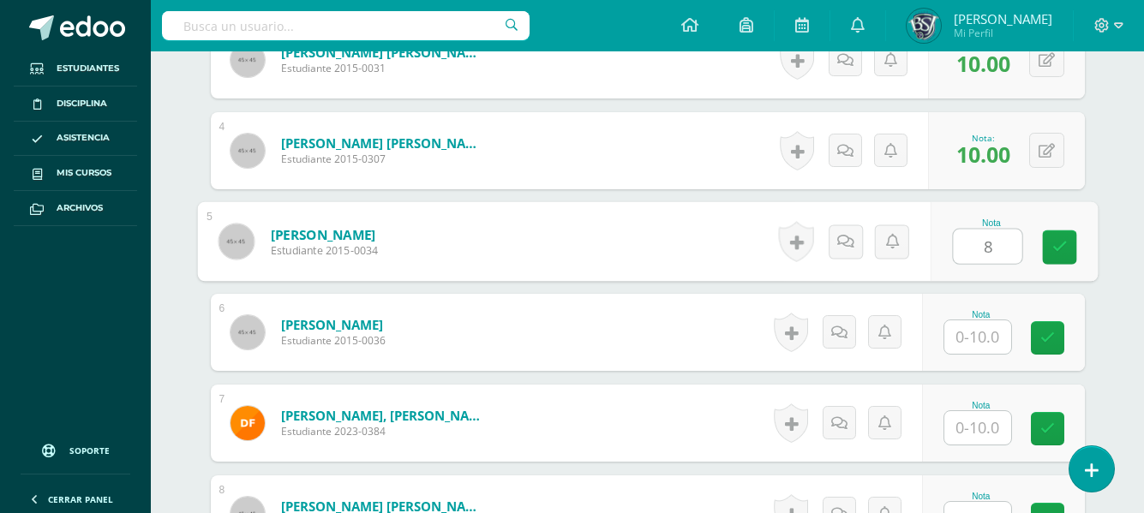
type input "8"
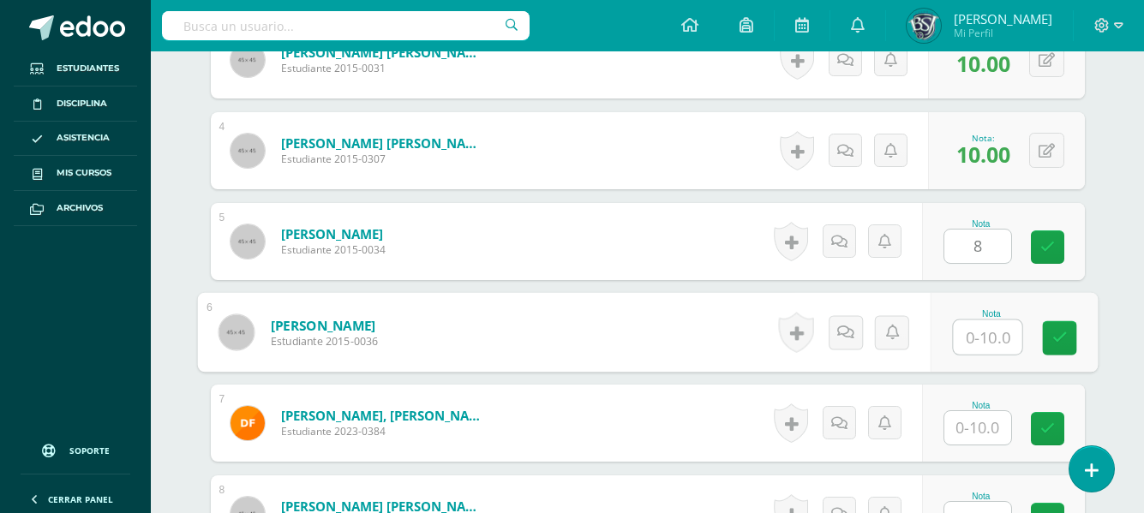
click at [976, 335] on input "text" at bounding box center [987, 337] width 69 height 34
type input "8"
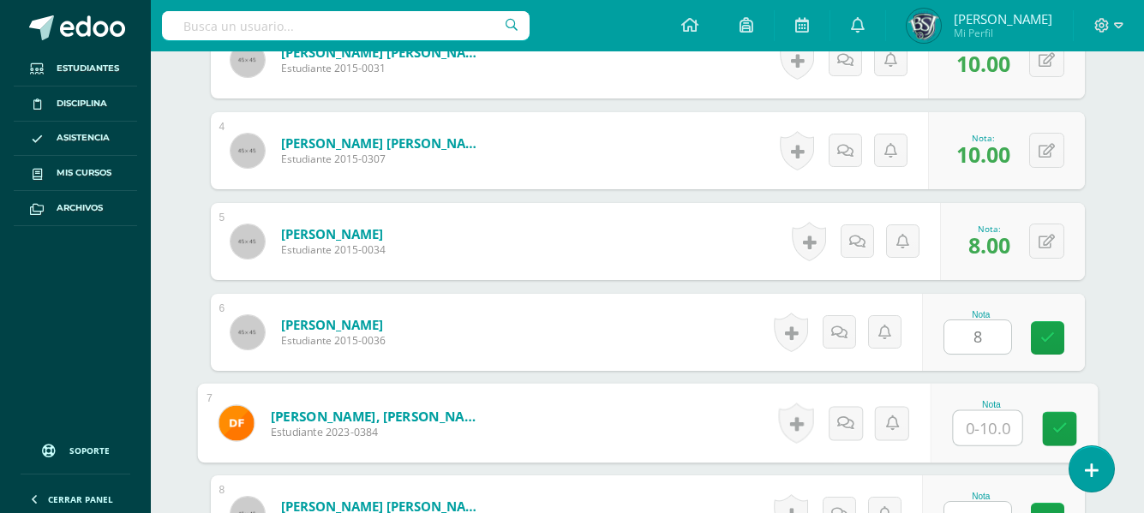
click at [972, 427] on input "text" at bounding box center [987, 428] width 69 height 34
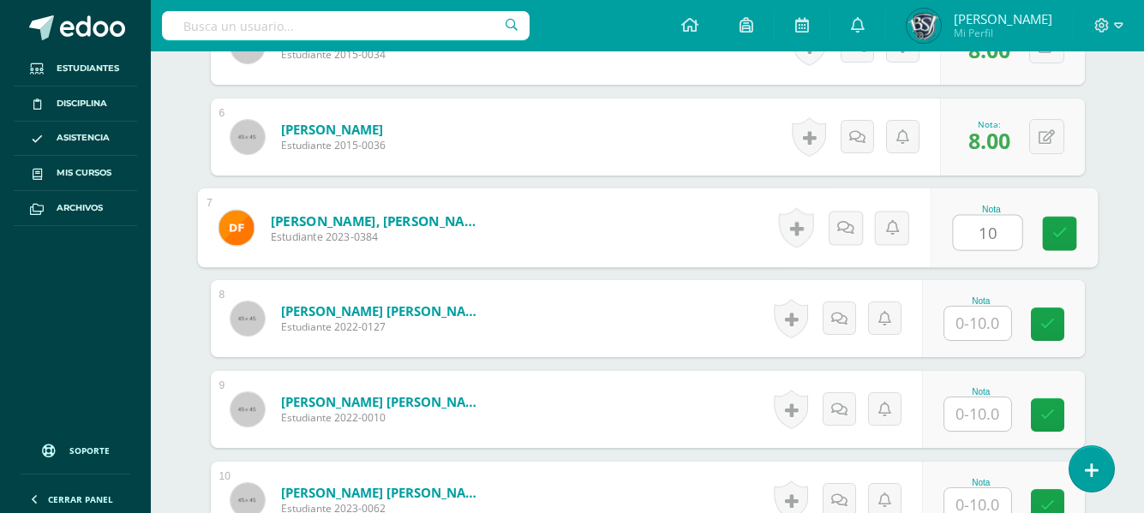
scroll to position [1098, 0]
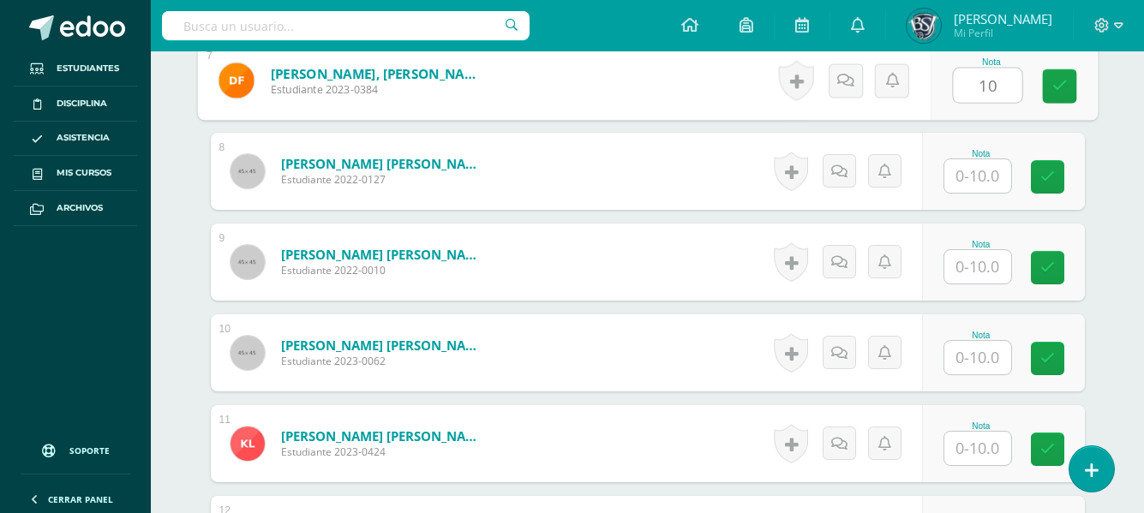
type input "10"
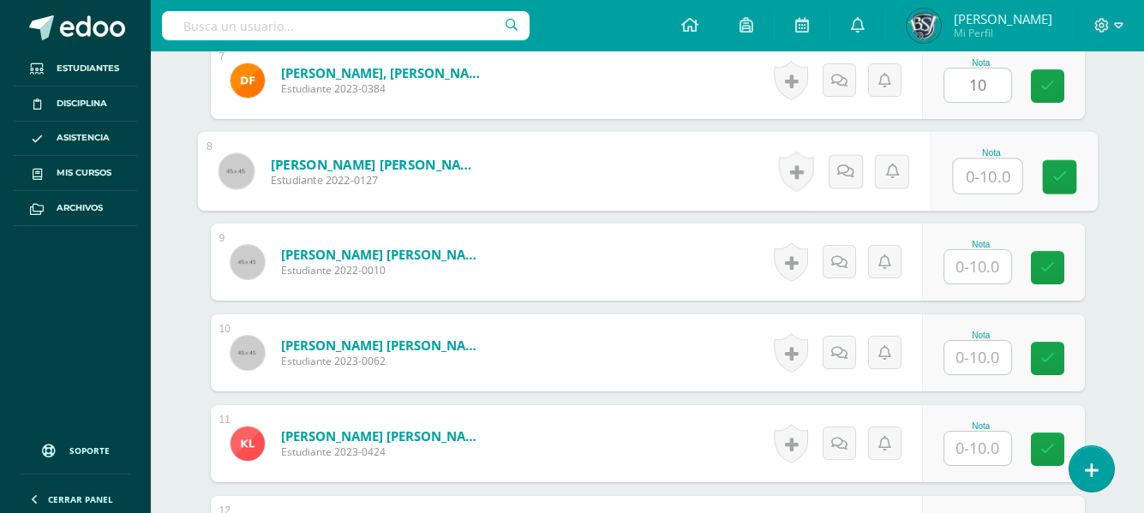
click at [988, 170] on input "text" at bounding box center [987, 176] width 69 height 34
type input "9"
type input "8"
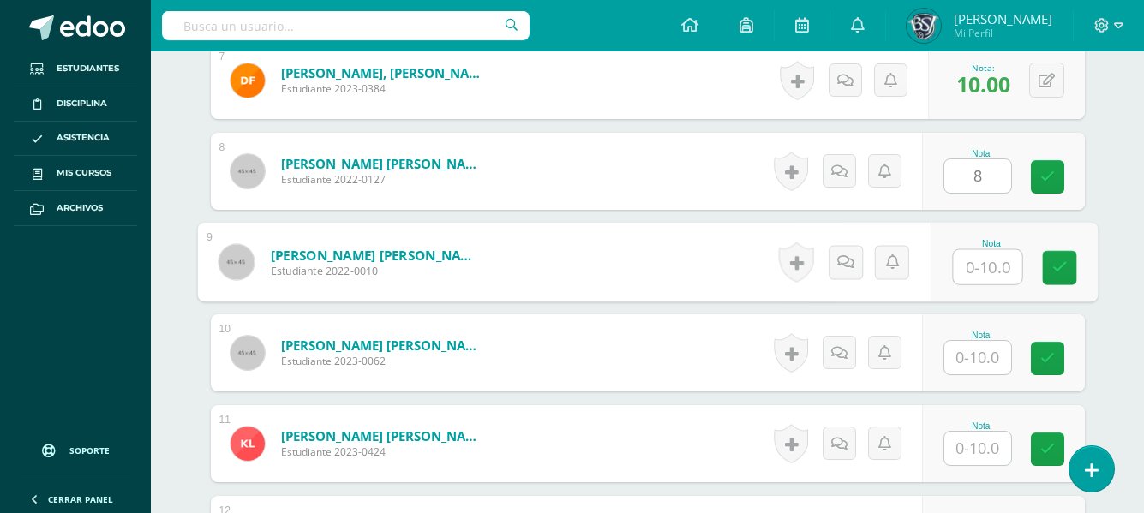
click at [975, 265] on input "text" at bounding box center [987, 267] width 69 height 34
type input "8"
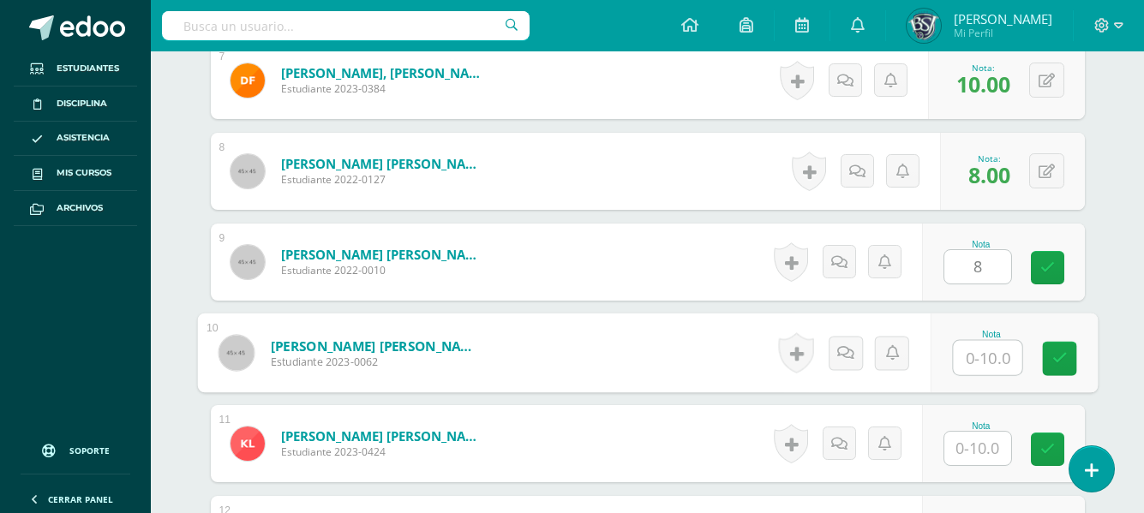
click at [968, 355] on input "text" at bounding box center [987, 358] width 69 height 34
type input "9"
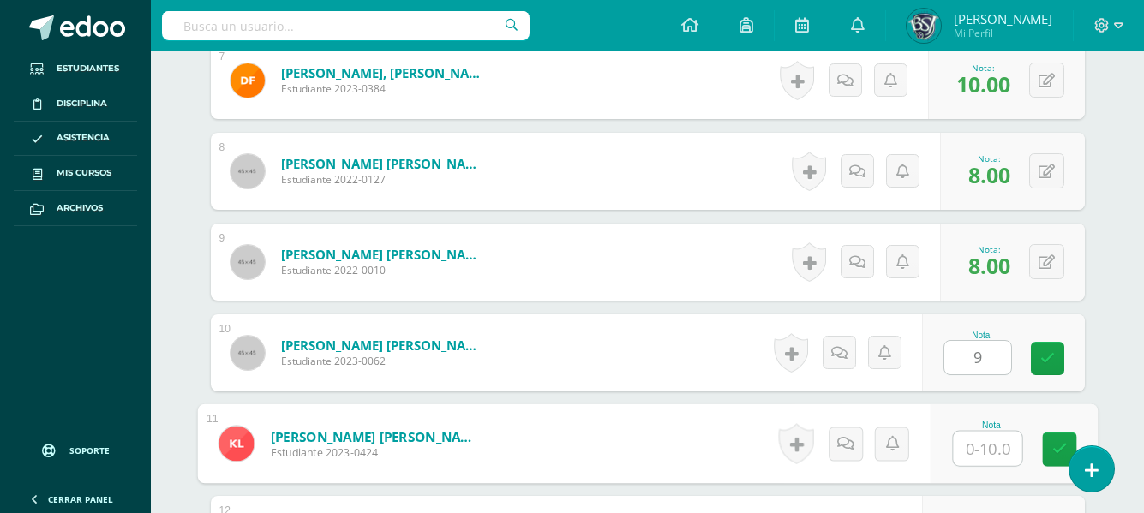
click at [976, 442] on input "text" at bounding box center [987, 449] width 69 height 34
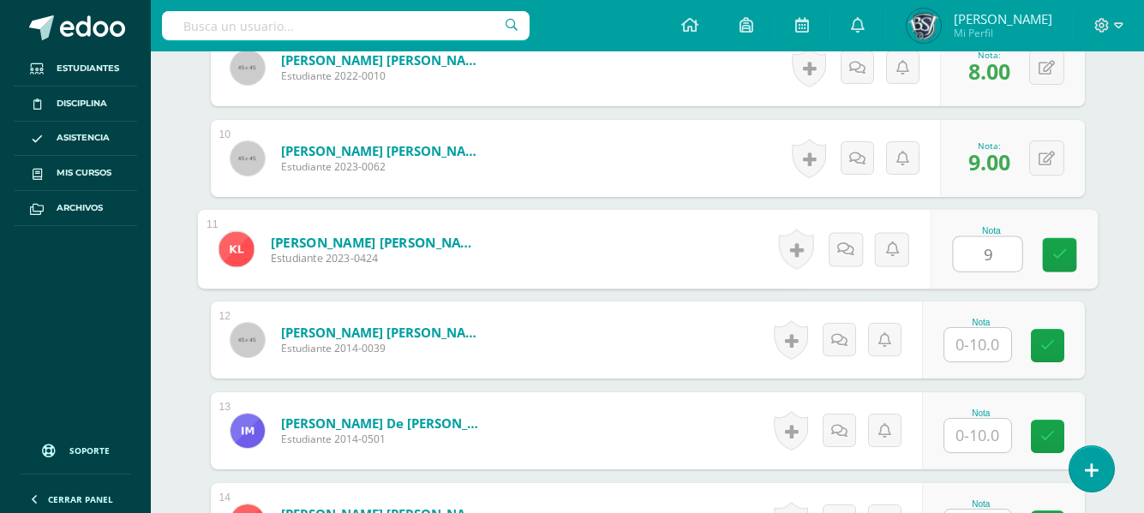
scroll to position [1464, 0]
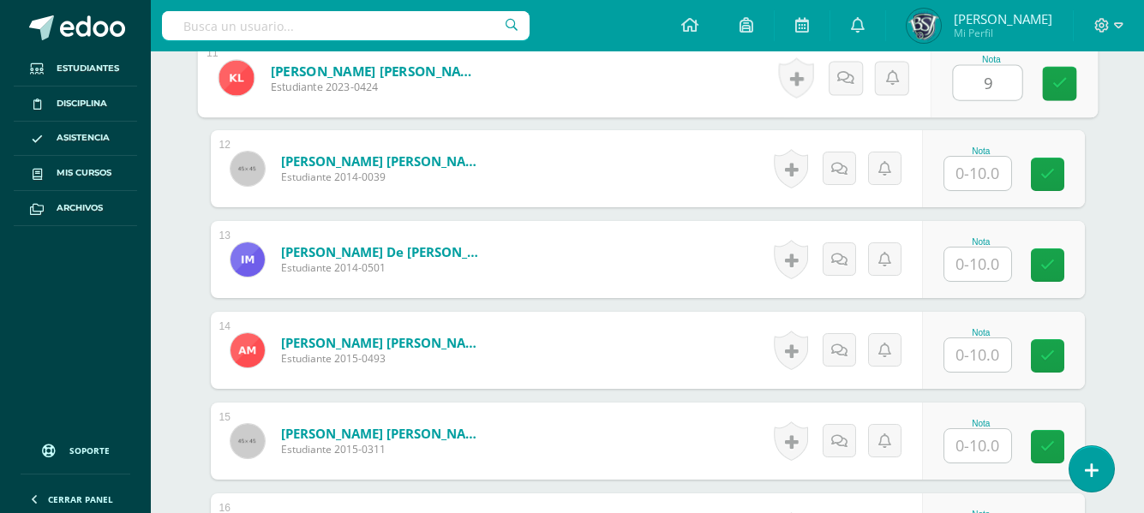
type input "9"
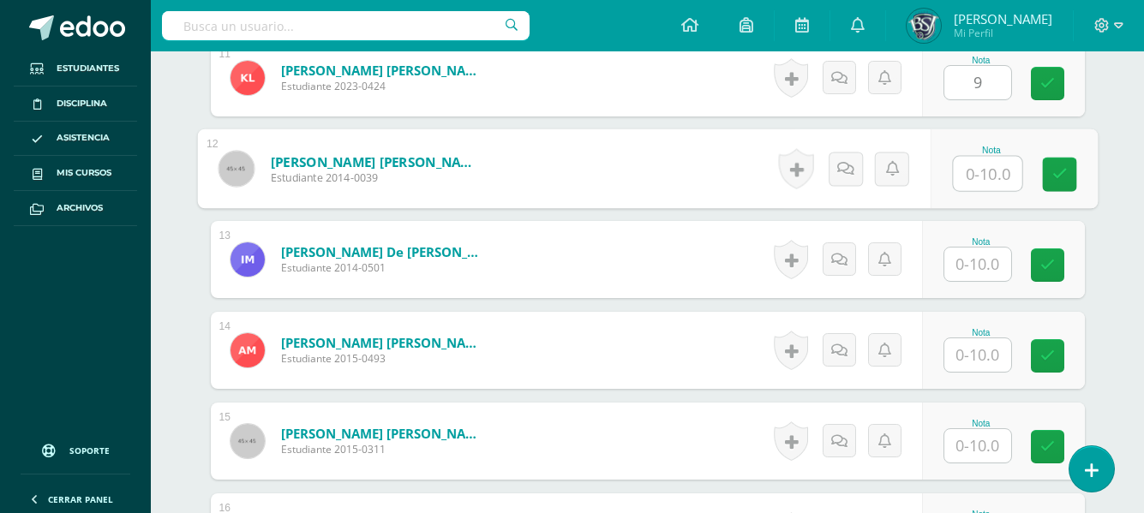
click at [982, 172] on input "text" at bounding box center [987, 174] width 69 height 34
type input "9"
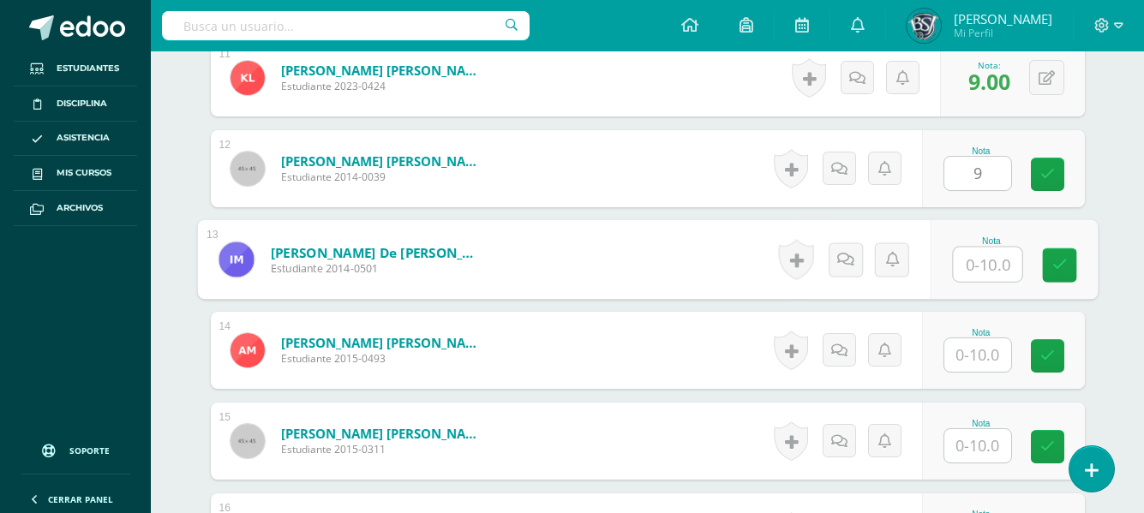
click at [986, 265] on input "text" at bounding box center [987, 265] width 69 height 34
type input "8"
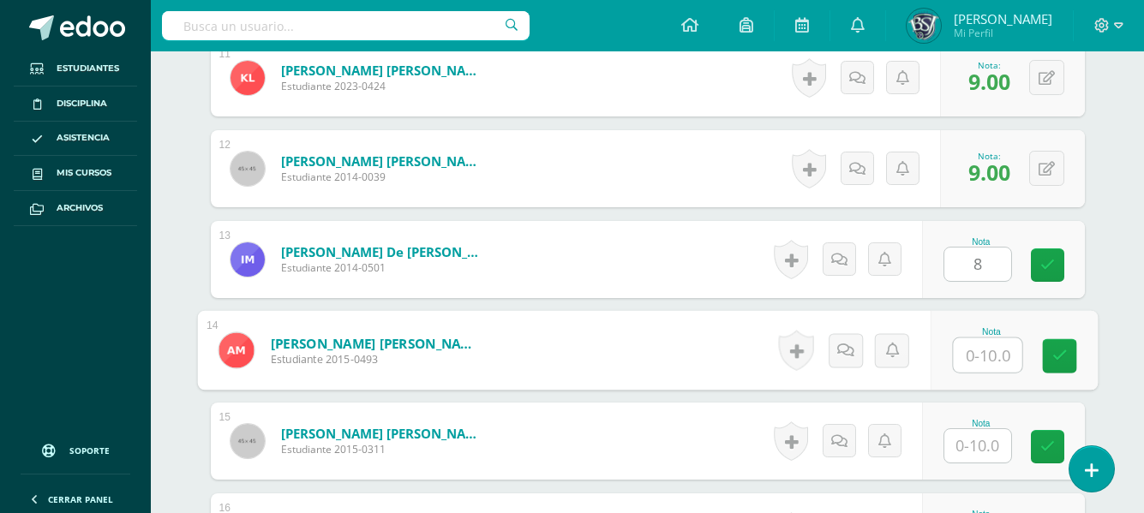
click at [988, 349] on input "text" at bounding box center [987, 355] width 69 height 34
type input "10"
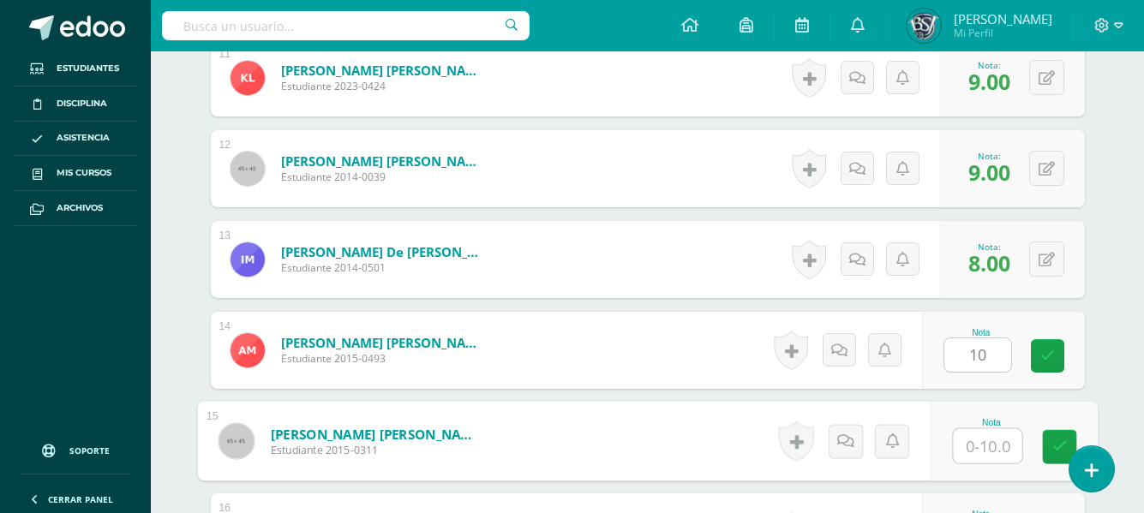
click at [983, 450] on input "text" at bounding box center [987, 446] width 69 height 34
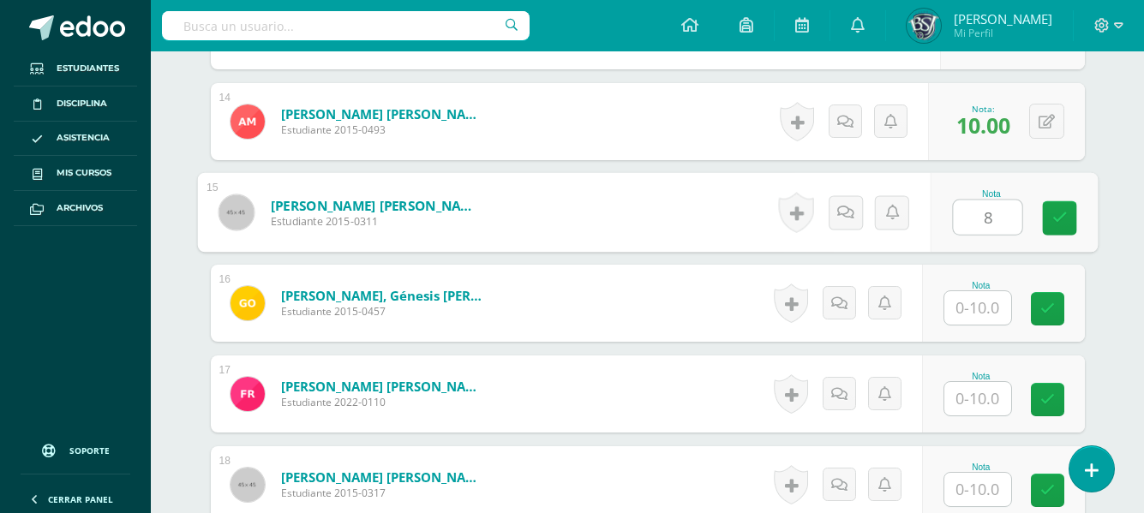
scroll to position [1830, 0]
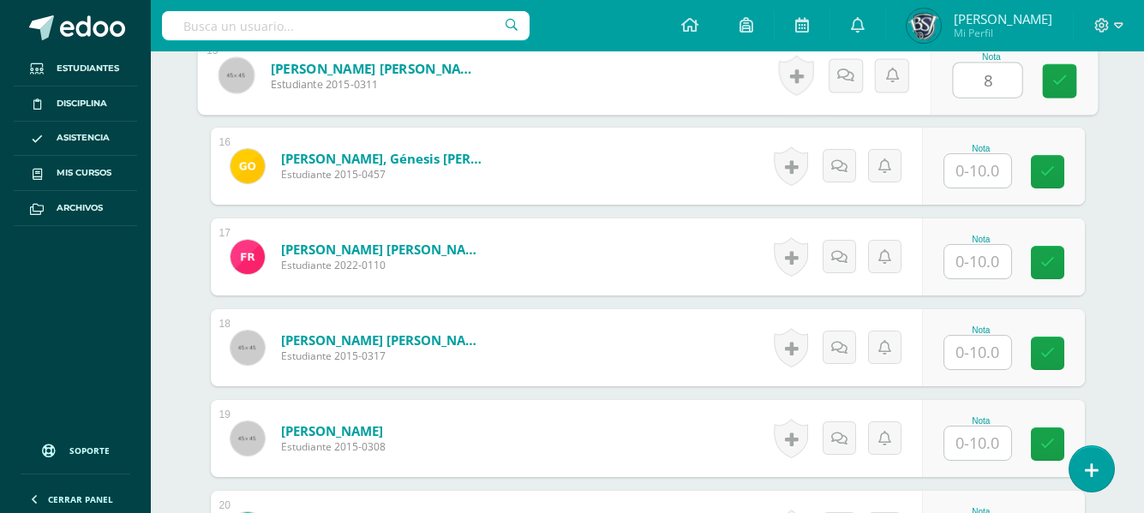
type input "8"
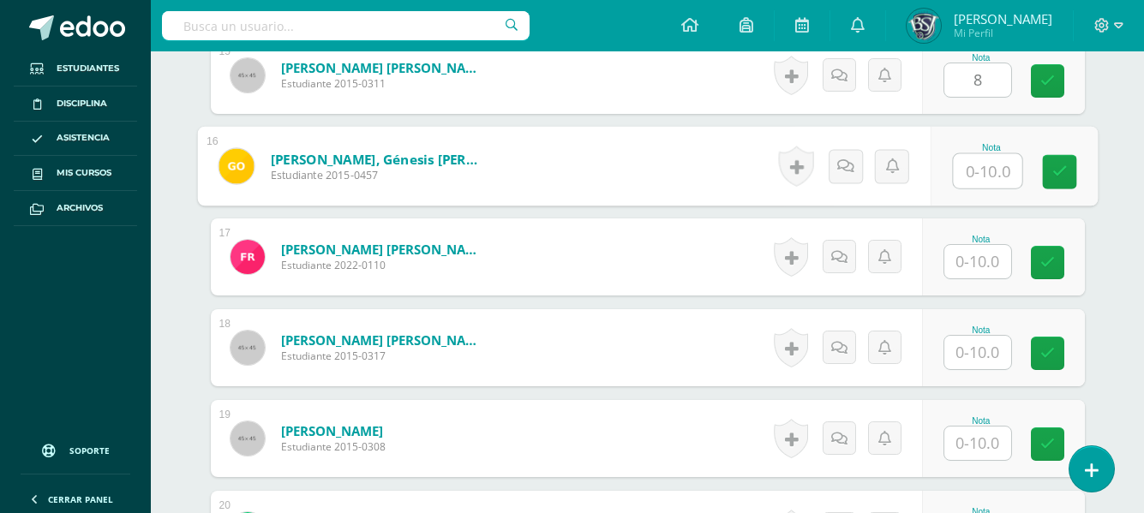
click at [974, 174] on input "text" at bounding box center [987, 171] width 69 height 34
type input "9"
click at [977, 268] on input "text" at bounding box center [977, 261] width 67 height 33
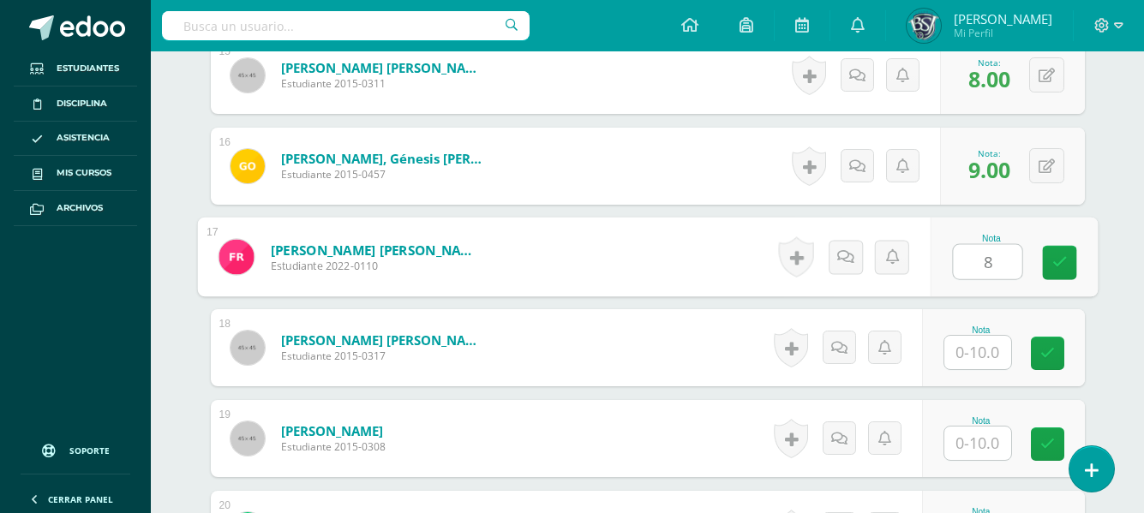
type input "8"
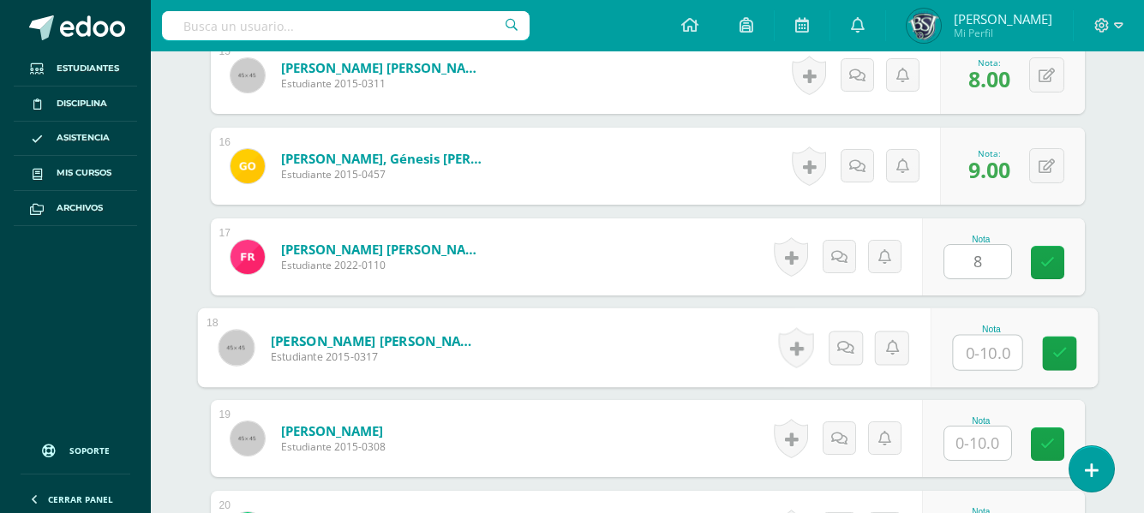
click at [986, 352] on input "text" at bounding box center [987, 353] width 69 height 34
type input "8"
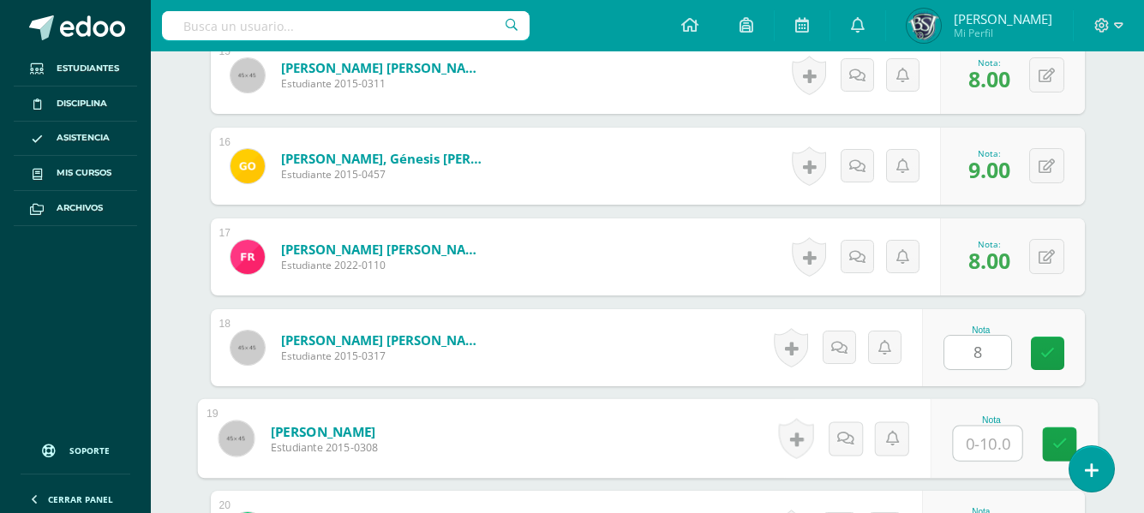
click at [987, 439] on input "text" at bounding box center [987, 444] width 69 height 34
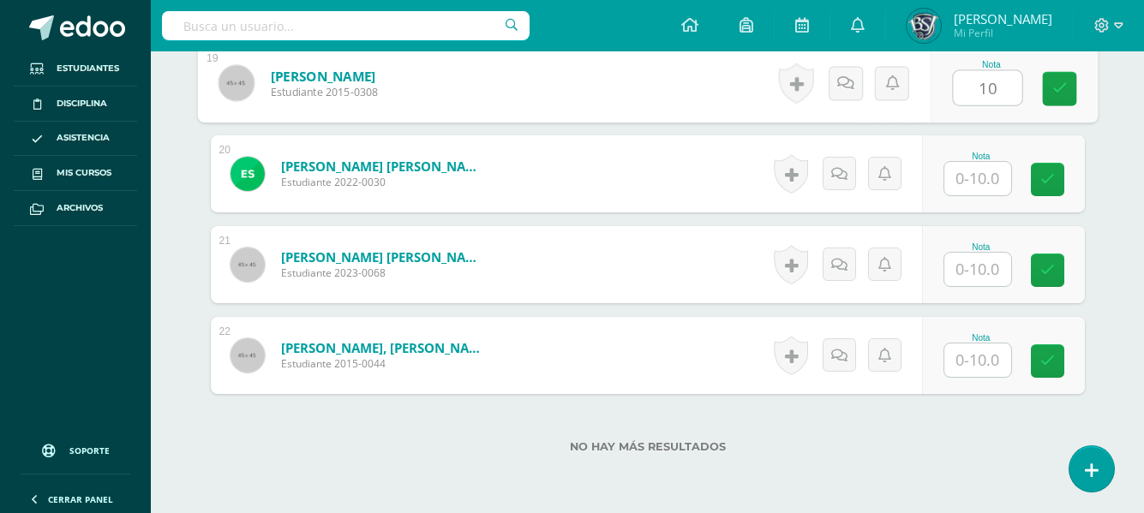
scroll to position [2207, 0]
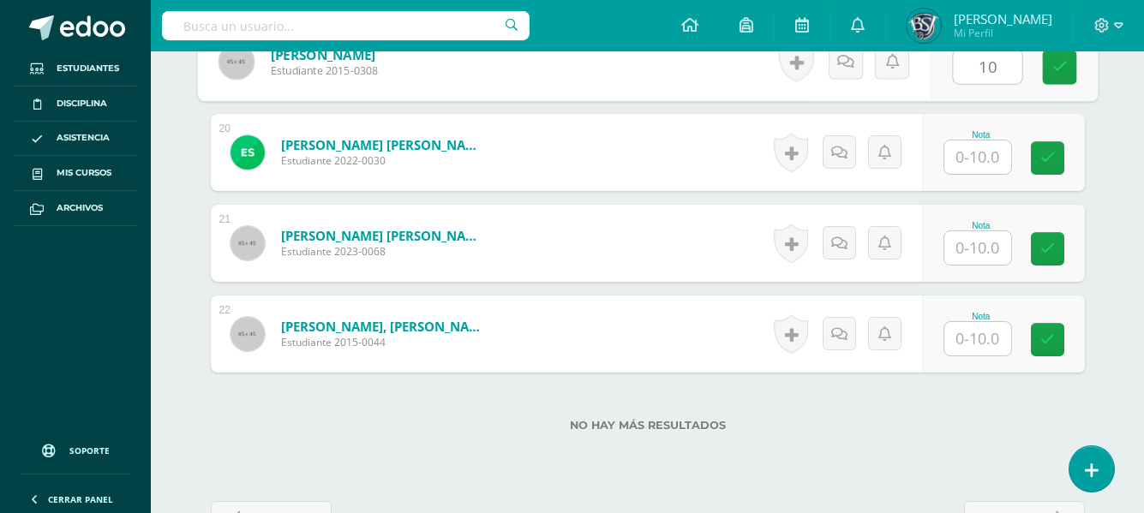
type input "10"
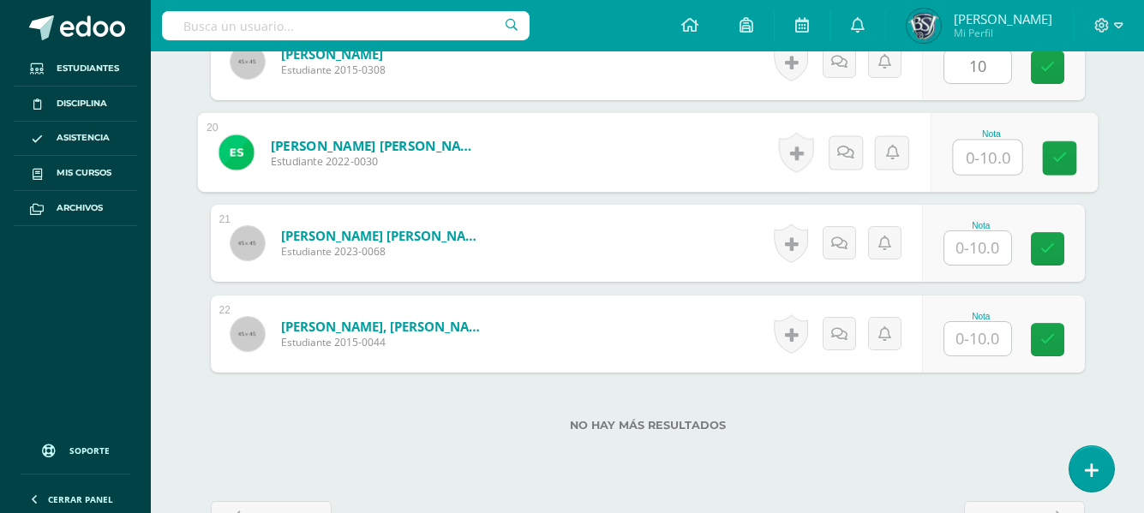
click at [982, 153] on input "text" at bounding box center [987, 157] width 69 height 34
type input "8"
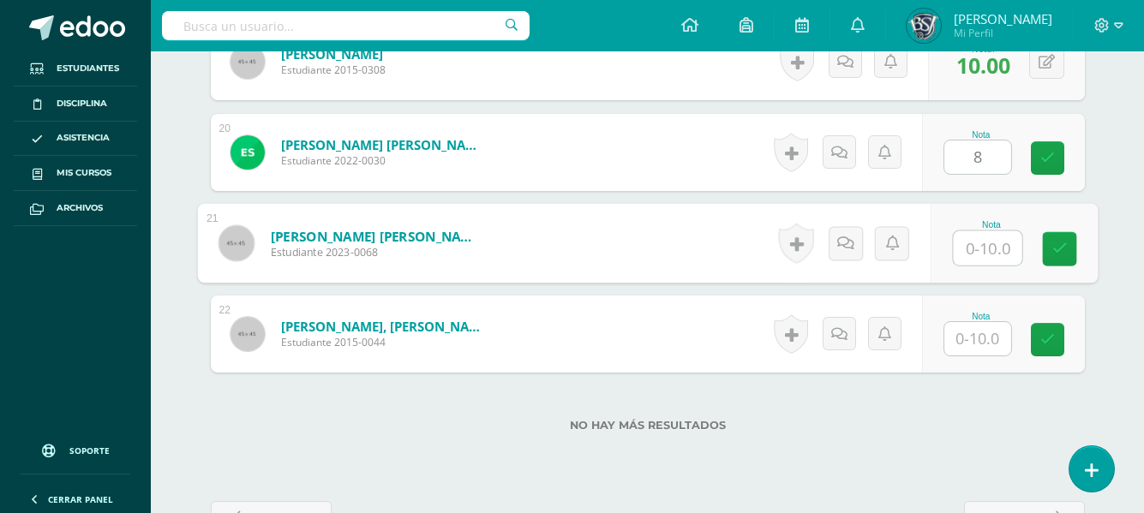
click at [982, 247] on input "text" at bounding box center [987, 248] width 69 height 34
type input "8"
click at [986, 337] on input "text" at bounding box center [977, 338] width 67 height 33
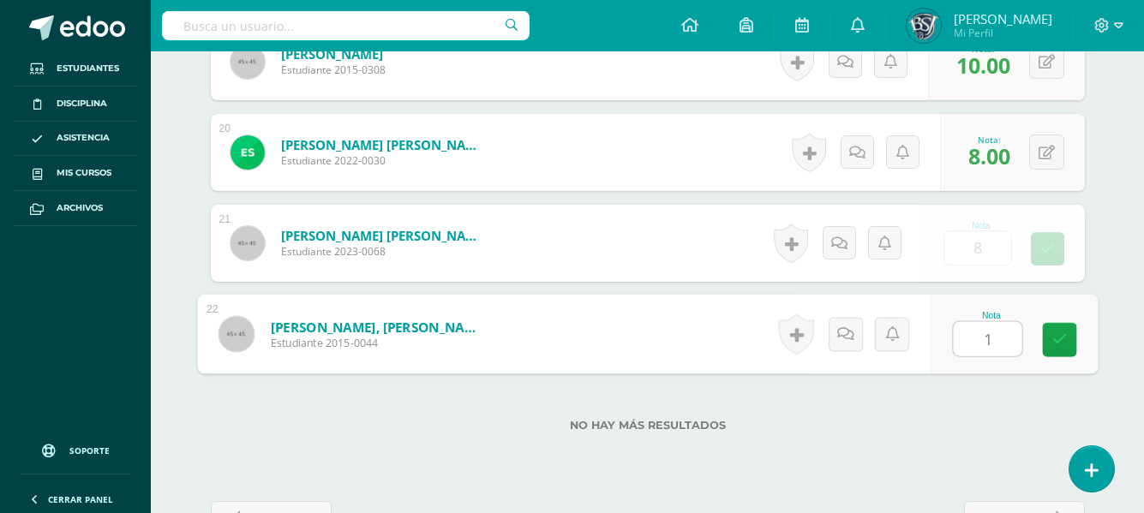
type input "10"
click at [1063, 339] on icon at bounding box center [1058, 339] width 15 height 15
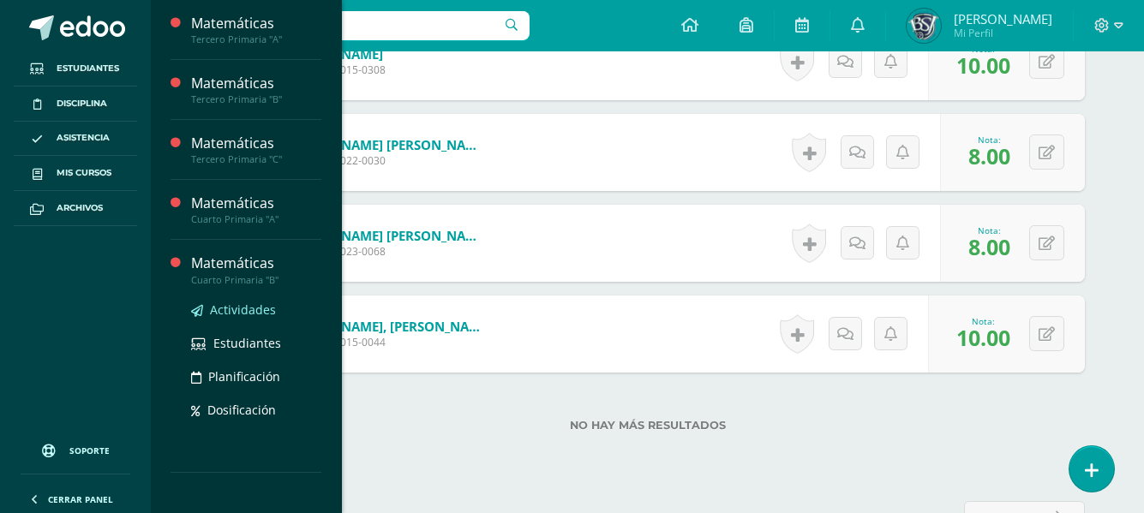
click at [244, 309] on span "Actividades" at bounding box center [243, 310] width 66 height 16
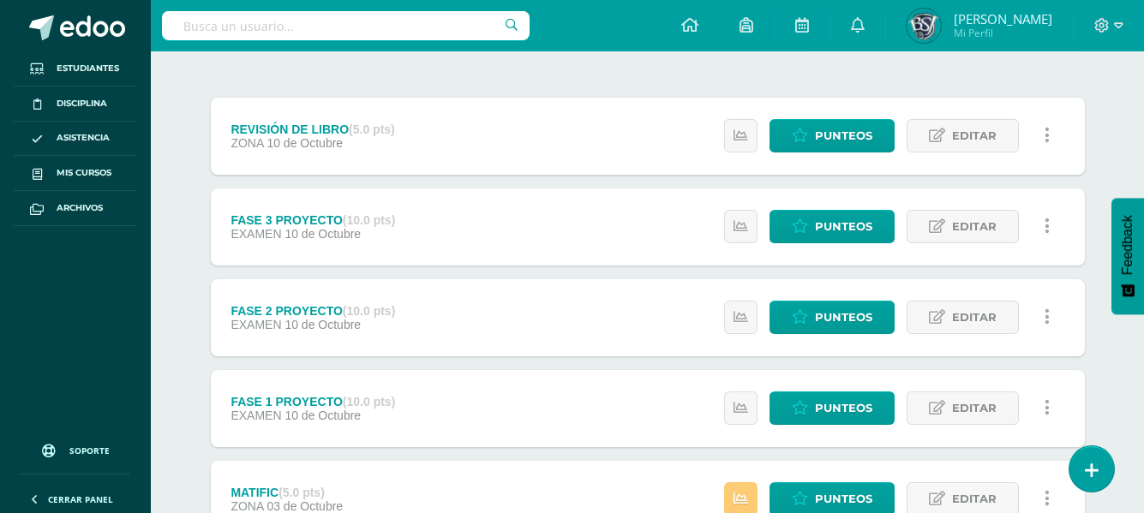
scroll to position [206, 0]
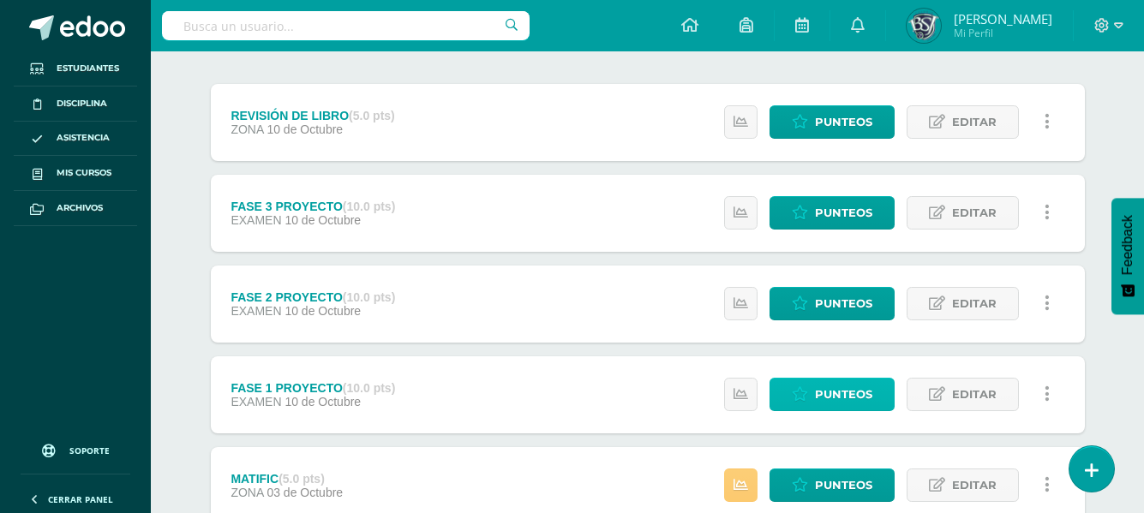
click at [855, 393] on span "Punteos" at bounding box center [843, 395] width 57 height 32
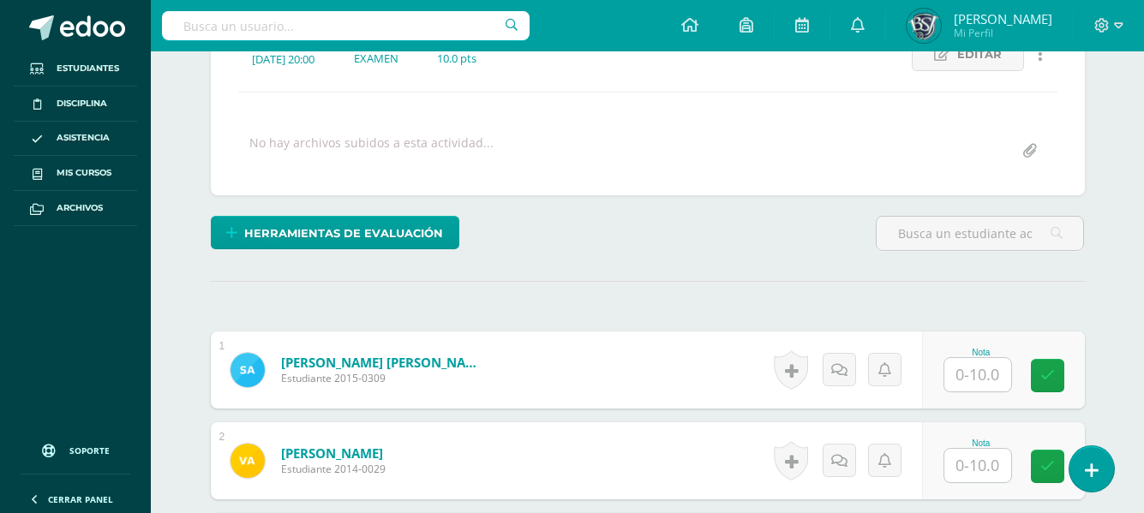
scroll to position [265, 0]
